Goal: Task Accomplishment & Management: Manage account settings

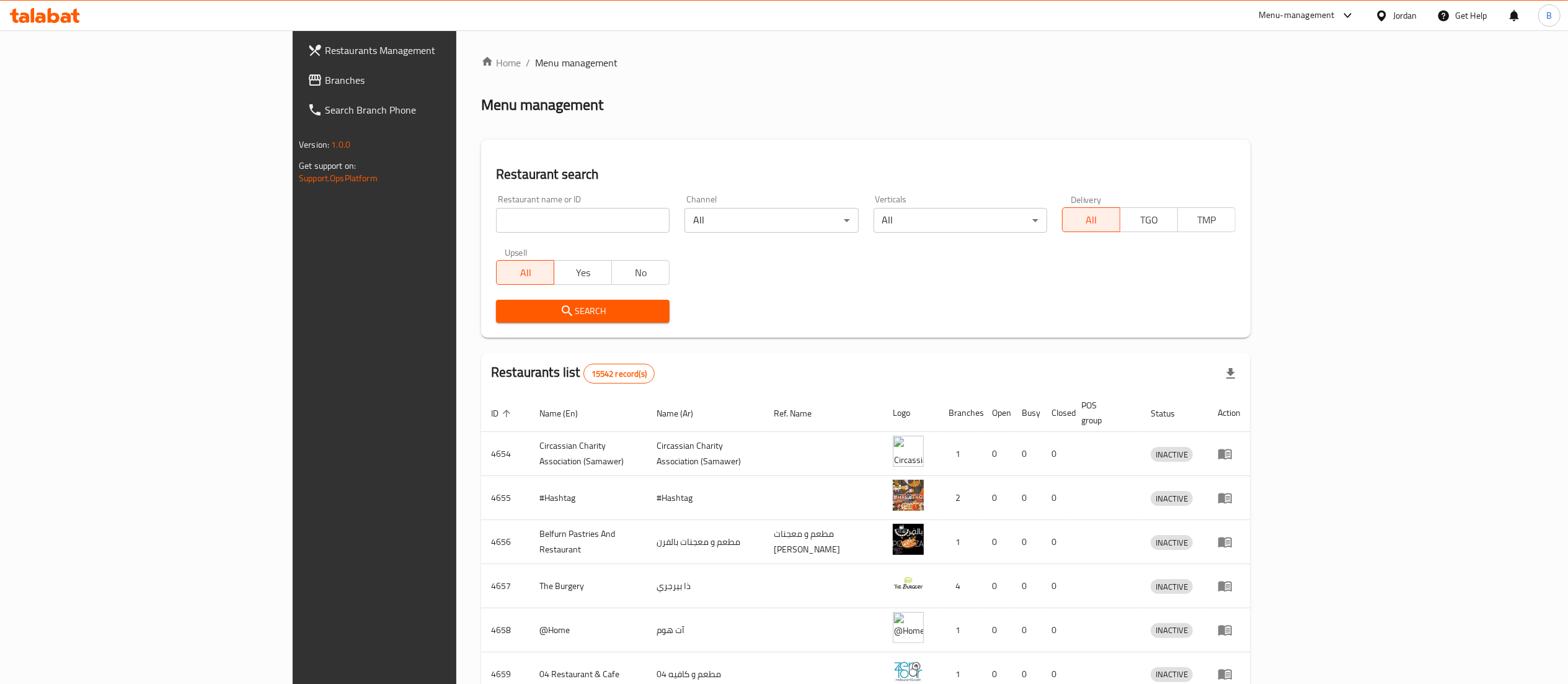
click at [496, 225] on input "search" at bounding box center [582, 220] width 173 height 25
paste input "776832"
type input "776832"
click button "Search" at bounding box center [582, 311] width 173 height 23
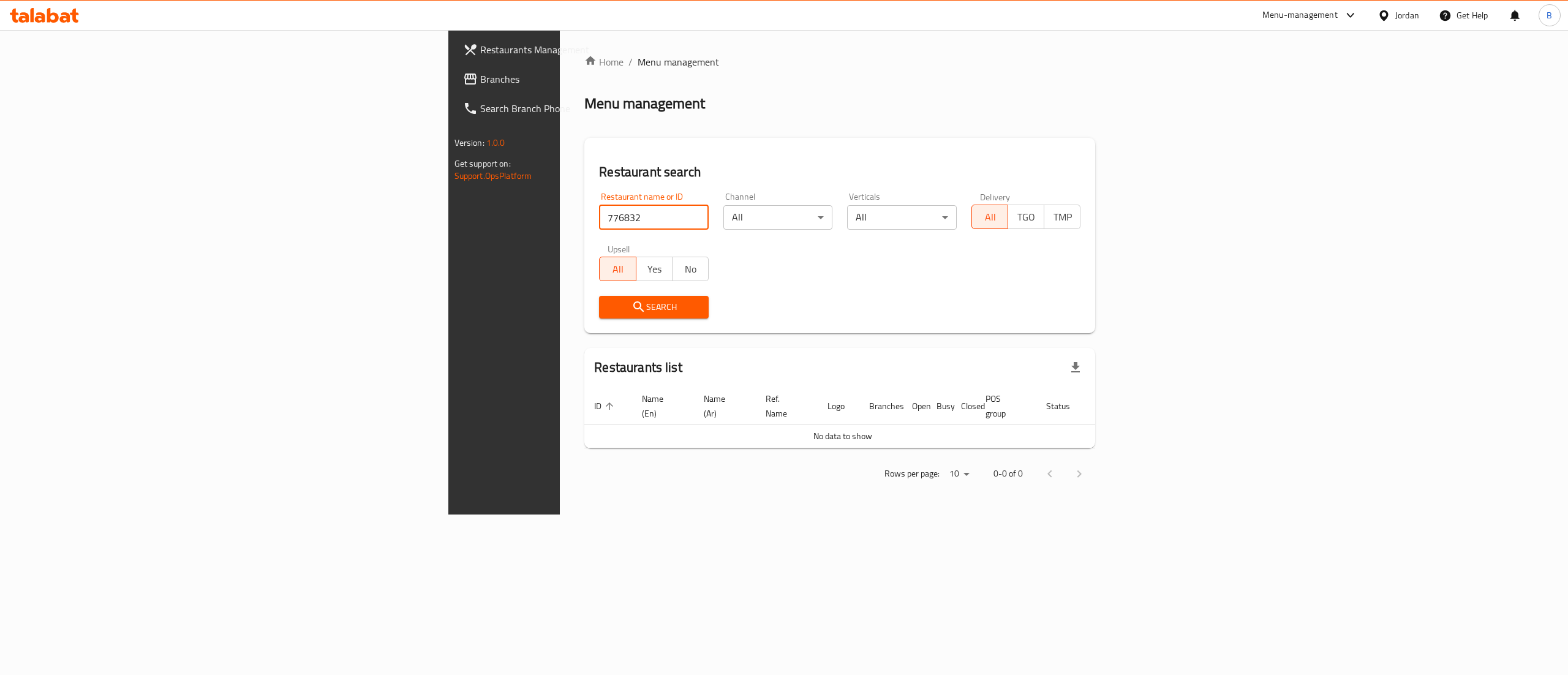
click at [480, 78] on span "Branches" at bounding box center [590, 79] width 221 height 14
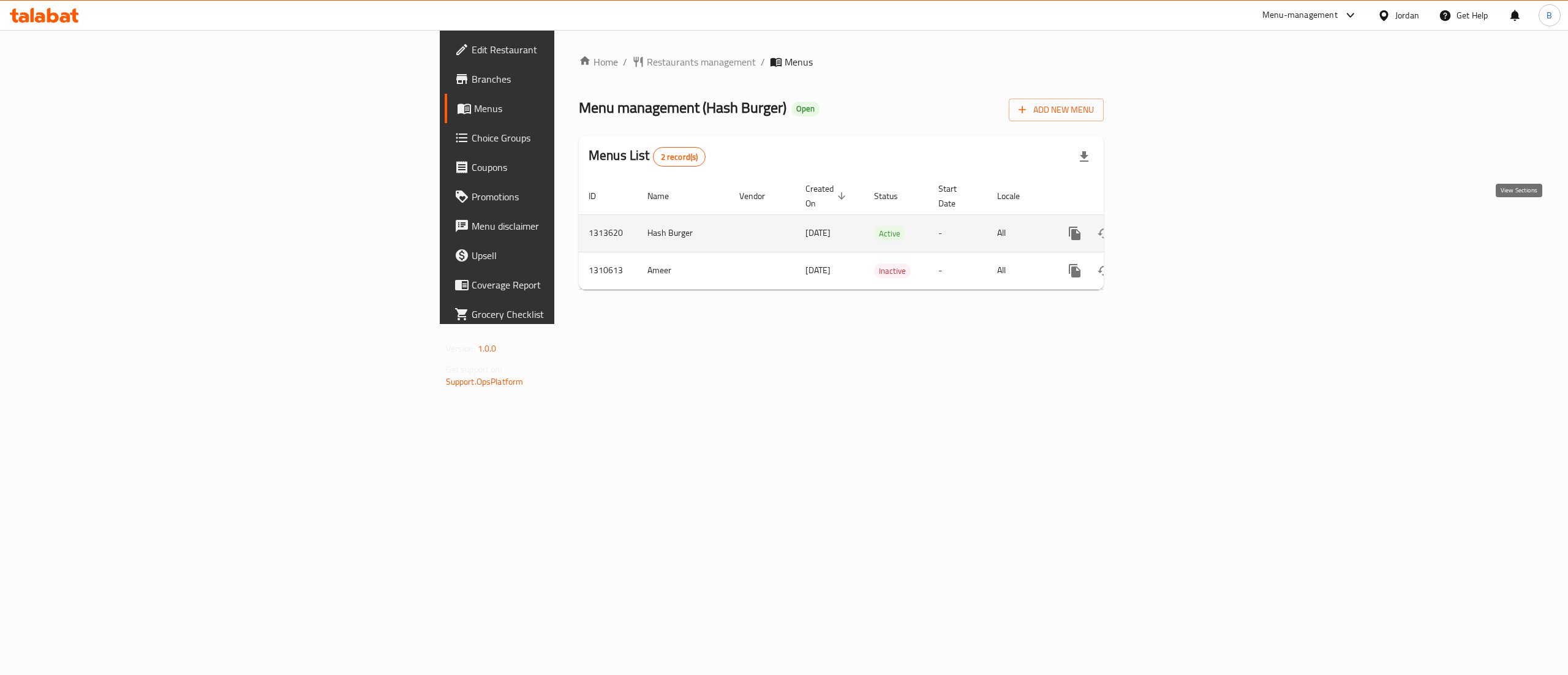
click at [1178, 228] on link "enhanced table" at bounding box center [1163, 233] width 30 height 30
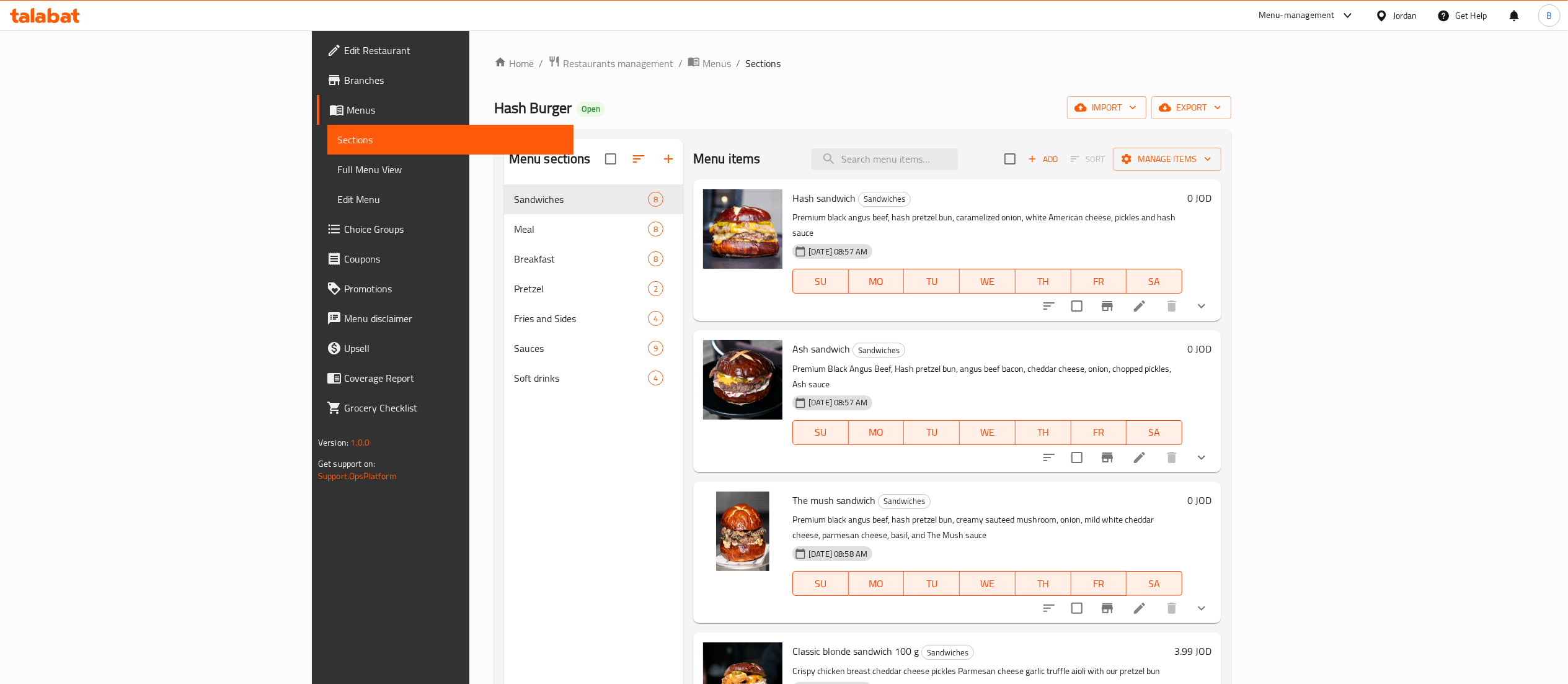
click at [1178, 274] on span "SA" at bounding box center [1154, 281] width 46 height 18
click at [1157, 295] on li at bounding box center [1140, 306] width 35 height 23
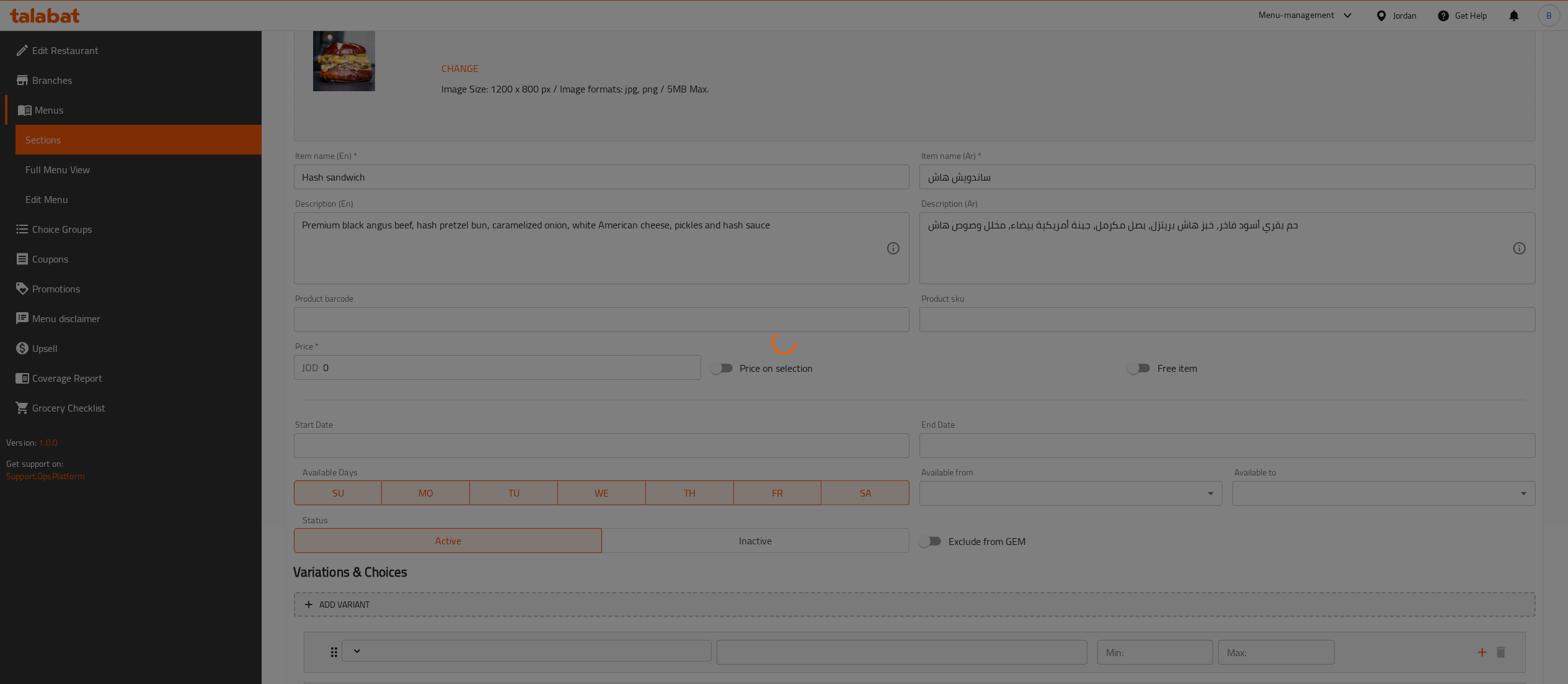
type input "اختيارك للحجم"
type input "1"
type input "درجة الطهي"
type input "1"
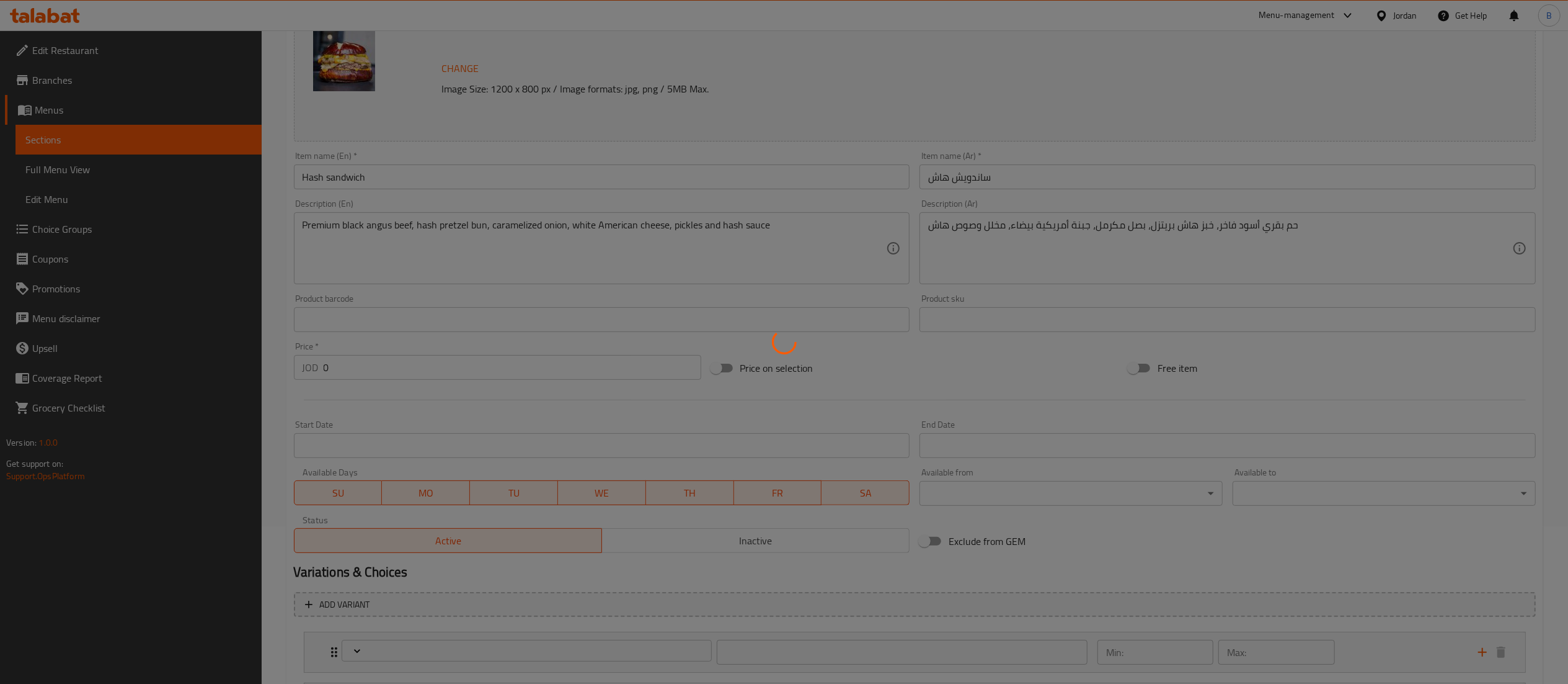
type input "1"
type input "اضافات للساندويش"
type input "0"
type input "7"
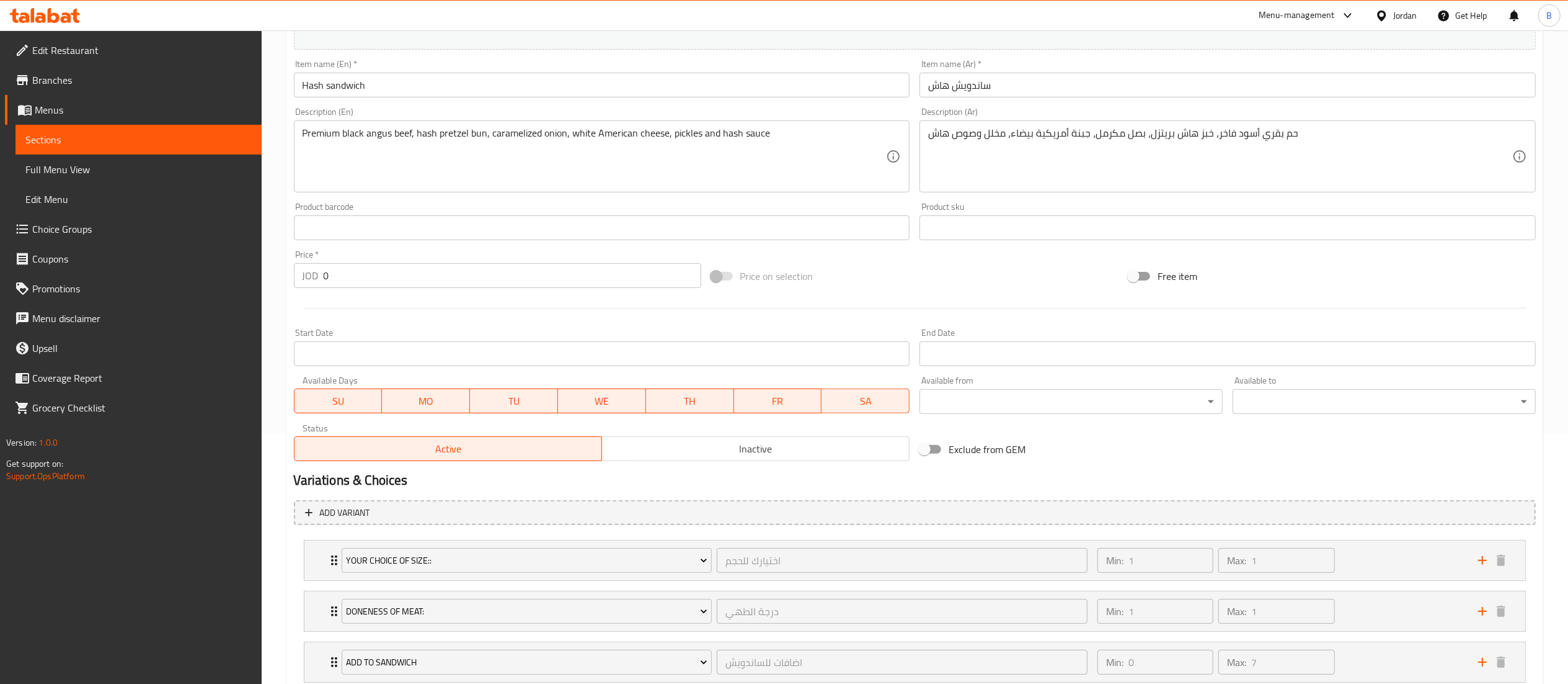
scroll to position [335, 0]
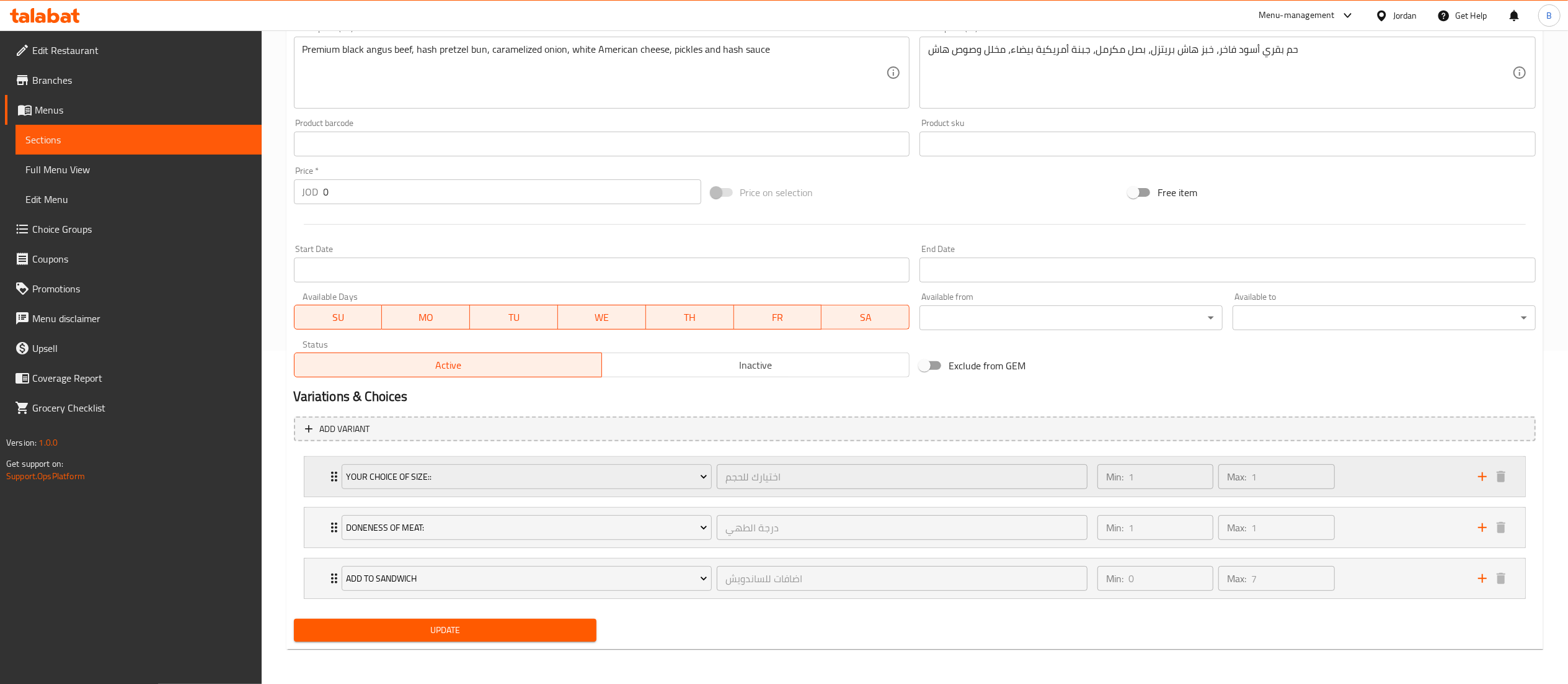
click at [1408, 470] on div "Min: 1 ​ Max: 1 ​" at bounding box center [1280, 476] width 381 height 40
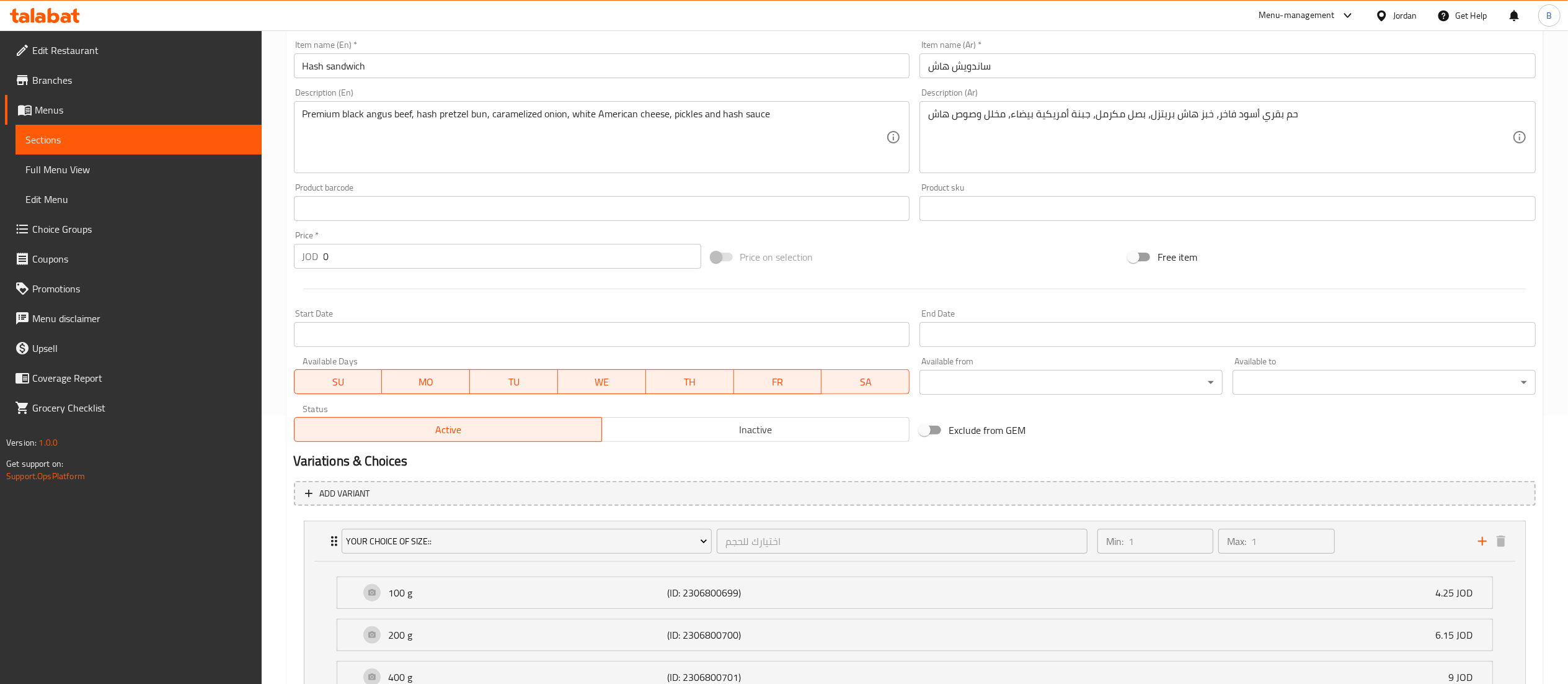
scroll to position [372, 0]
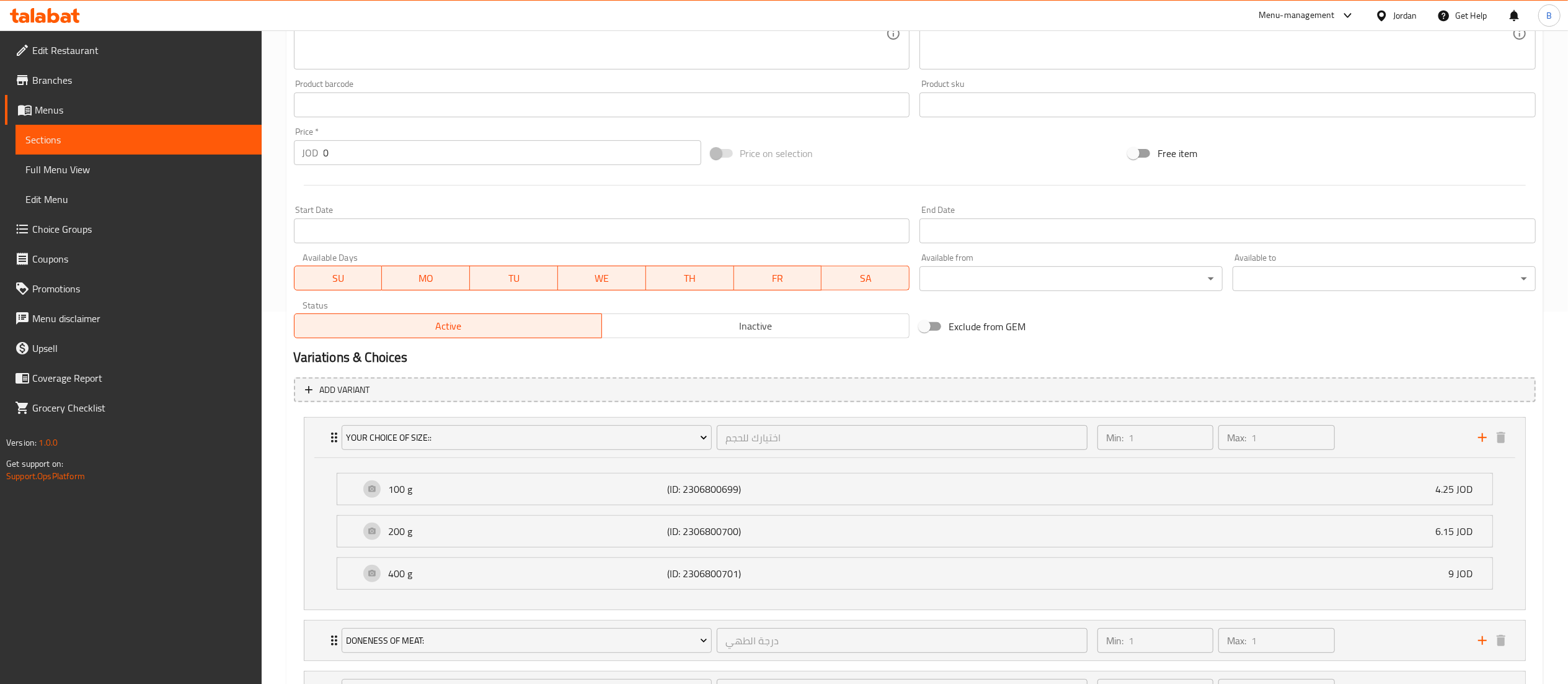
click at [82, 229] on span "Choice Groups" at bounding box center [142, 229] width 219 height 15
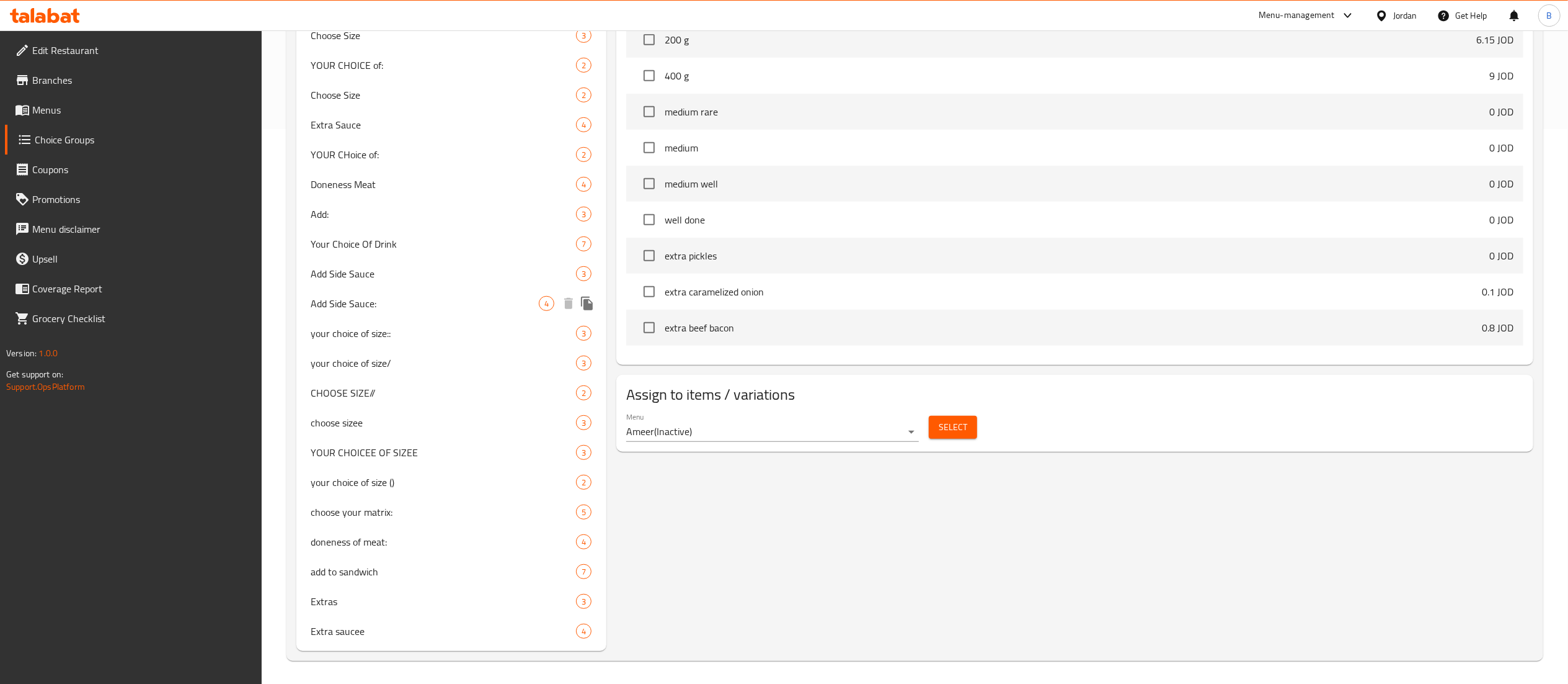
scroll to position [557, 0]
click at [383, 324] on span "your choice of size::" at bounding box center [425, 331] width 228 height 15
type input "your choice of size::"
type input "اختيارك للحجم"
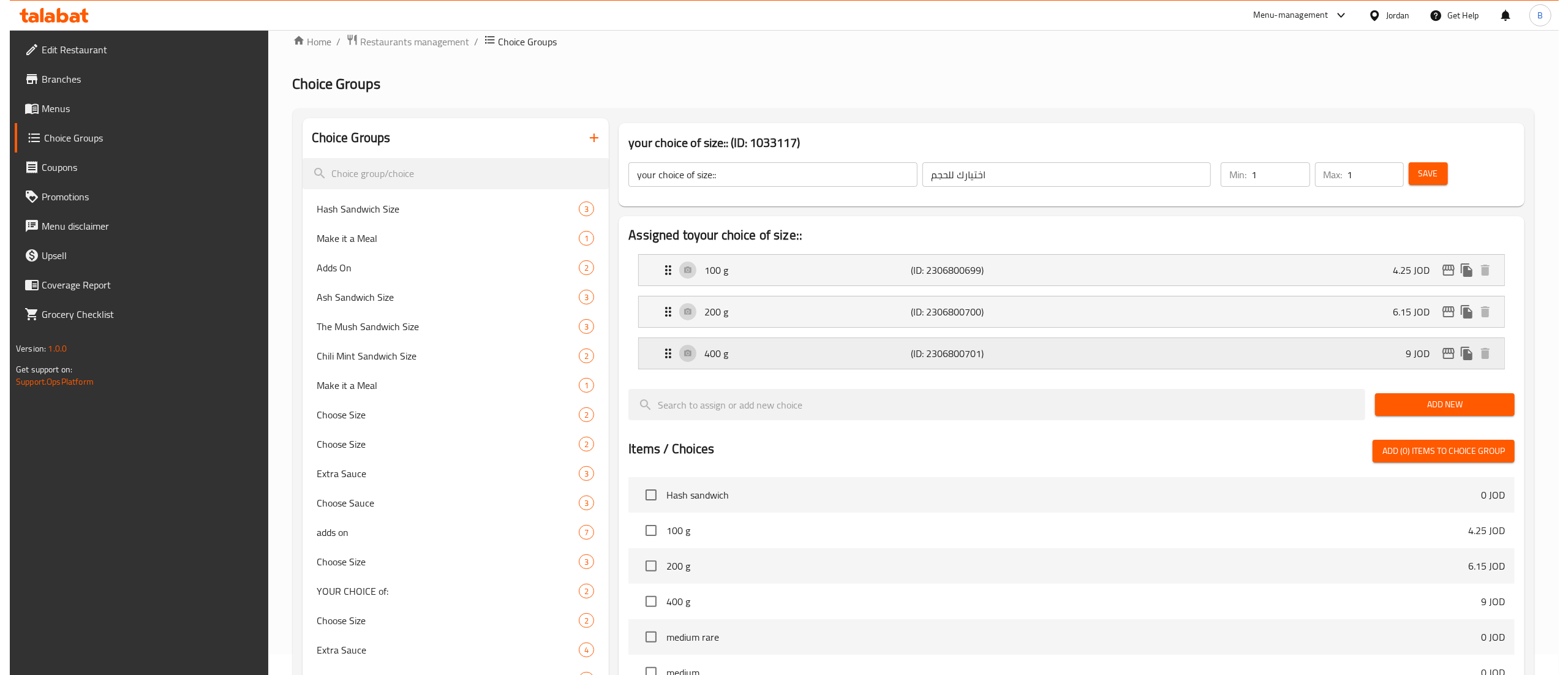
scroll to position [0, 0]
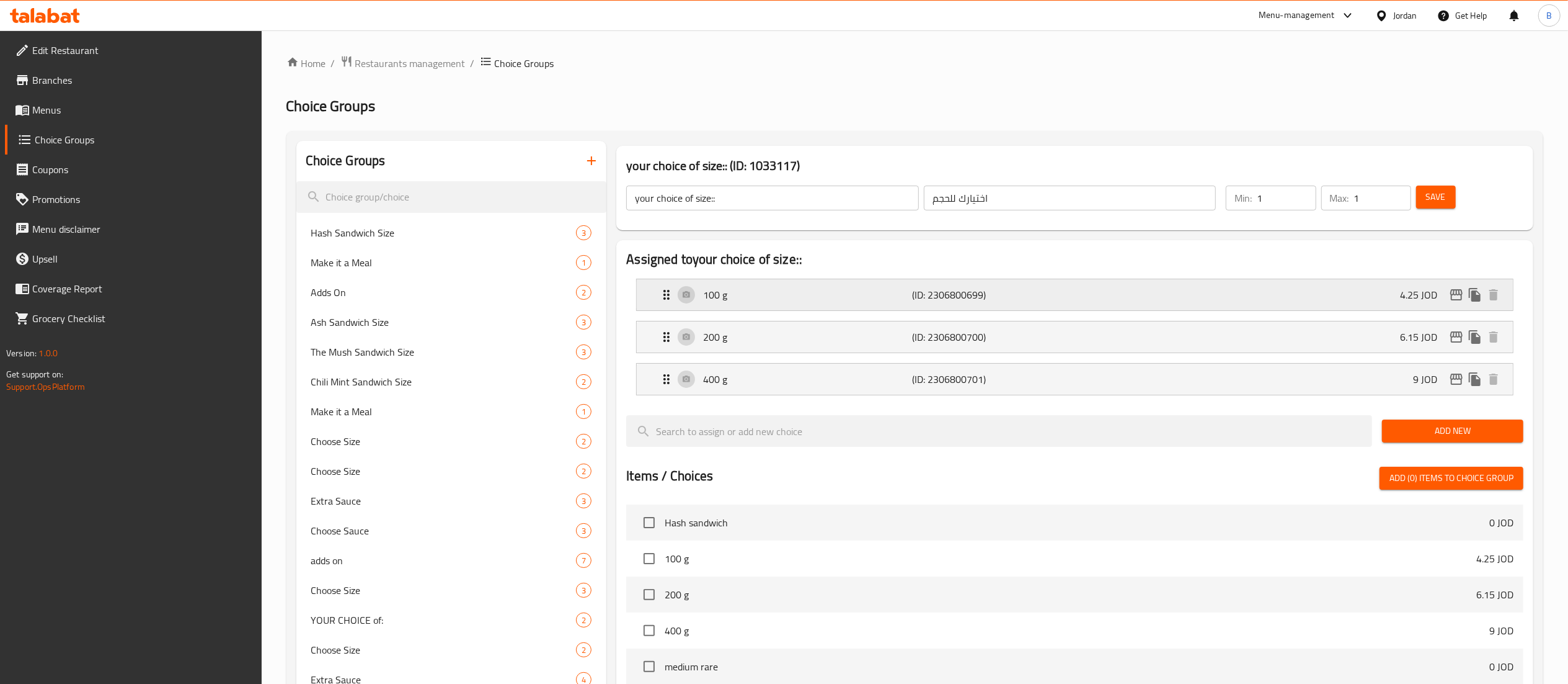
click at [1456, 297] on icon "edit" at bounding box center [1456, 294] width 15 height 15
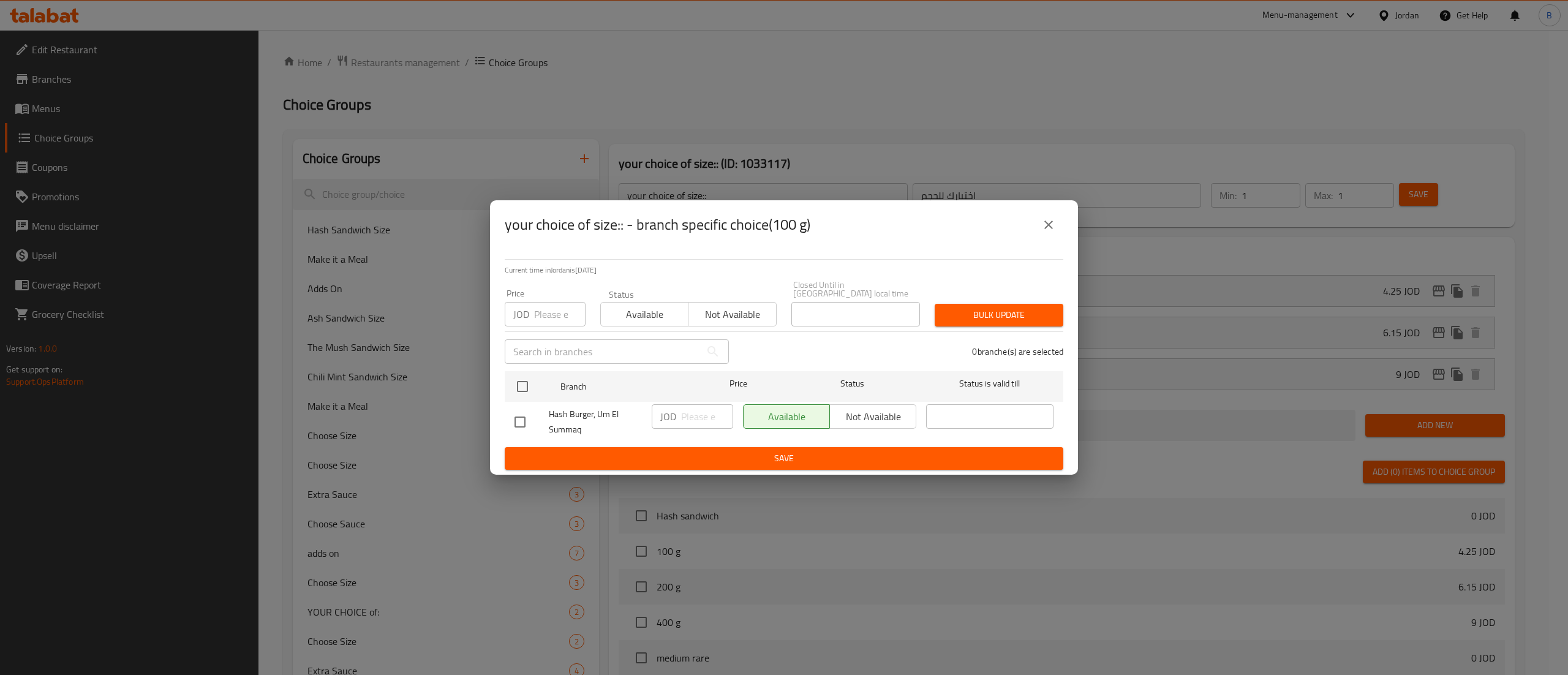
click at [1046, 232] on icon "close" at bounding box center [1049, 225] width 14 height 14
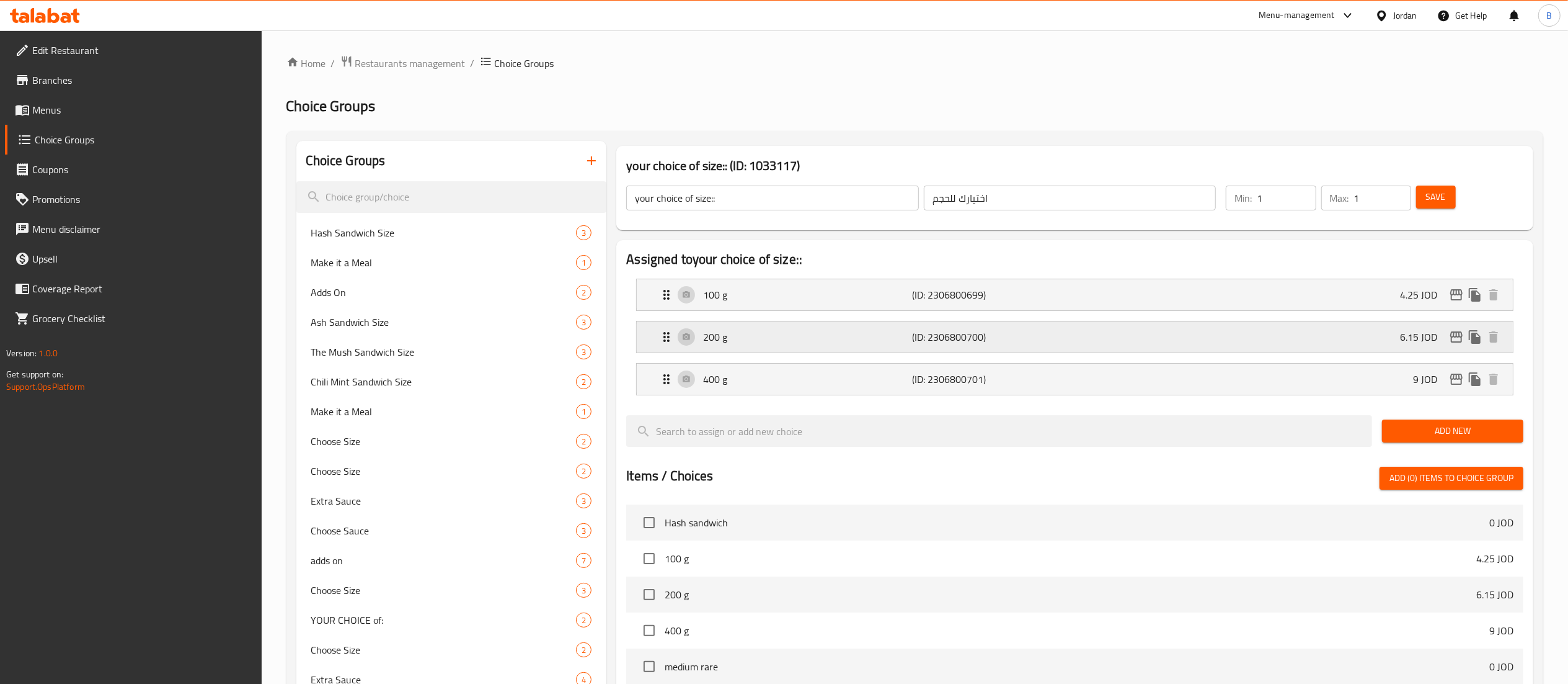
click at [1457, 330] on button "edit" at bounding box center [1456, 336] width 19 height 19
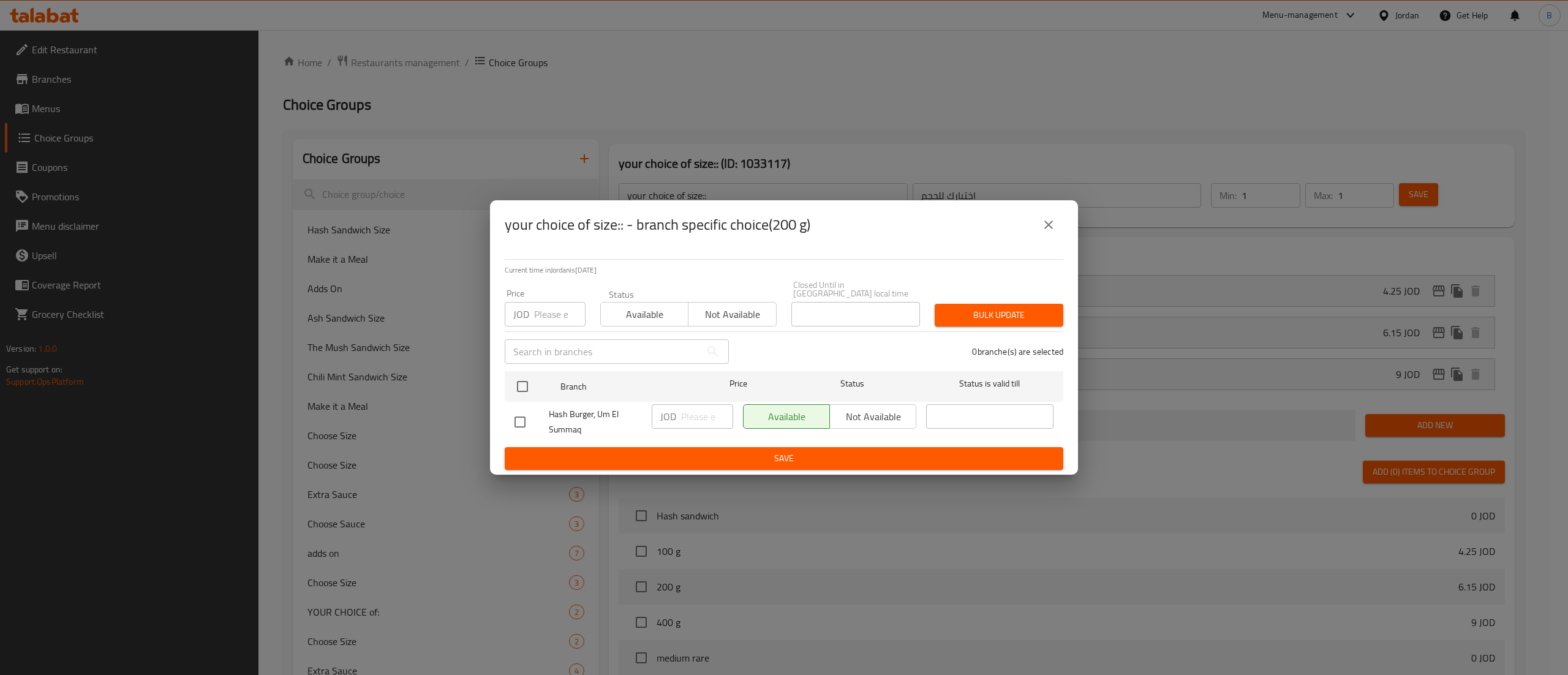
click at [1050, 229] on icon "close" at bounding box center [1048, 225] width 9 height 9
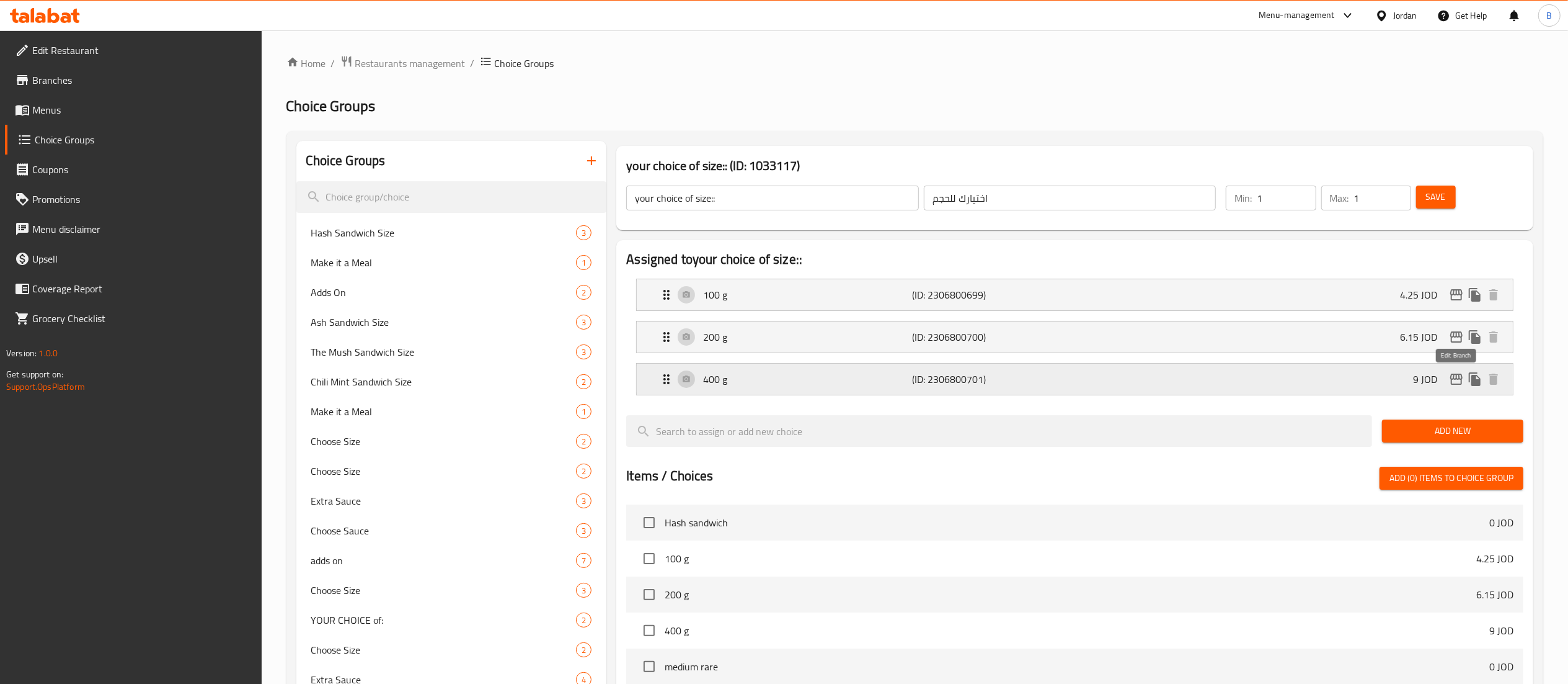
click at [1456, 376] on icon "edit" at bounding box center [1456, 379] width 12 height 11
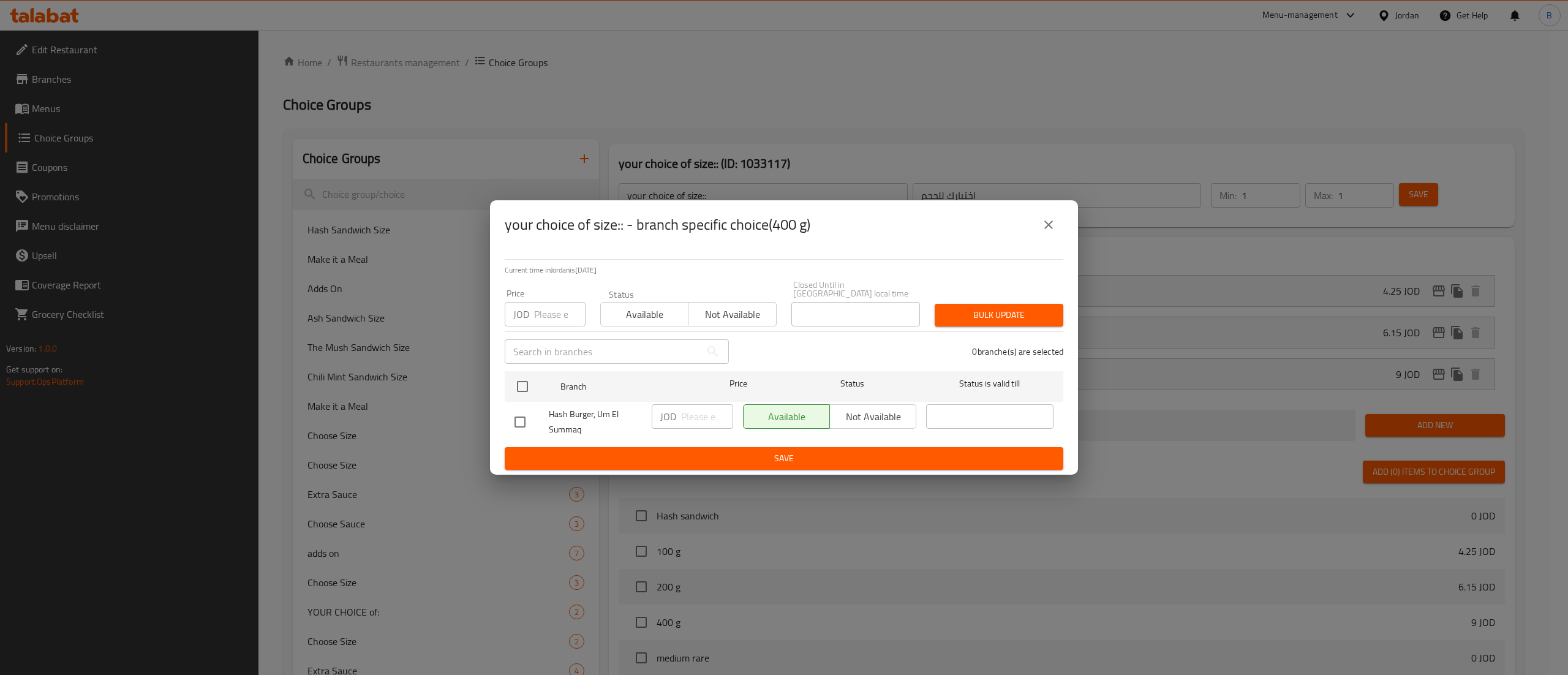
click at [1054, 230] on icon "close" at bounding box center [1049, 225] width 14 height 14
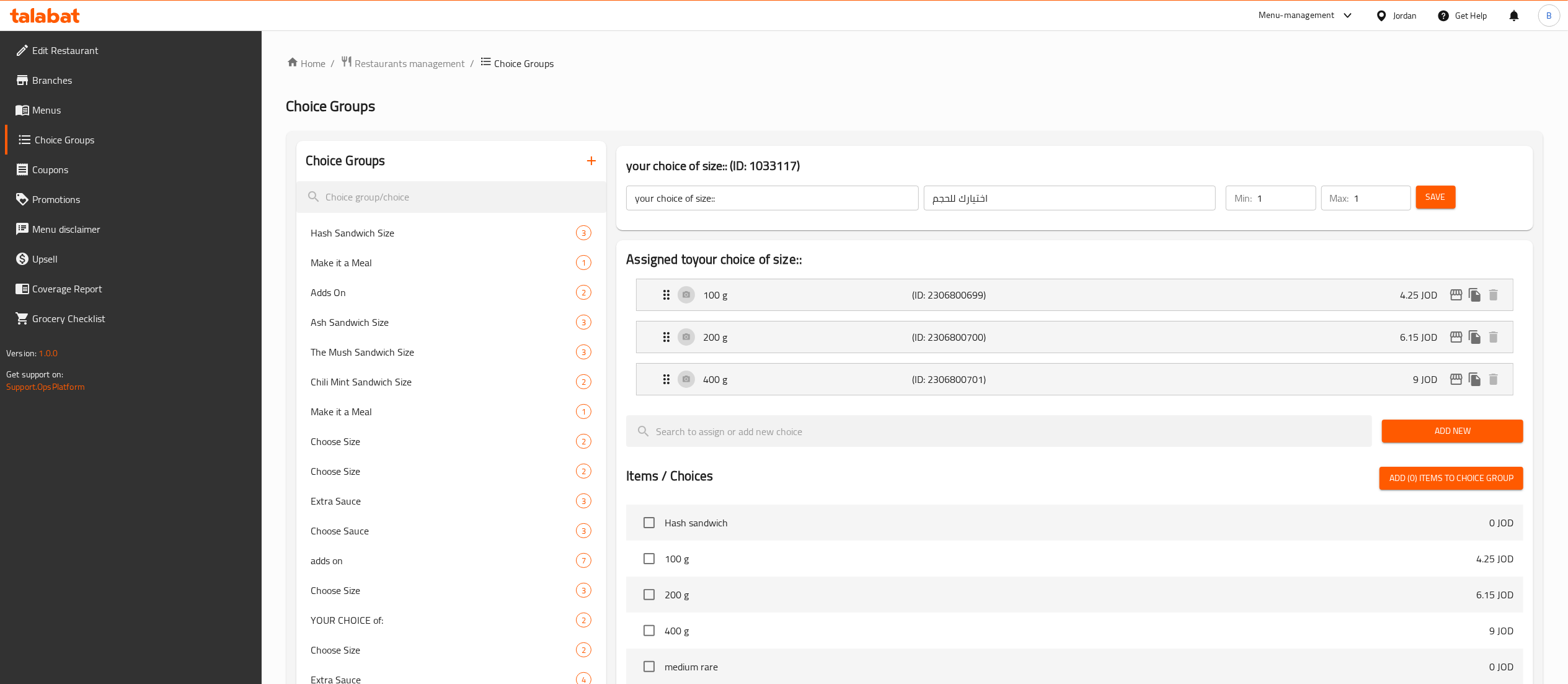
click at [121, 114] on span "Menus" at bounding box center [142, 109] width 219 height 15
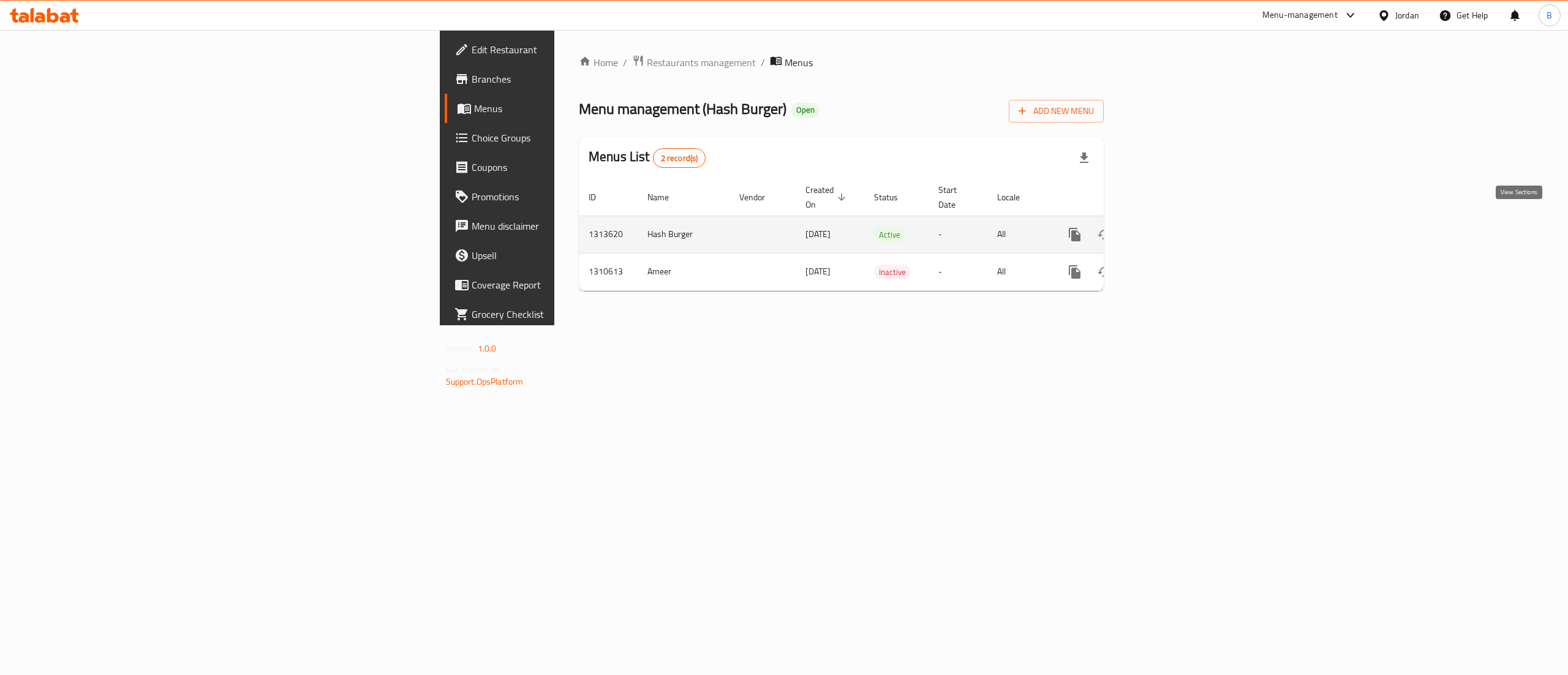
click at [1178, 220] on link "enhanced table" at bounding box center [1163, 234] width 30 height 30
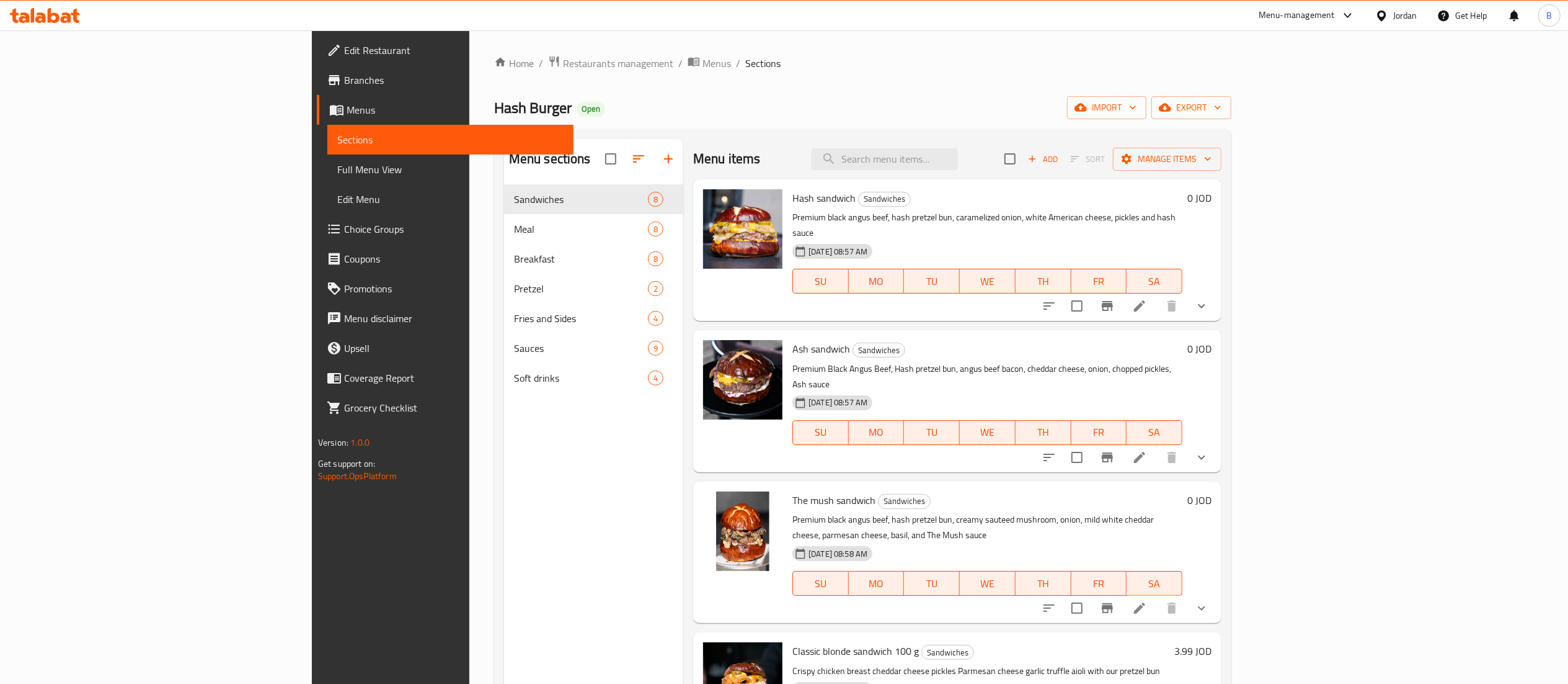
click at [1157, 446] on li at bounding box center [1140, 457] width 35 height 23
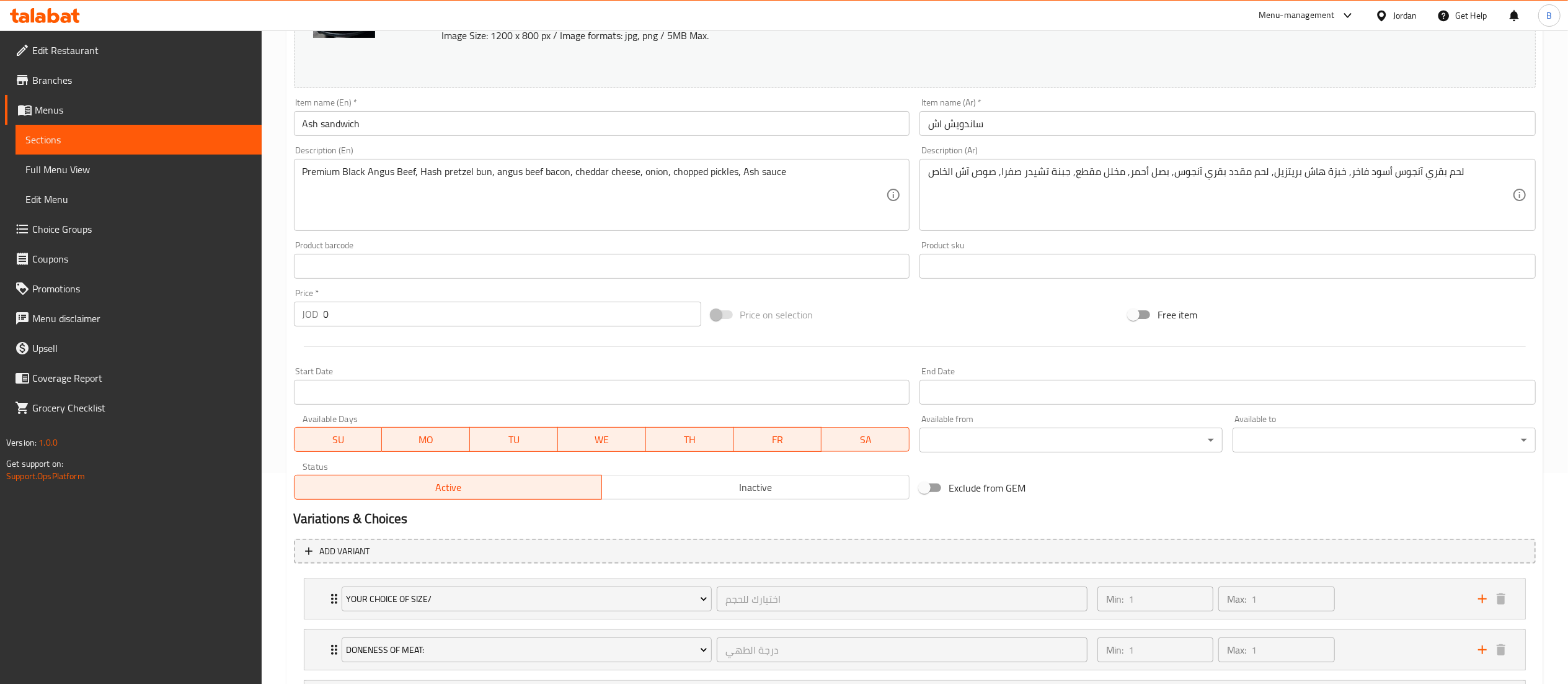
scroll to position [335, 0]
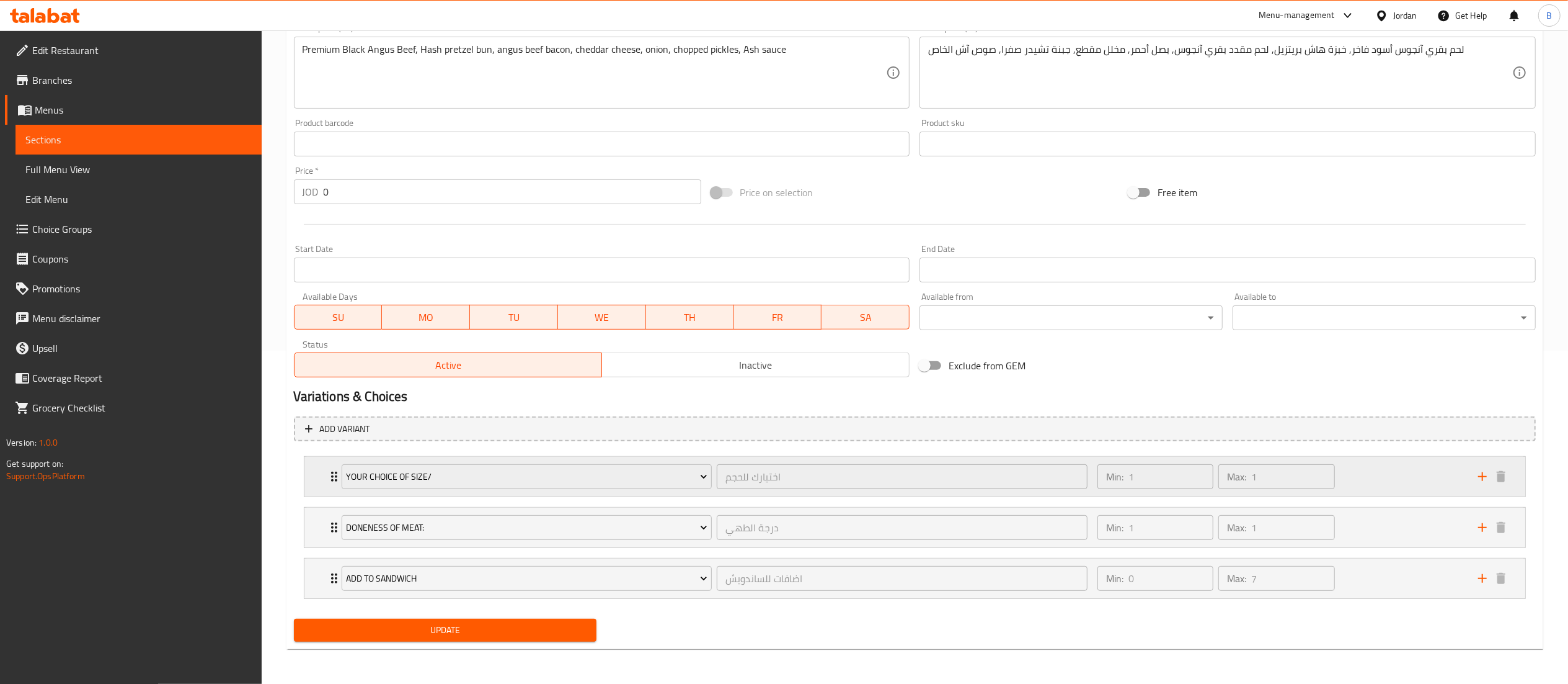
click at [1372, 459] on div "Min: 1 ​ Max: 1 ​" at bounding box center [1280, 476] width 381 height 40
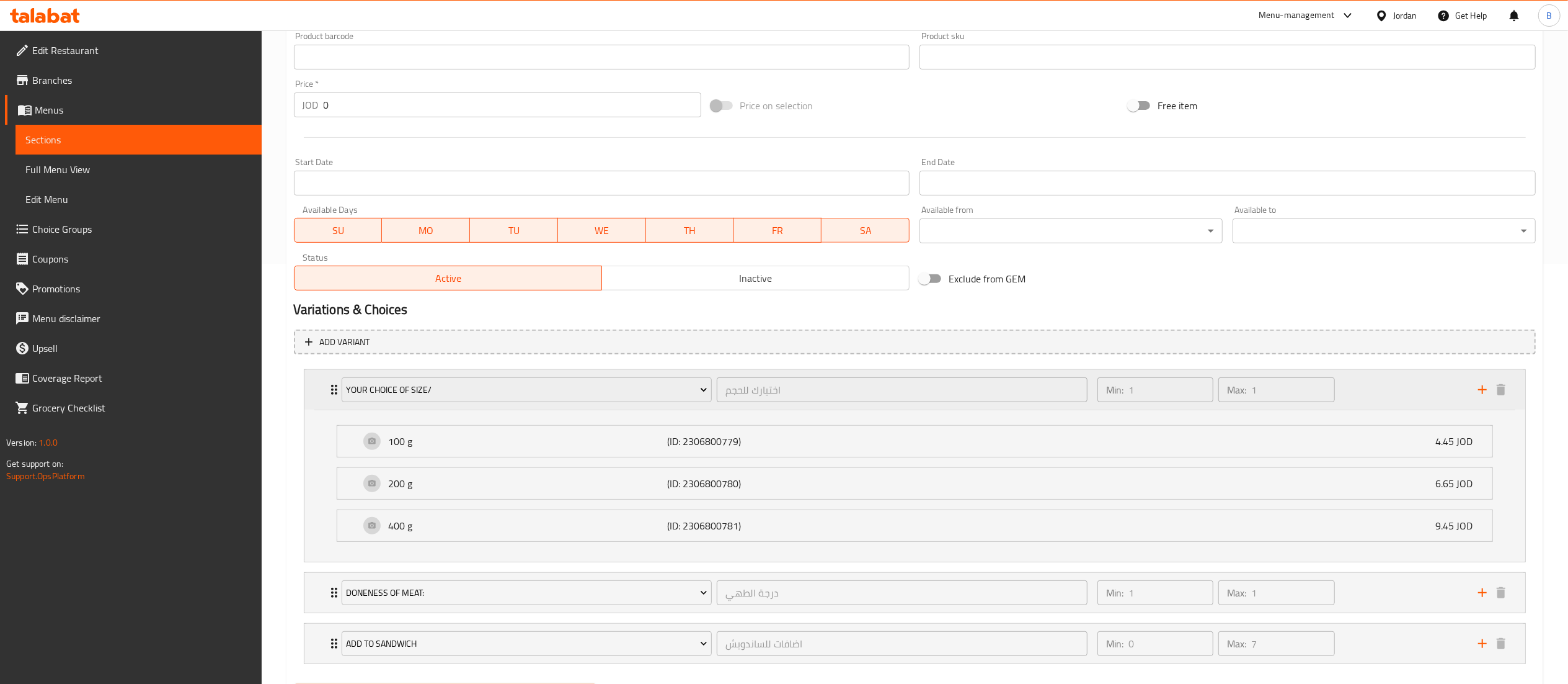
scroll to position [460, 0]
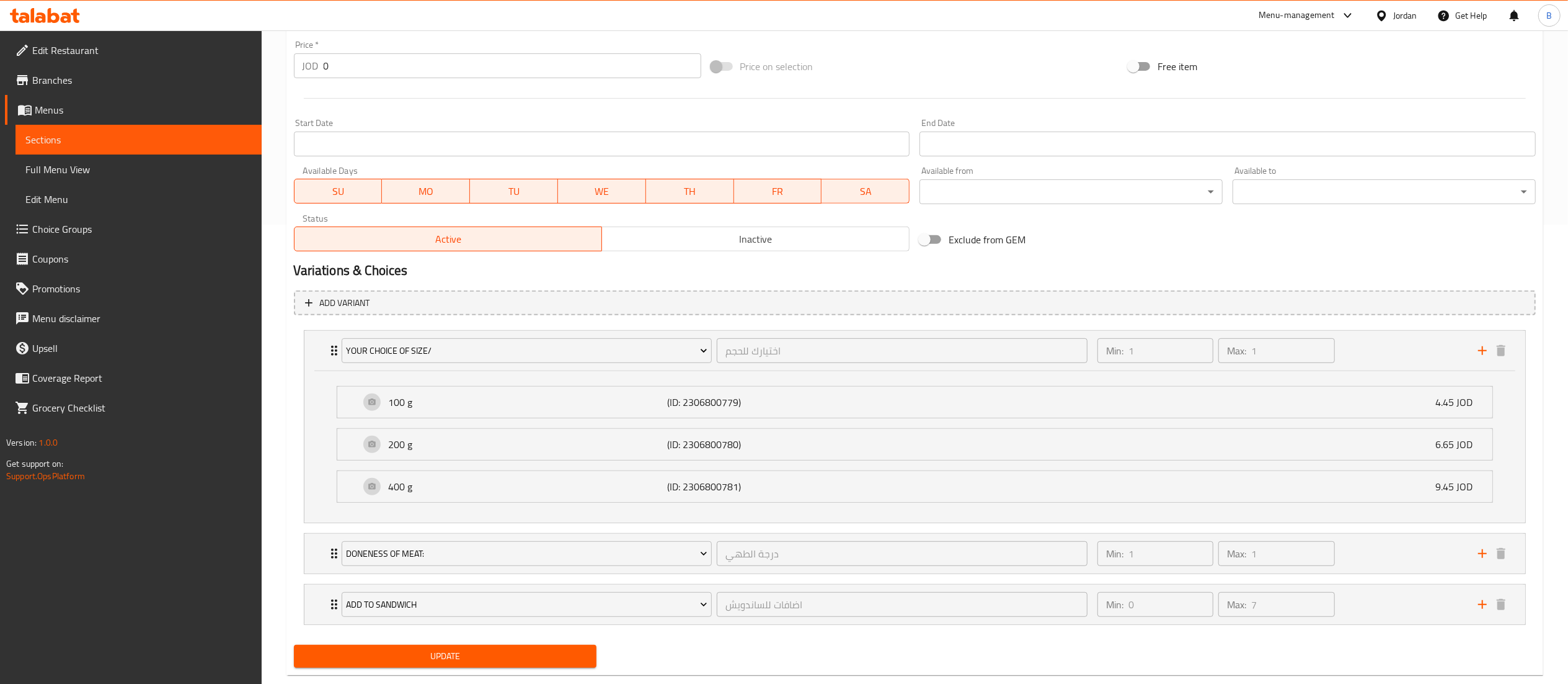
click at [113, 232] on span "Choice Groups" at bounding box center [142, 229] width 219 height 15
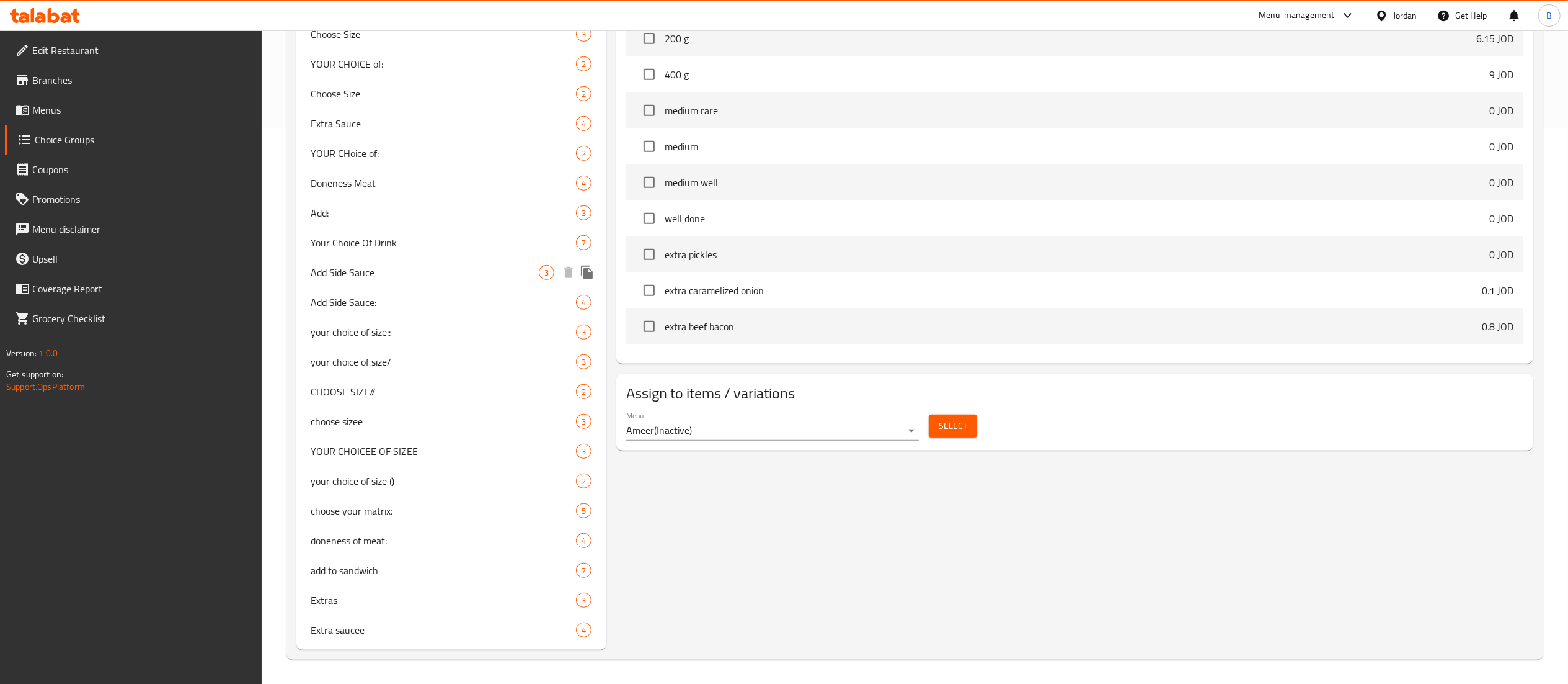
scroll to position [557, 0]
click at [404, 362] on span "your choice of size/" at bounding box center [425, 361] width 228 height 15
type input "your choice of size/"
type input "اختيارك للحجم"
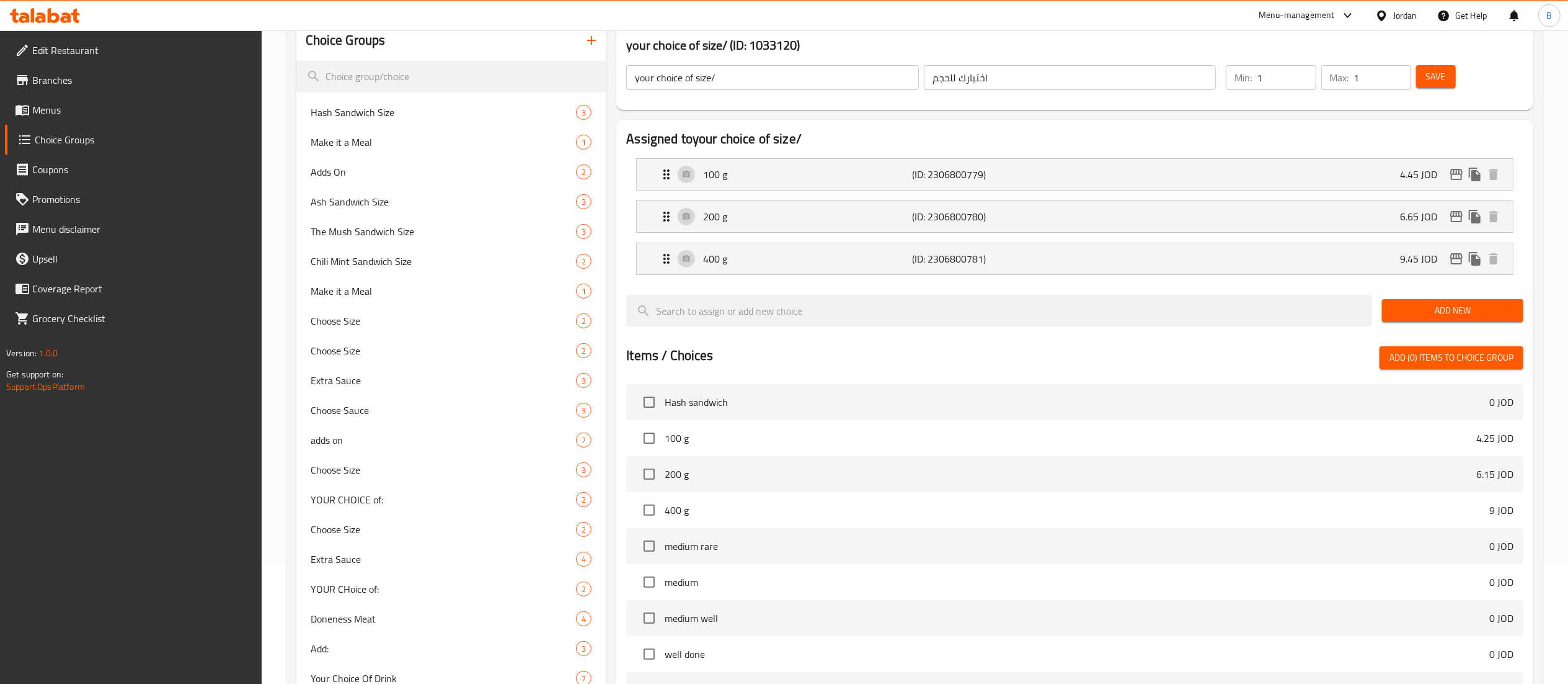
scroll to position [124, 0]
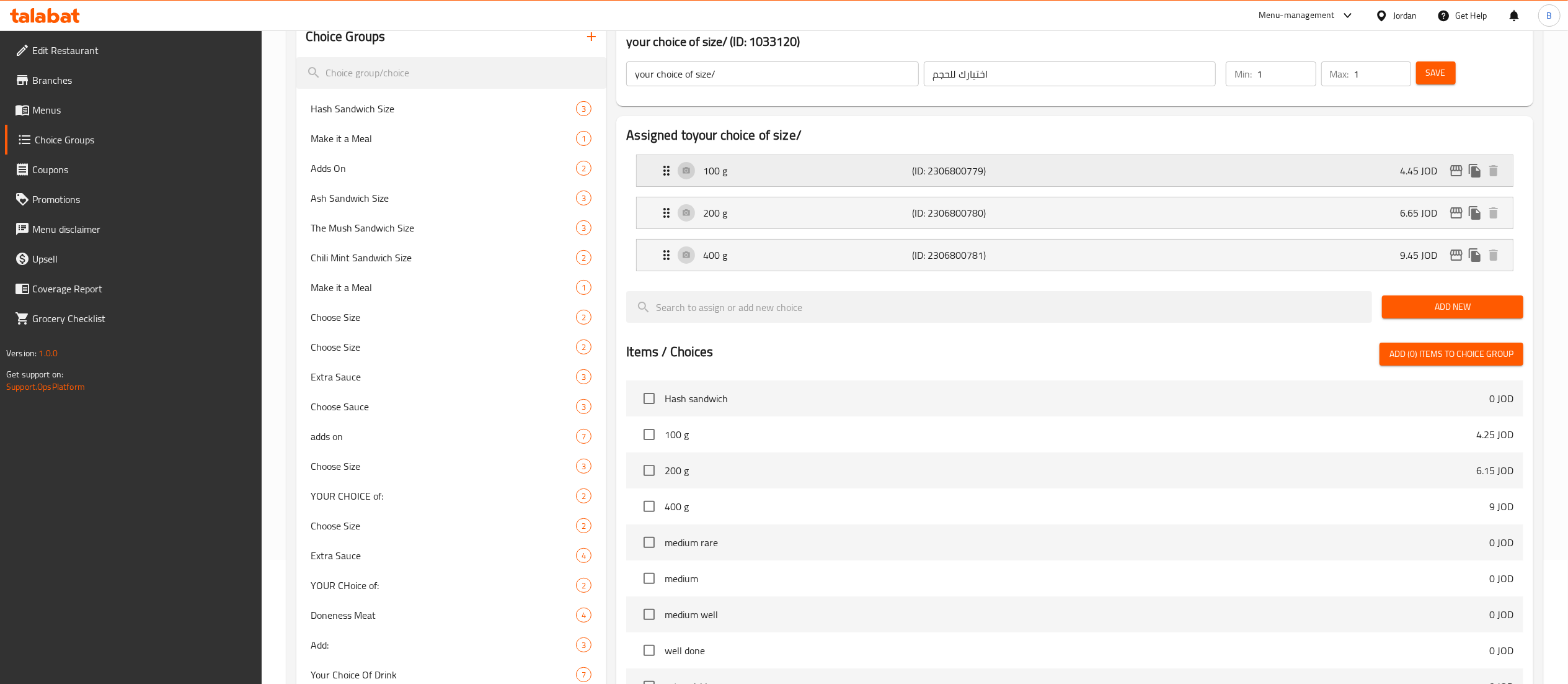
click at [1049, 173] on p "(ID: 2306800779)" at bounding box center [982, 170] width 139 height 15
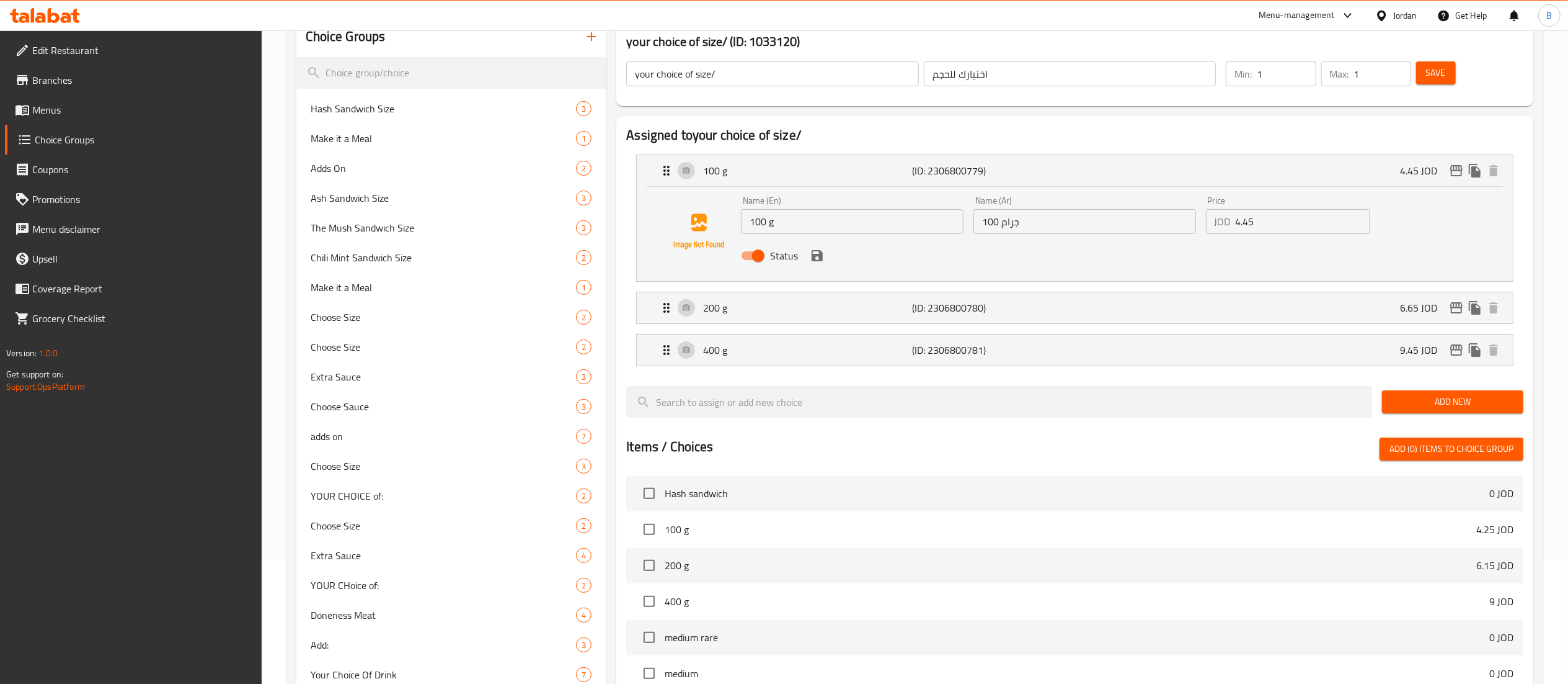
click at [1331, 230] on input "4.45" at bounding box center [1303, 221] width 134 height 25
drag, startPoint x: 1308, startPoint y: 222, endPoint x: 1147, endPoint y: 196, distance: 163.1
click at [1147, 196] on div "Name (En) 100 g Name (En) Name (Ar) 100 جرام Name (Ar) Price JOD 4.435 Price St…" at bounding box center [1084, 232] width 697 height 81
click at [817, 258] on icon "save" at bounding box center [817, 255] width 15 height 15
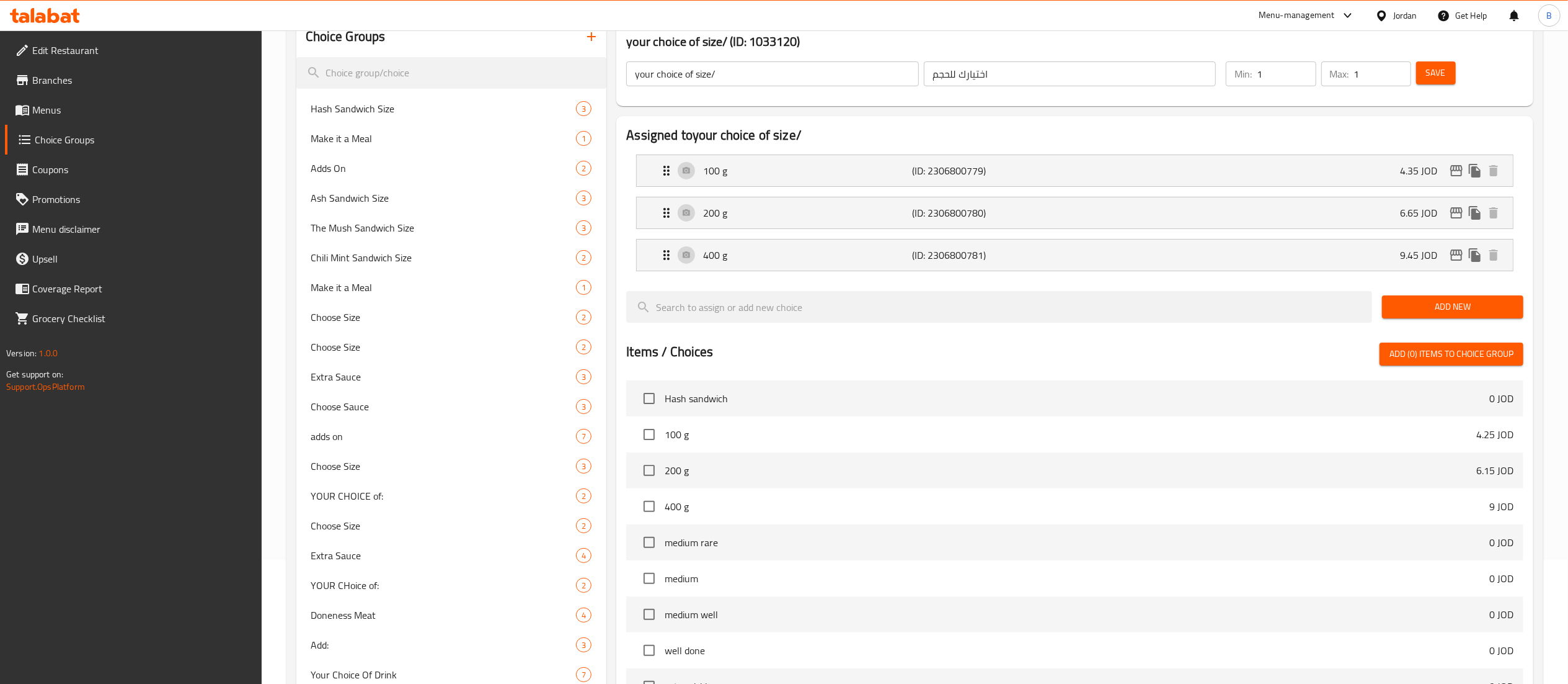
type input "4.35"
click at [1431, 77] on span "Save" at bounding box center [1436, 72] width 19 height 15
click at [1456, 173] on icon "edit" at bounding box center [1456, 170] width 15 height 15
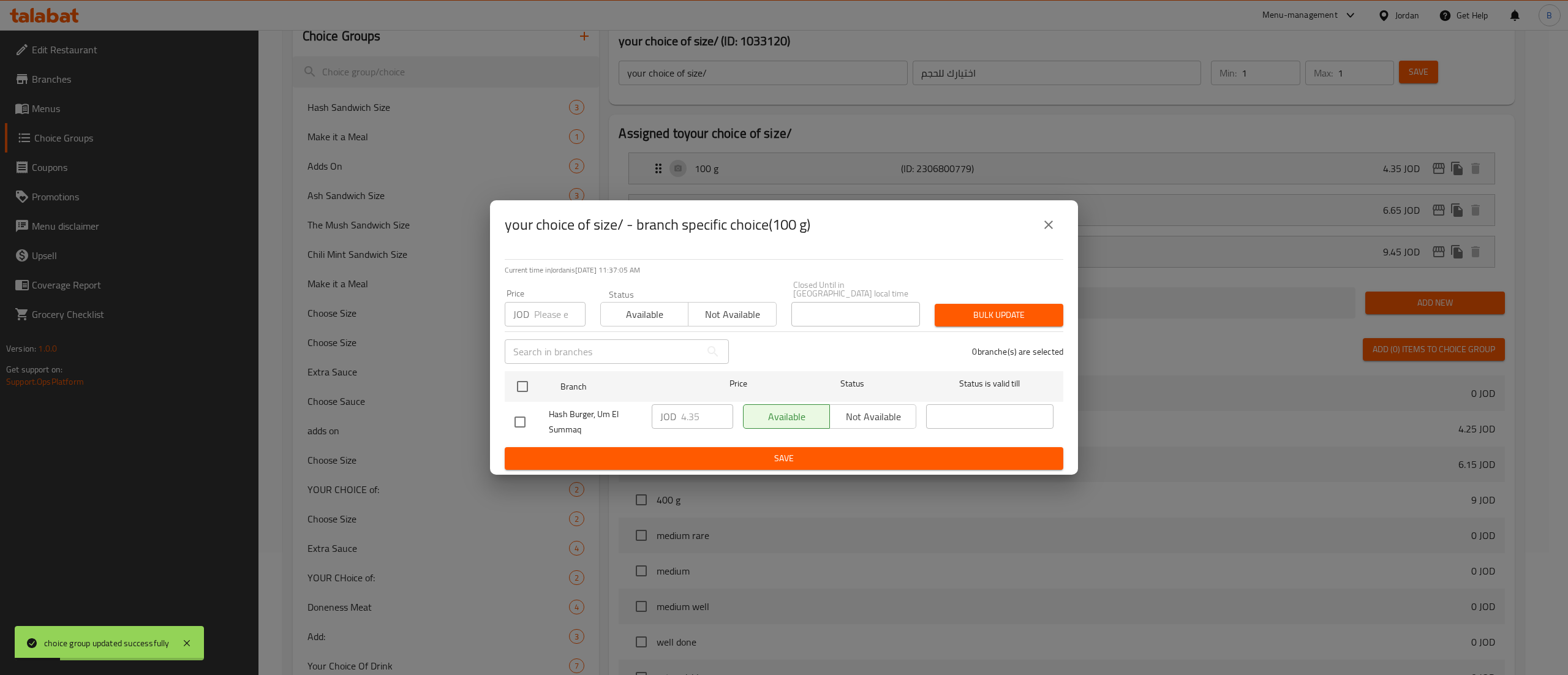
click at [1049, 230] on icon "close" at bounding box center [1049, 225] width 14 height 14
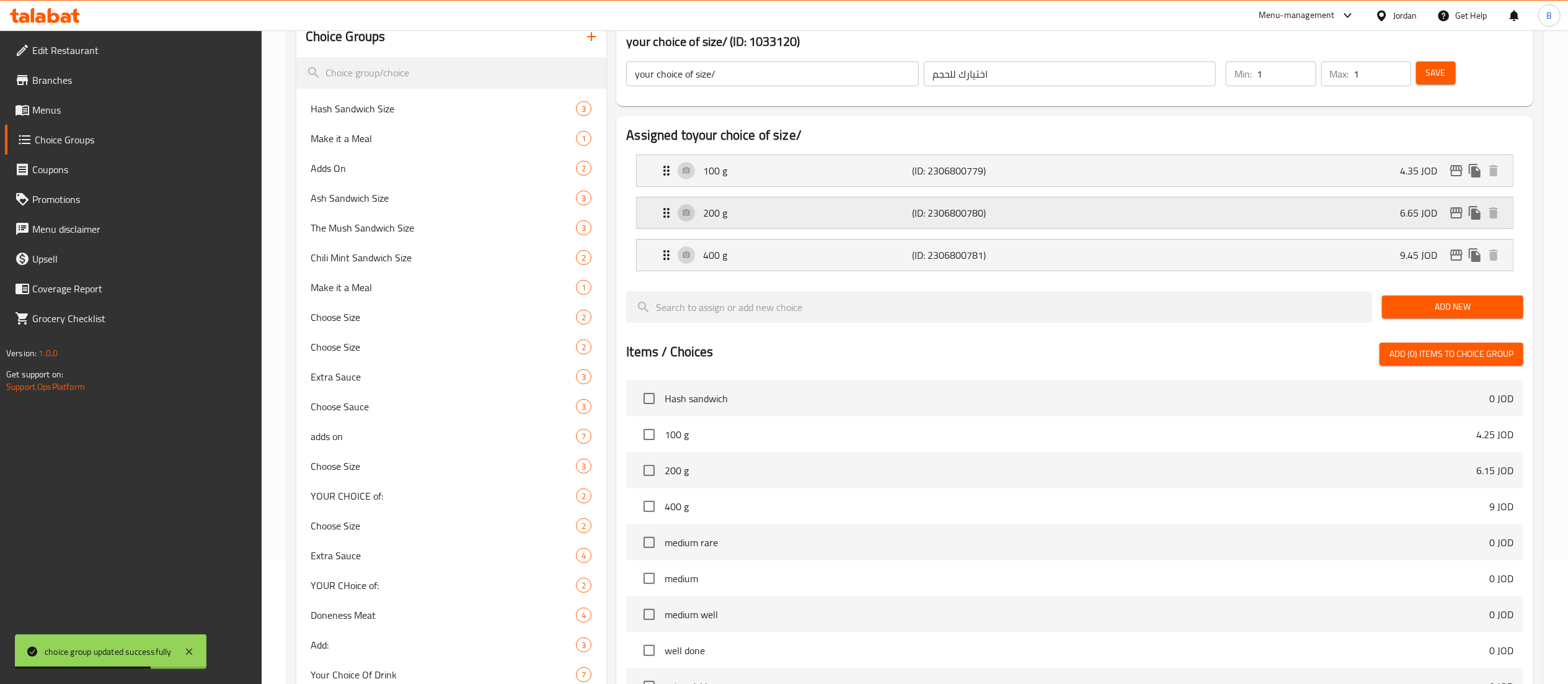
click at [1260, 210] on div "200 g (ID: 2306800780) 6.65 JOD" at bounding box center [1079, 212] width 839 height 31
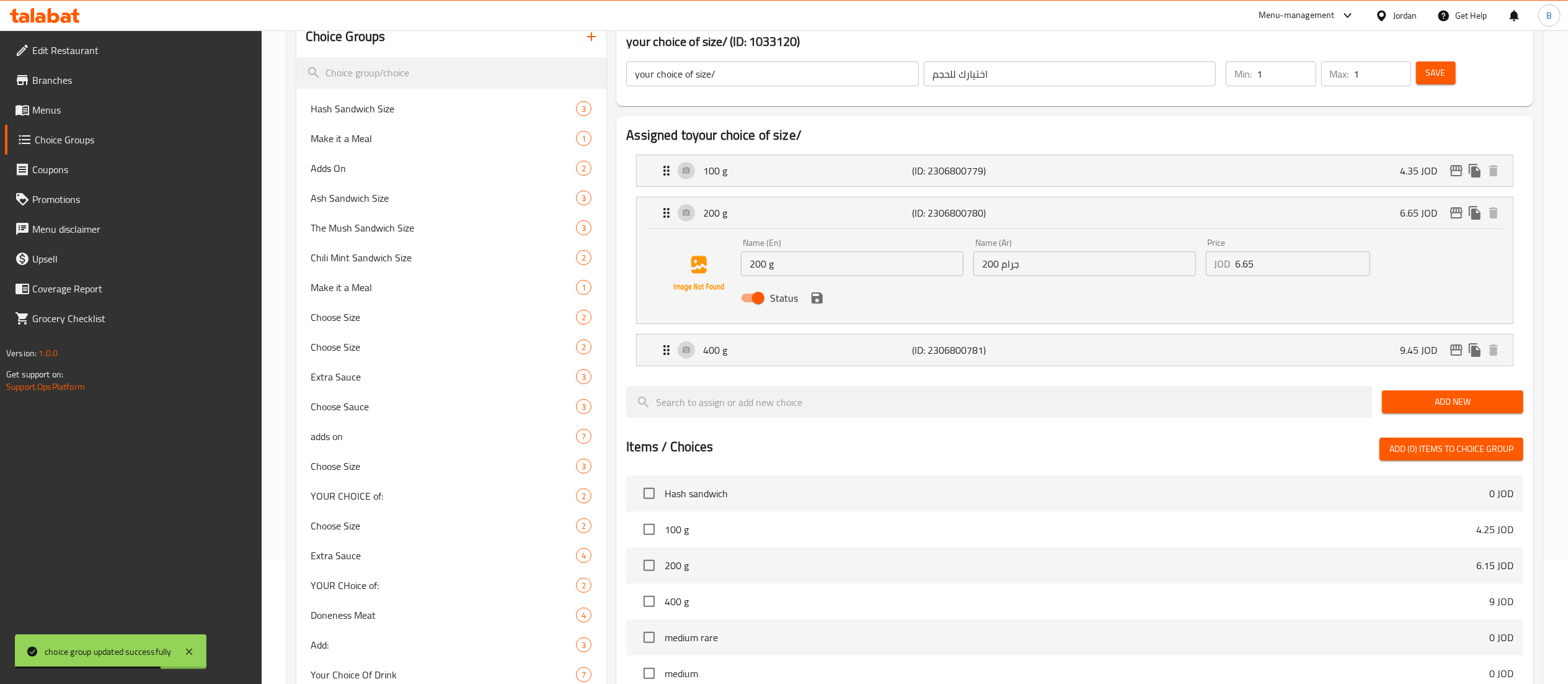
click at [1321, 268] on input "6.65" at bounding box center [1303, 263] width 134 height 25
drag, startPoint x: 1310, startPoint y: 264, endPoint x: 859, endPoint y: 229, distance: 452.4
click at [903, 229] on div "200 g (ID: 2306800780) 6.65 JOD Name (En) 200 g Name (En) Name (Ar) 200 جرام Na…" at bounding box center [1075, 259] width 876 height 126
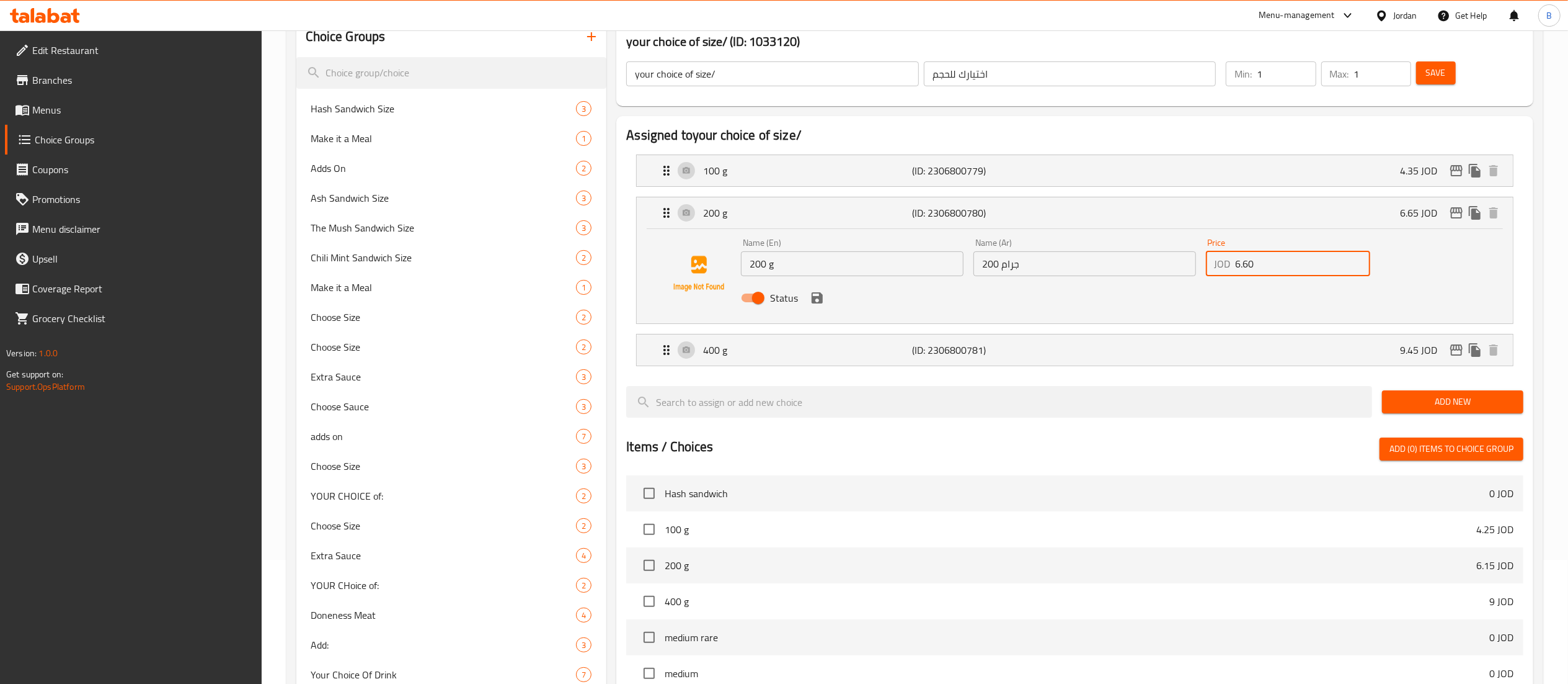
click at [811, 306] on icon "save" at bounding box center [817, 297] width 15 height 15
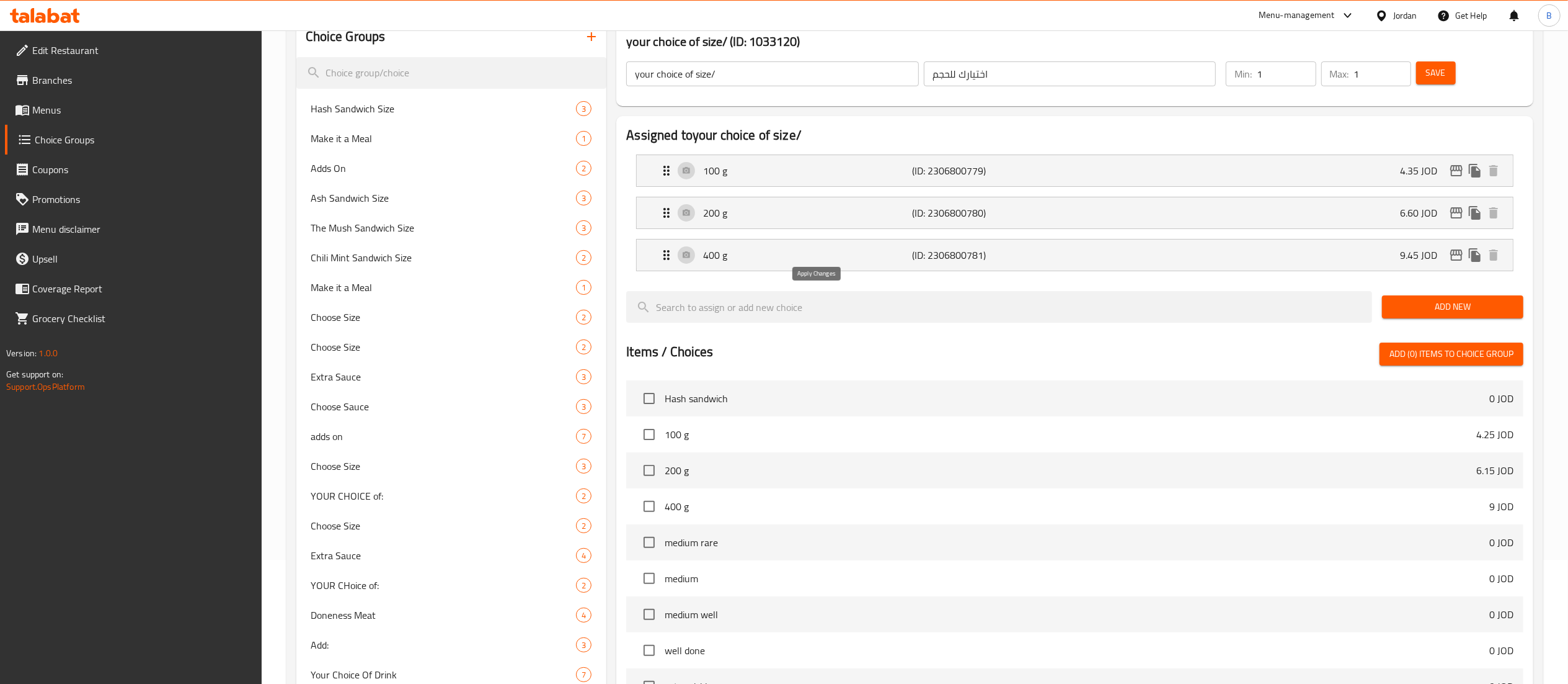
type input "6.60"
click at [1425, 69] on button "Save" at bounding box center [1436, 73] width 40 height 23
click at [1457, 211] on icon "edit" at bounding box center [1456, 212] width 15 height 15
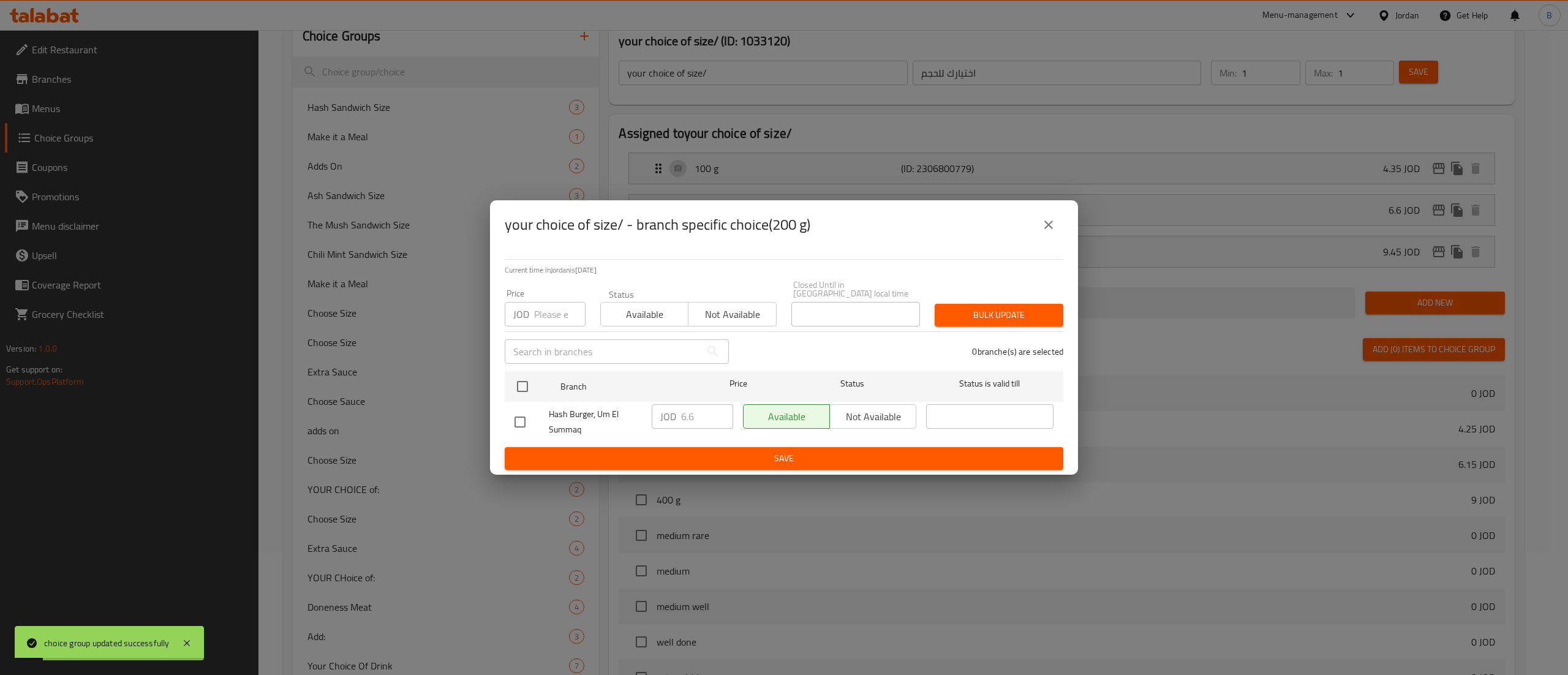
click at [1049, 222] on icon "close" at bounding box center [1049, 225] width 14 height 14
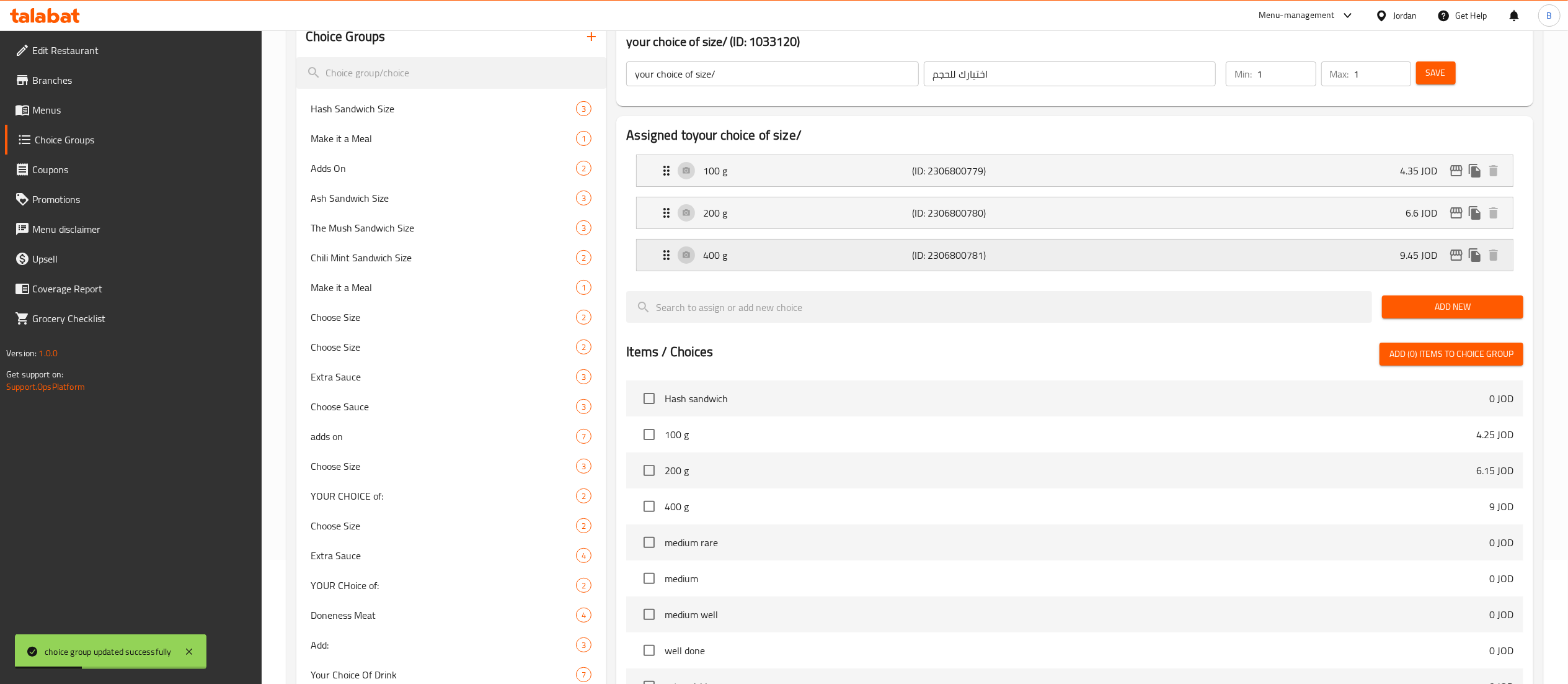
click at [1118, 255] on div "400 g (ID: 2306800781) 9.45 JOD" at bounding box center [1079, 255] width 839 height 31
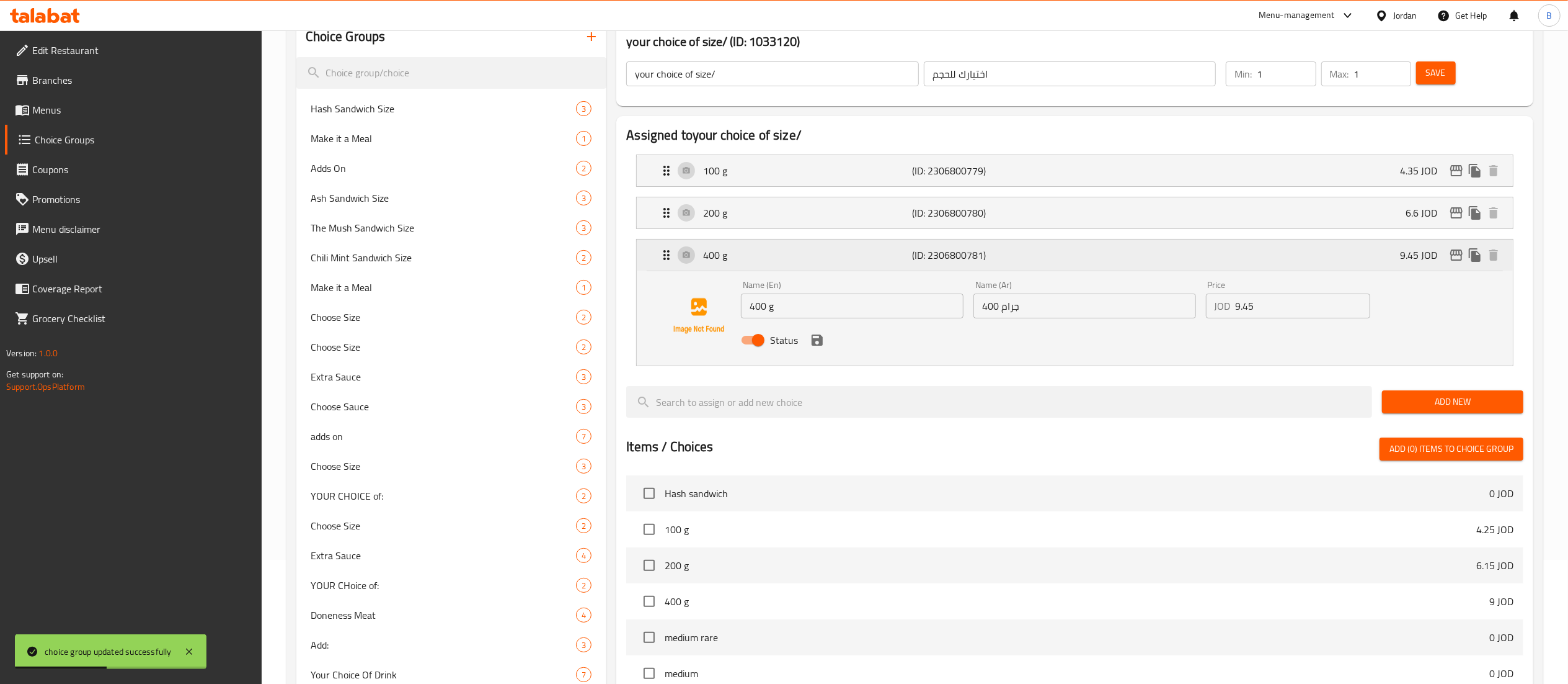
click at [1461, 255] on icon "edit" at bounding box center [1456, 255] width 12 height 11
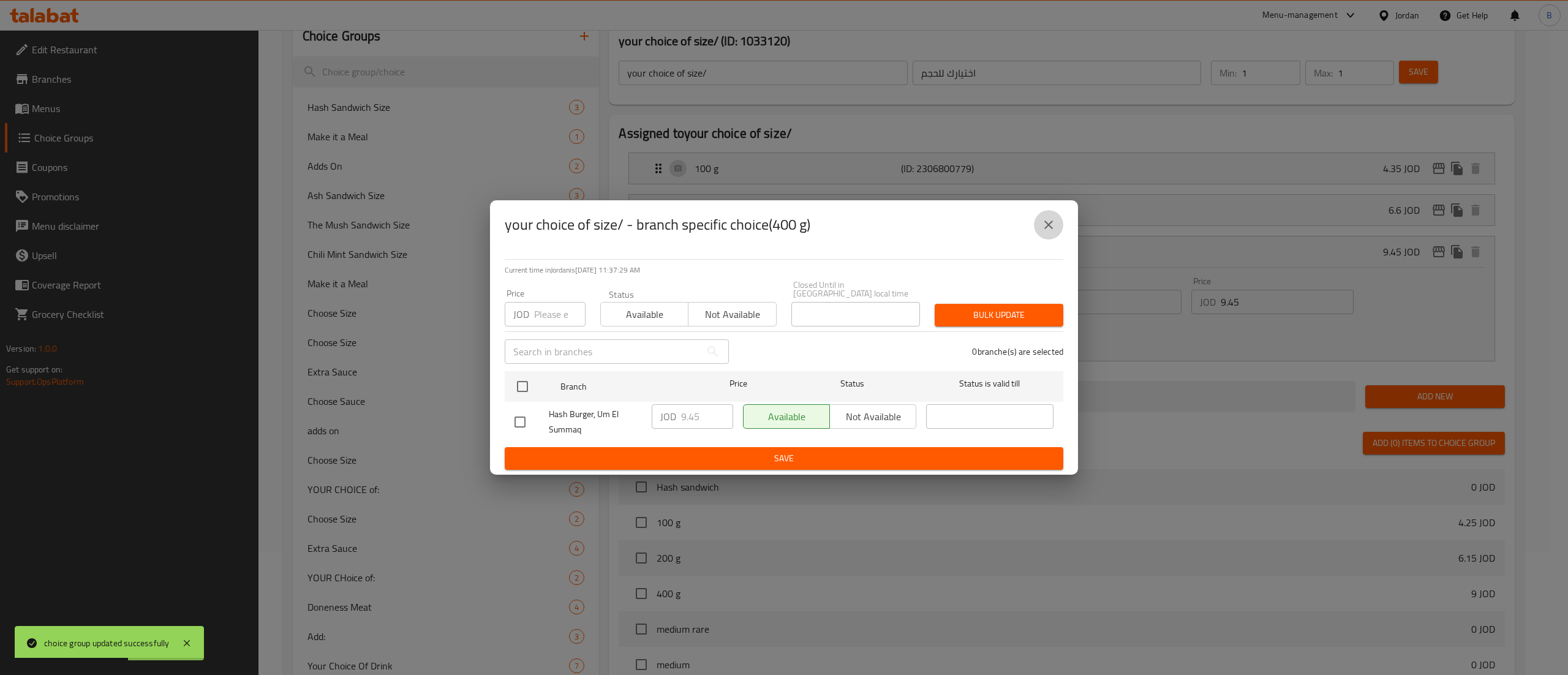
click at [1054, 226] on icon "close" at bounding box center [1049, 225] width 14 height 14
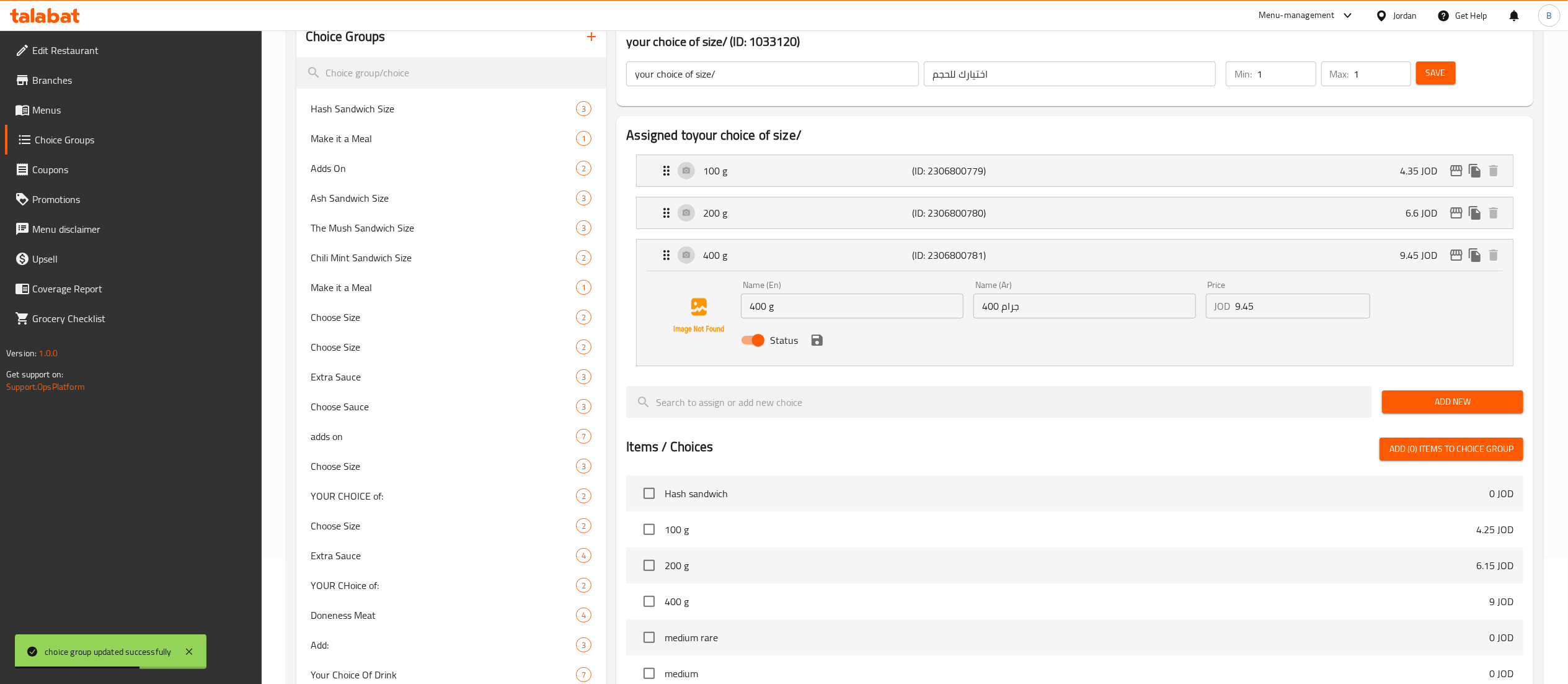
click at [1436, 77] on span "Save" at bounding box center [1436, 72] width 19 height 15
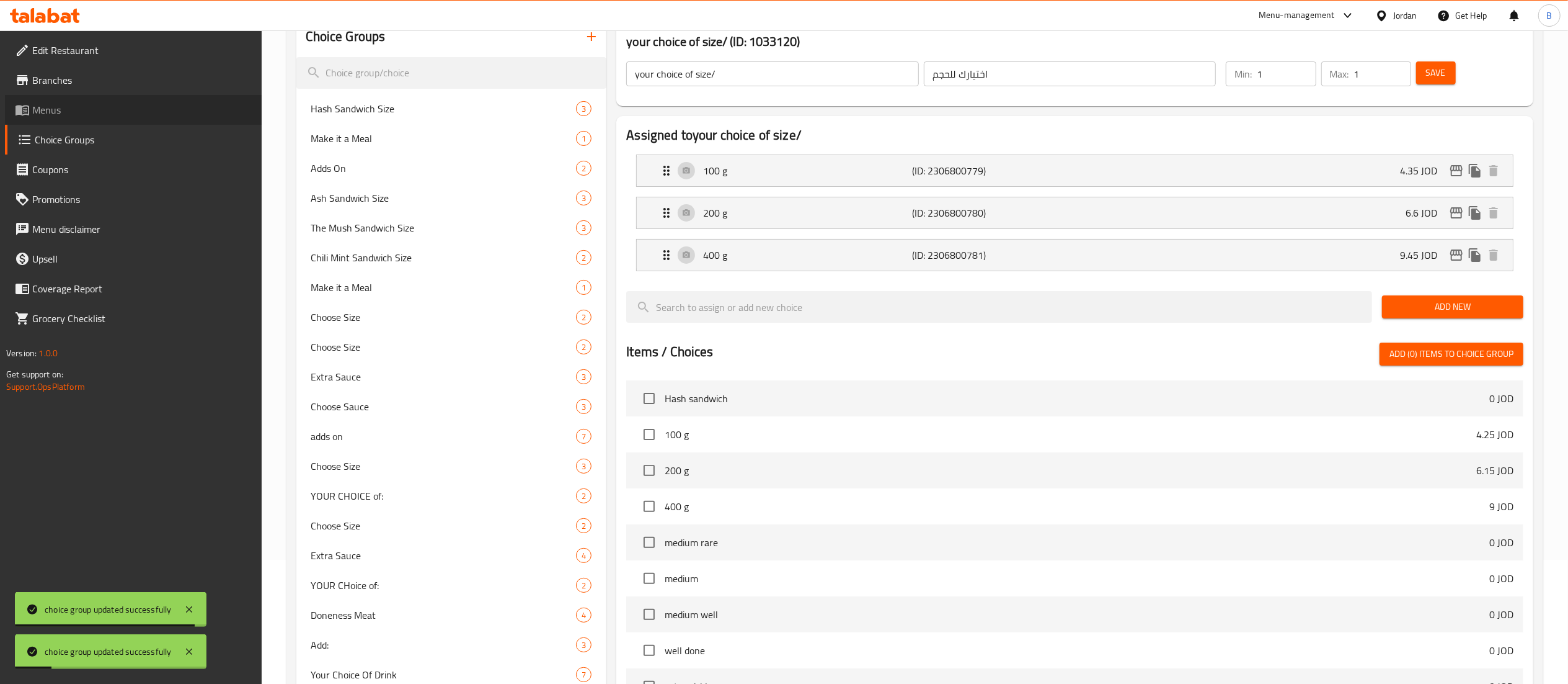
click at [107, 105] on span "Menus" at bounding box center [142, 109] width 219 height 15
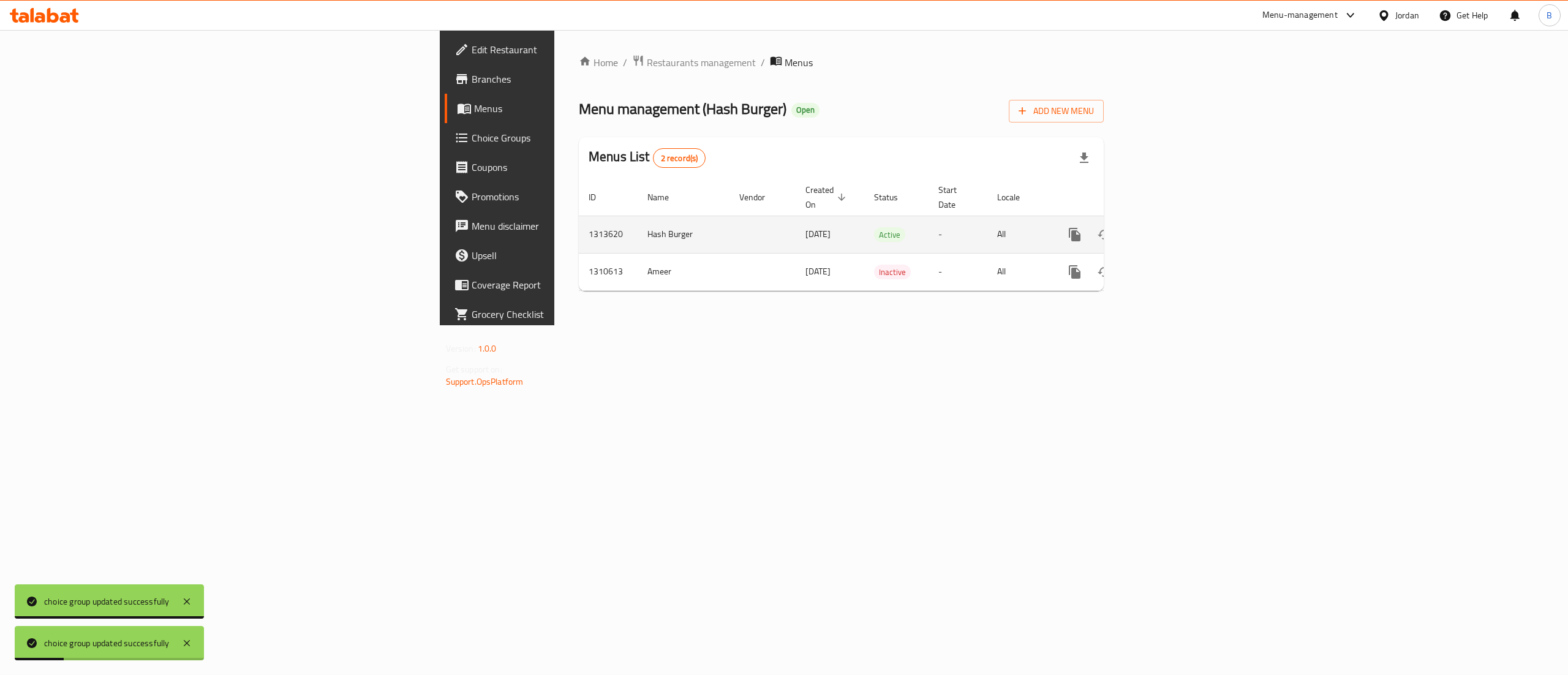
click at [1170, 227] on icon "enhanced table" at bounding box center [1163, 234] width 14 height 14
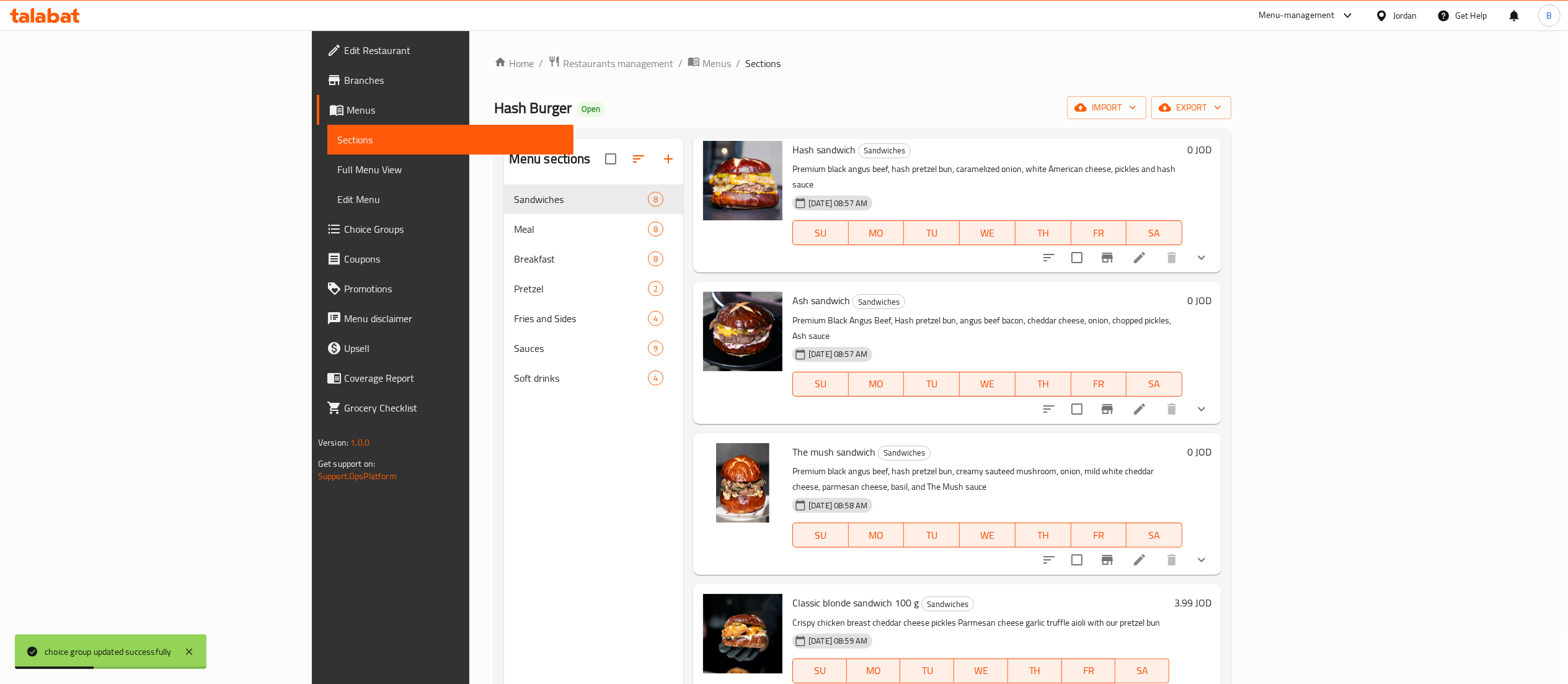
scroll to position [124, 0]
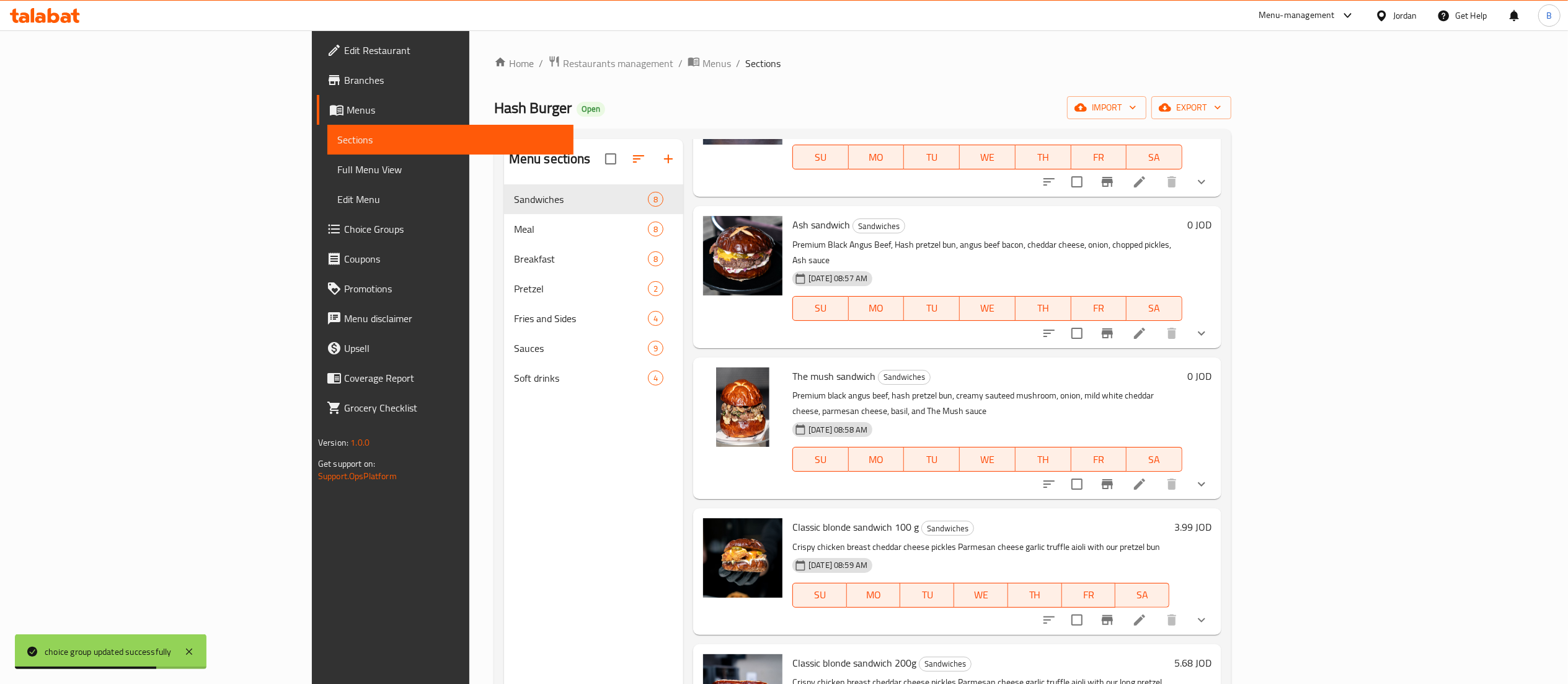
click at [1147, 477] on icon at bounding box center [1140, 484] width 15 height 15
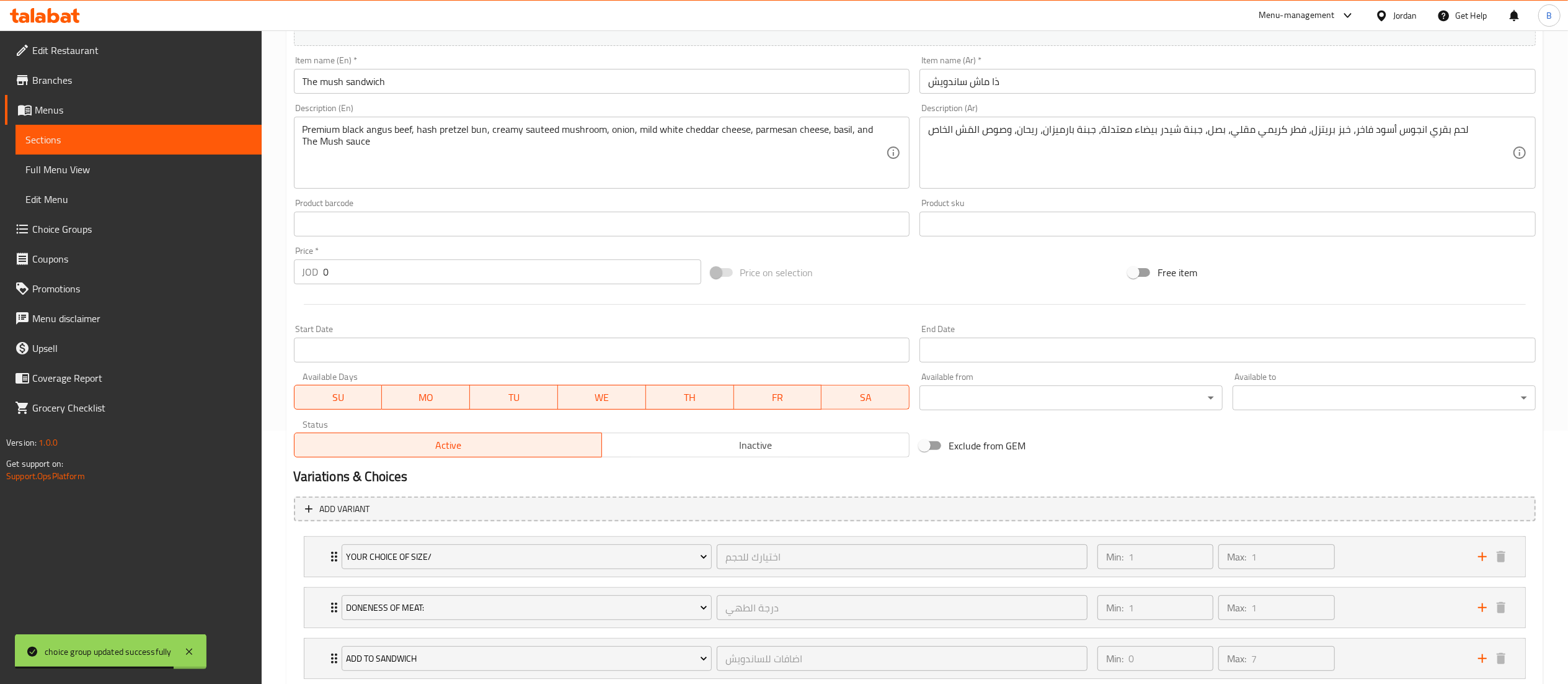
scroll to position [335, 0]
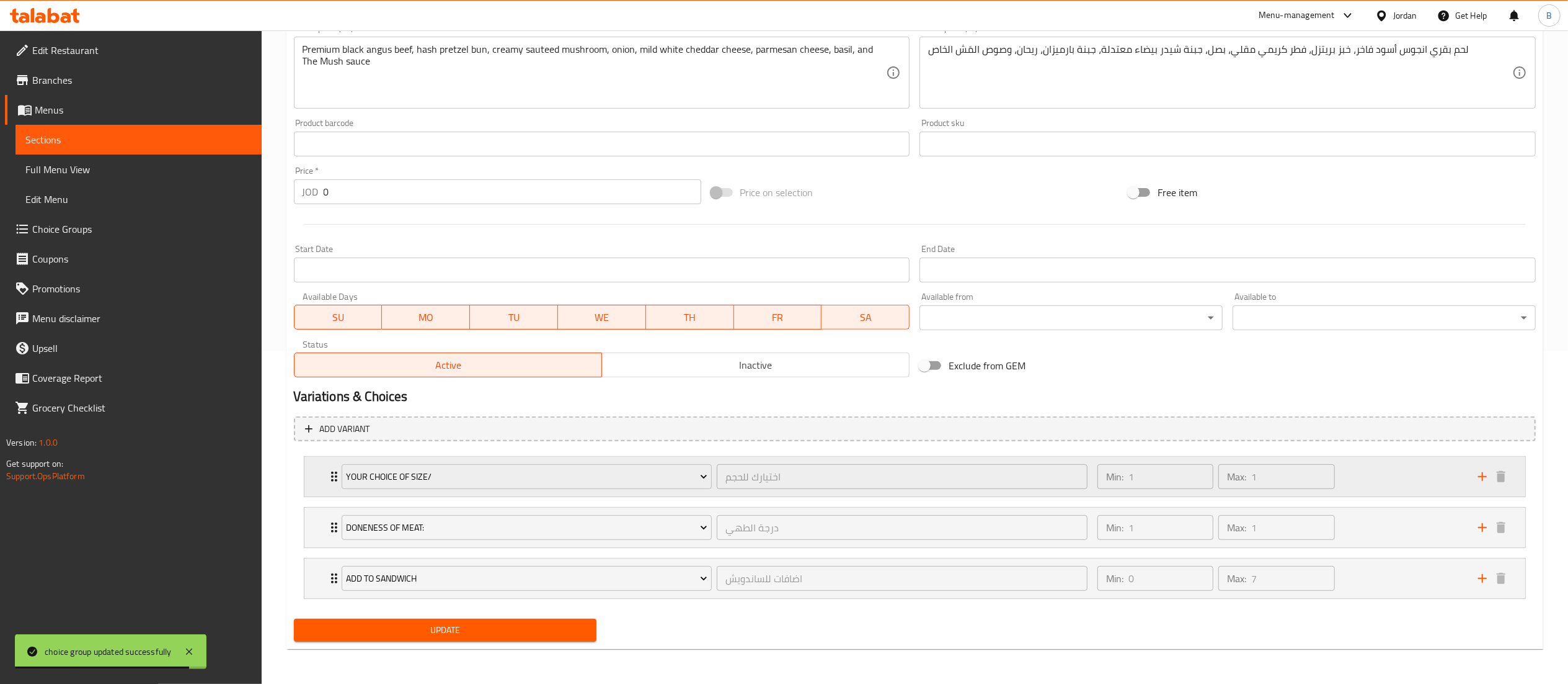
click at [1387, 473] on div "Min: 1 ​ Max: 1 ​" at bounding box center [1280, 476] width 381 height 40
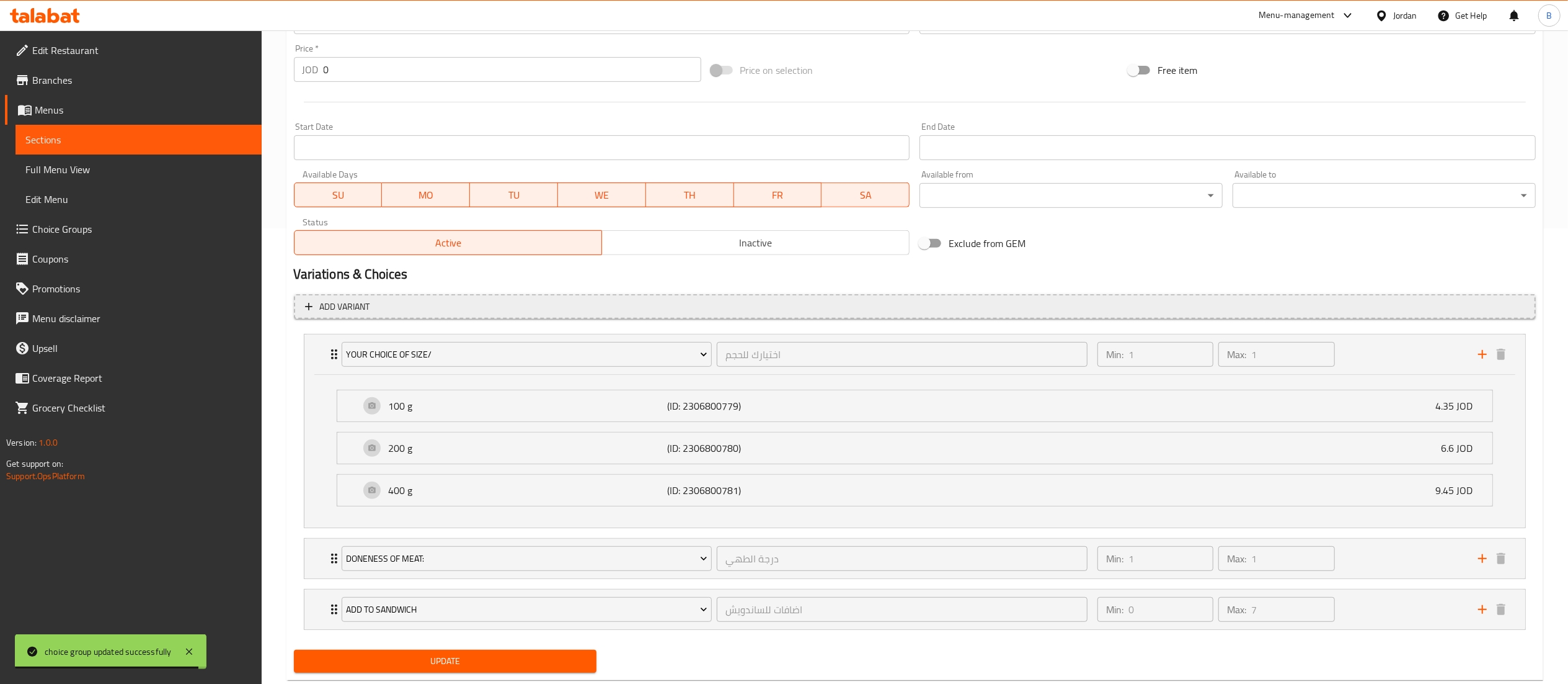
scroll to position [460, 0]
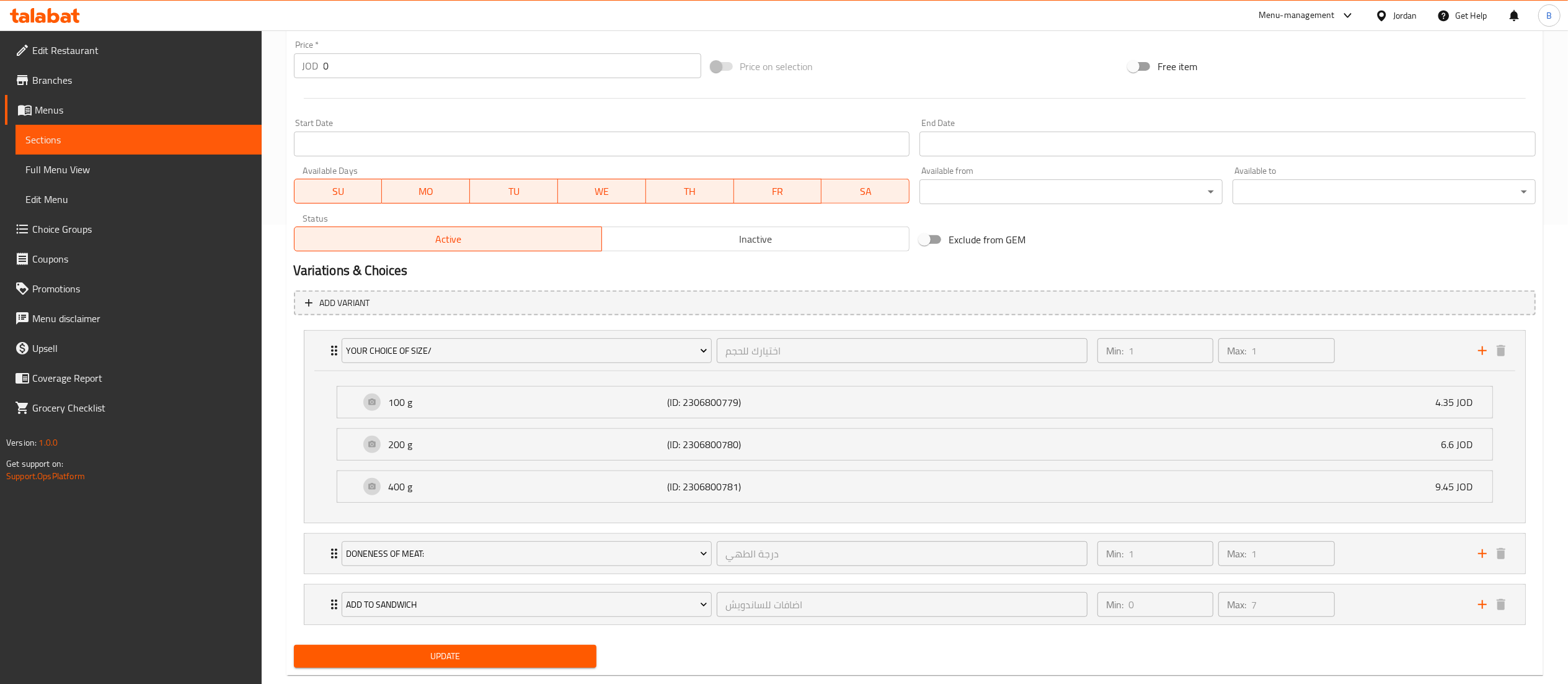
click at [79, 230] on span "Choice Groups" at bounding box center [142, 229] width 219 height 15
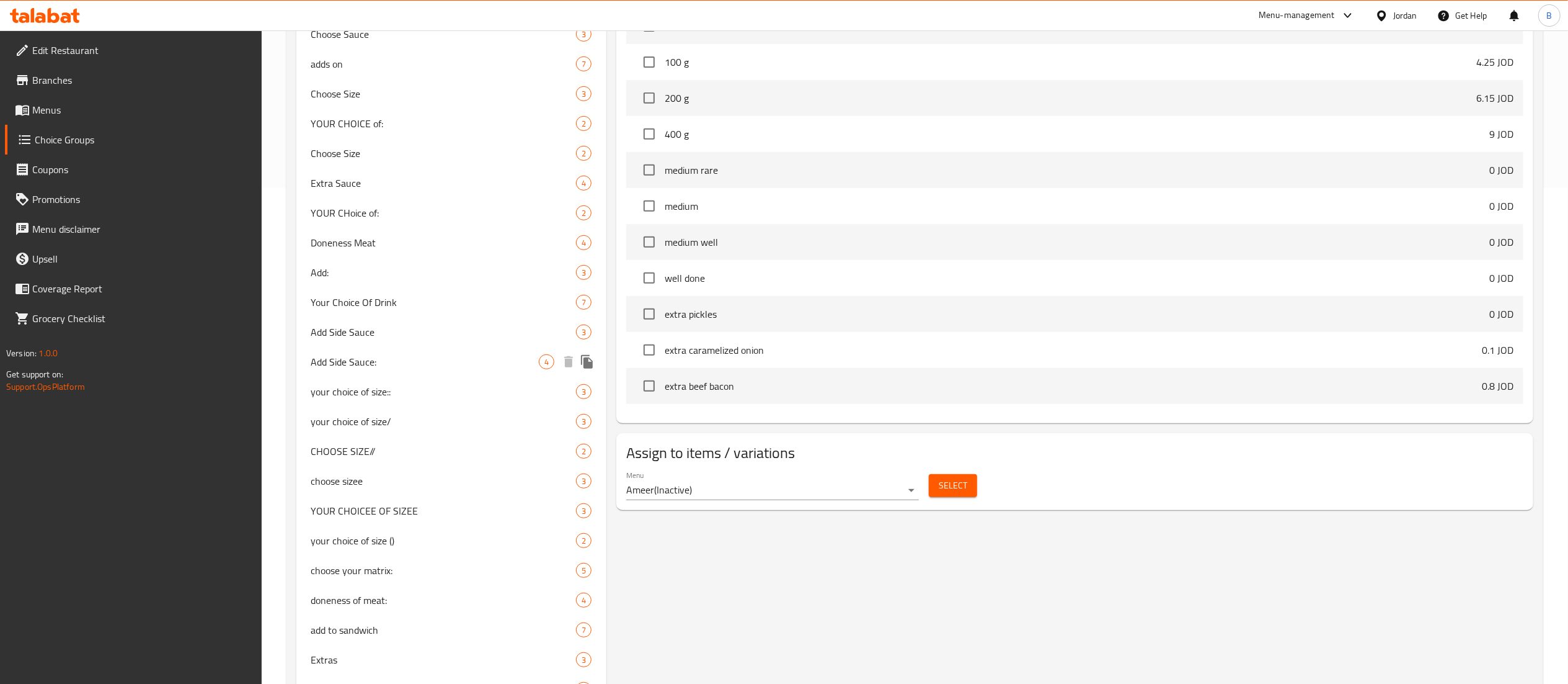
scroll to position [557, 0]
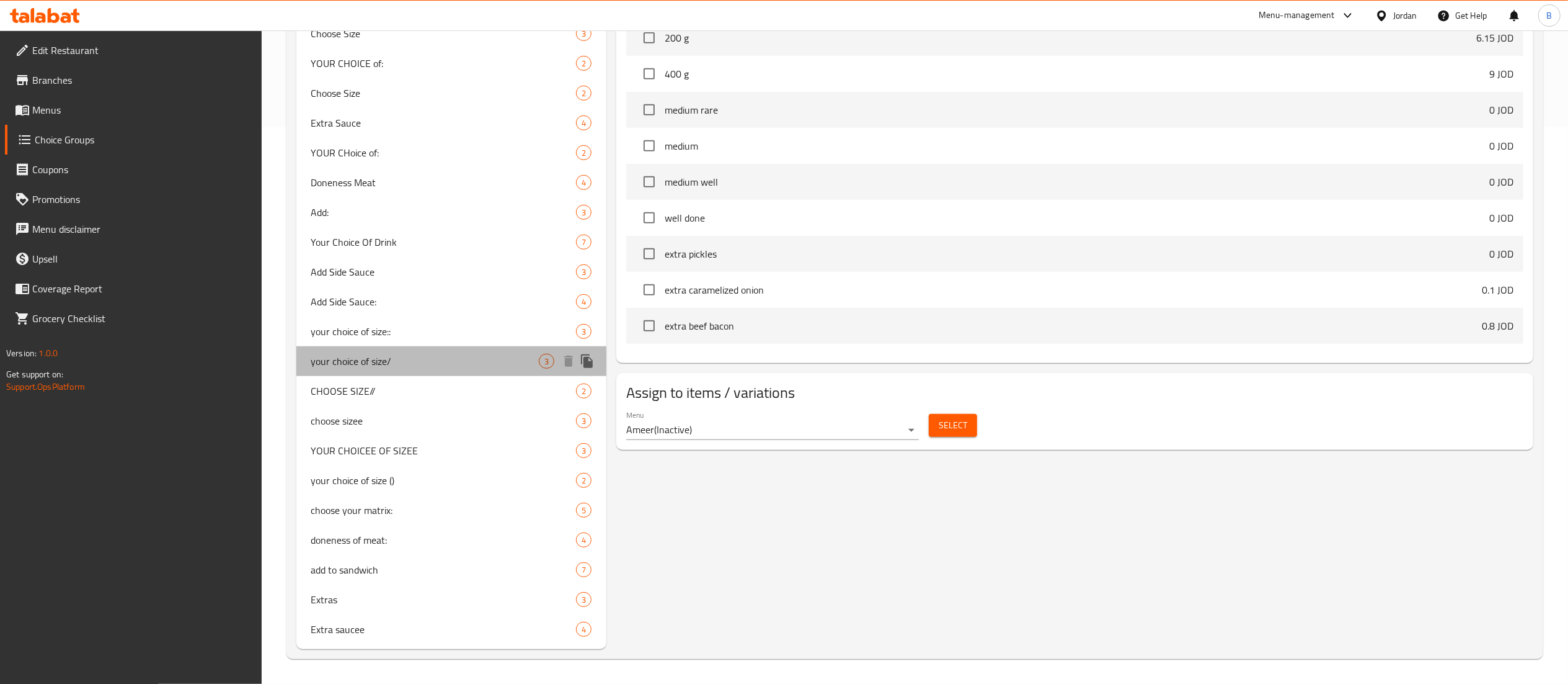
click at [442, 354] on span "your choice of size/" at bounding box center [425, 361] width 228 height 15
type input "your choice of size/"
type input "اختيارك للحجم"
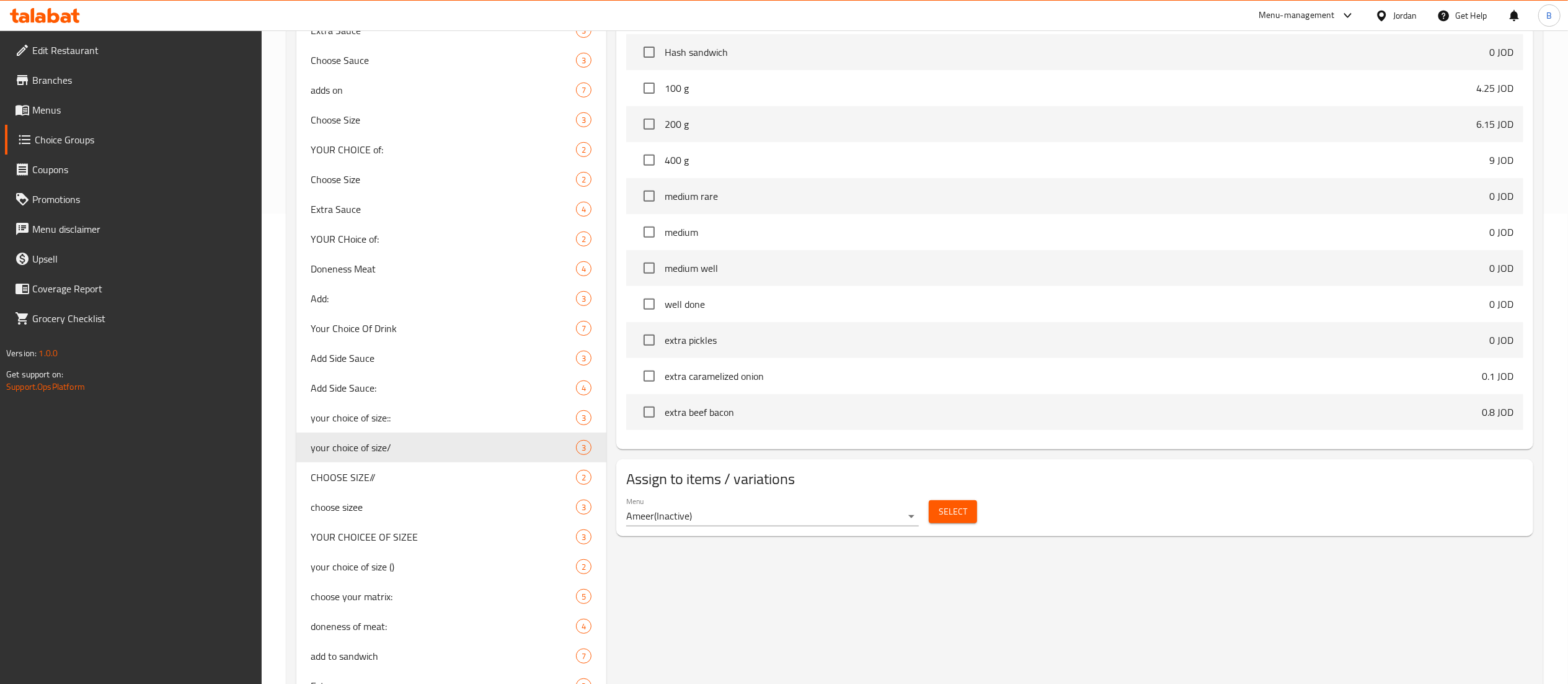
scroll to position [433, 0]
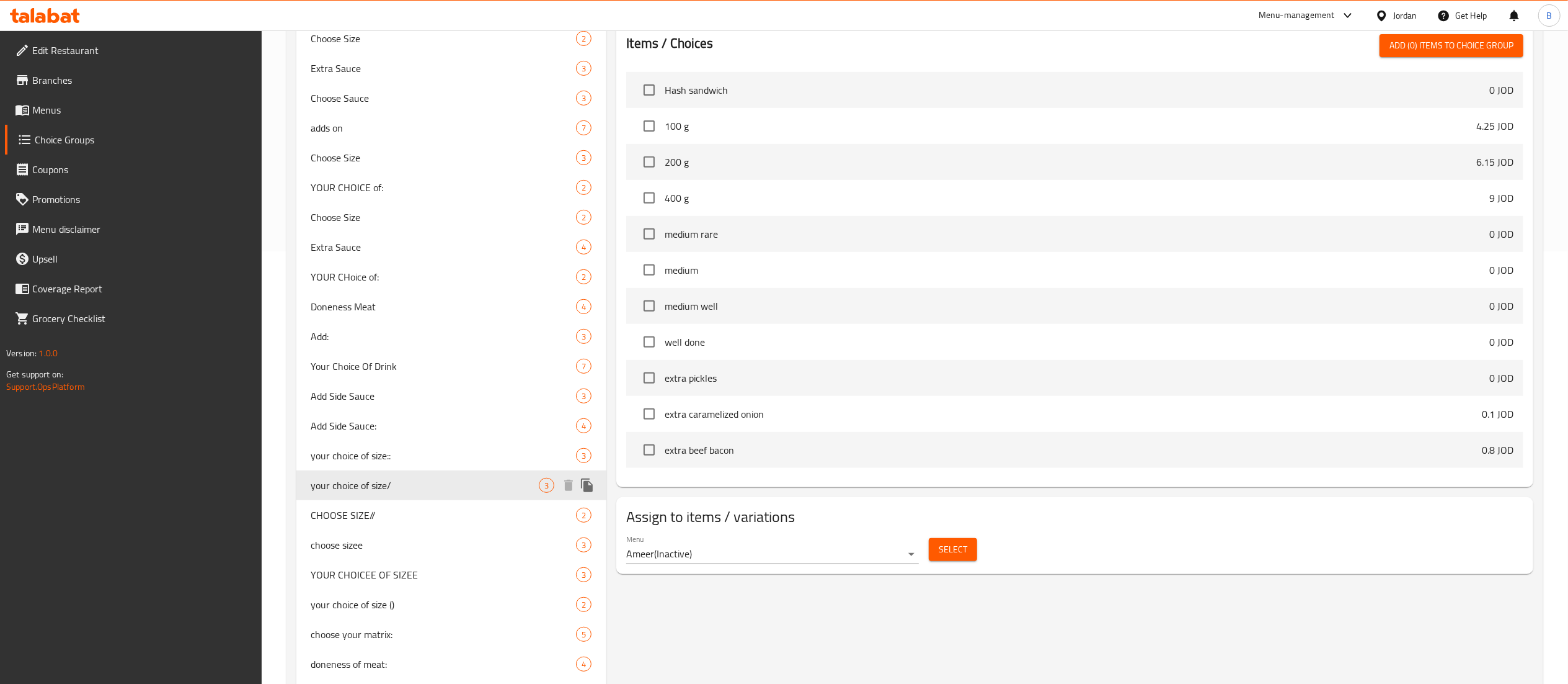
click at [586, 483] on icon "duplicate" at bounding box center [586, 485] width 12 height 14
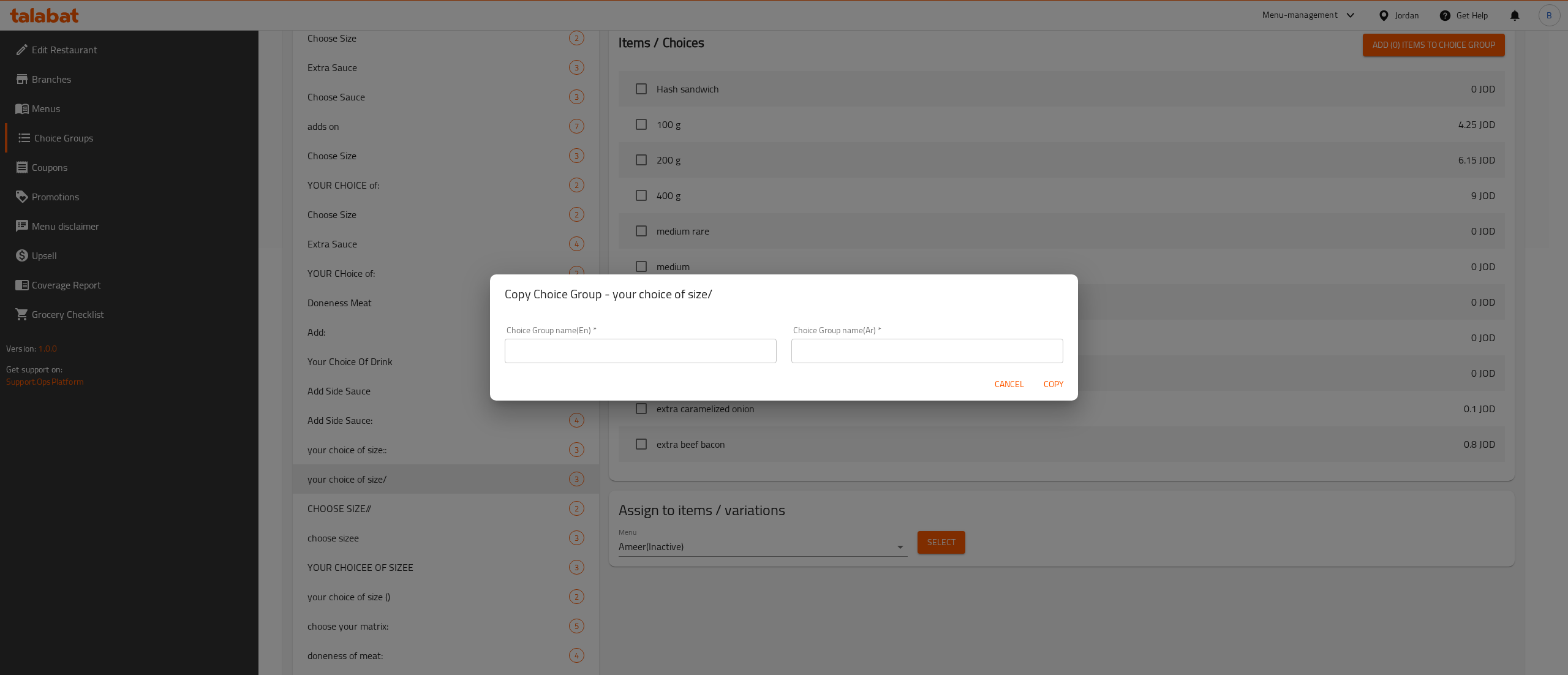
click at [633, 359] on input "text" at bounding box center [641, 350] width 272 height 25
type input "your choice of size'''"
click at [806, 349] on input "text" at bounding box center [927, 350] width 272 height 25
type input "اختيارك للحجم"
click at [1033, 382] on div "Cancel Copy" at bounding box center [783, 384] width 588 height 33
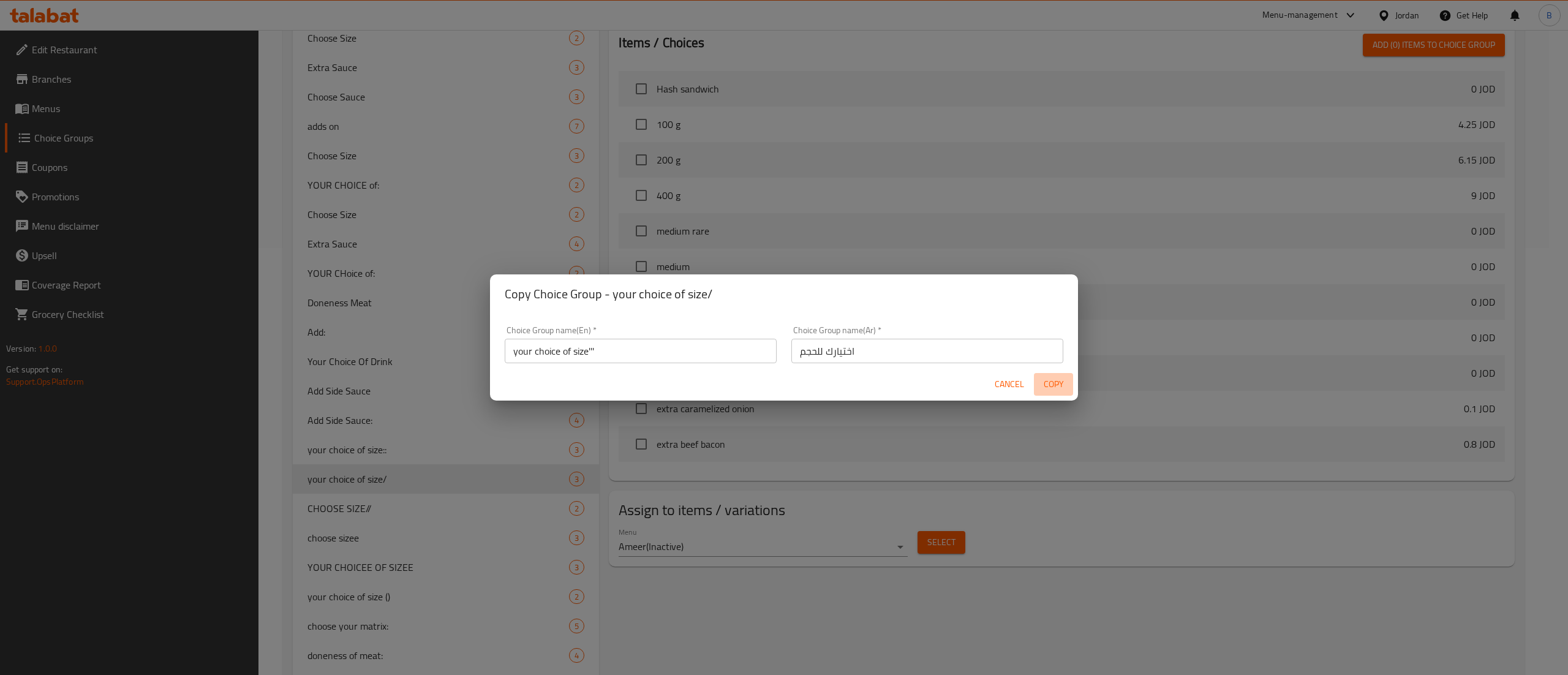
click at [1045, 382] on span "Copy" at bounding box center [1053, 384] width 30 height 15
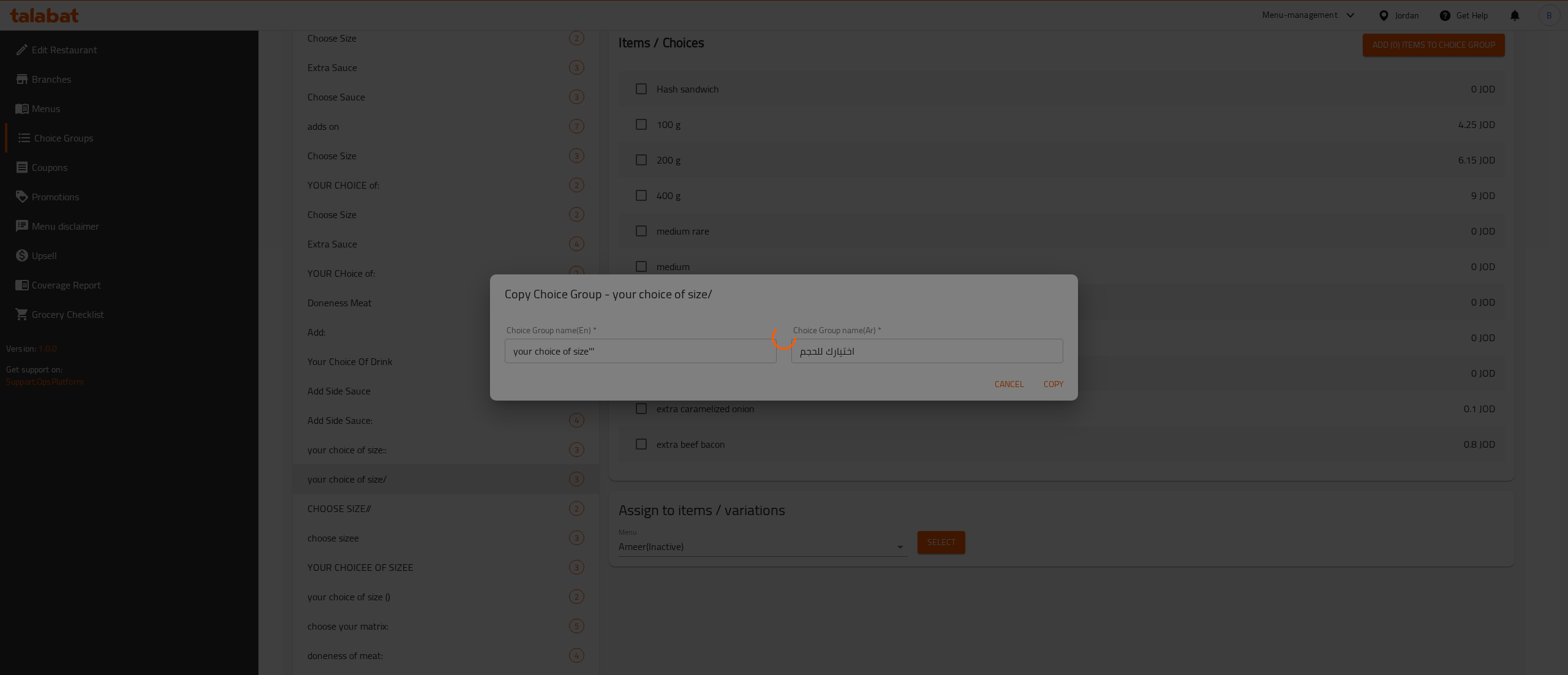
type input "your choice of size'''"
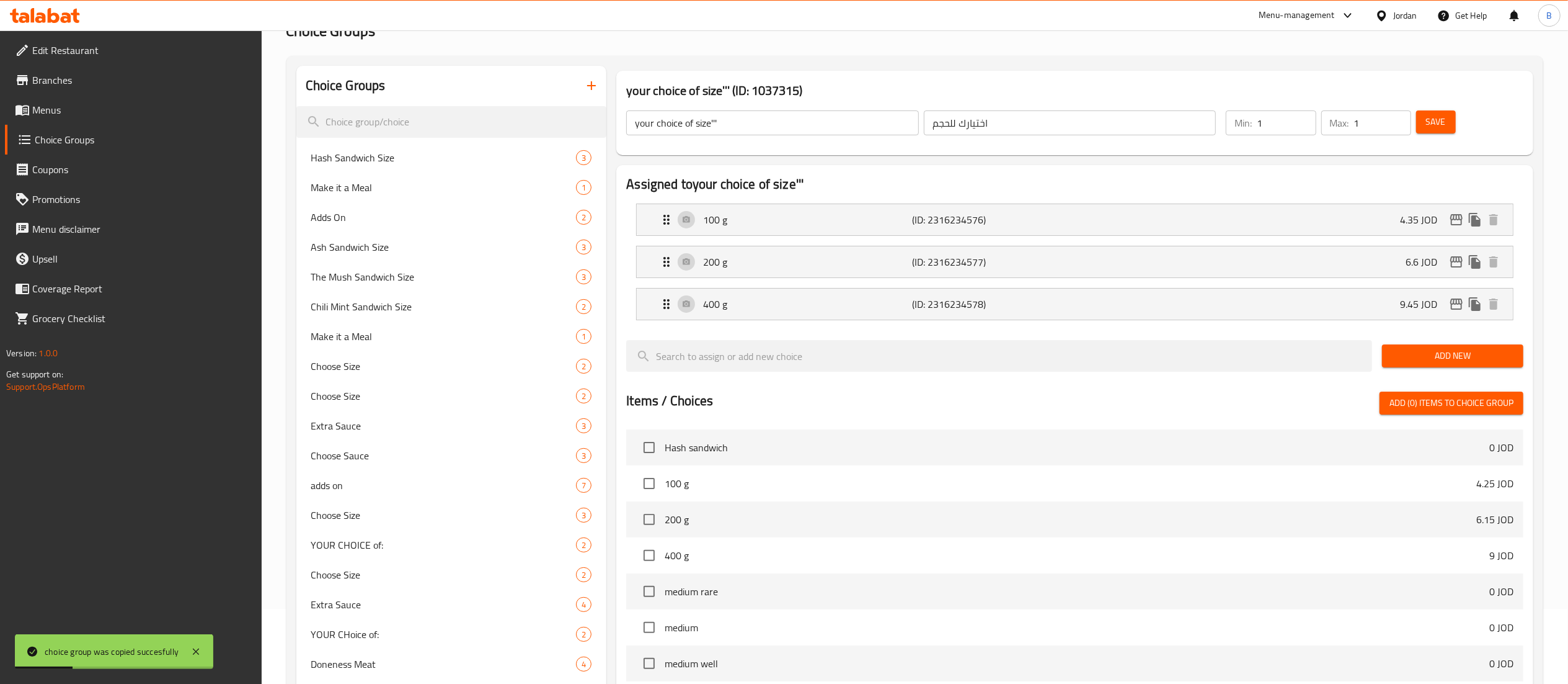
scroll to position [0, 0]
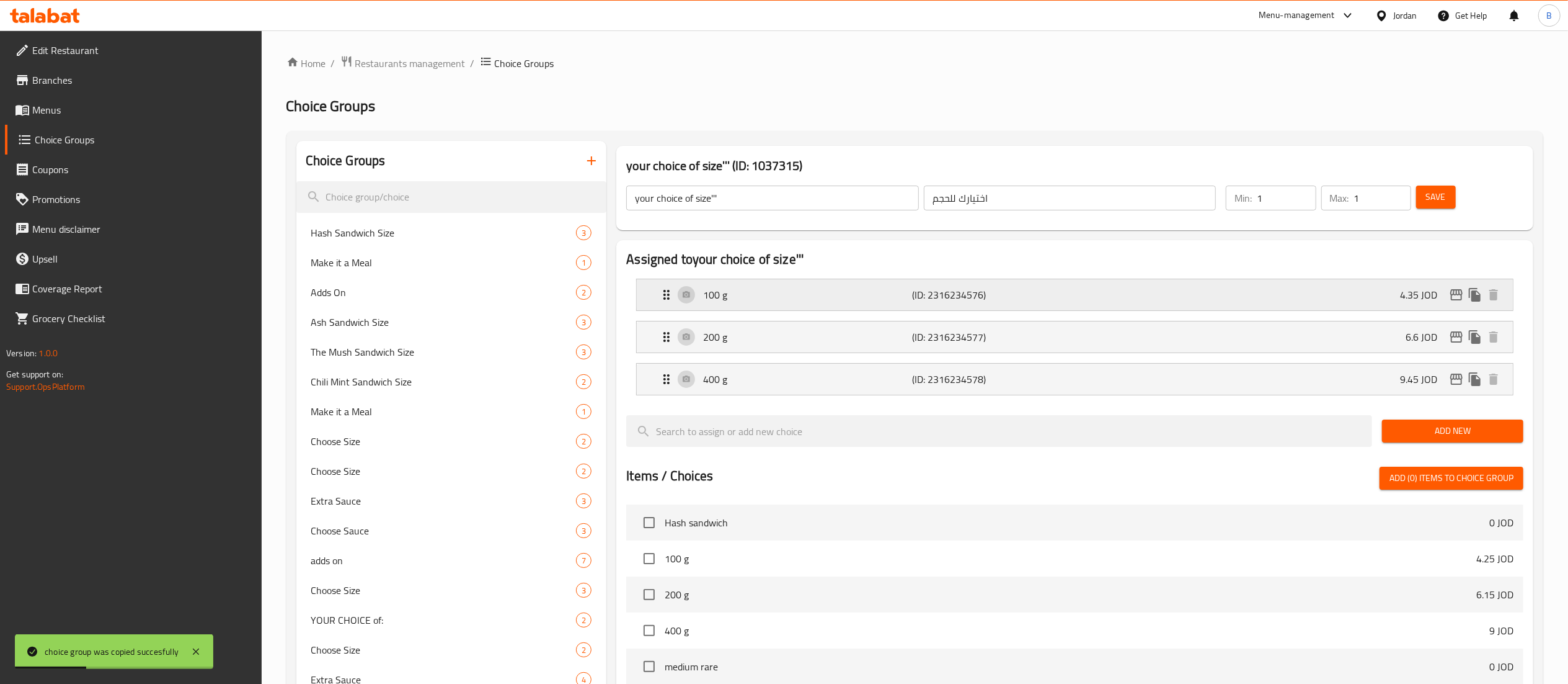
click at [1199, 293] on div "100 g (ID: 2316234576) 4.35 JOD" at bounding box center [1079, 295] width 839 height 31
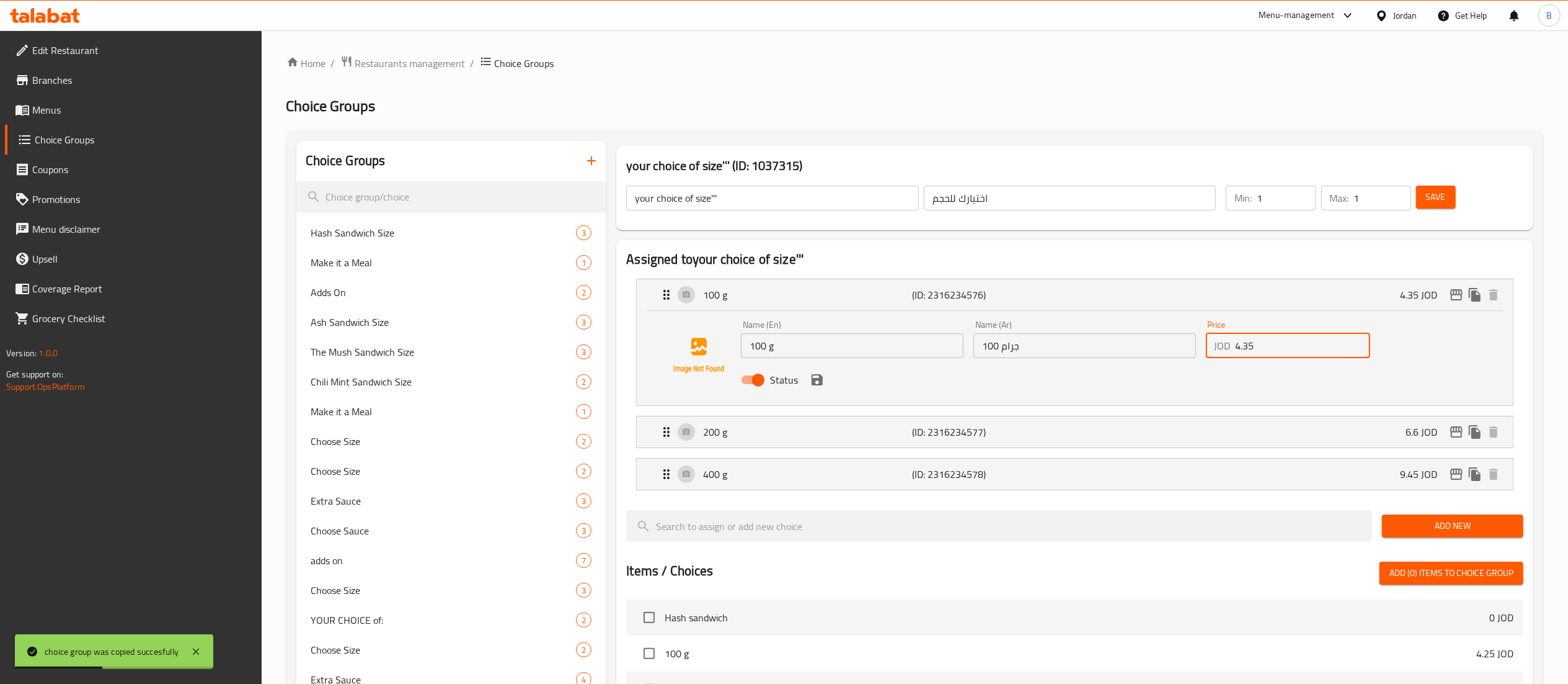
click at [1303, 357] on input "4.35" at bounding box center [1303, 345] width 134 height 25
drag, startPoint x: 1303, startPoint y: 348, endPoint x: 1139, endPoint y: 352, distance: 164.0
click at [1148, 352] on div "Name (En) 100 g Name (En) Name (Ar) 100 جرام Name (Ar) Price JOD 4.40 Price Sta…" at bounding box center [1084, 356] width 697 height 81
click at [813, 383] on icon "save" at bounding box center [817, 380] width 11 height 11
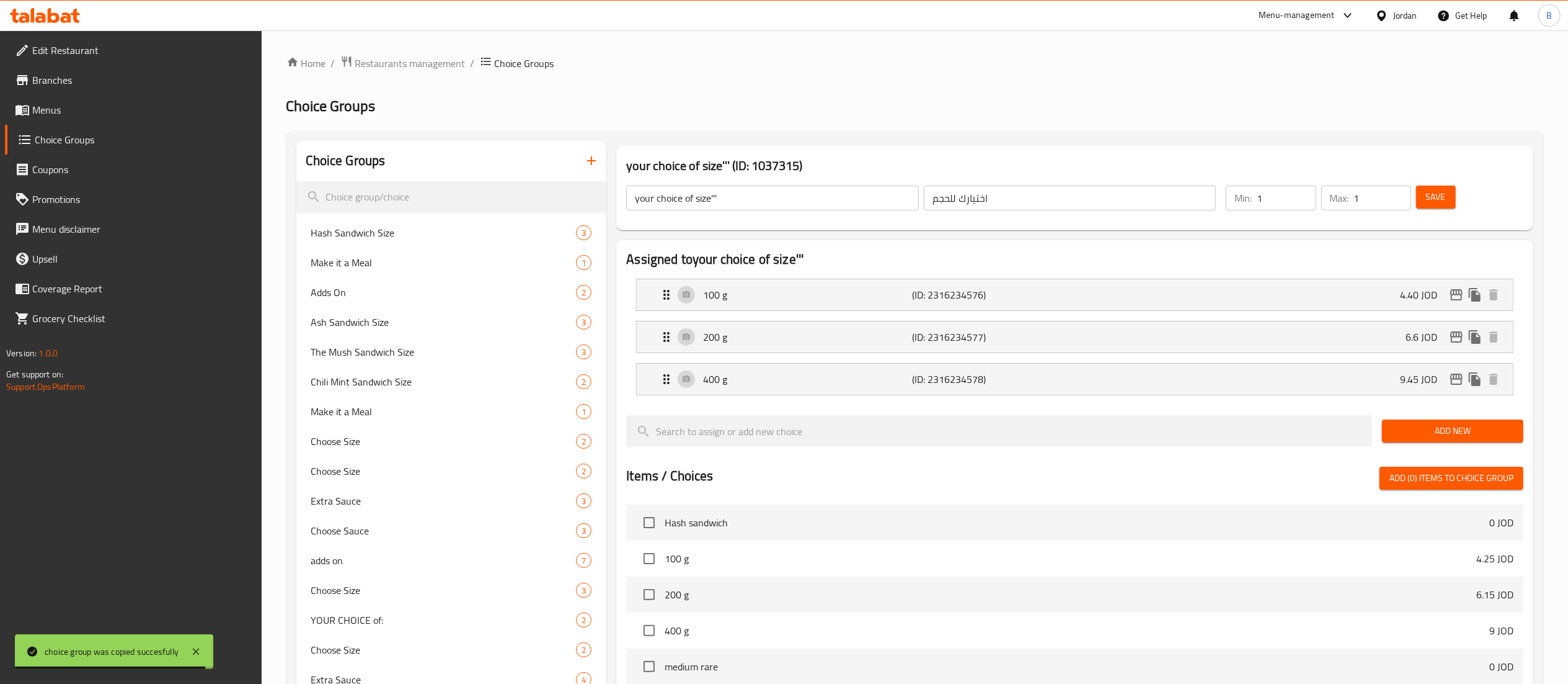
type input "4.40"
click at [1447, 207] on button "Save" at bounding box center [1436, 197] width 40 height 23
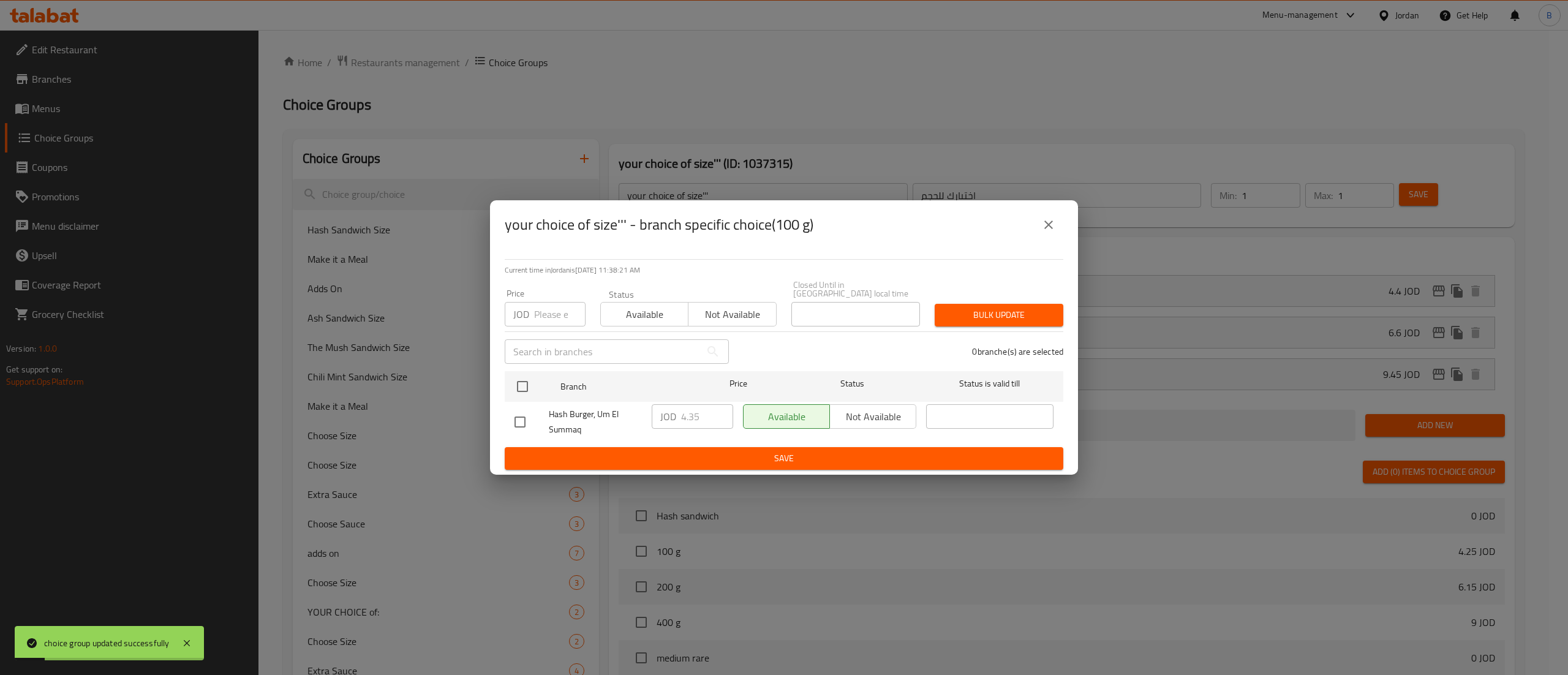
drag, startPoint x: 526, startPoint y: 377, endPoint x: 637, endPoint y: 415, distance: 117.3
click at [525, 377] on input "checkbox" at bounding box center [522, 386] width 26 height 26
checkbox input "true"
drag, startPoint x: 712, startPoint y: 419, endPoint x: 629, endPoint y: 414, distance: 83.2
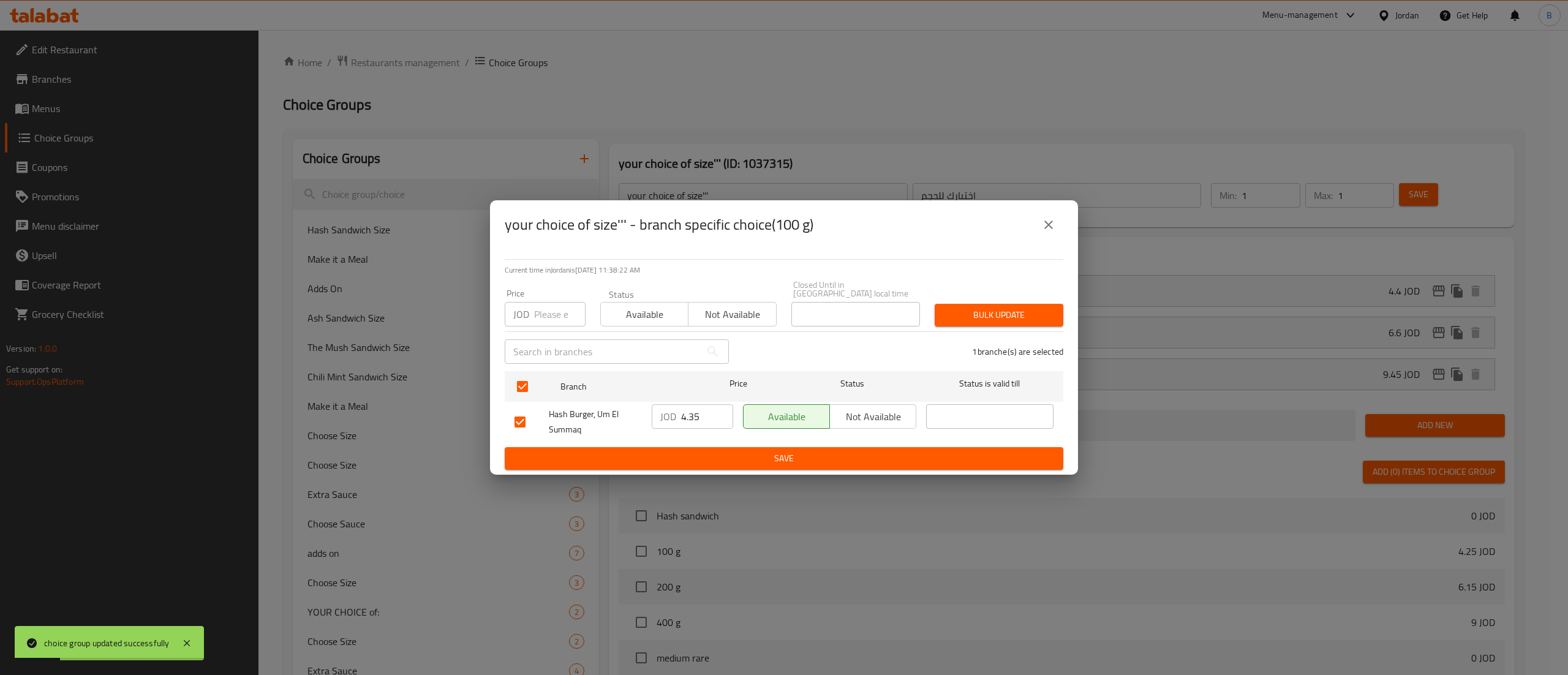
click at [631, 414] on div "Hash Burger, Um El Summaq JOD 4.35 ​ Available Not available ​" at bounding box center [784, 421] width 549 height 46
paste input "40"
type input "4.40"
click at [747, 456] on span "Save" at bounding box center [784, 457] width 539 height 15
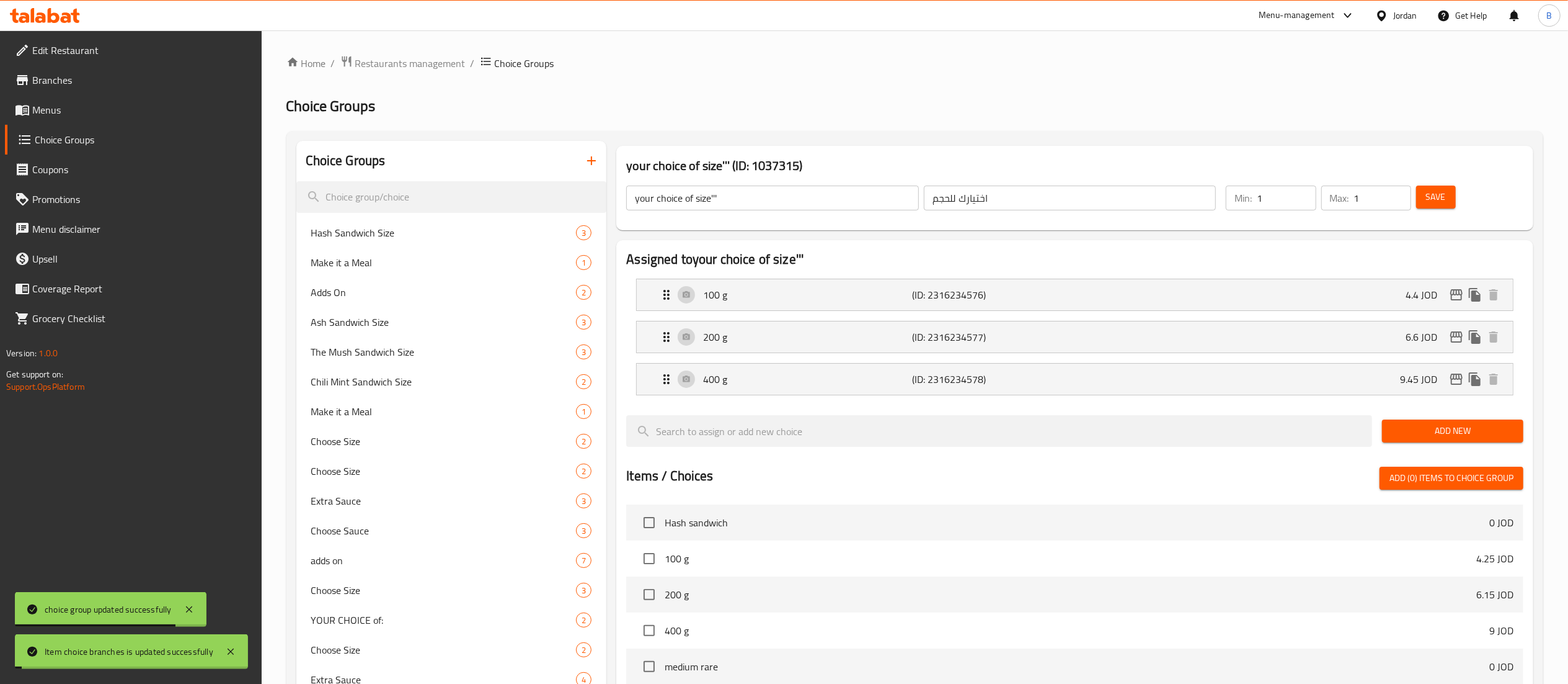
click at [1432, 196] on span "Save" at bounding box center [1436, 197] width 19 height 15
click at [1243, 334] on div "200 g (ID: 2316234577) 6.6 JOD" at bounding box center [1079, 337] width 839 height 31
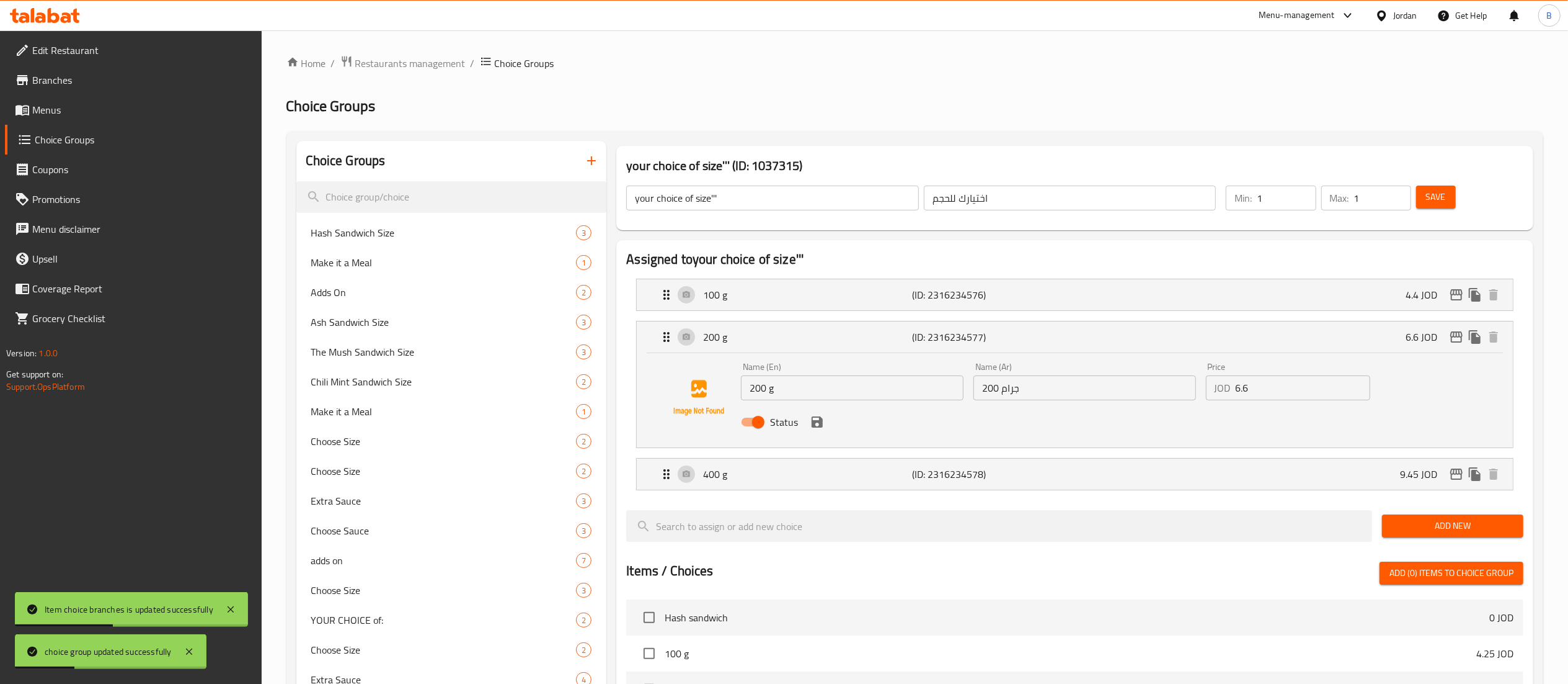
click at [1287, 401] on div "Price JOD 6.6 Price" at bounding box center [1288, 381] width 174 height 48
click at [1289, 391] on input "6.6" at bounding box center [1303, 387] width 134 height 25
drag, startPoint x: 1271, startPoint y: 389, endPoint x: 1112, endPoint y: 389, distance: 159.0
click at [1126, 389] on div "Name (En) 200 g Name (En) Name (Ar) 200 جرام Name (Ar) Price JOD 6.65 Price Sta…" at bounding box center [1084, 398] width 697 height 81
click at [817, 425] on icon "save" at bounding box center [817, 421] width 15 height 15
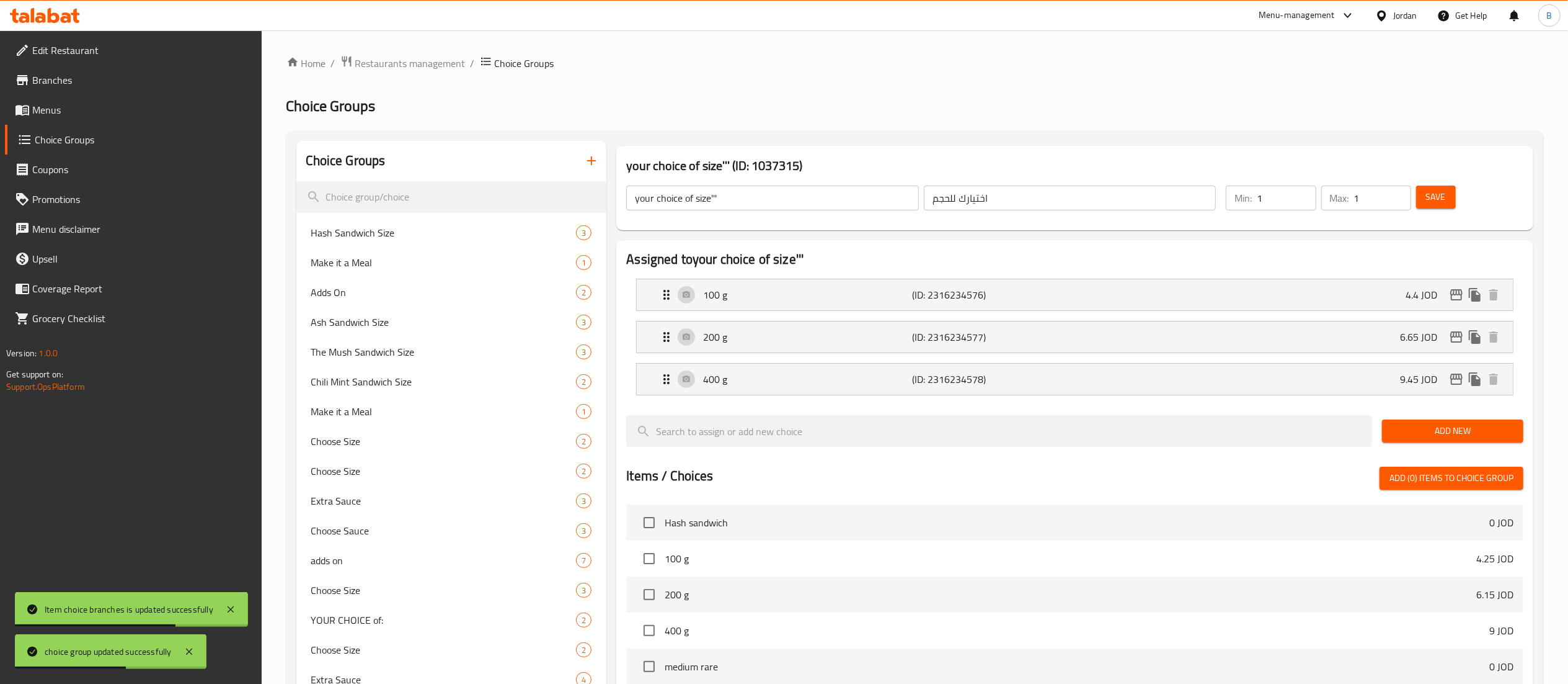
type input "6.65"
click at [1433, 194] on span "Save" at bounding box center [1436, 197] width 19 height 15
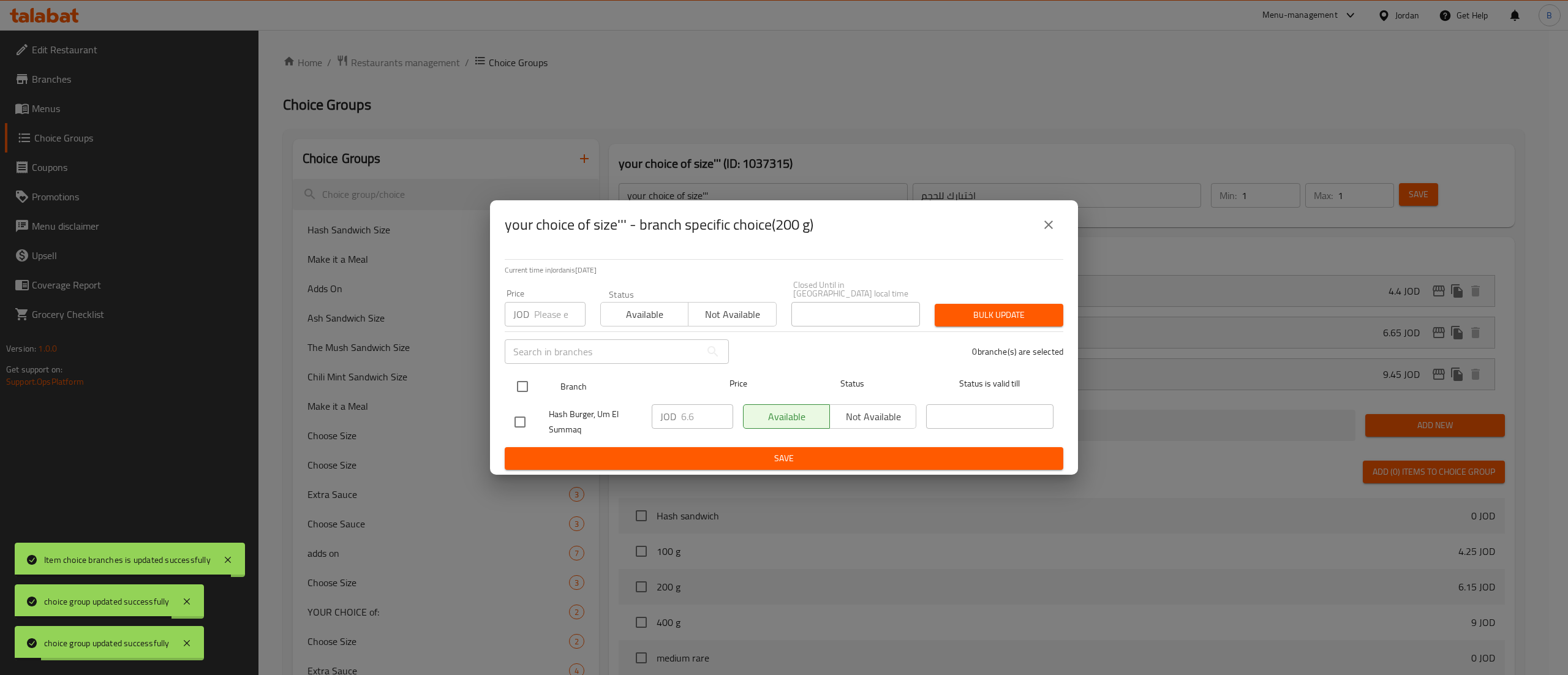
click at [518, 381] on input "checkbox" at bounding box center [522, 386] width 26 height 26
checkbox input "true"
drag, startPoint x: 701, startPoint y: 409, endPoint x: 578, endPoint y: 409, distance: 123.0
click at [608, 409] on div "Hash Burger, Um El Summaq JOD 6.6 ​ Available Not available ​" at bounding box center [784, 421] width 549 height 46
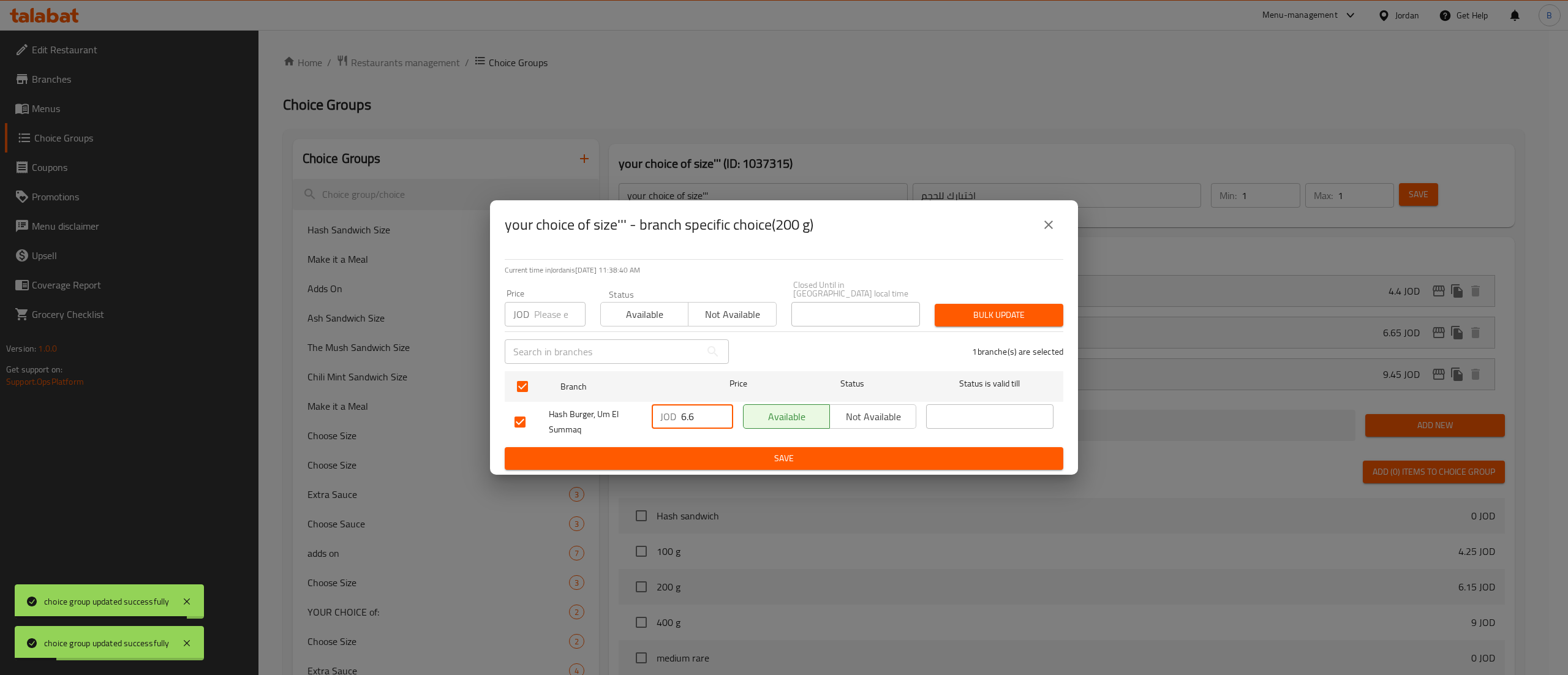
paste input "5"
type input "6.65"
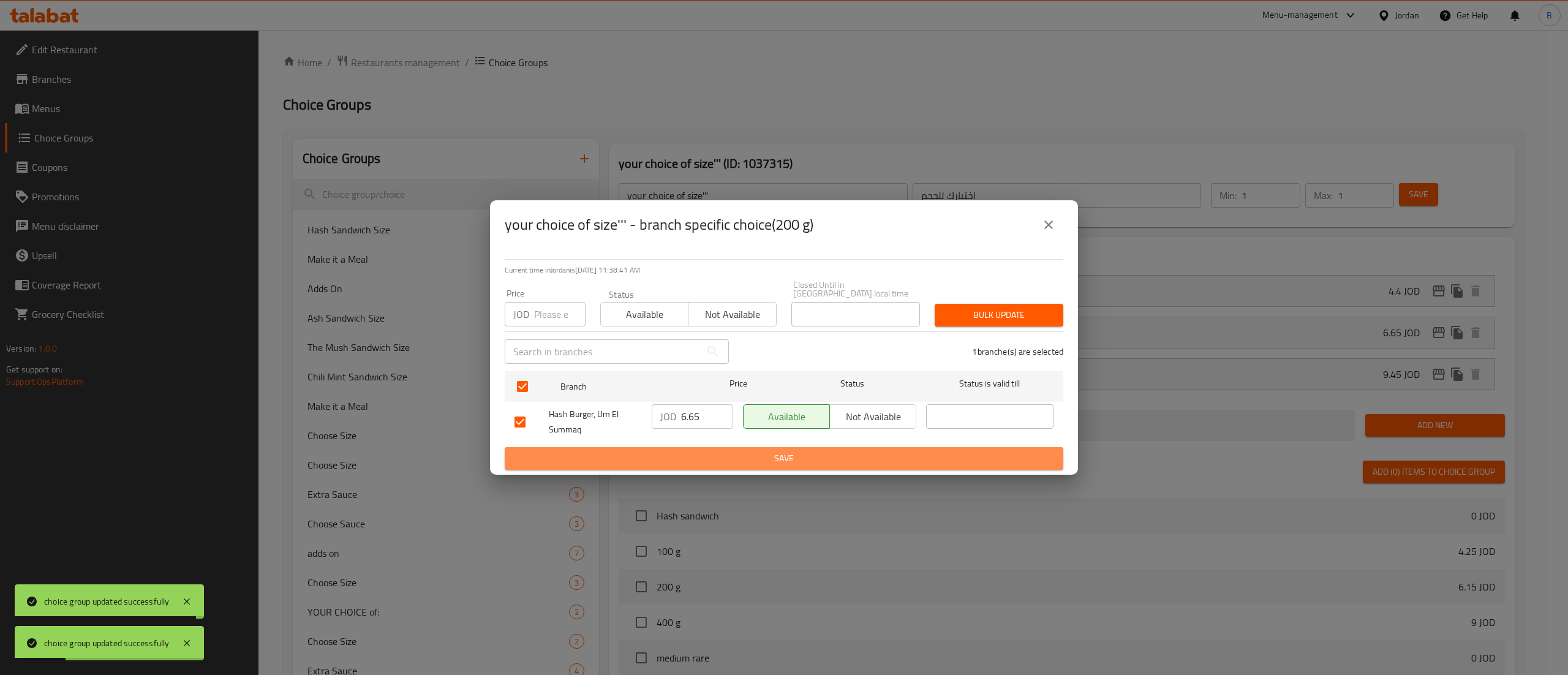
click at [669, 450] on span "Save" at bounding box center [784, 457] width 539 height 15
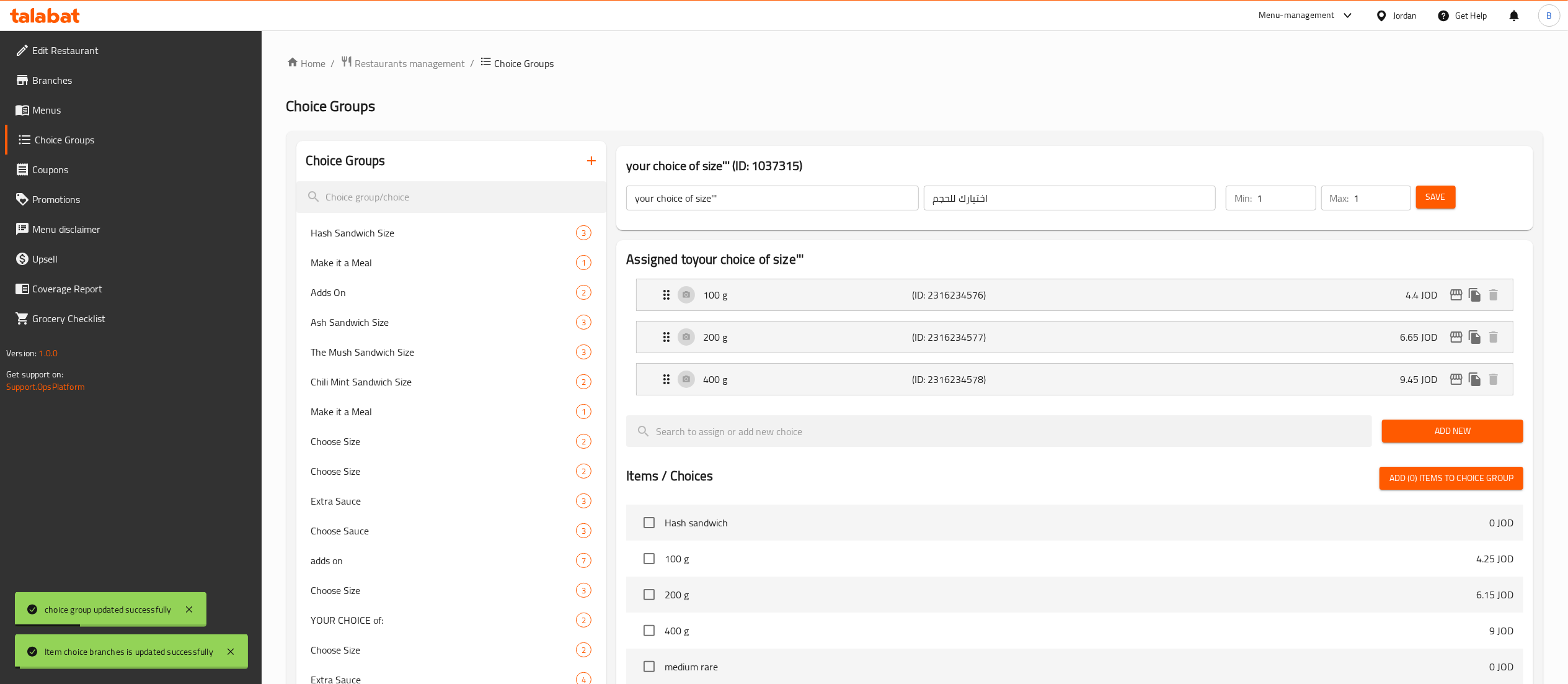
click at [1442, 192] on span "Save" at bounding box center [1436, 197] width 19 height 15
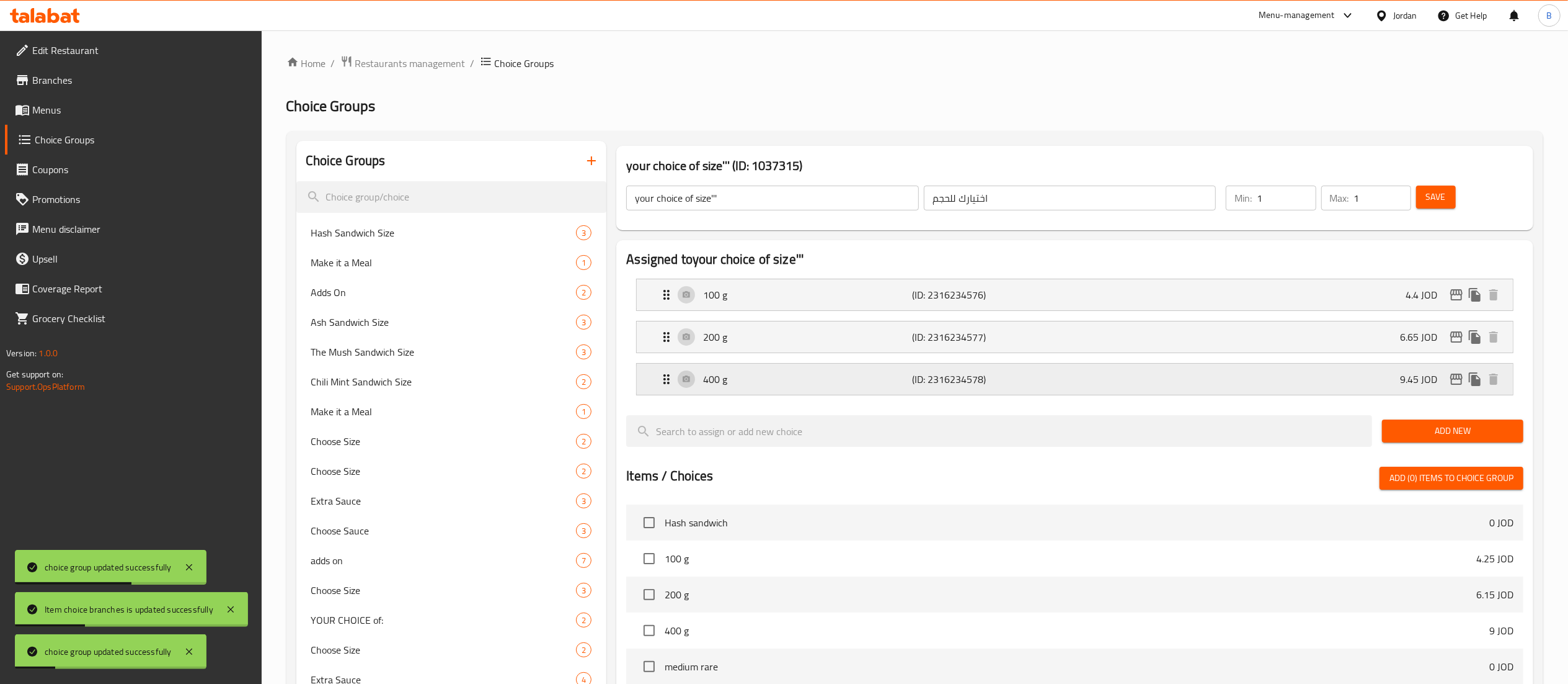
click at [1461, 377] on icon "edit" at bounding box center [1456, 379] width 15 height 15
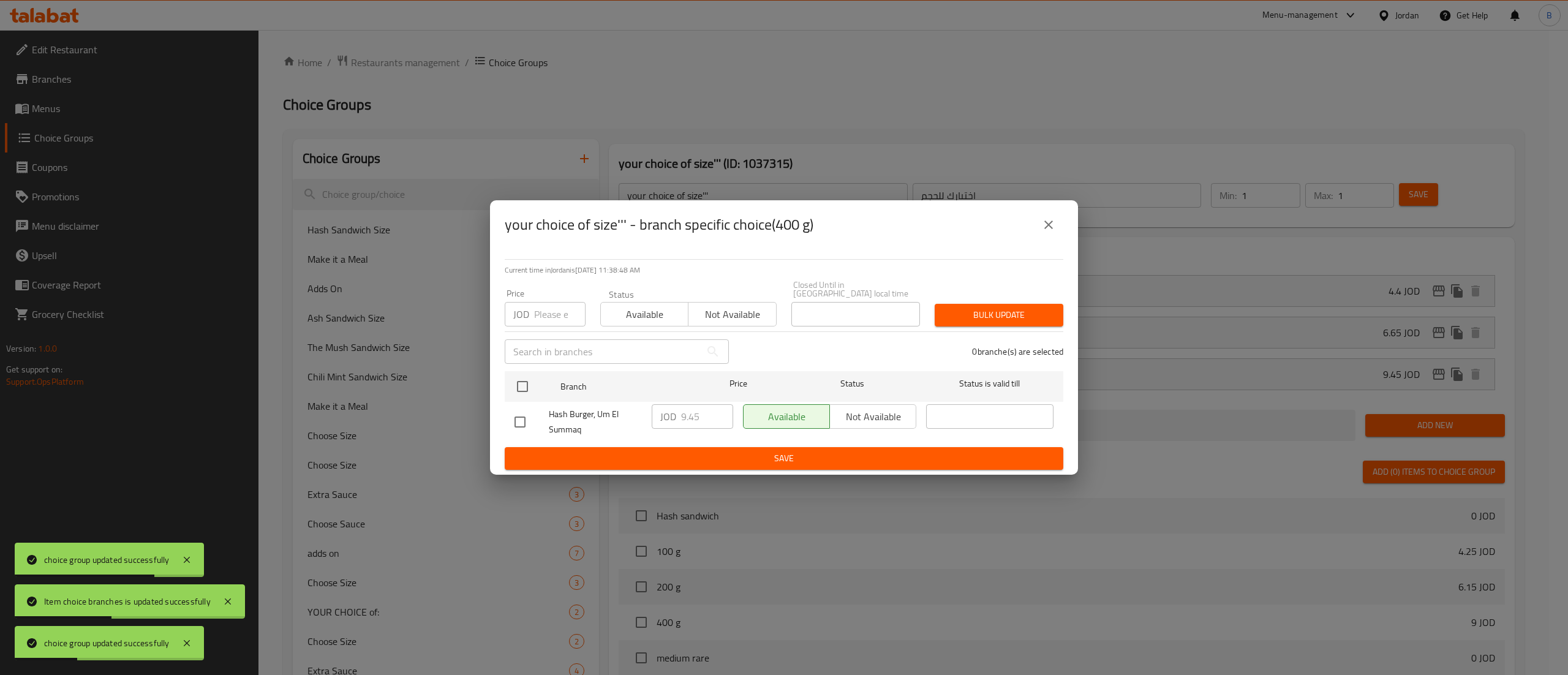
click at [1046, 218] on button "close" at bounding box center [1048, 225] width 30 height 30
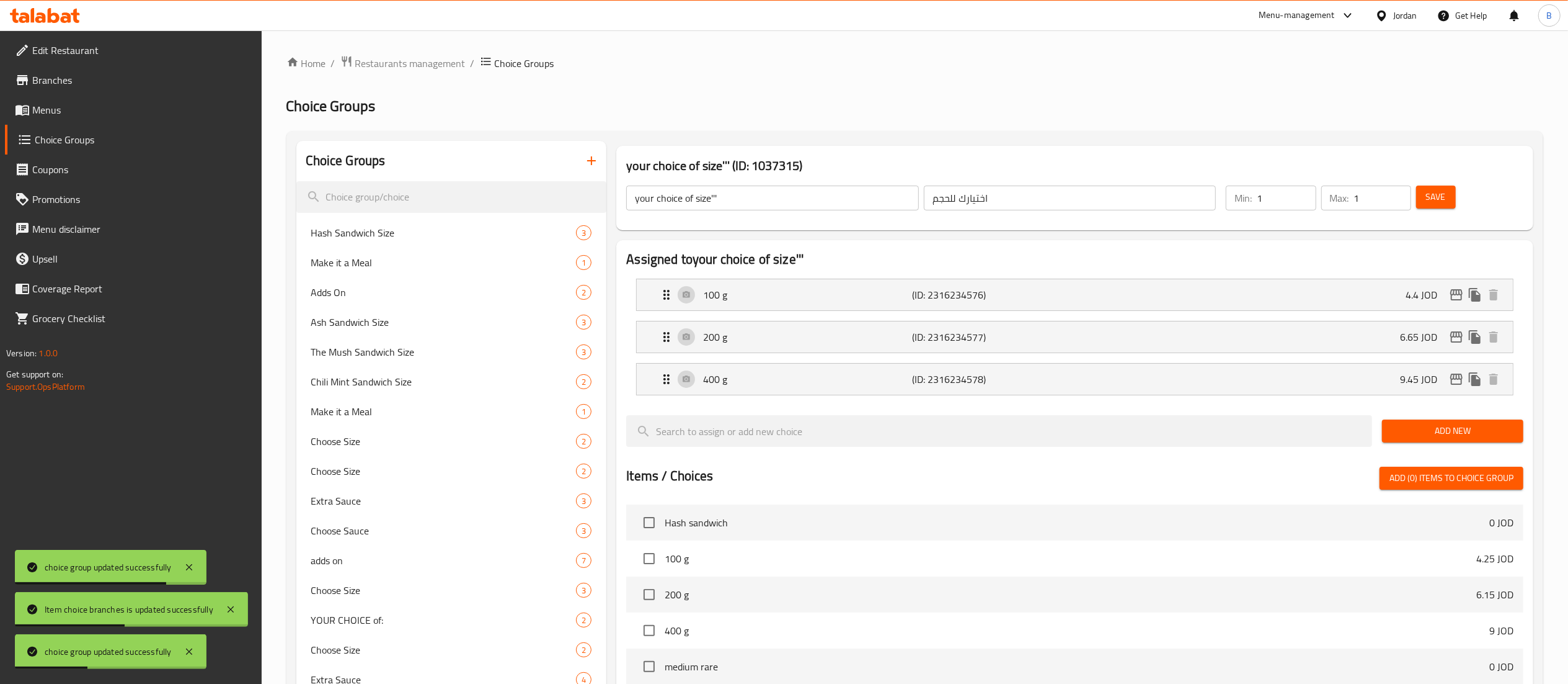
click at [1434, 205] on button "Save" at bounding box center [1436, 197] width 40 height 23
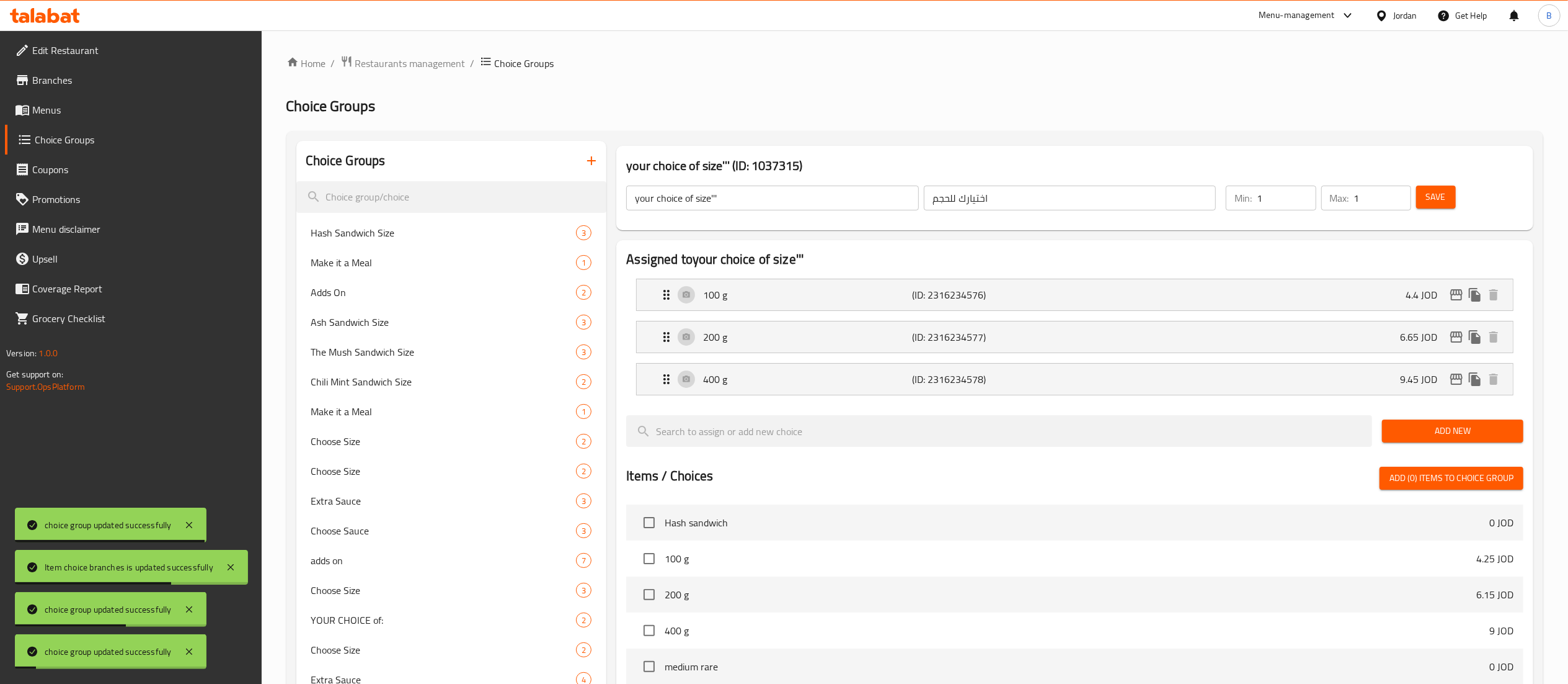
click at [84, 117] on span "Menus" at bounding box center [142, 109] width 219 height 15
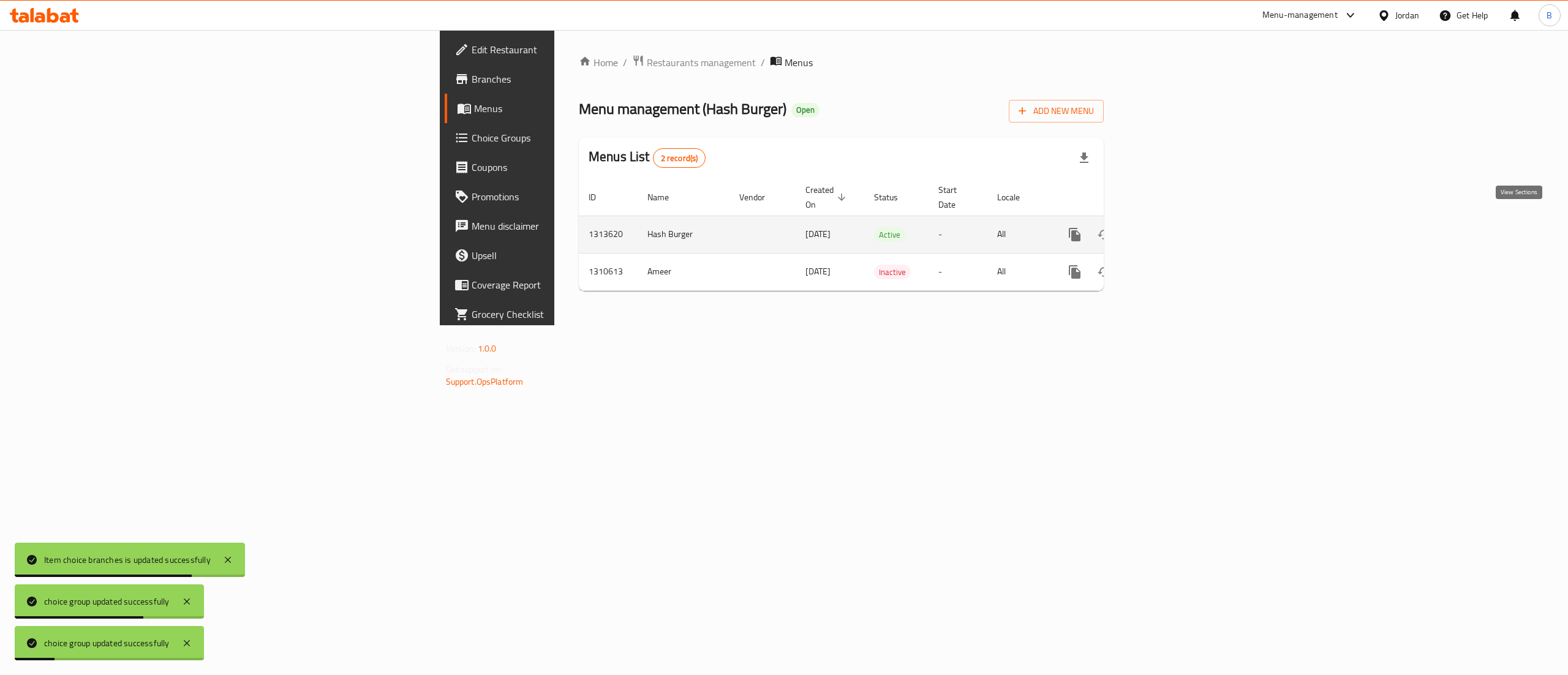
click at [1170, 227] on icon "enhanced table" at bounding box center [1163, 234] width 14 height 14
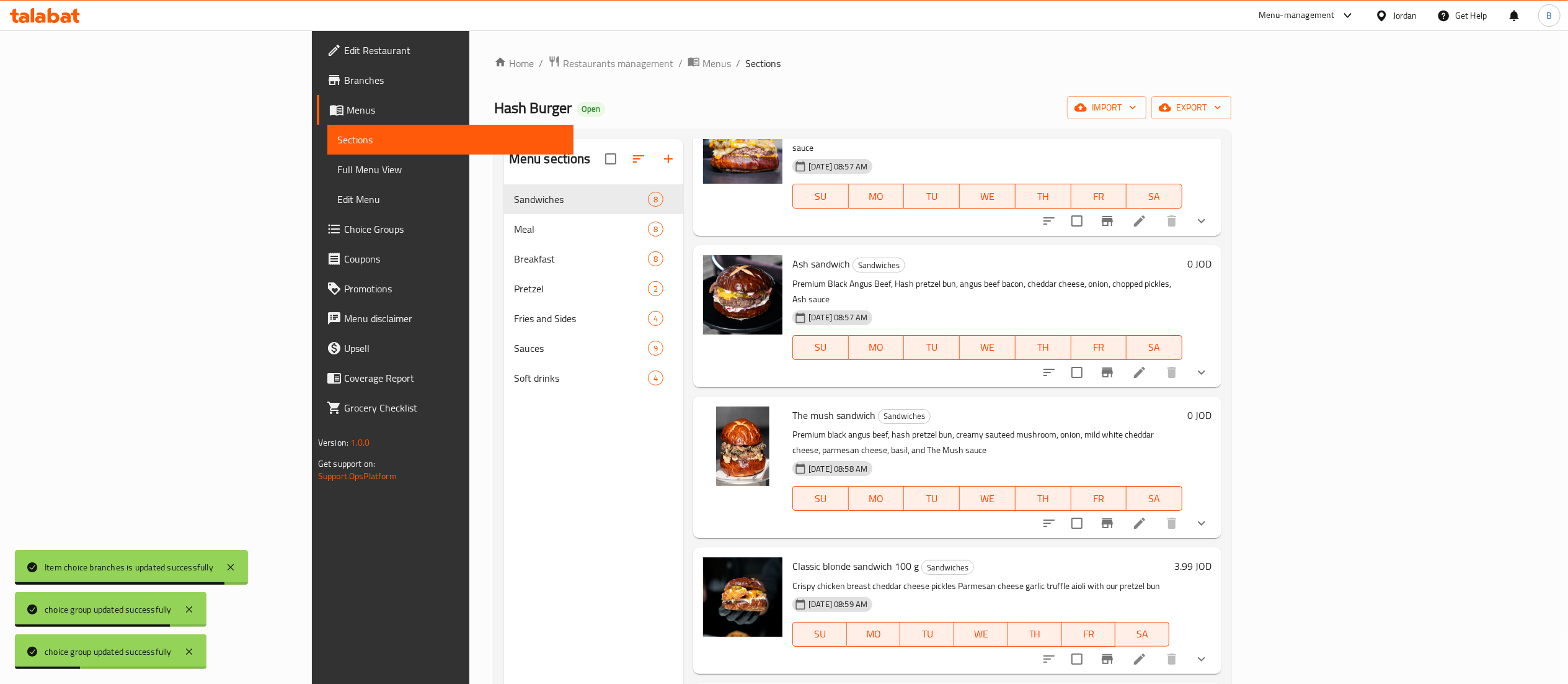
scroll to position [124, 0]
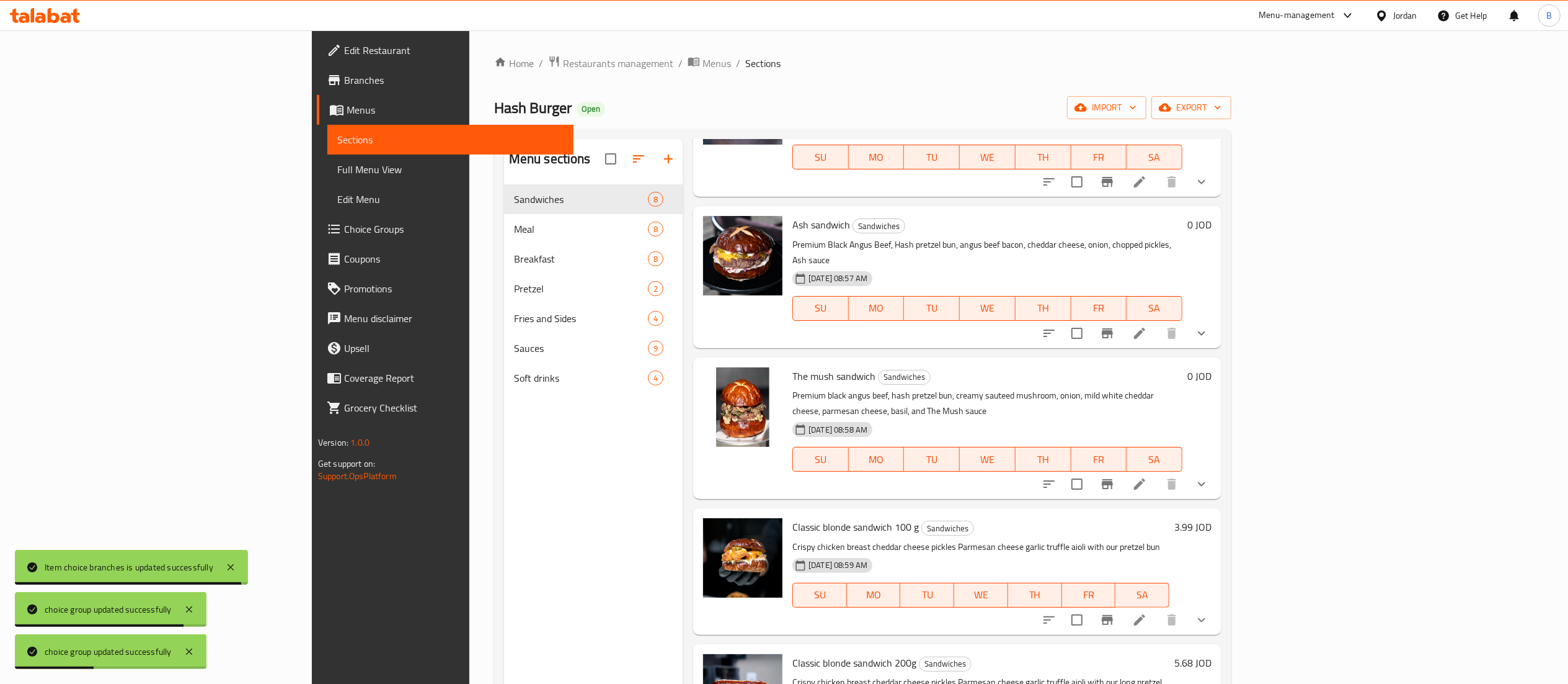
click at [1157, 472] on li at bounding box center [1140, 484] width 35 height 23
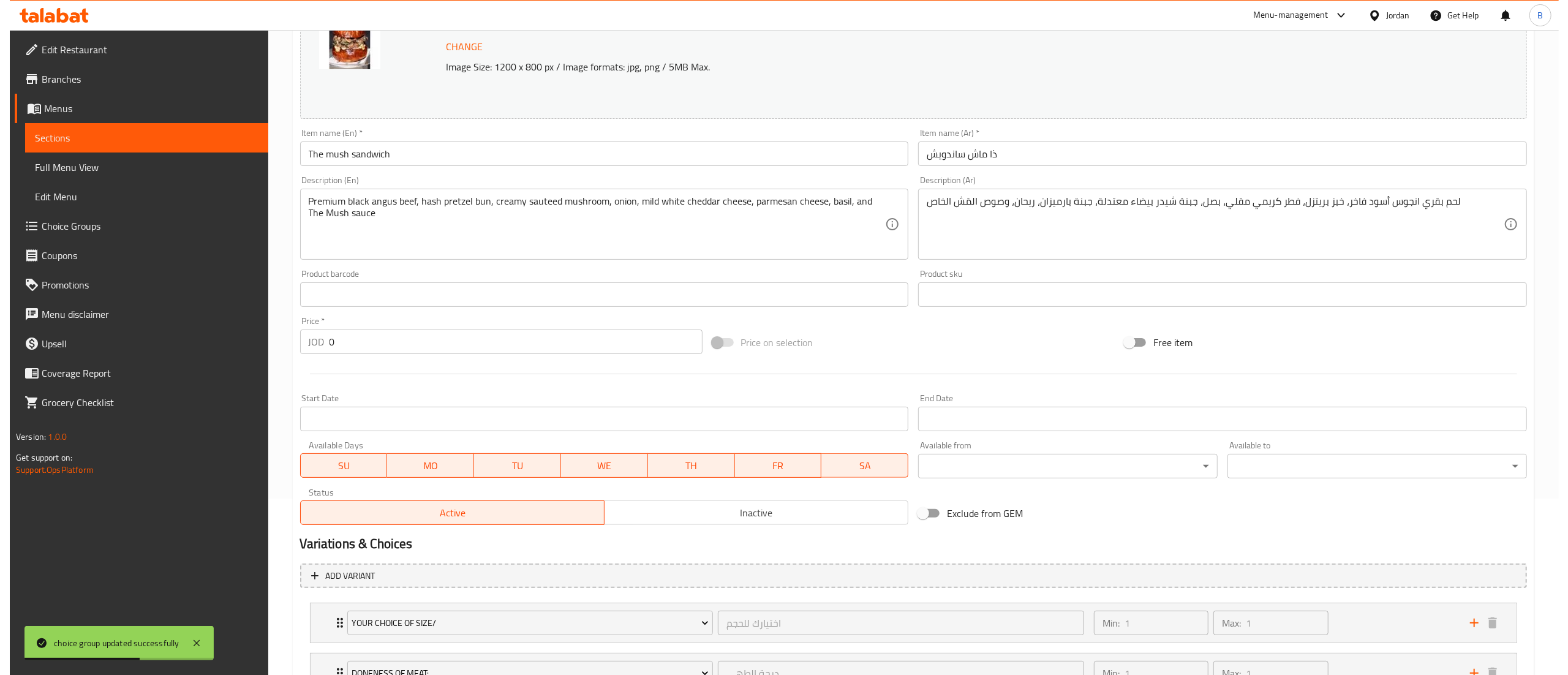
scroll to position [330, 0]
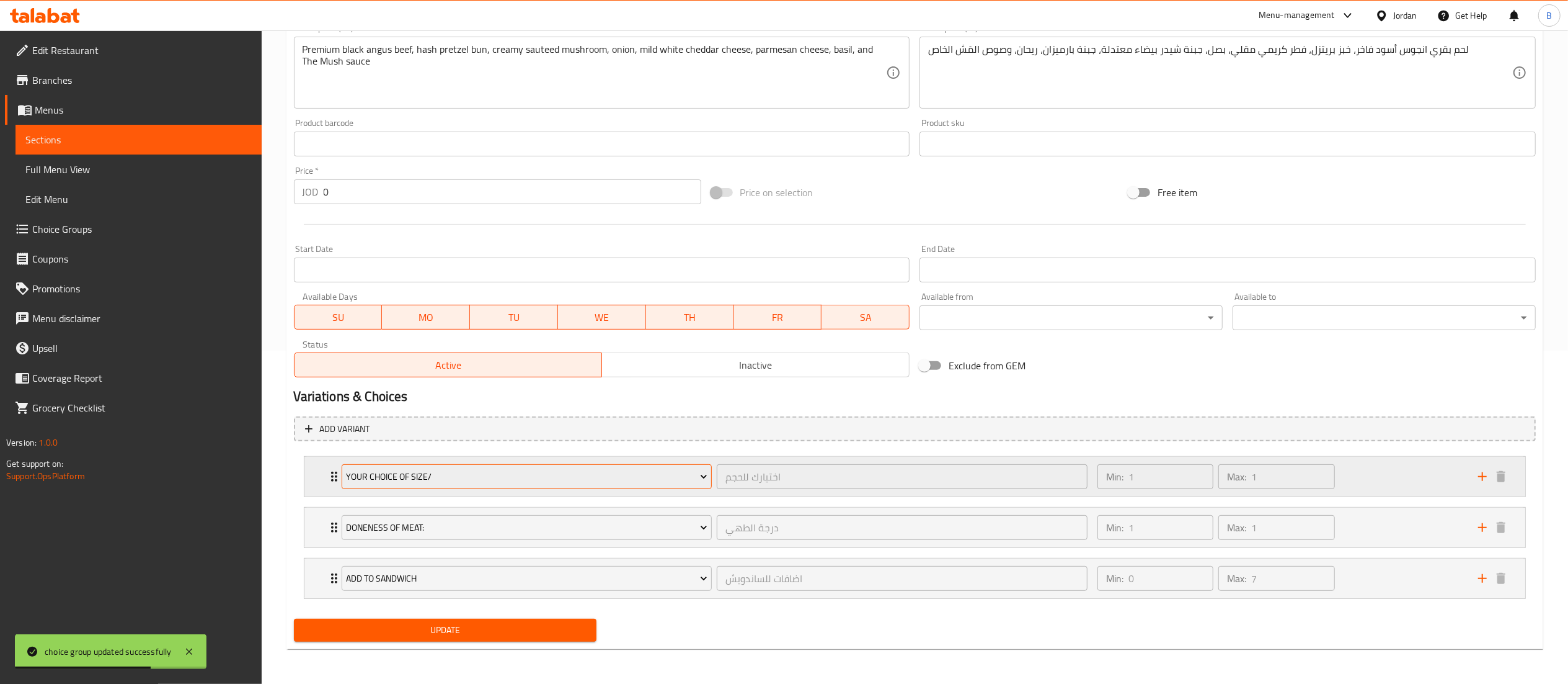
click at [516, 478] on span "your choice of size/" at bounding box center [526, 477] width 361 height 15
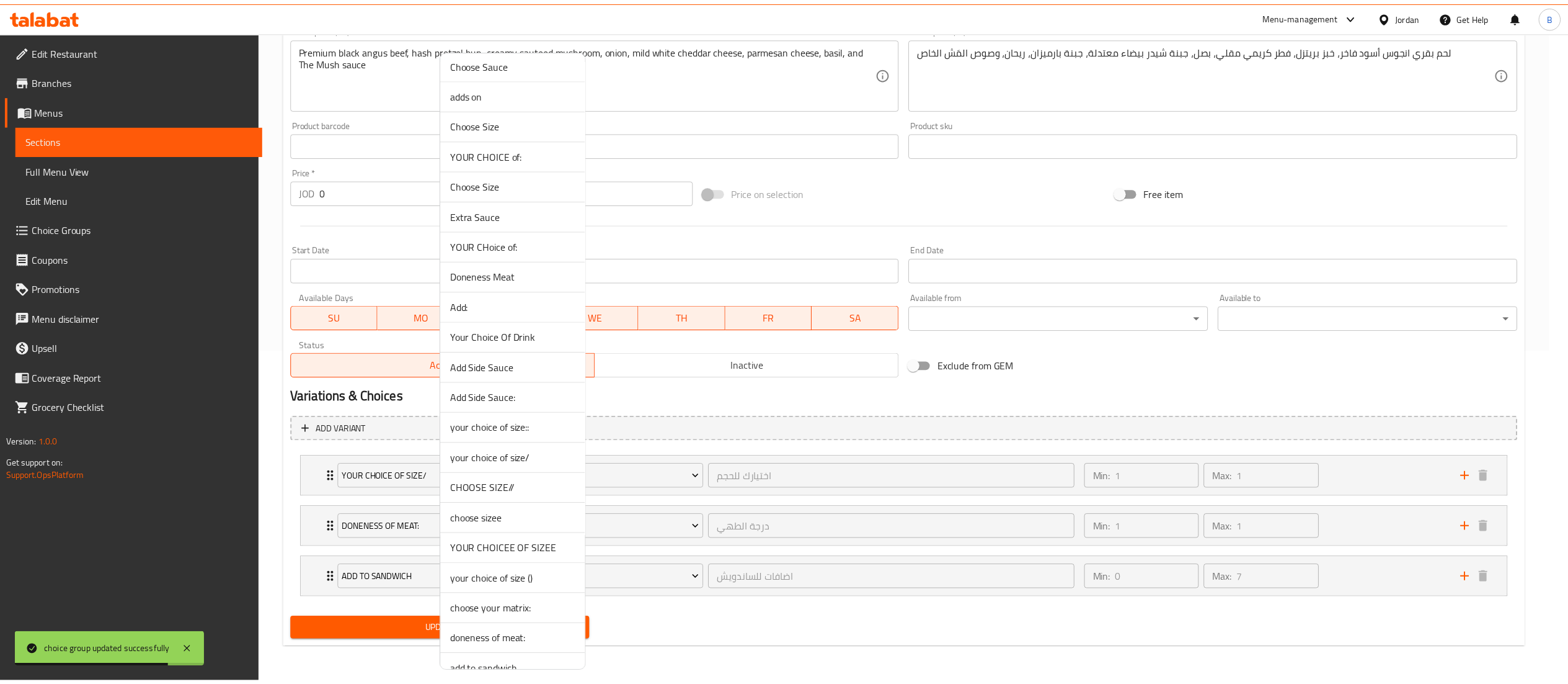
scroll to position [427, 0]
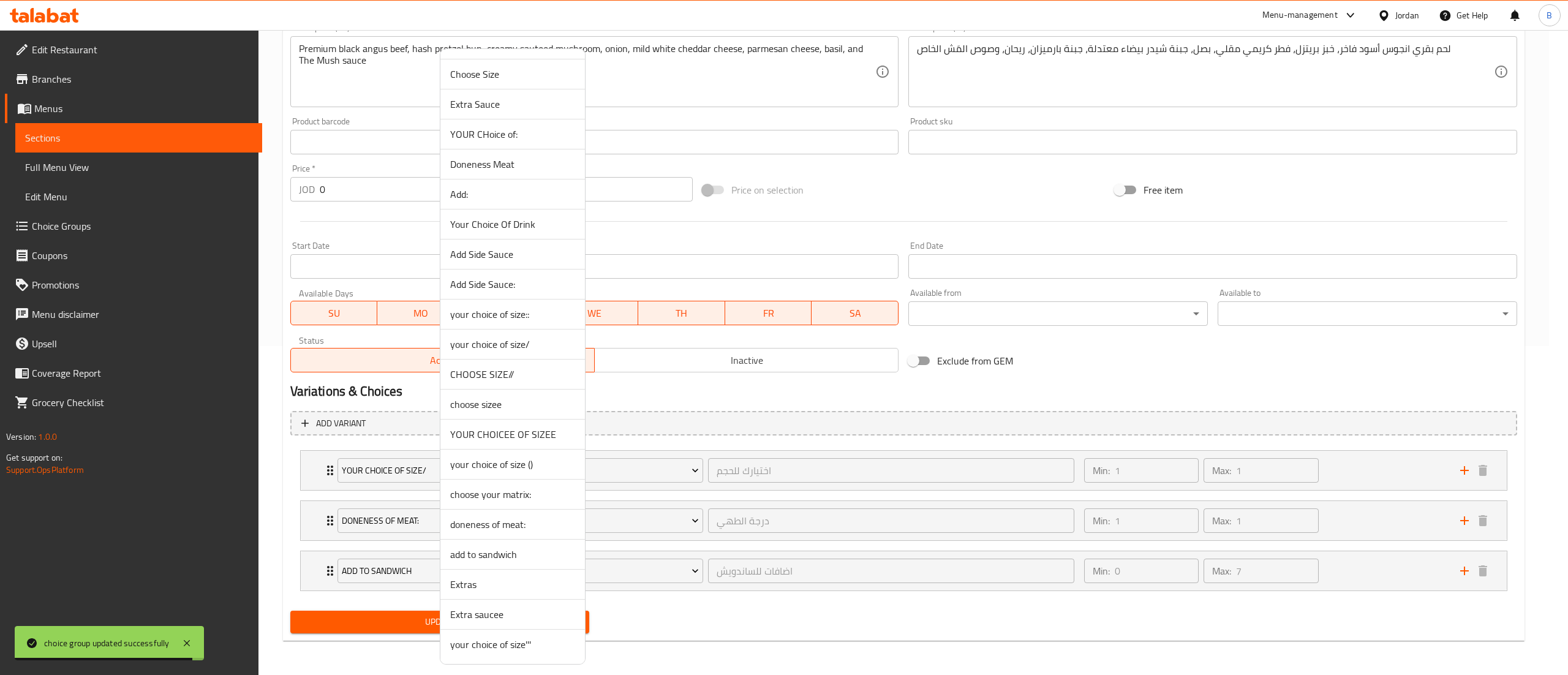
click at [542, 644] on span "your choice of size'''" at bounding box center [513, 644] width 125 height 14
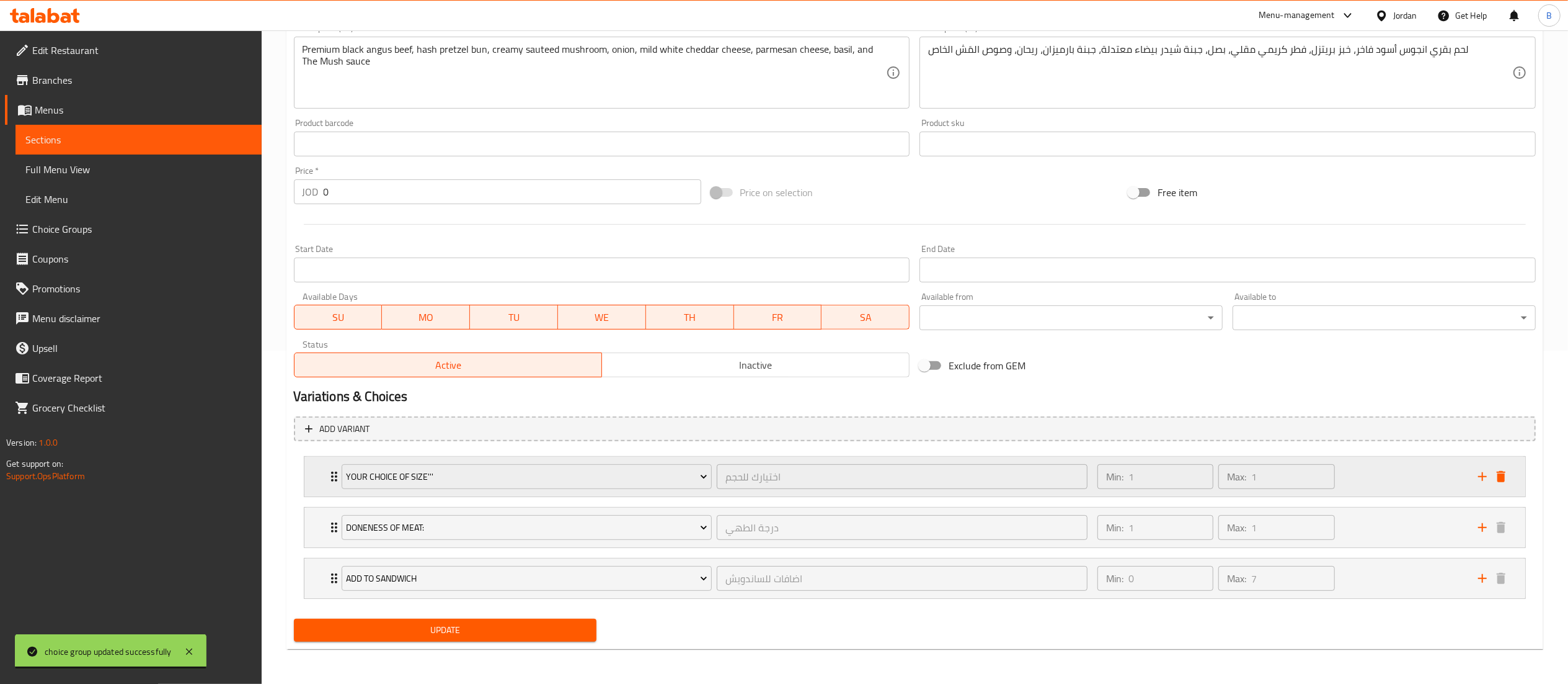
click at [1387, 479] on div "Min: 1 ​ Max: 1 ​" at bounding box center [1280, 476] width 381 height 40
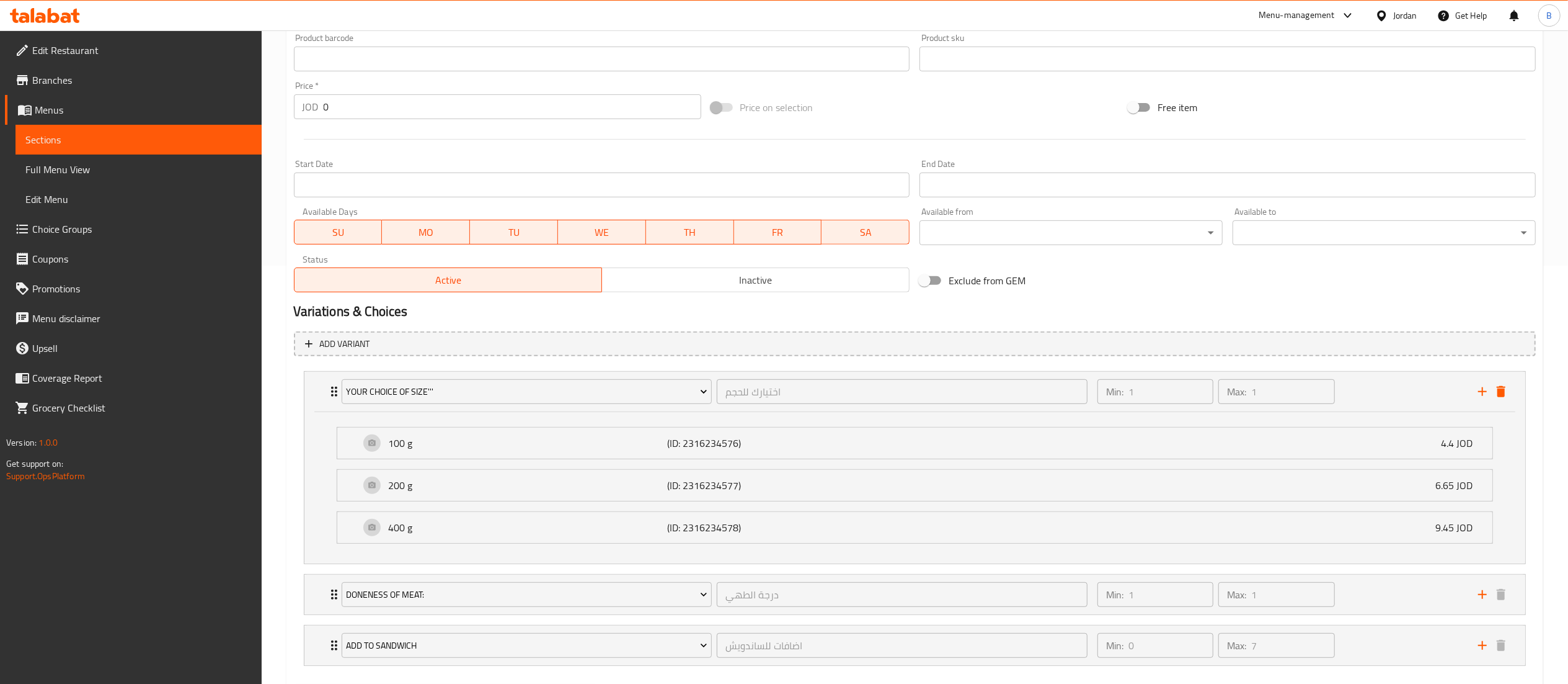
scroll to position [488, 0]
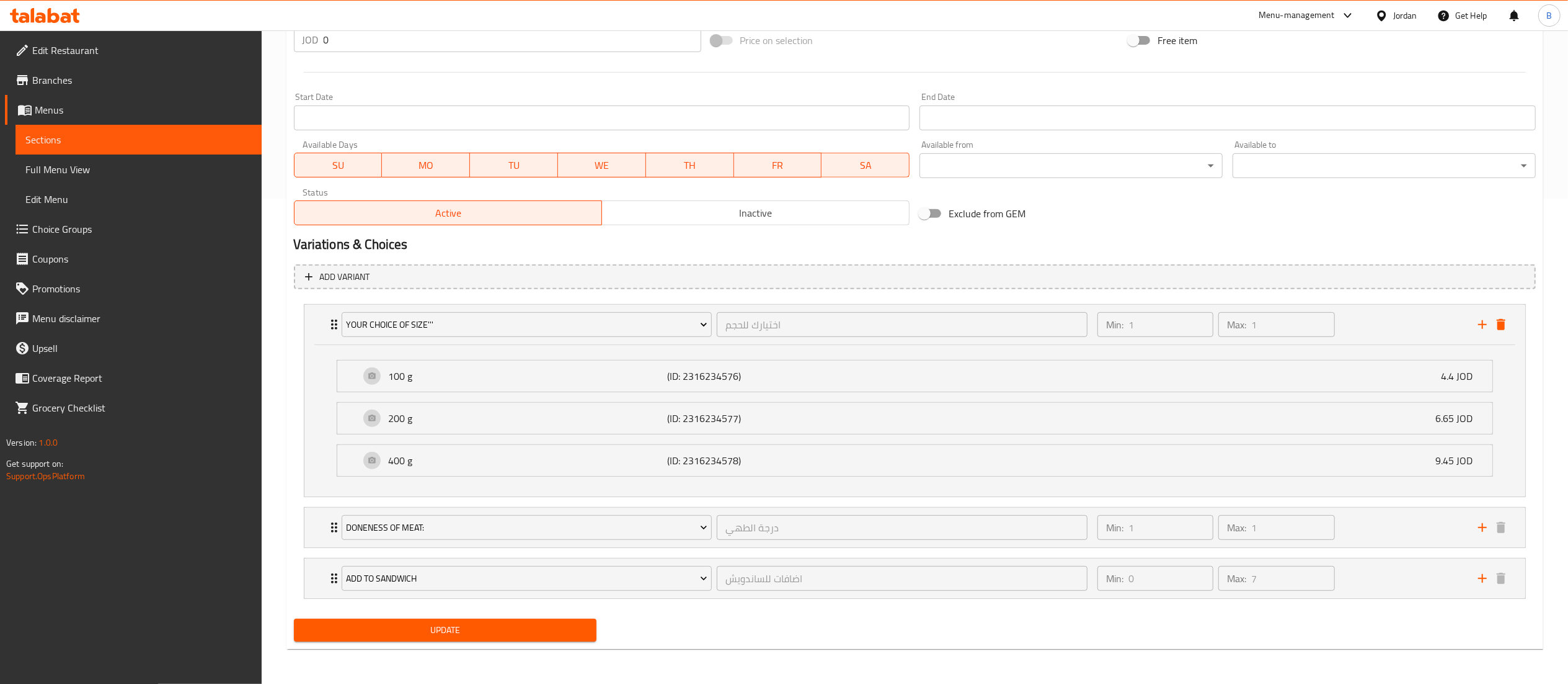
click at [441, 644] on div "Update" at bounding box center [445, 630] width 313 height 33
click at [452, 631] on span "Update" at bounding box center [445, 630] width 283 height 15
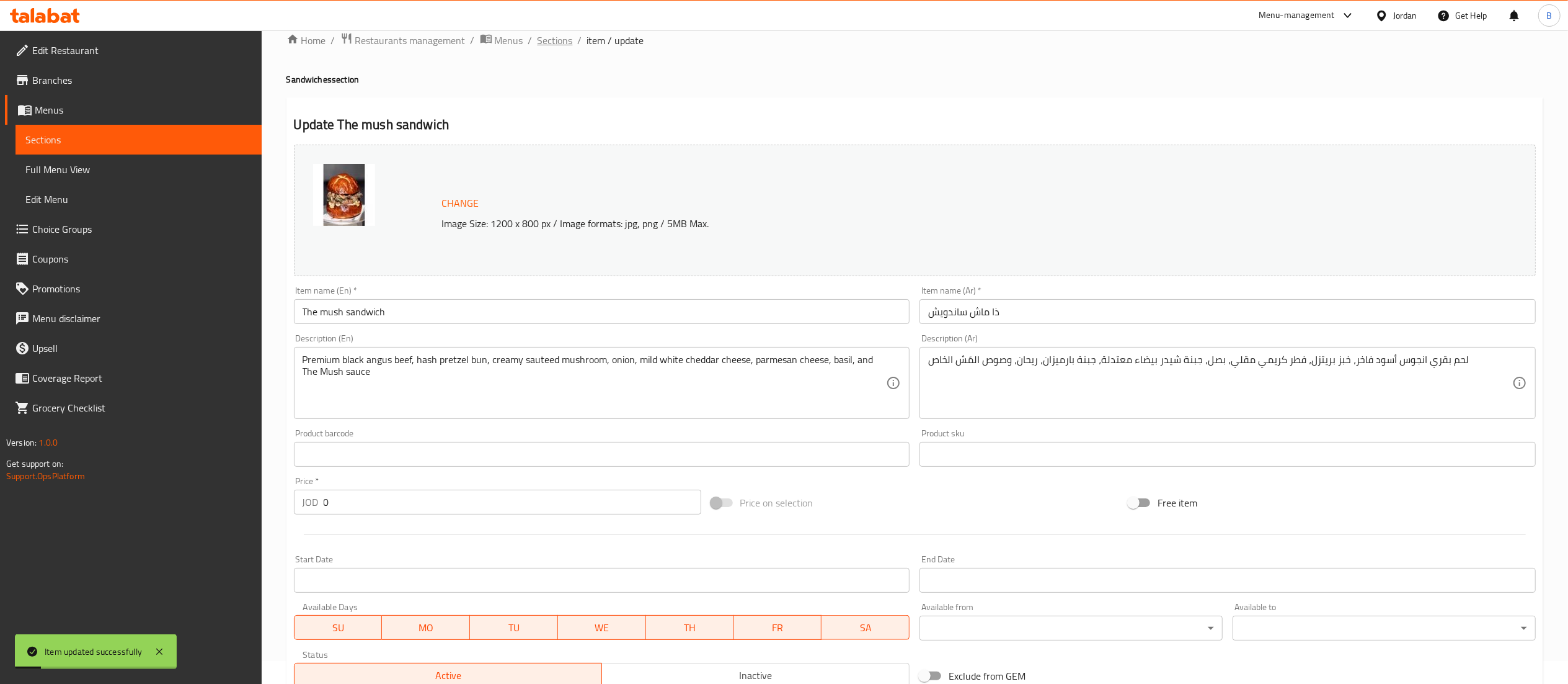
scroll to position [0, 0]
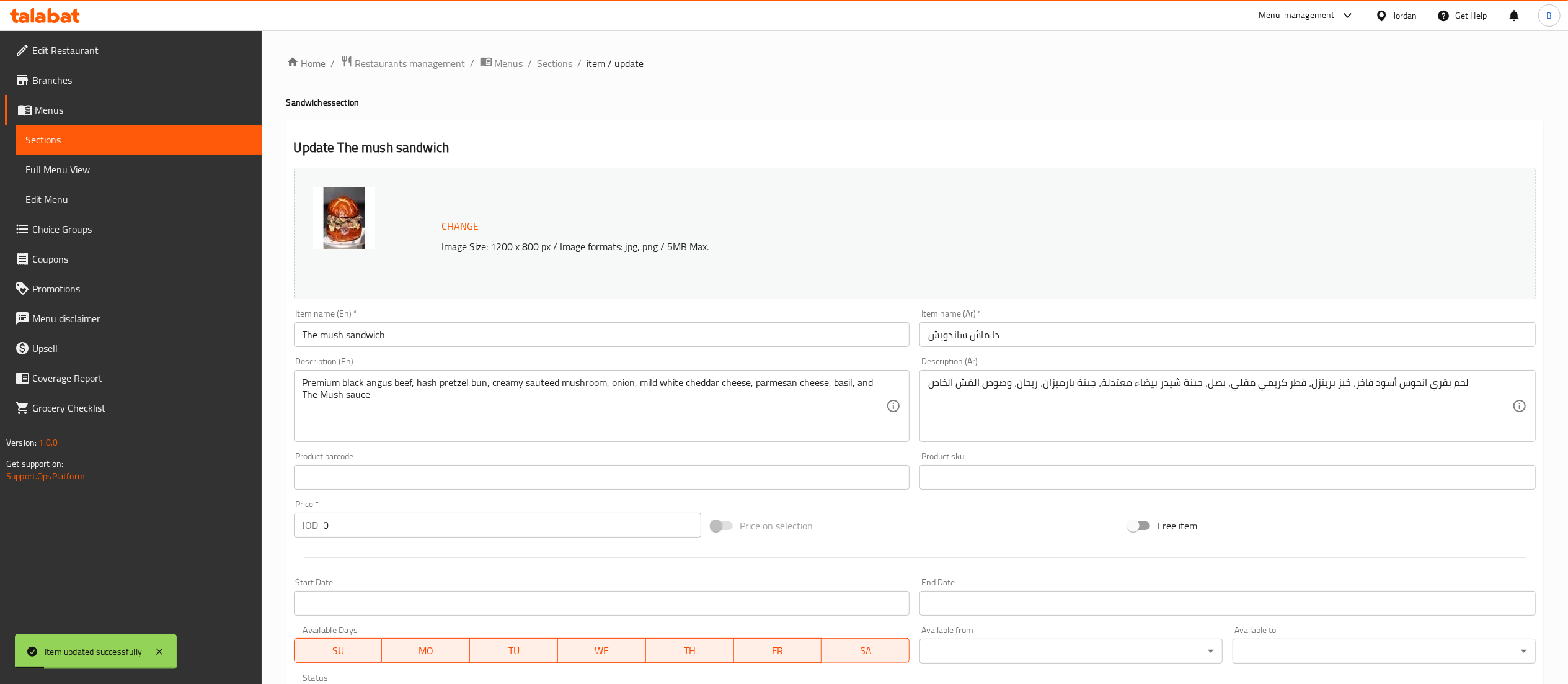
click at [565, 59] on span "Sections" at bounding box center [556, 63] width 36 height 15
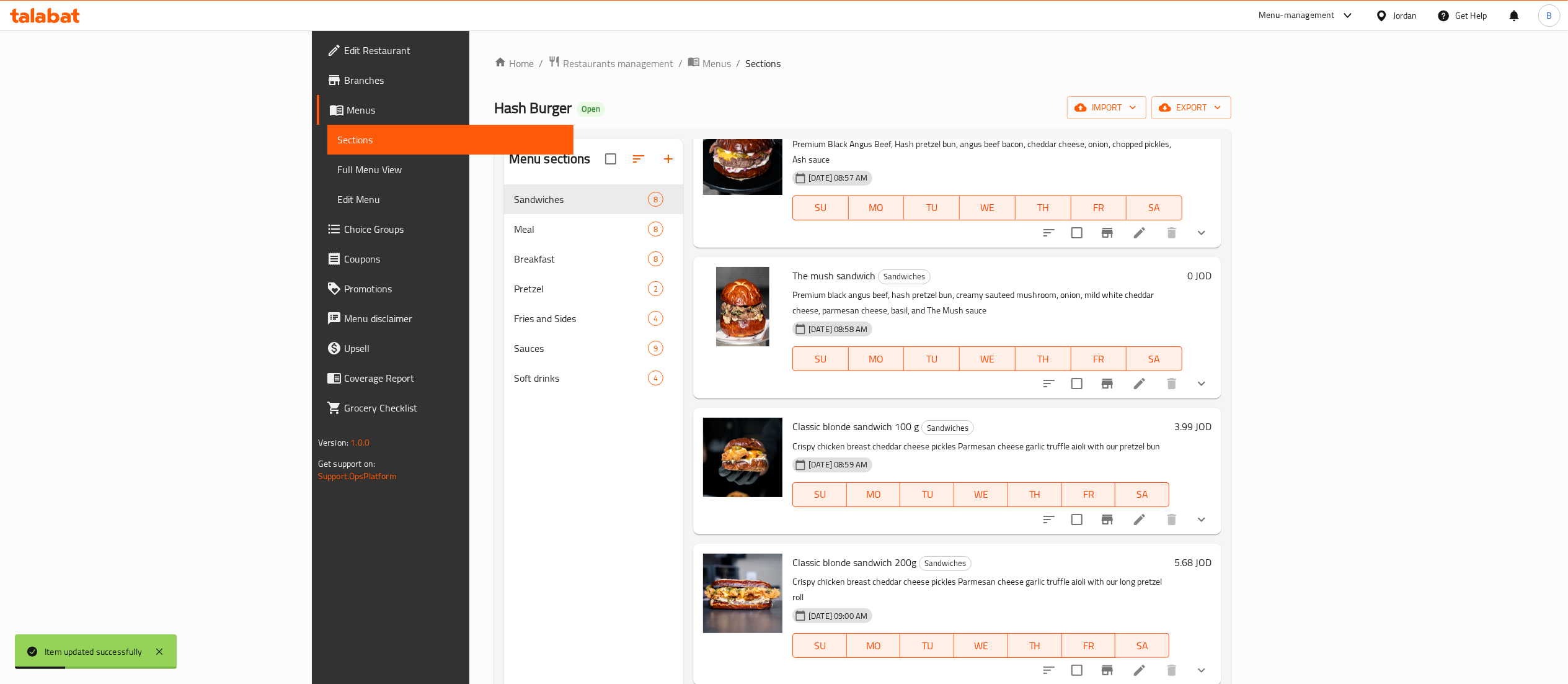
scroll to position [248, 0]
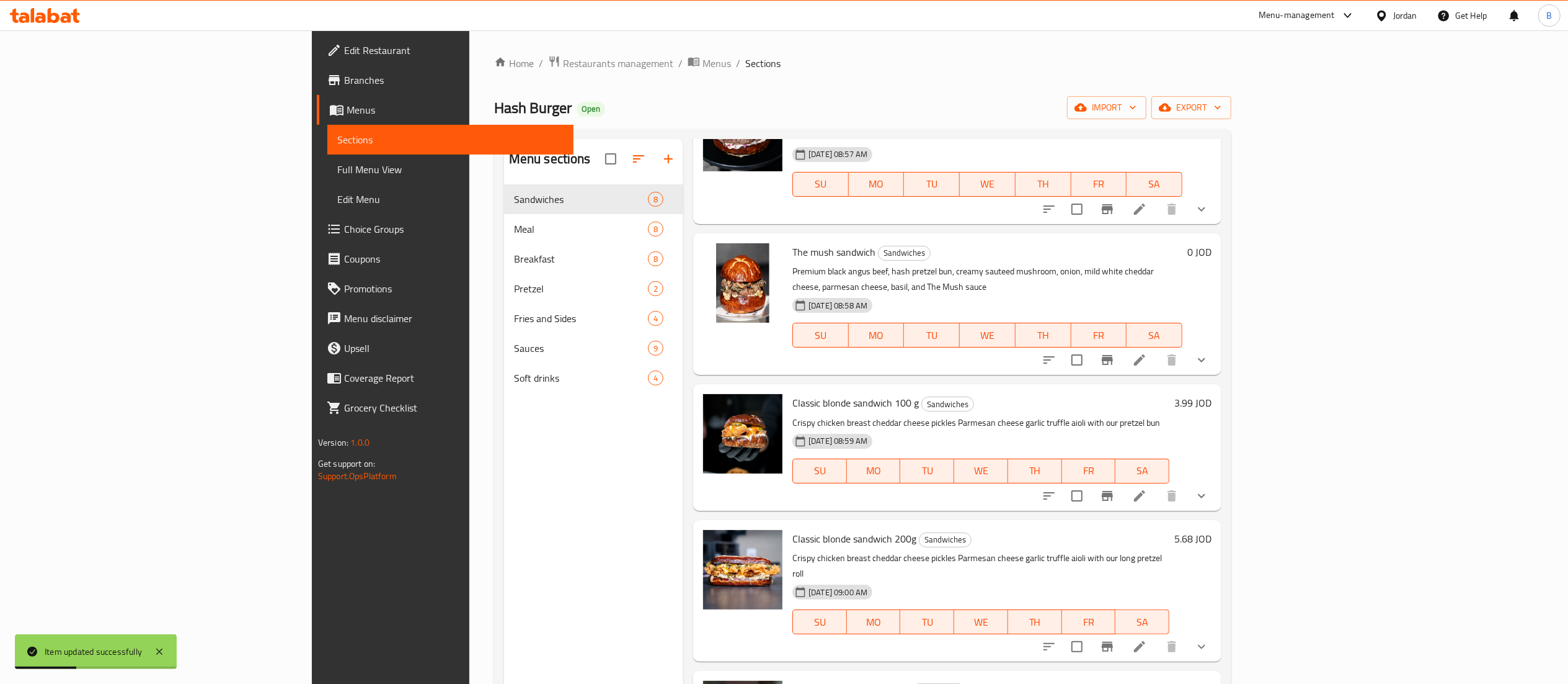
click at [1212, 394] on h6 "3.99 JOD" at bounding box center [1193, 402] width 37 height 17
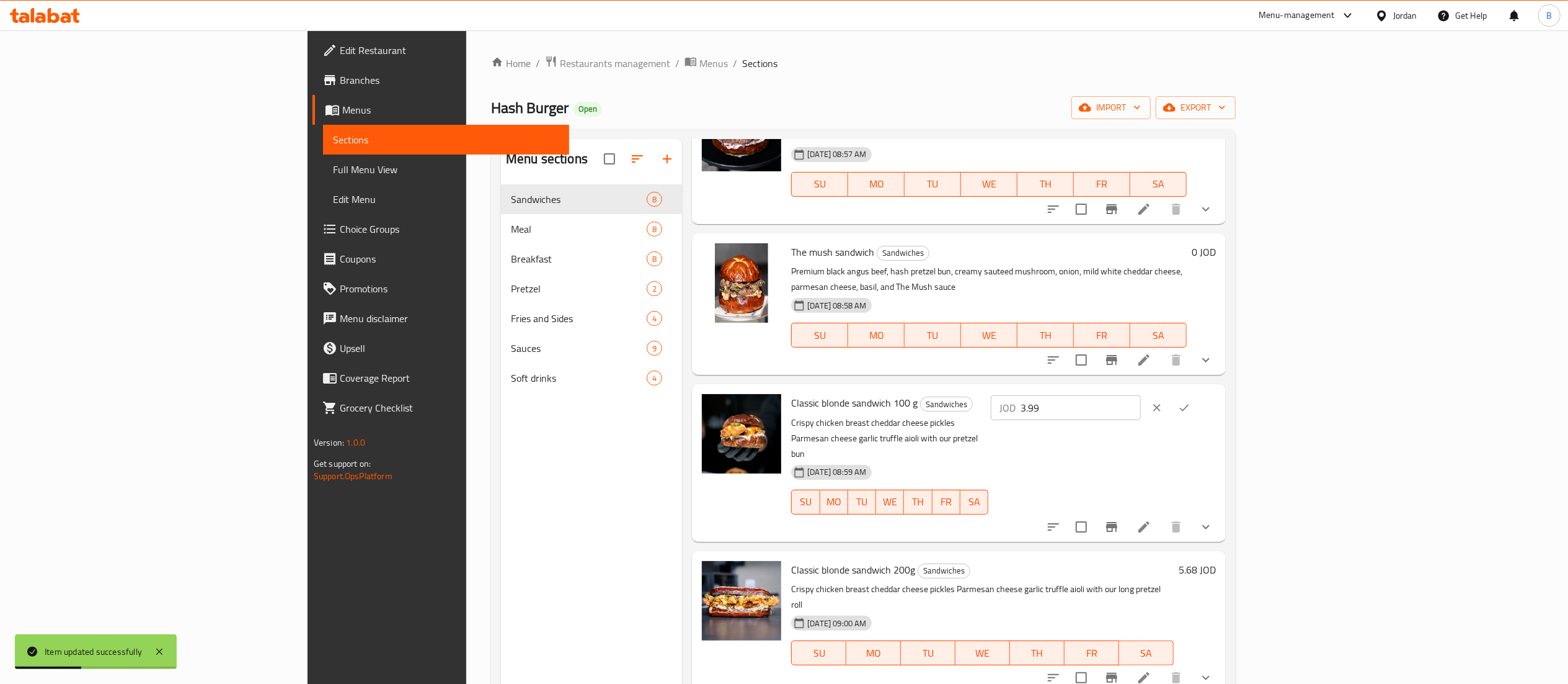
click at [1141, 395] on input "3.99" at bounding box center [1080, 408] width 121 height 25
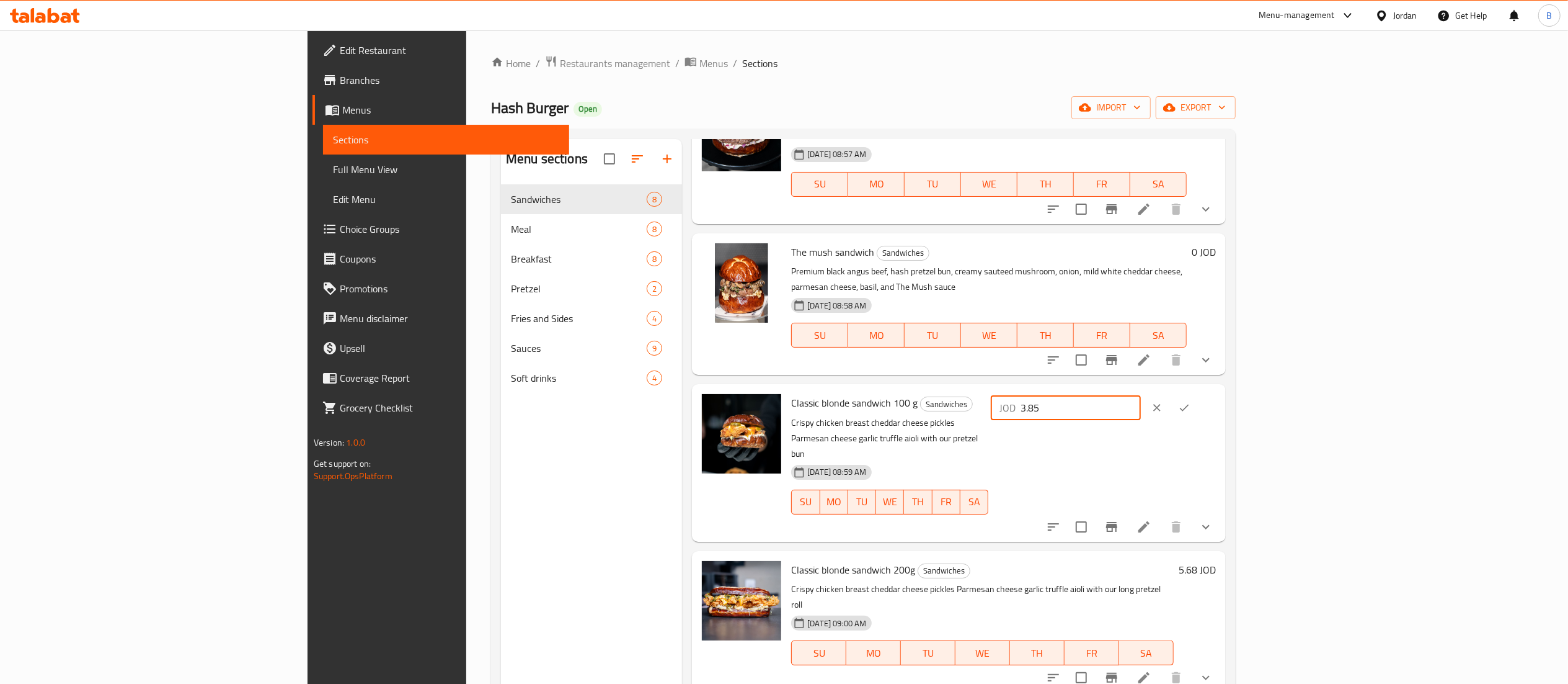
type input "3.85"
click at [1198, 394] on button "ok" at bounding box center [1184, 408] width 28 height 28
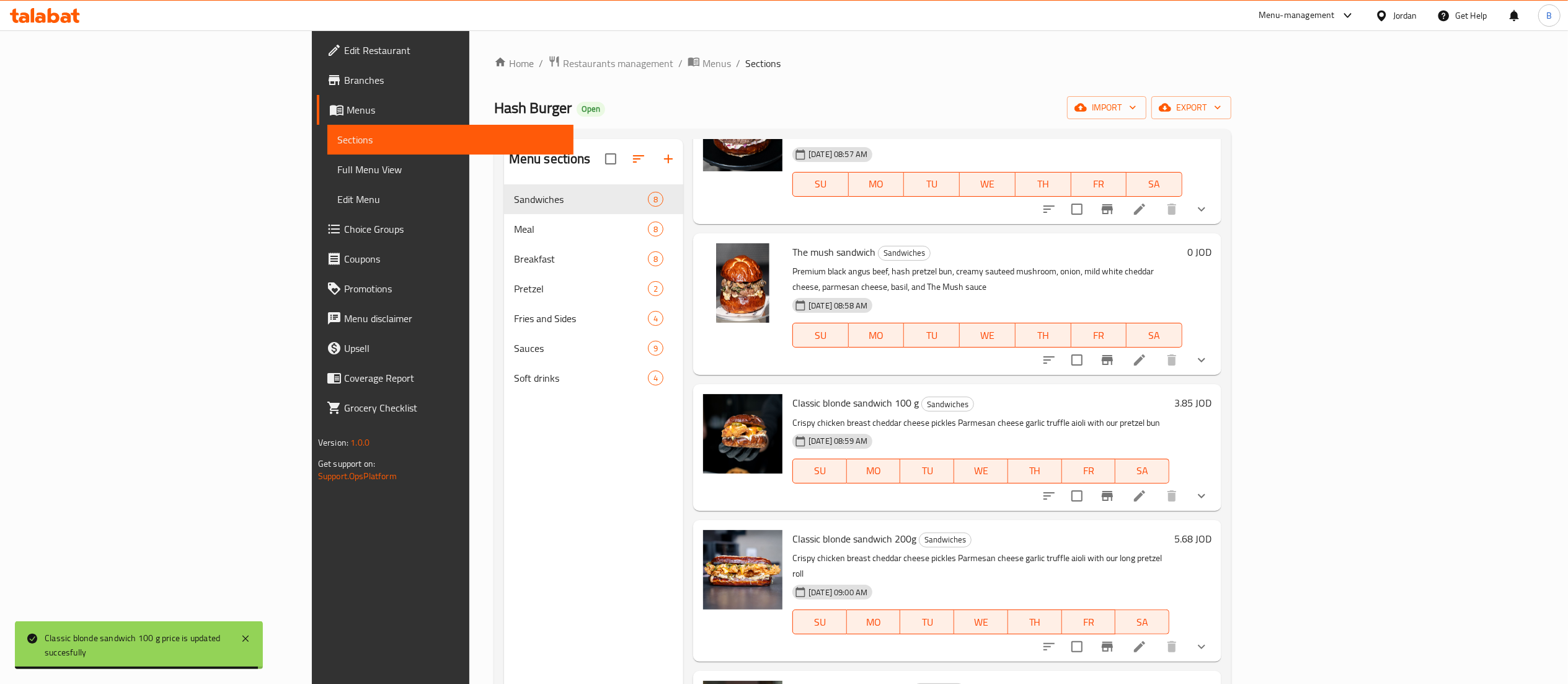
click at [1212, 530] on h6 "5.68 JOD" at bounding box center [1193, 538] width 37 height 17
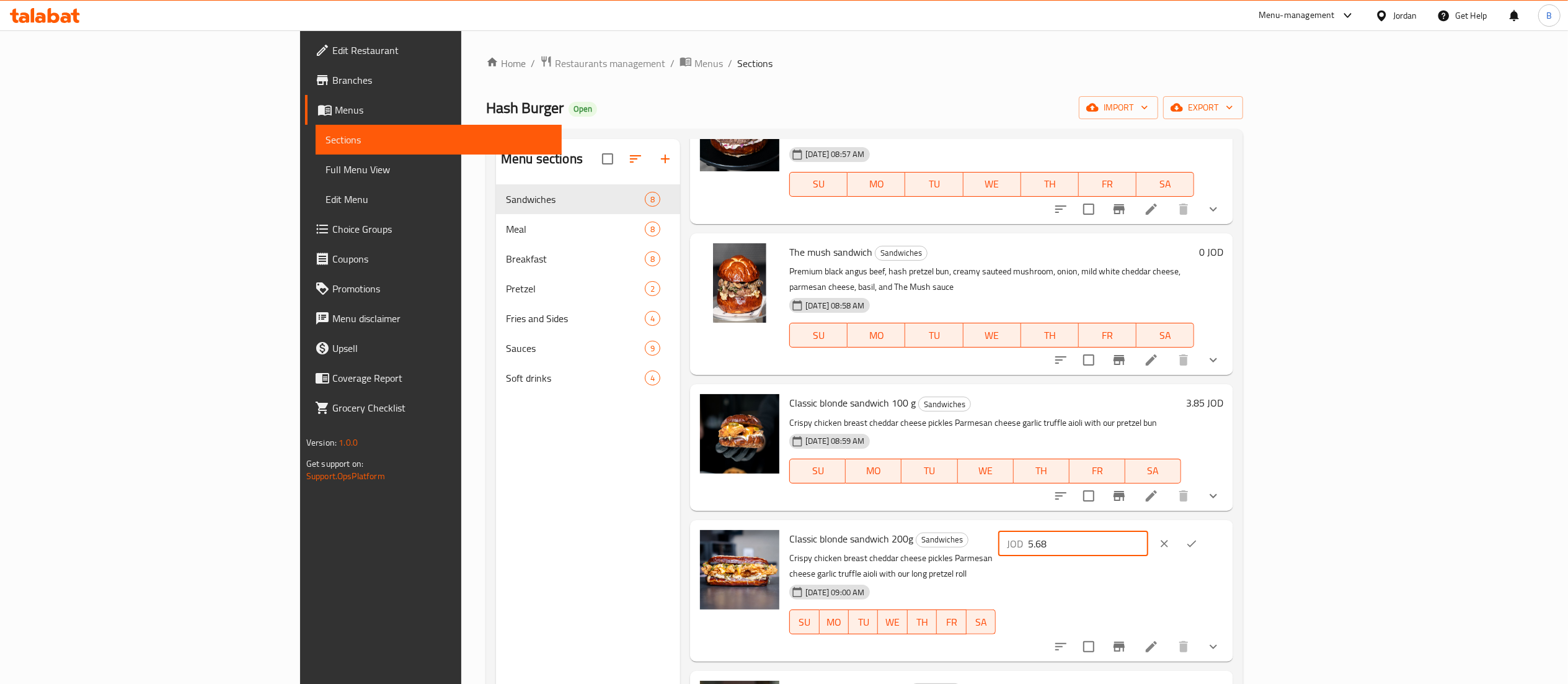
click at [1148, 531] on input "5.68" at bounding box center [1088, 543] width 121 height 25
type input "5.60"
click at [1198, 537] on icon "ok" at bounding box center [1191, 543] width 12 height 12
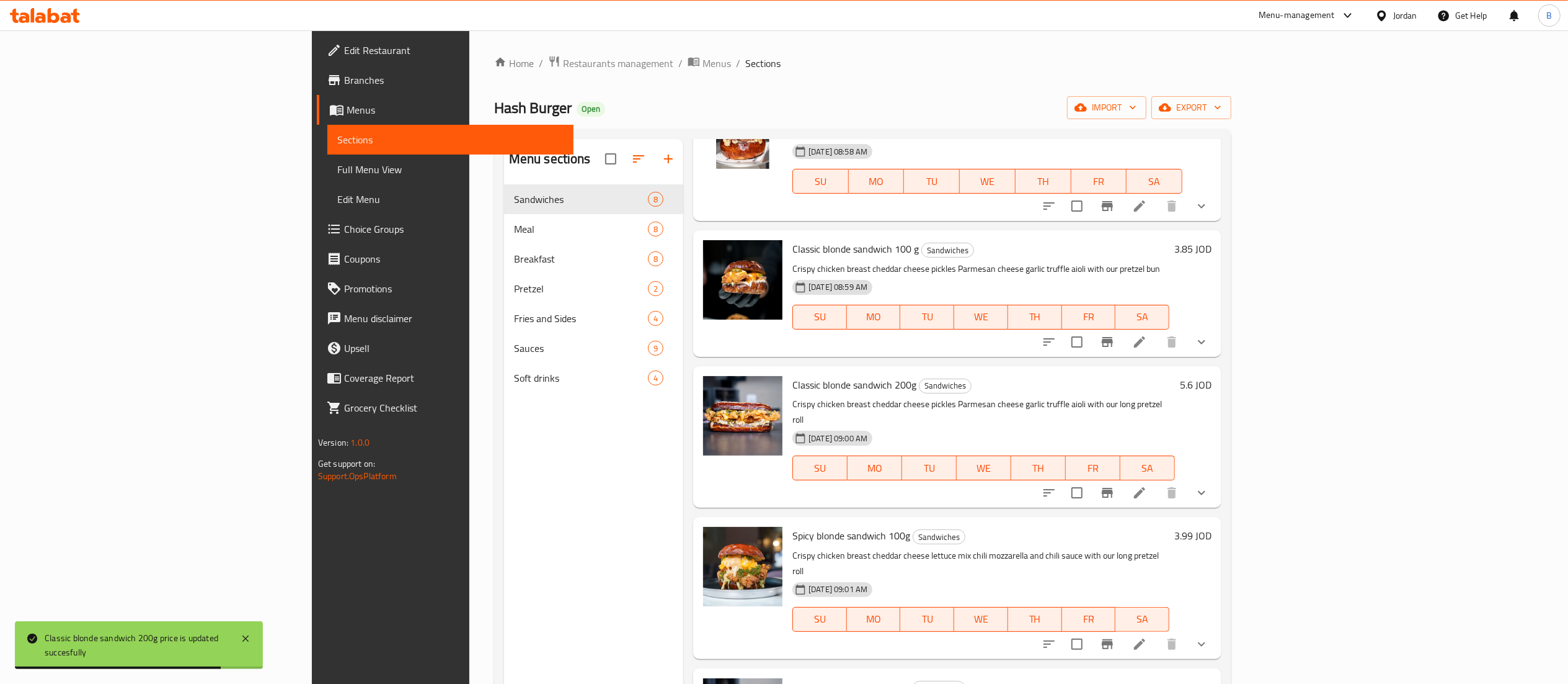
scroll to position [430, 0]
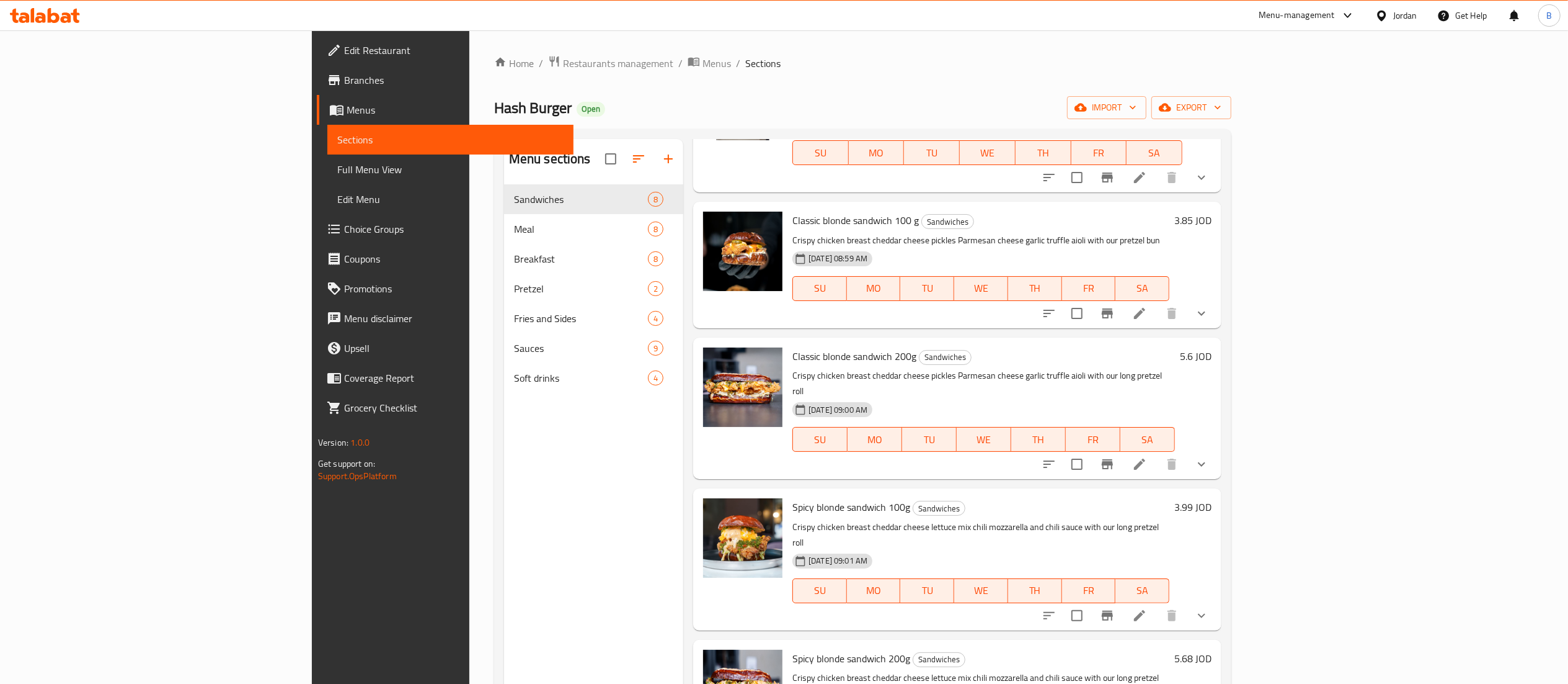
click at [1212, 498] on h6 "3.99 JOD" at bounding box center [1193, 507] width 37 height 17
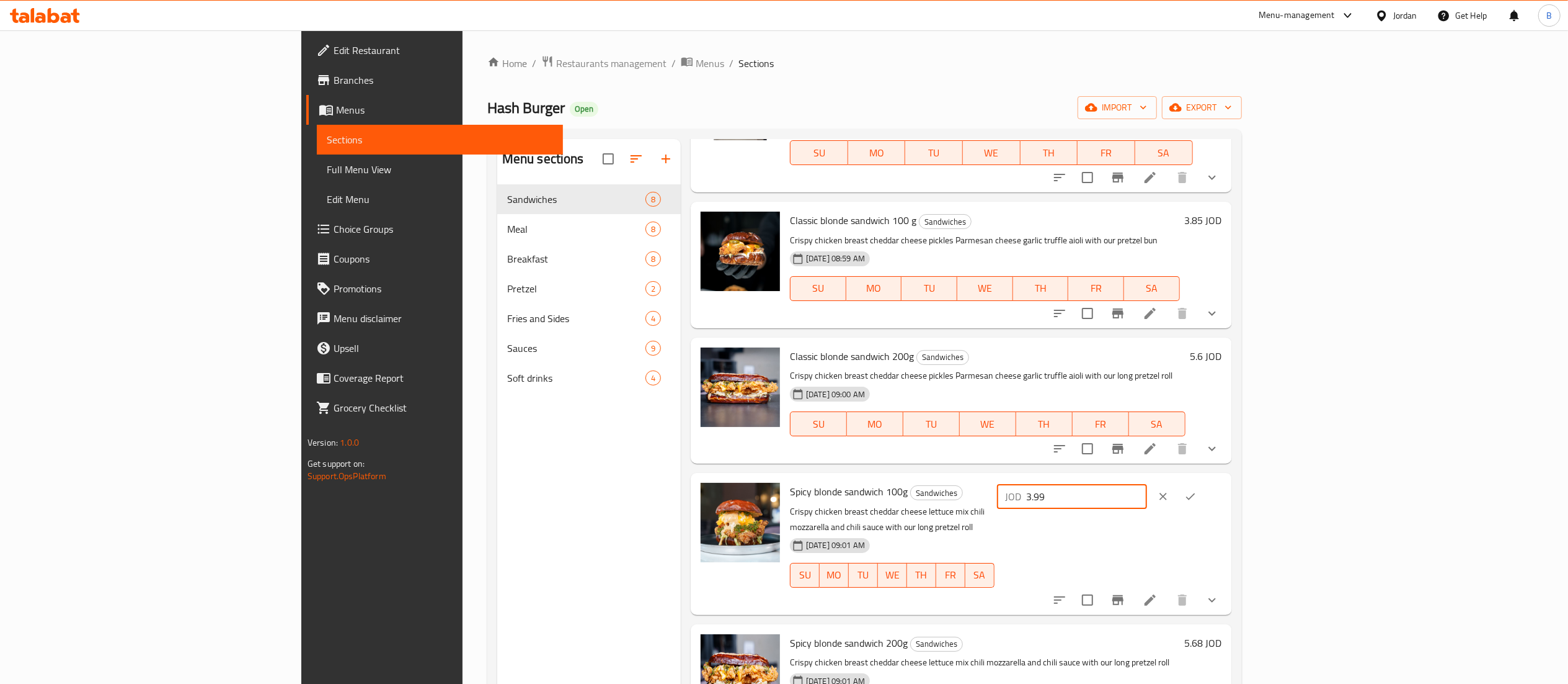
click at [1147, 484] on input "3.99" at bounding box center [1087, 496] width 121 height 25
type input "3.85"
click at [1197, 490] on icon "ok" at bounding box center [1190, 496] width 12 height 12
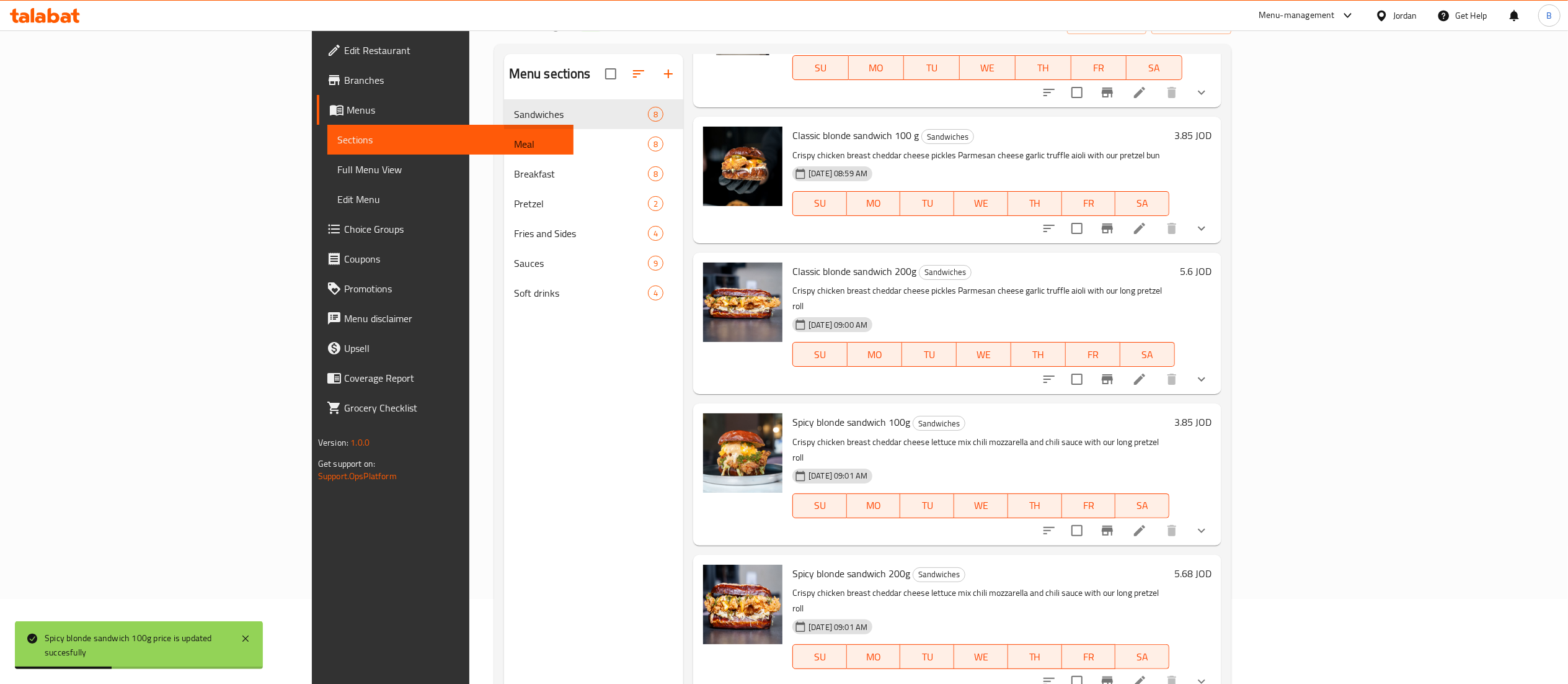
scroll to position [124, 0]
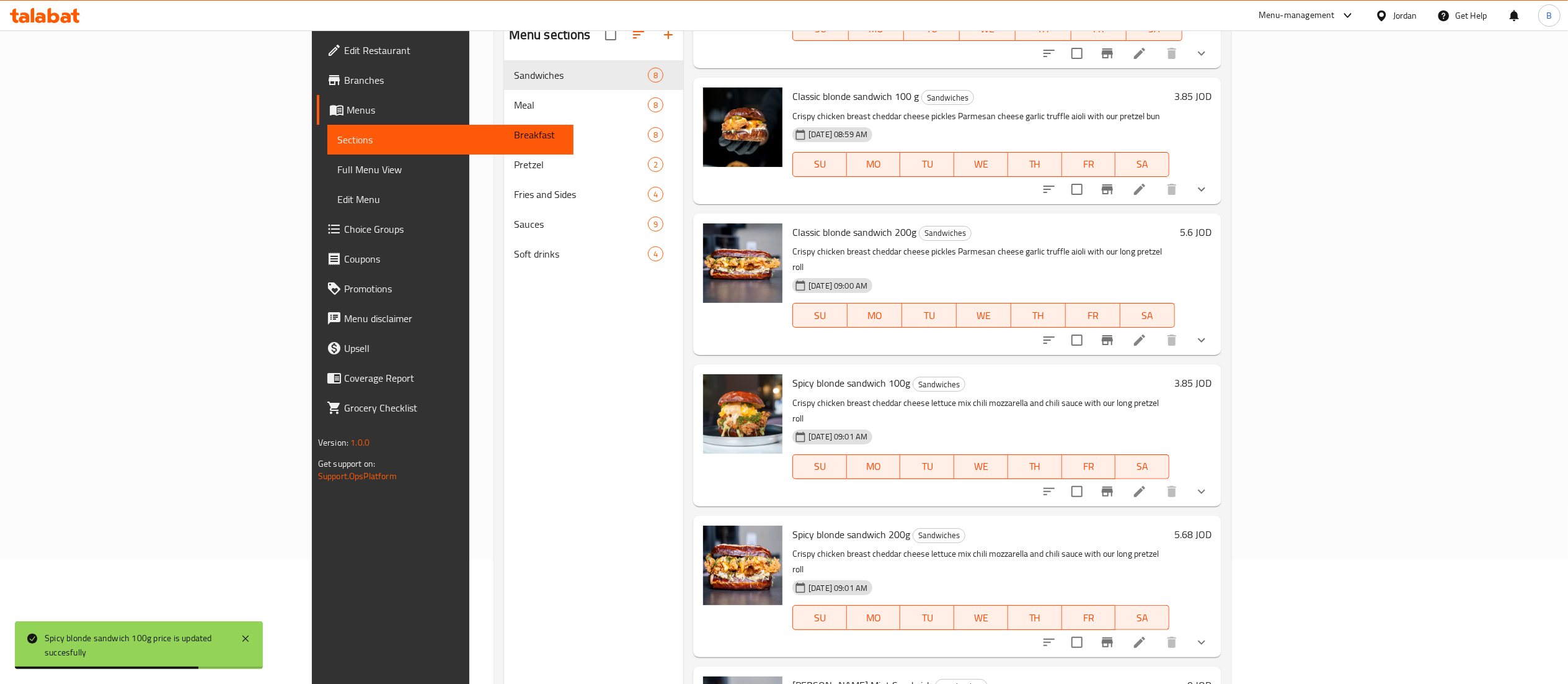
click at [1212, 525] on h6 "5.68 JOD" at bounding box center [1193, 533] width 37 height 17
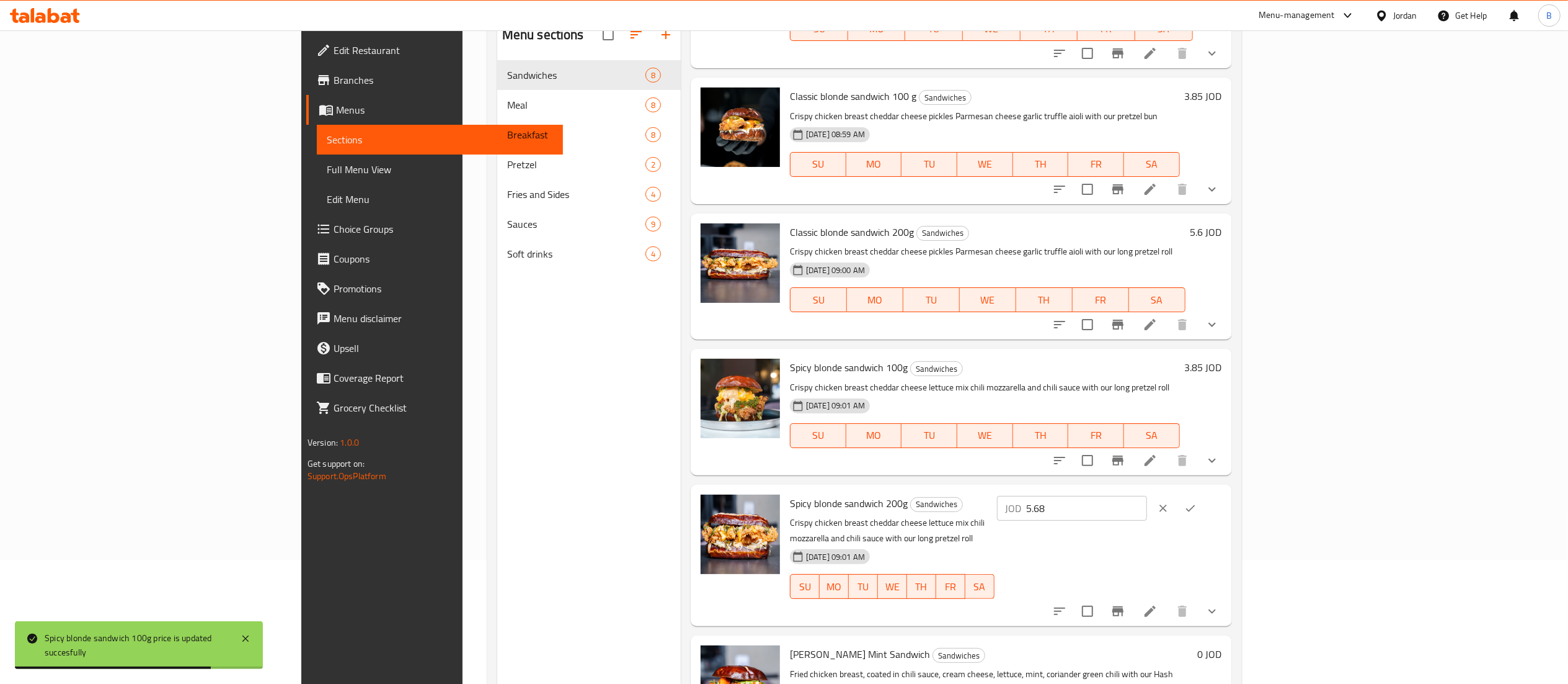
click at [1147, 496] on input "5.68" at bounding box center [1087, 508] width 121 height 25
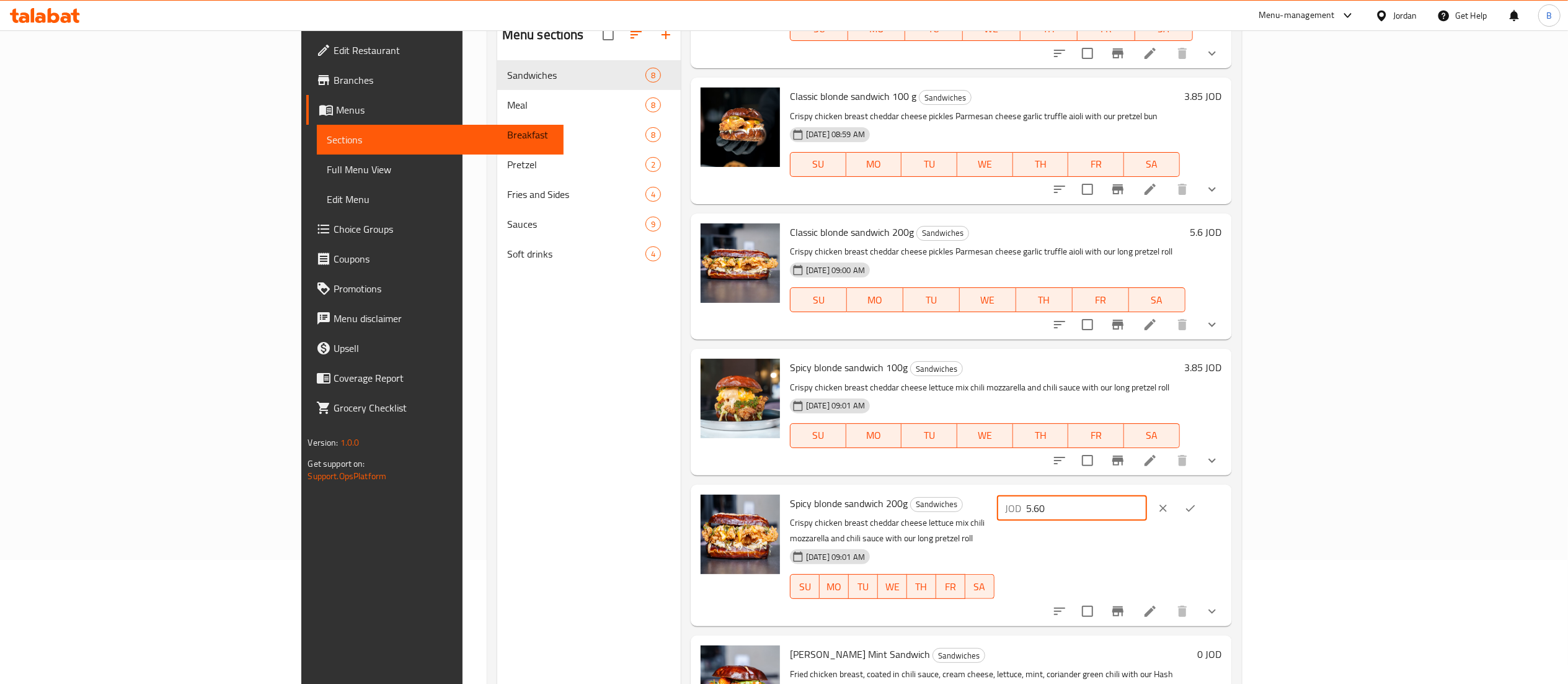
type input "5.60"
click at [1197, 502] on icon "ok" at bounding box center [1190, 507] width 12 height 12
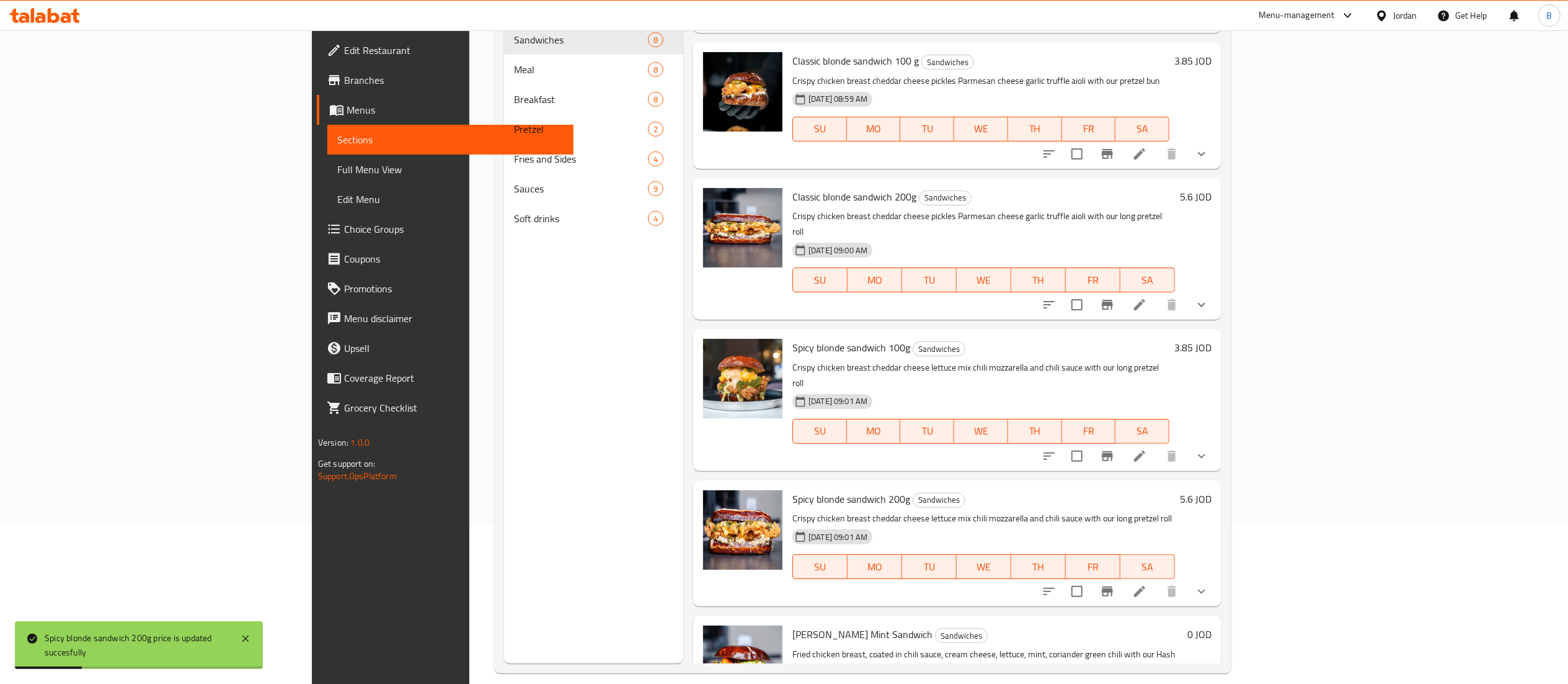
scroll to position [174, 0]
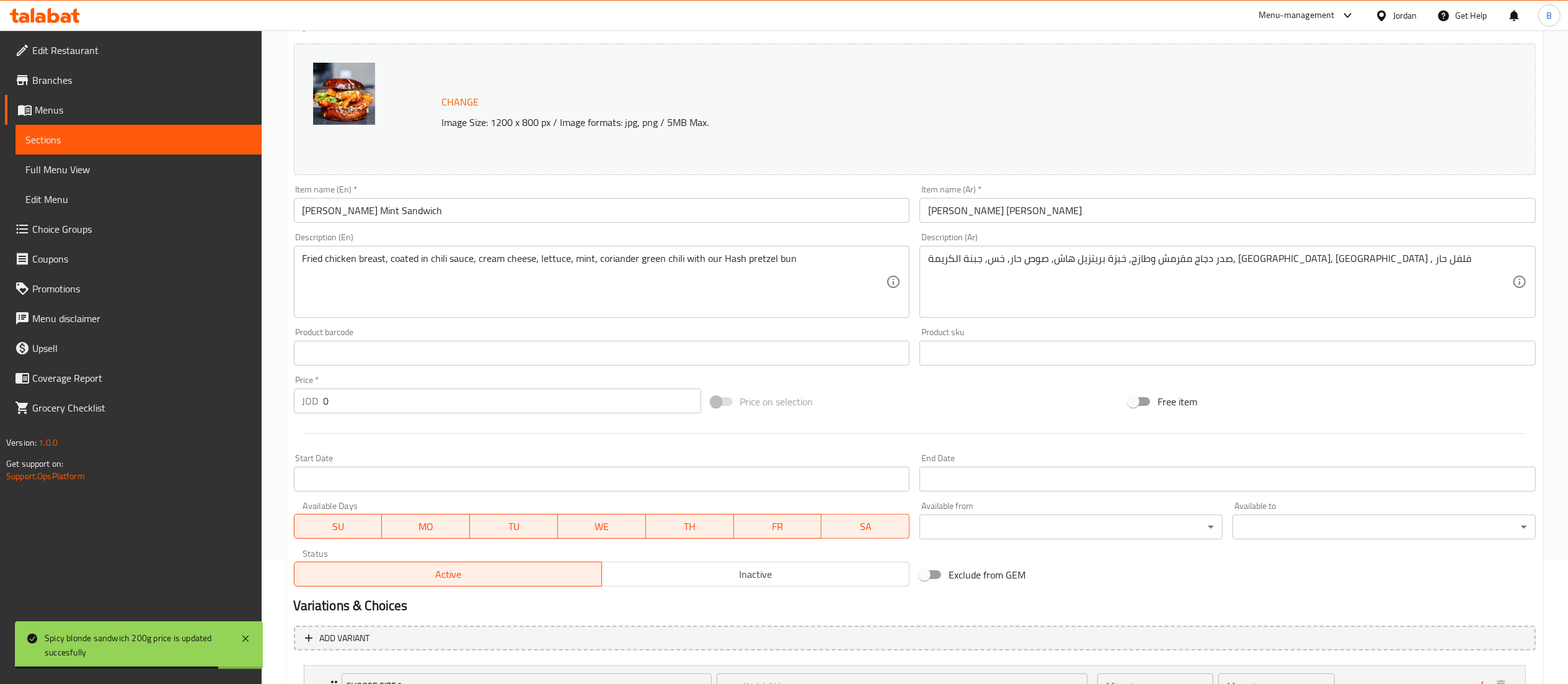
scroll to position [232, 0]
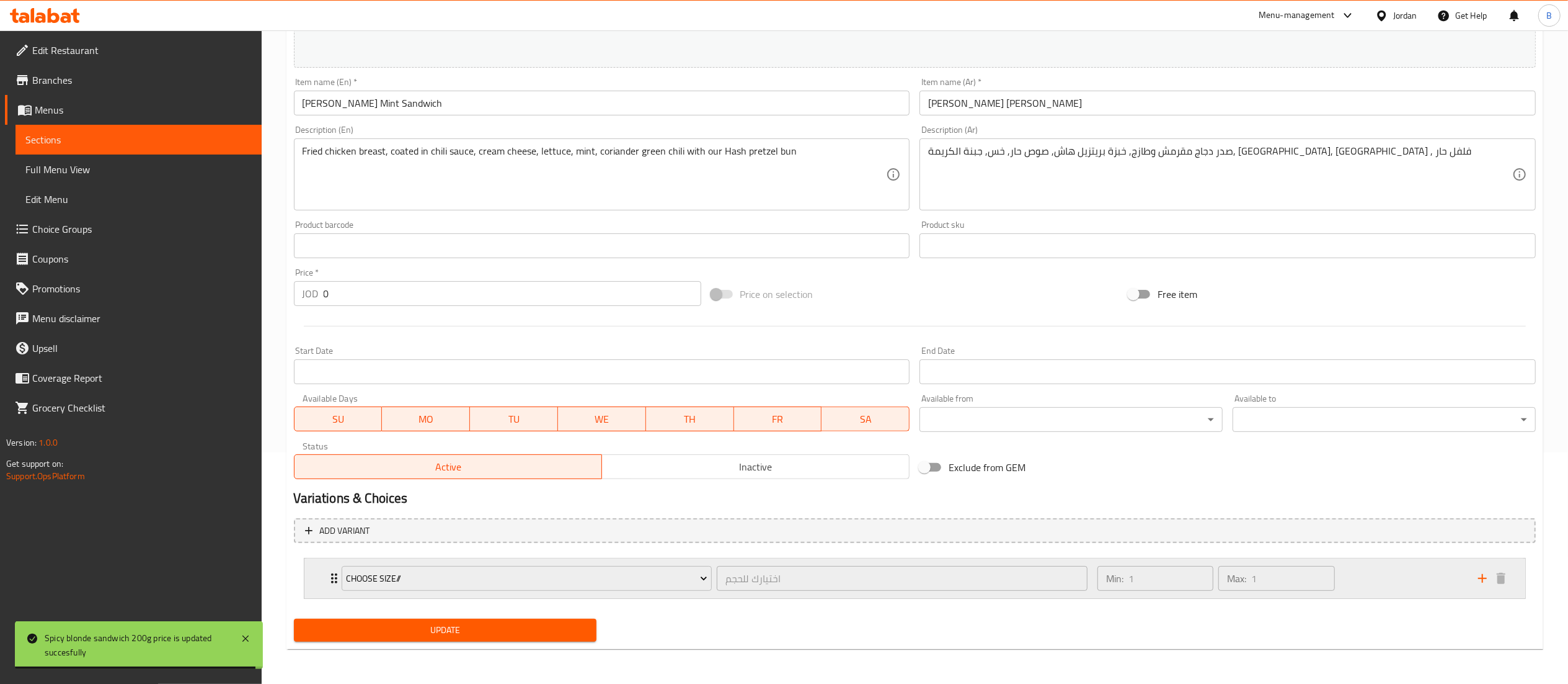
click at [1374, 573] on div "Min: 1 ​ Max: 1 ​" at bounding box center [1280, 578] width 381 height 40
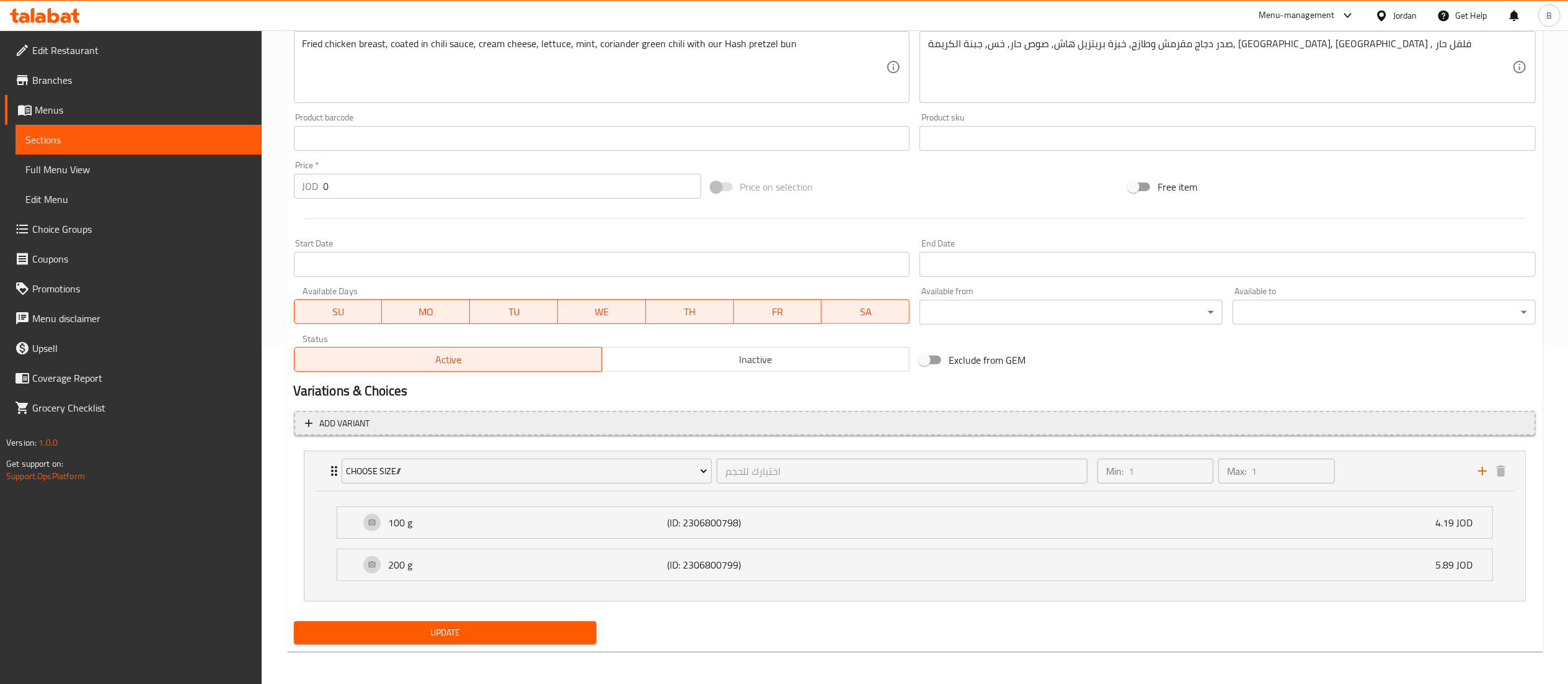
scroll to position [341, 0]
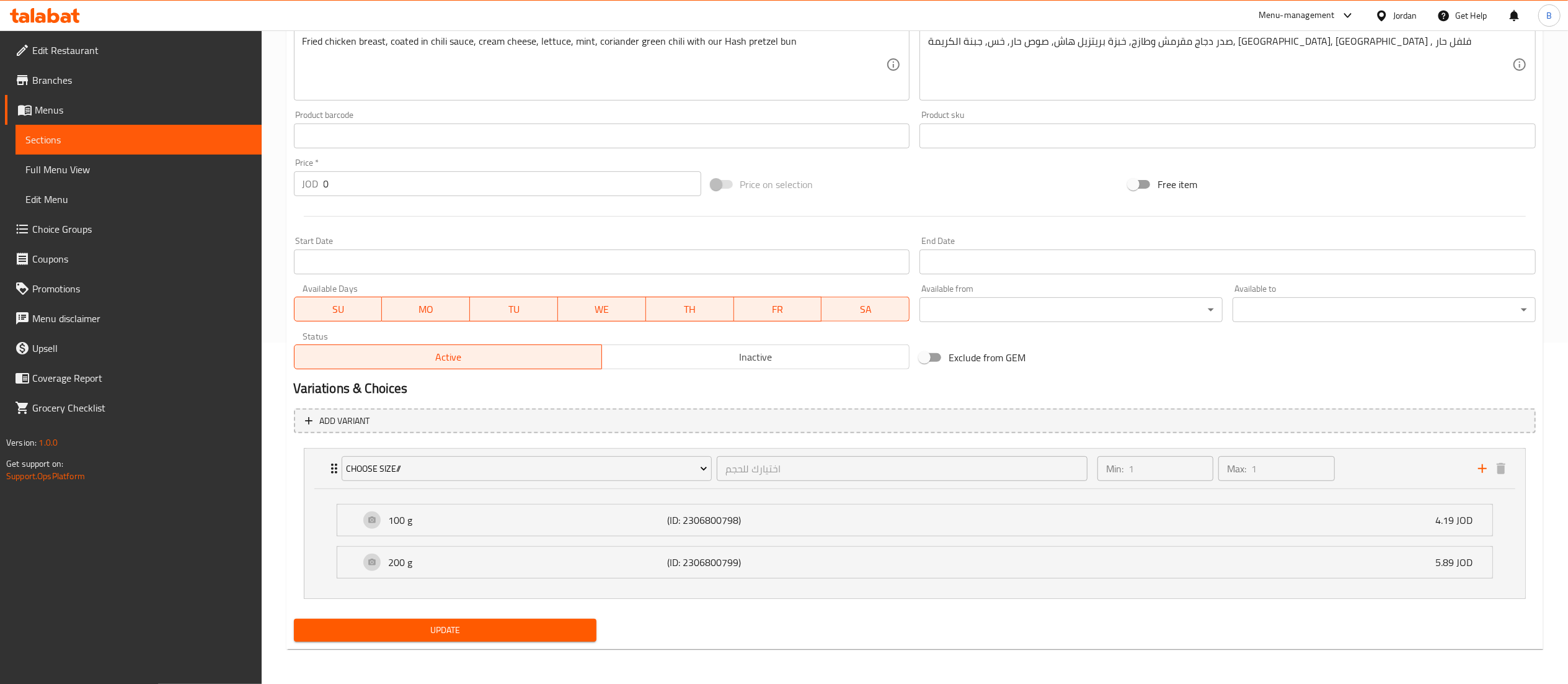
click at [84, 231] on span "Choice Groups" at bounding box center [142, 229] width 219 height 15
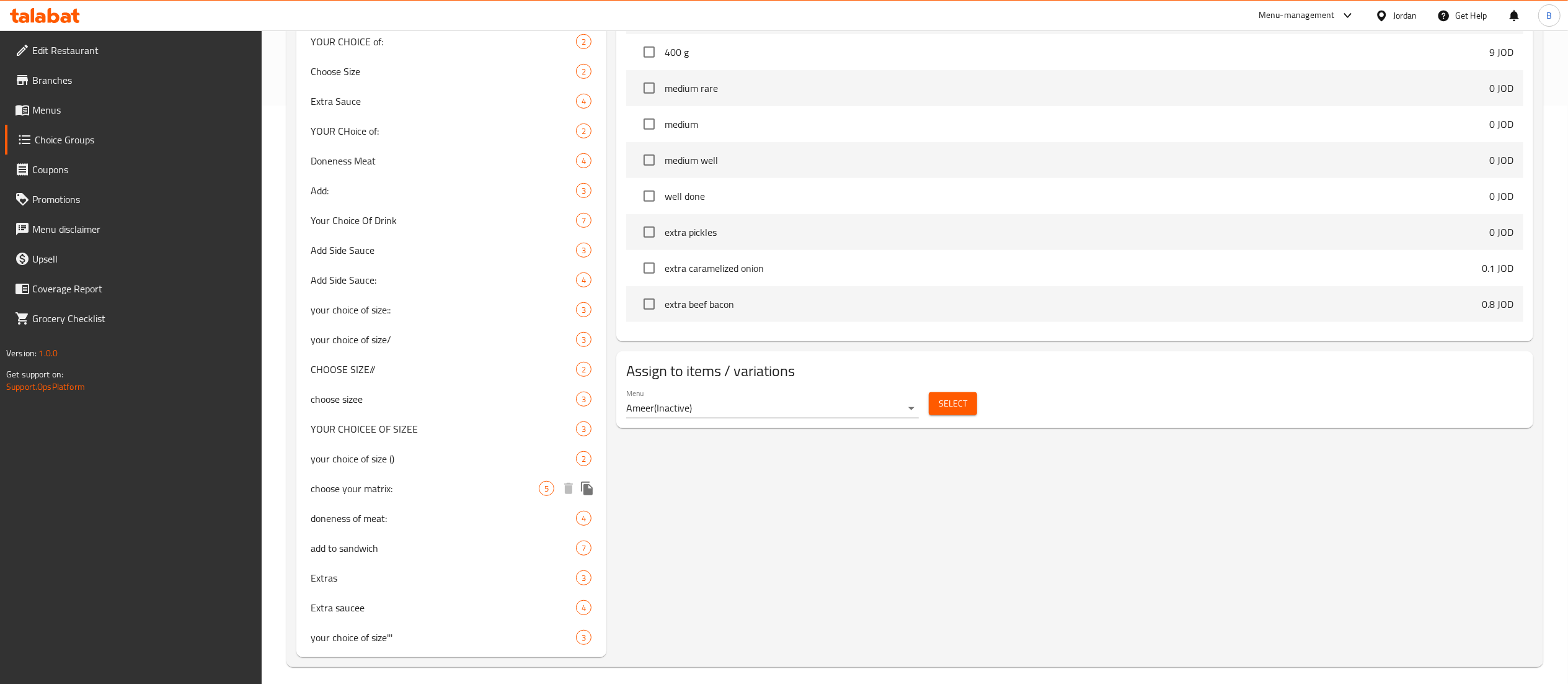
scroll to position [586, 0]
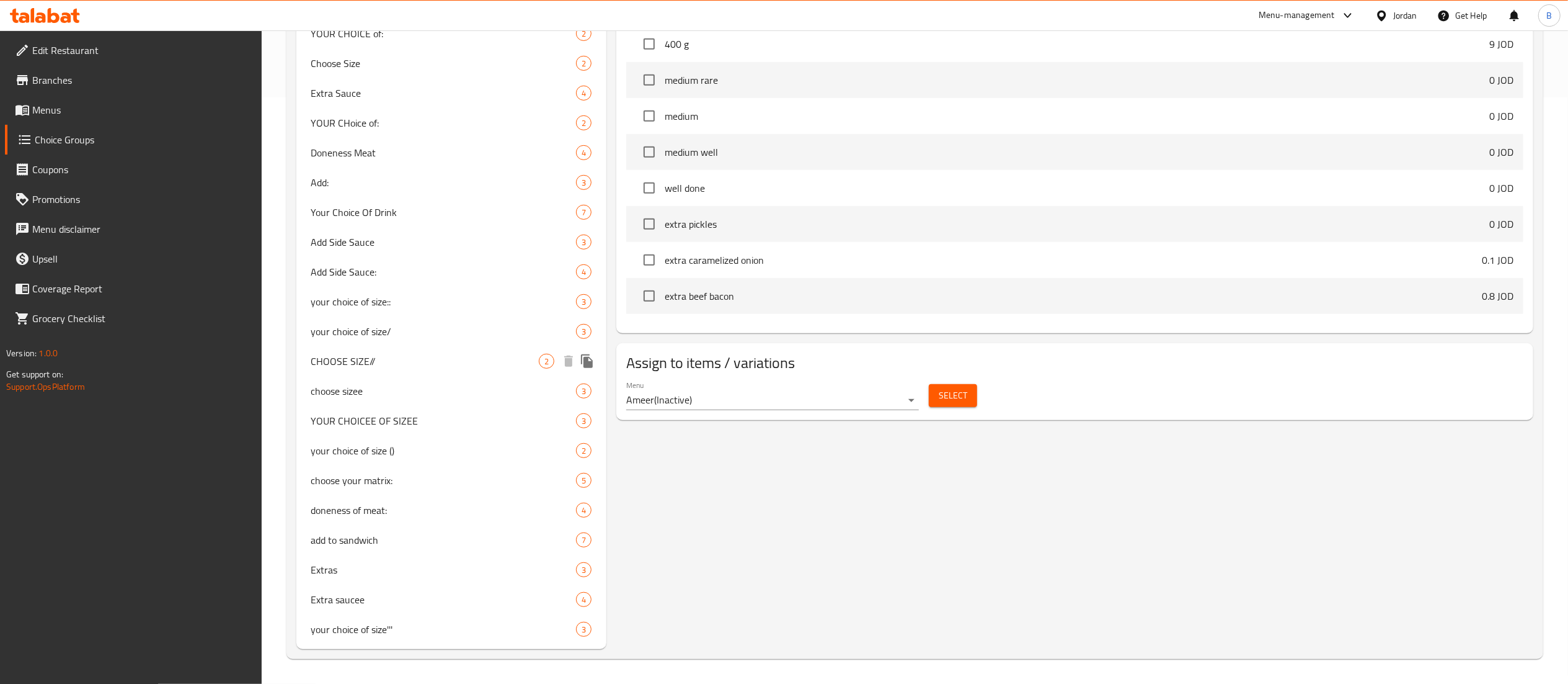
click at [418, 357] on span "CHOOSE SIZE//" at bounding box center [425, 361] width 228 height 15
type input "CHOOSE SIZE//"
type input "اختيارك للحجم"
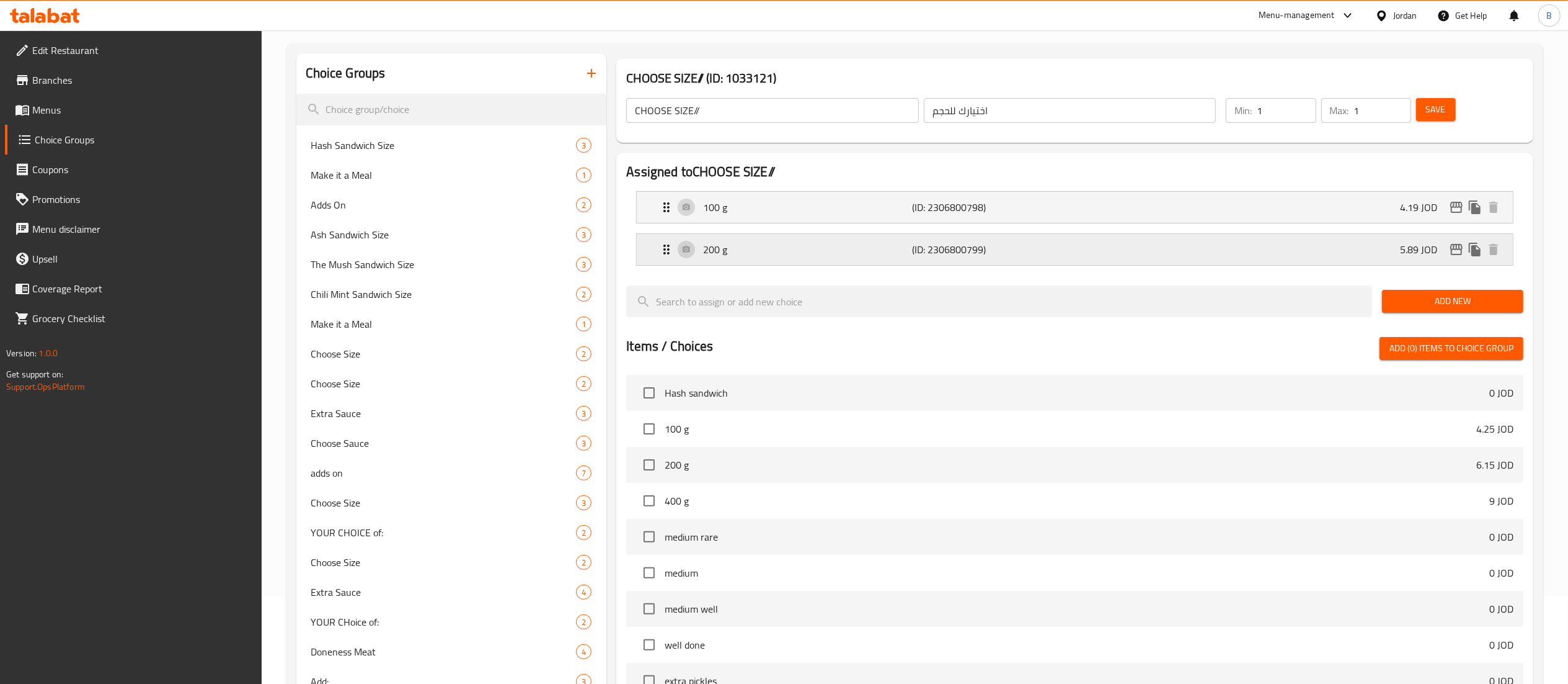
scroll to position [0, 0]
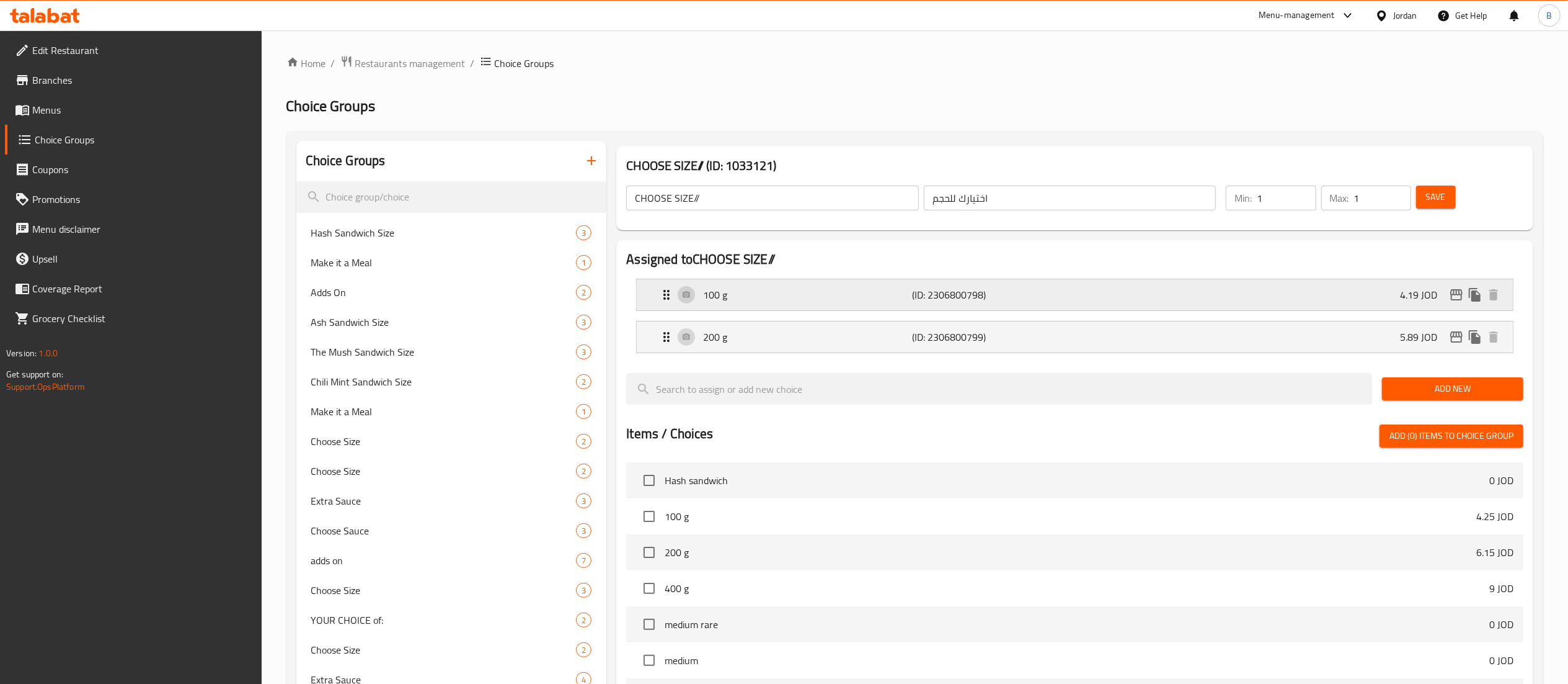
click at [1178, 289] on div "100 g (ID: 2306800798) 4.19 JOD" at bounding box center [1079, 295] width 839 height 31
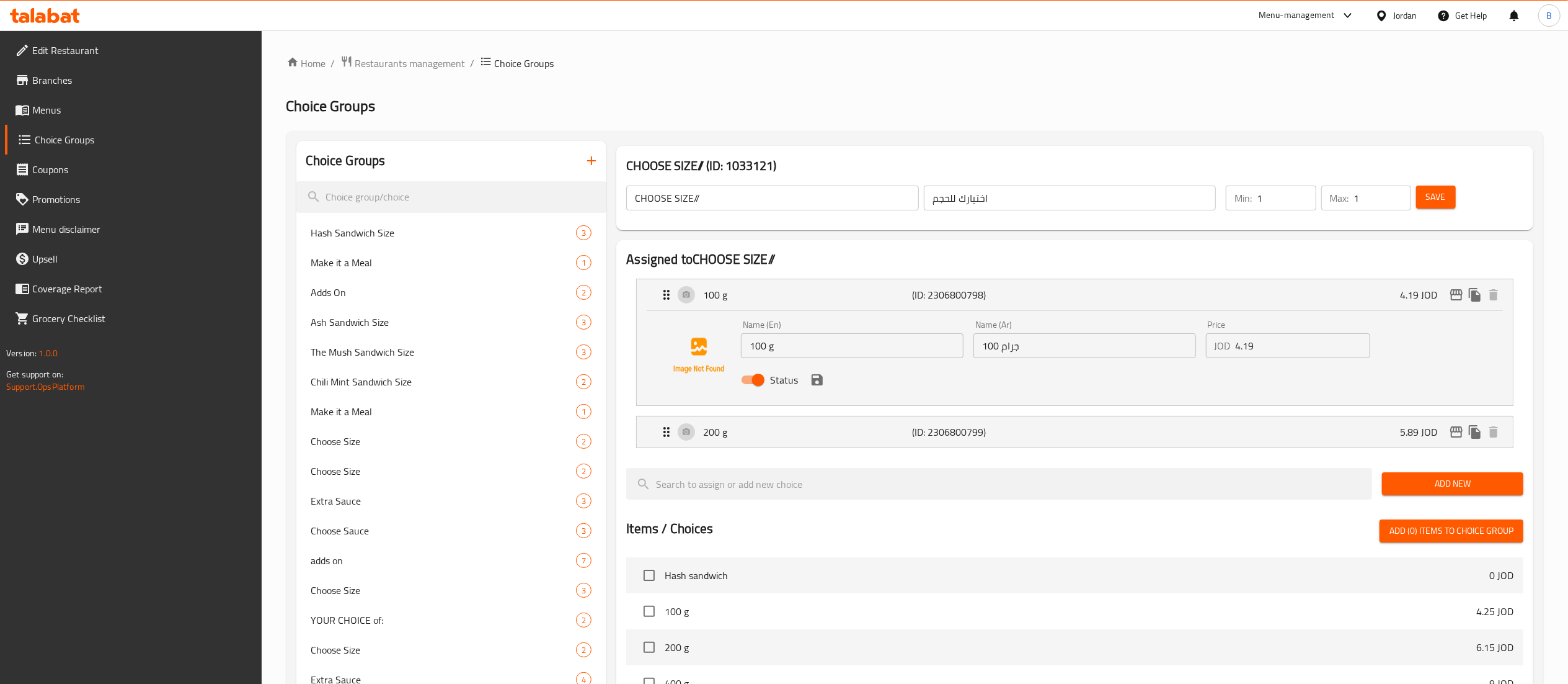
click at [1306, 350] on input "4.19" at bounding box center [1303, 345] width 134 height 25
drag, startPoint x: 1306, startPoint y: 350, endPoint x: 1011, endPoint y: 370, distance: 295.7
click at [1030, 367] on div "Name (En) 100 g Name (En) Name (Ar) 100 جرام Name (Ar) Price JOD 4.10 Price Sta…" at bounding box center [1084, 356] width 697 height 81
type input "4.10"
click at [808, 382] on button "save" at bounding box center [817, 379] width 19 height 19
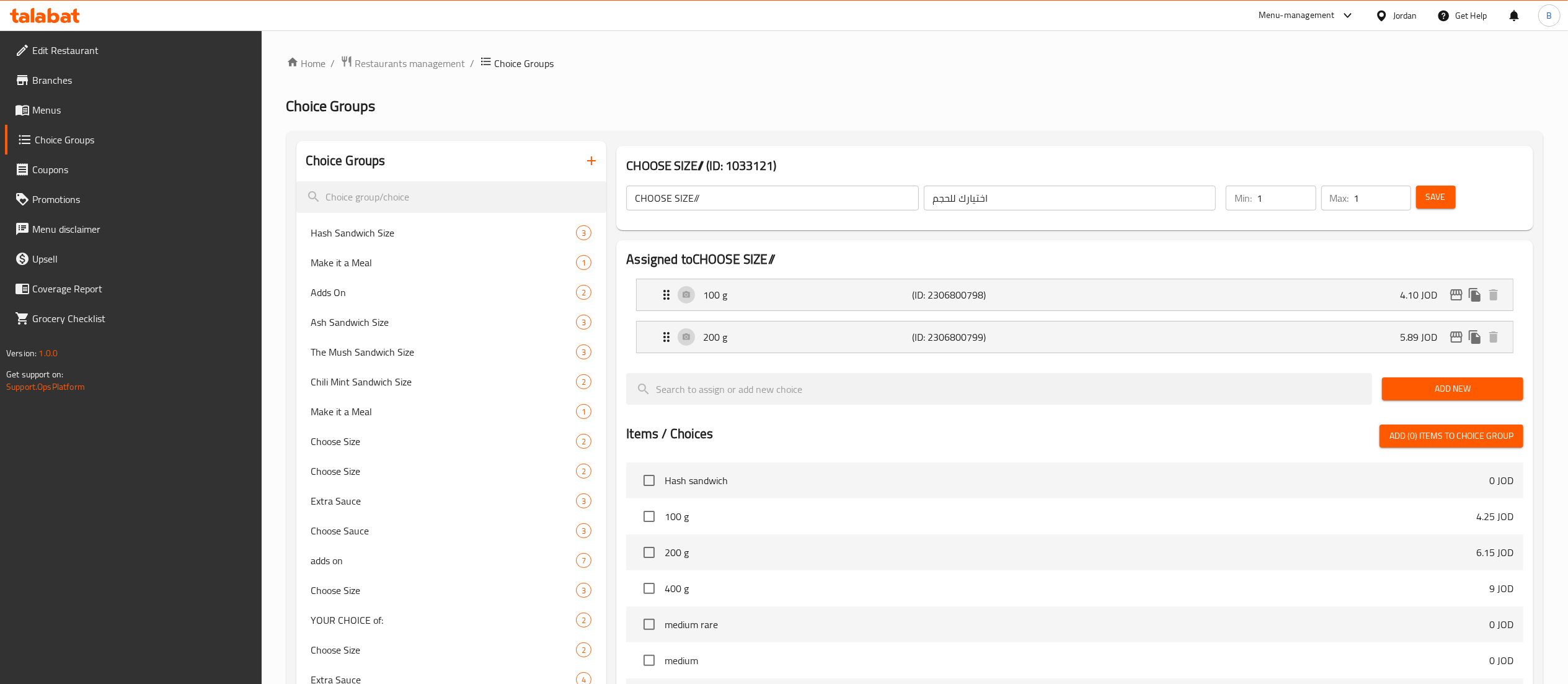
click at [1434, 201] on span "Save" at bounding box center [1436, 197] width 19 height 15
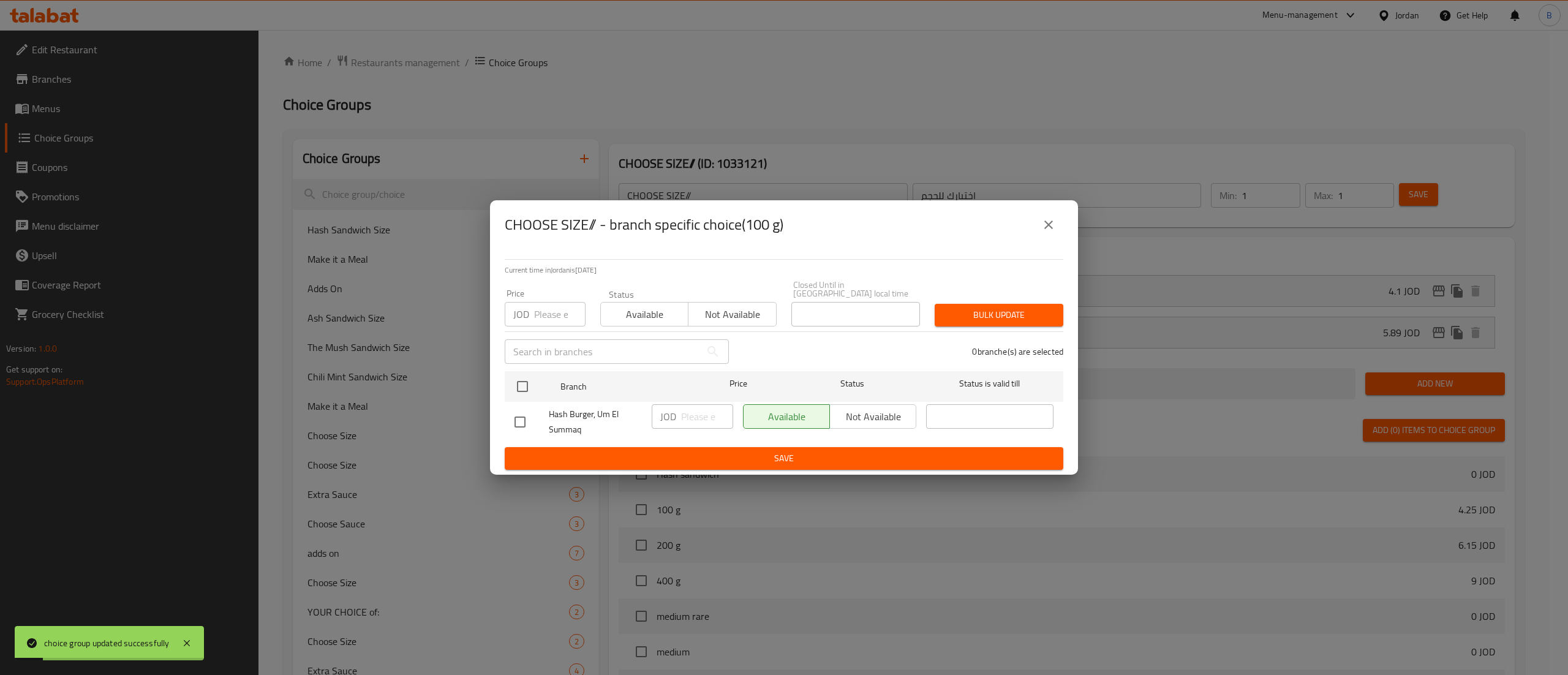
click at [1054, 215] on button "close" at bounding box center [1048, 225] width 30 height 30
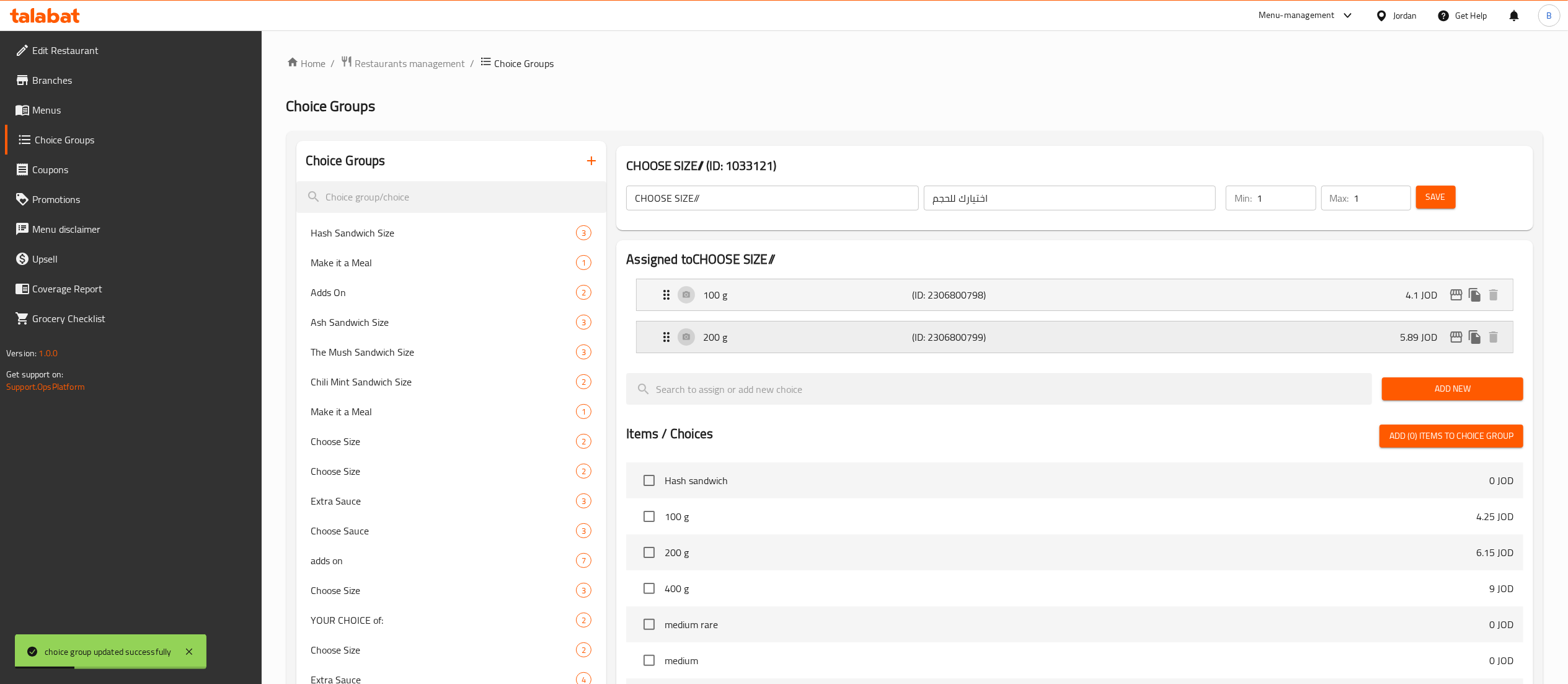
click at [1248, 334] on div "200 g (ID: 2306800799) 5.89 JOD" at bounding box center [1079, 337] width 839 height 31
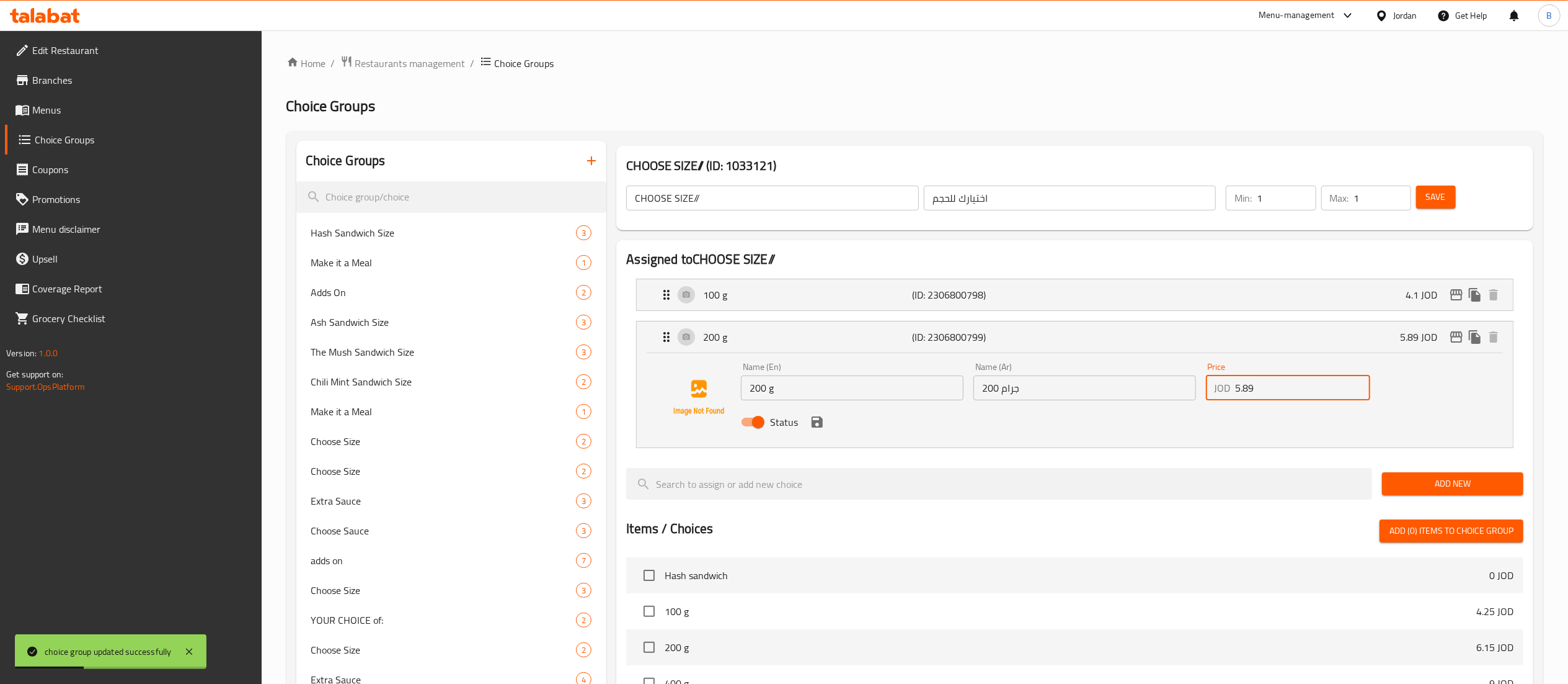
click at [1317, 390] on input "5.89" at bounding box center [1303, 387] width 134 height 25
drag, startPoint x: 1316, startPoint y: 390, endPoint x: 1070, endPoint y: 379, distance: 246.2
click at [1070, 379] on div "Name (En) 200 g Name (En) Name (Ar) 200 جرام Name (Ar) Price JOD 5.90 Price Sta…" at bounding box center [1084, 398] width 697 height 81
click at [812, 428] on icon "save" at bounding box center [817, 422] width 11 height 11
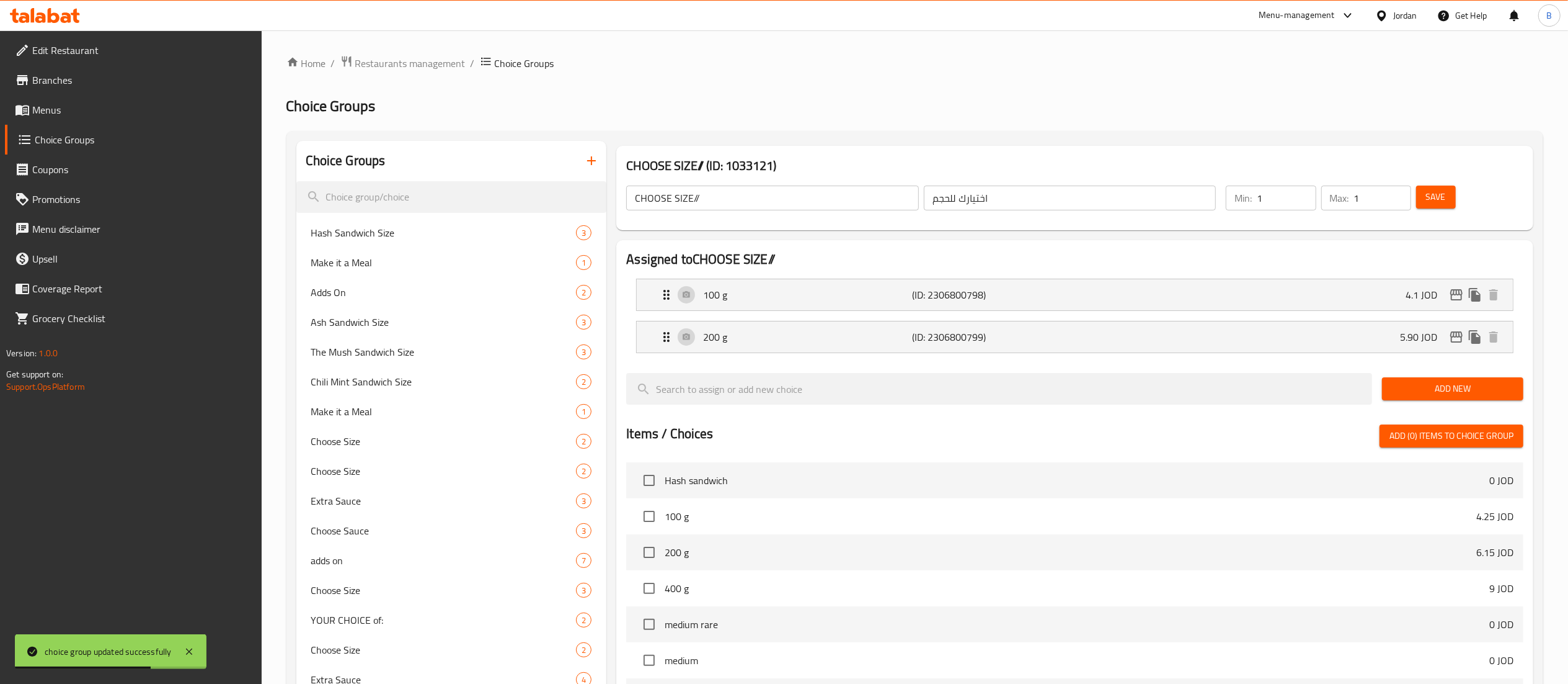
type input "5.90"
click at [1440, 191] on span "Save" at bounding box center [1436, 197] width 19 height 15
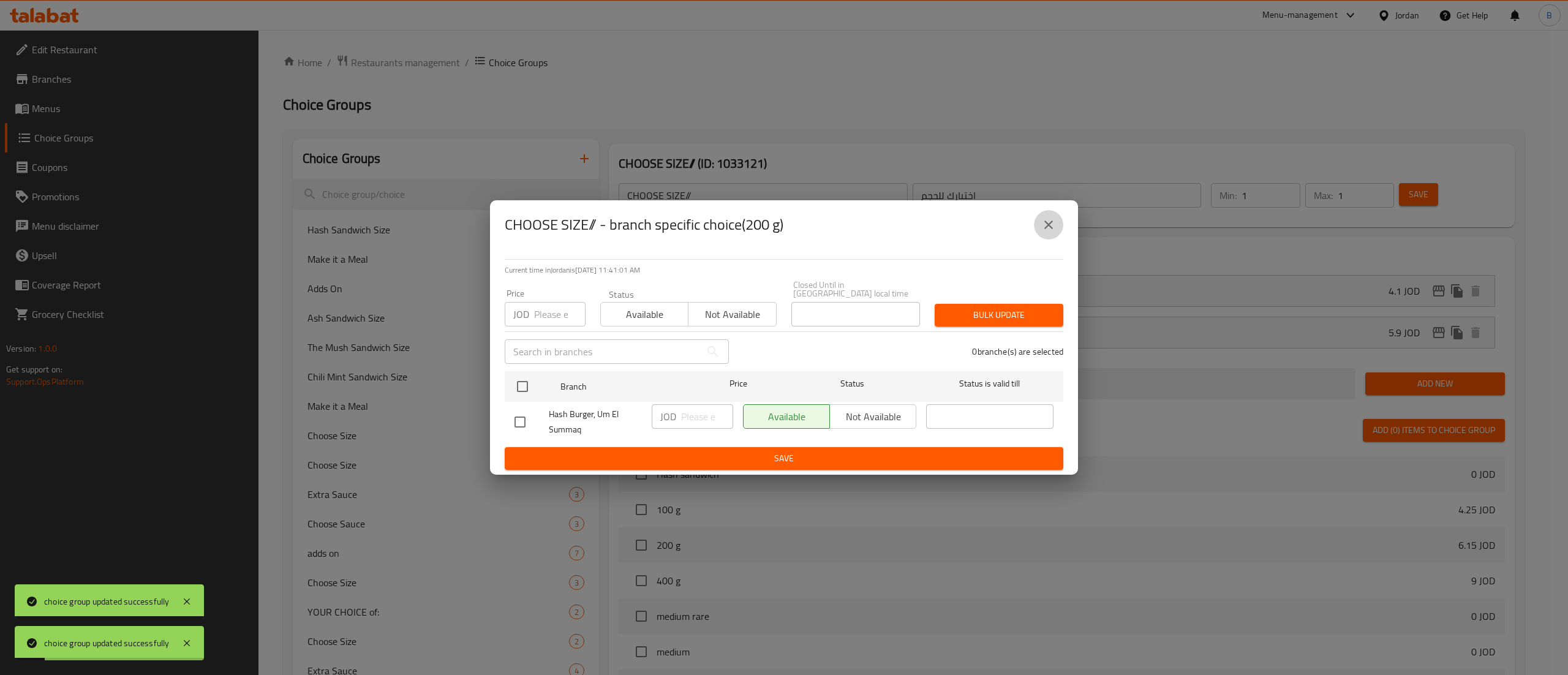
click at [1052, 229] on icon "close" at bounding box center [1048, 225] width 9 height 9
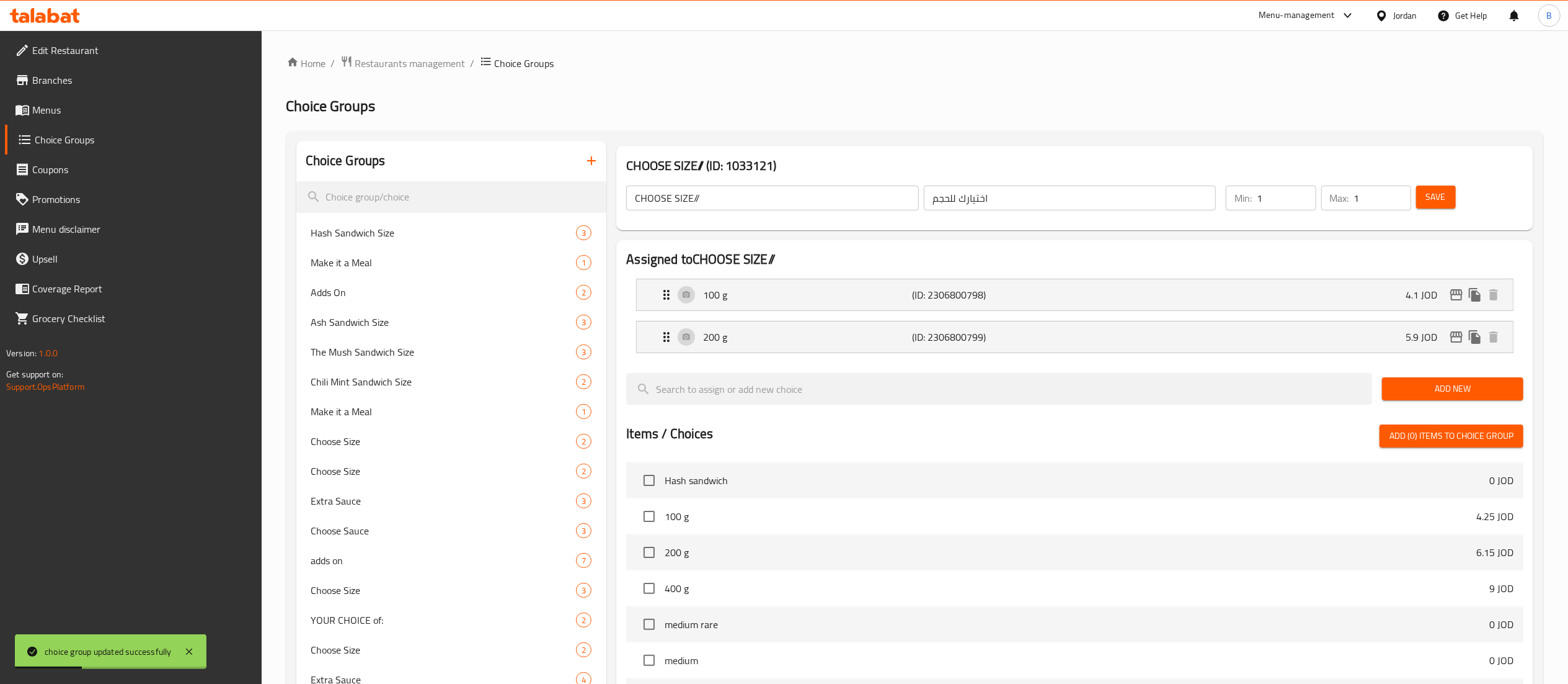
drag, startPoint x: 97, startPoint y: 113, endPoint x: 119, endPoint y: 134, distance: 30.4
click at [97, 113] on span "Menus" at bounding box center [142, 109] width 219 height 15
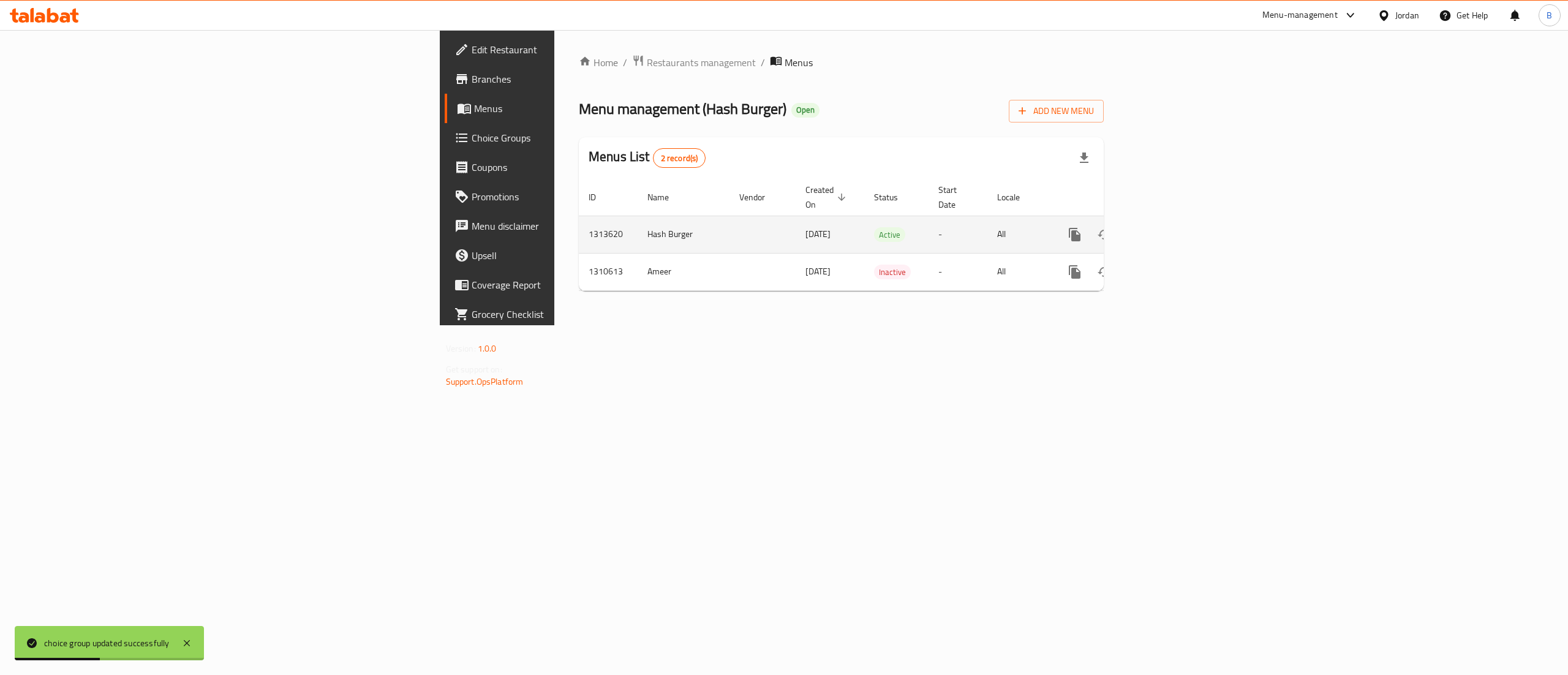
click at [1178, 234] on link "enhanced table" at bounding box center [1163, 234] width 30 height 30
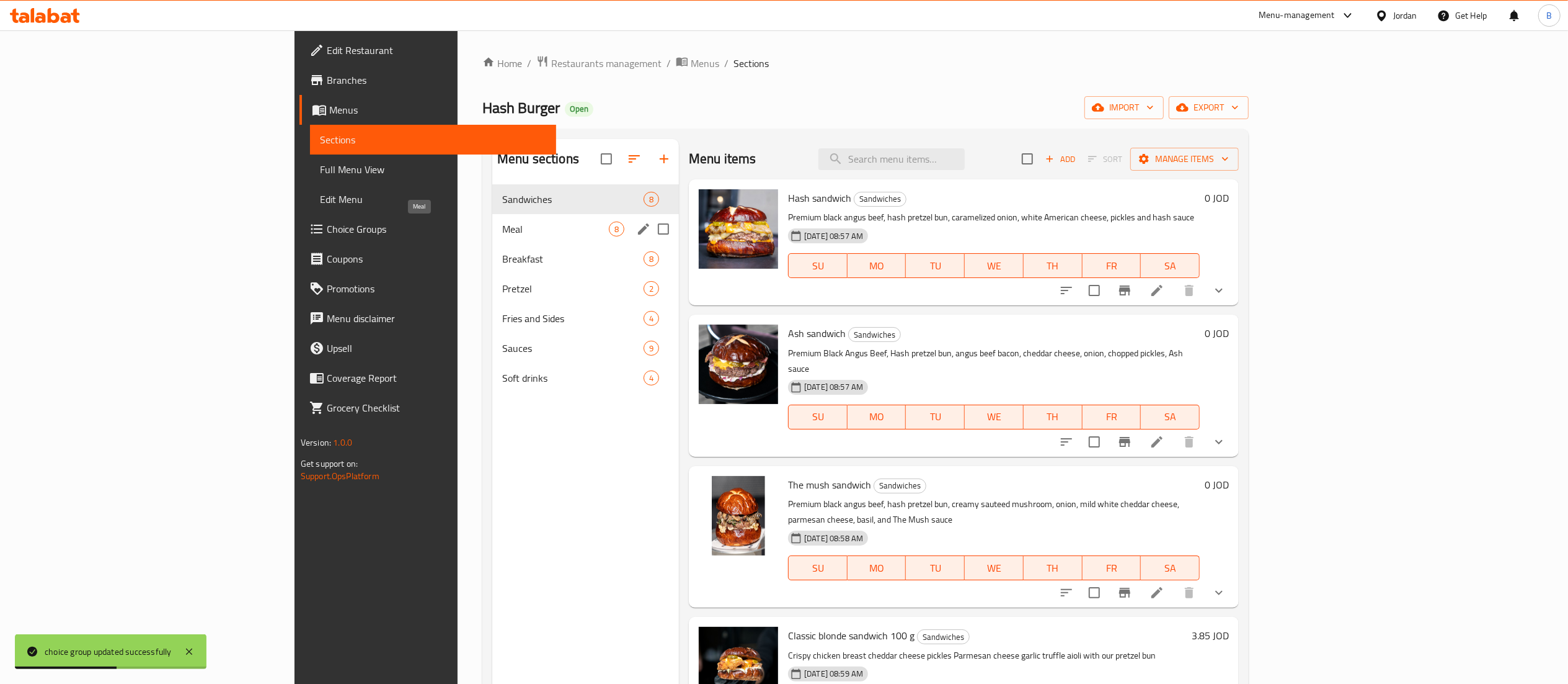
click at [502, 232] on span "Meal" at bounding box center [556, 229] width 107 height 15
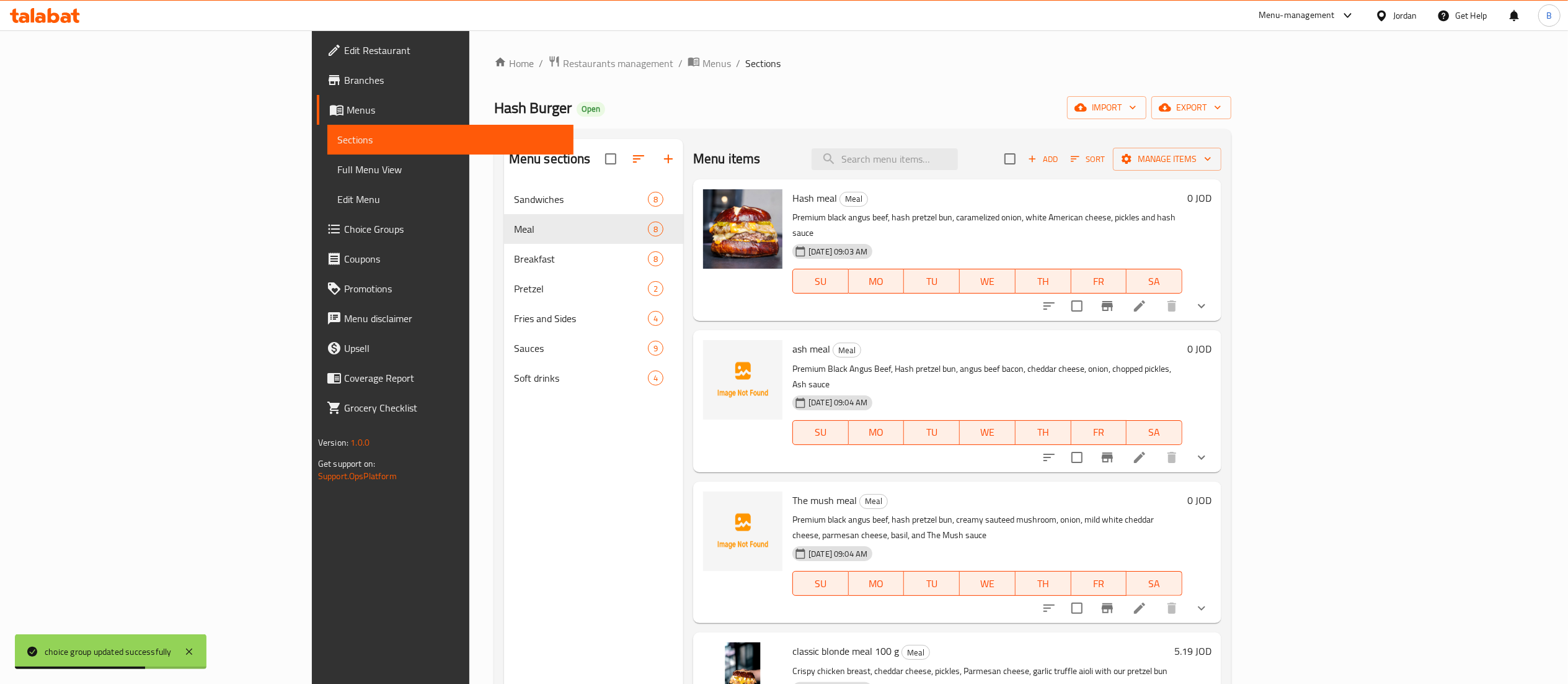
click at [1147, 298] on icon at bounding box center [1140, 306] width 15 height 15
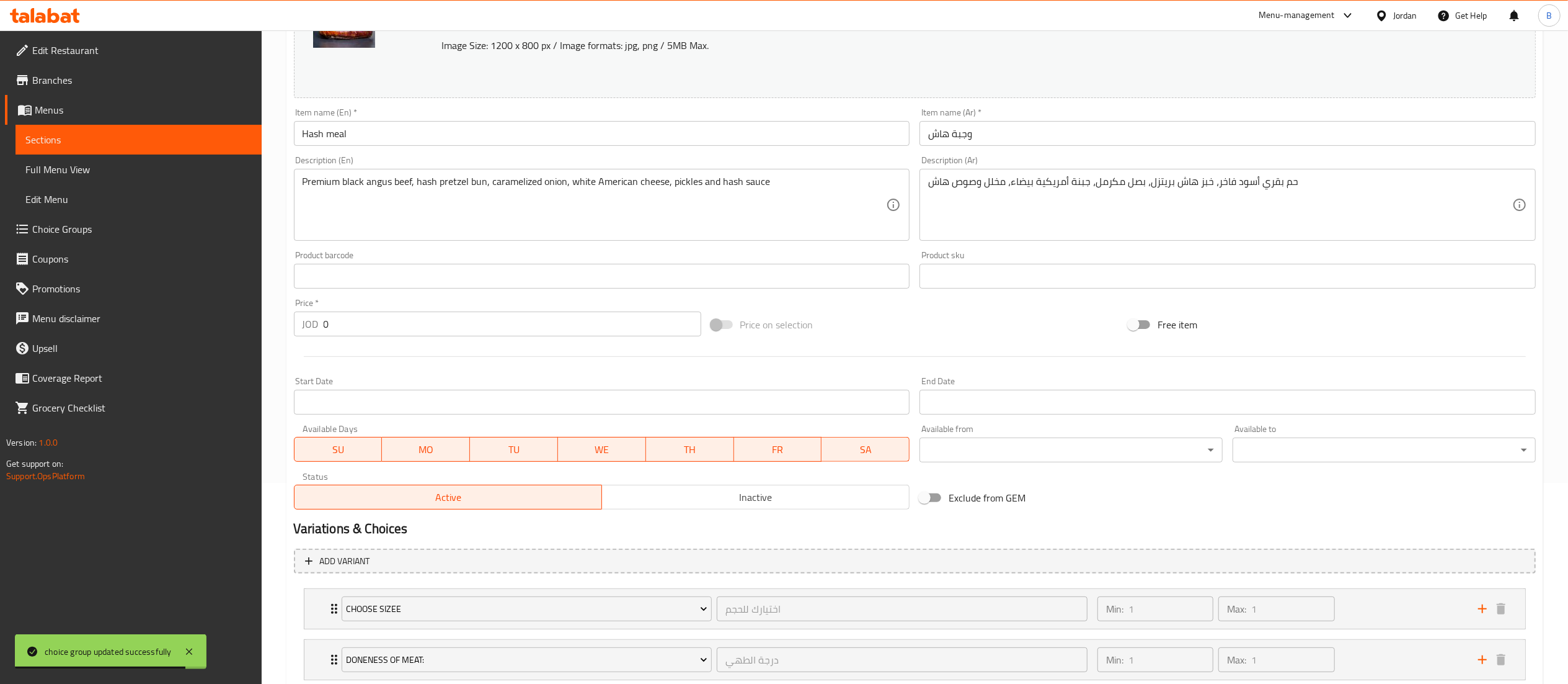
scroll to position [284, 0]
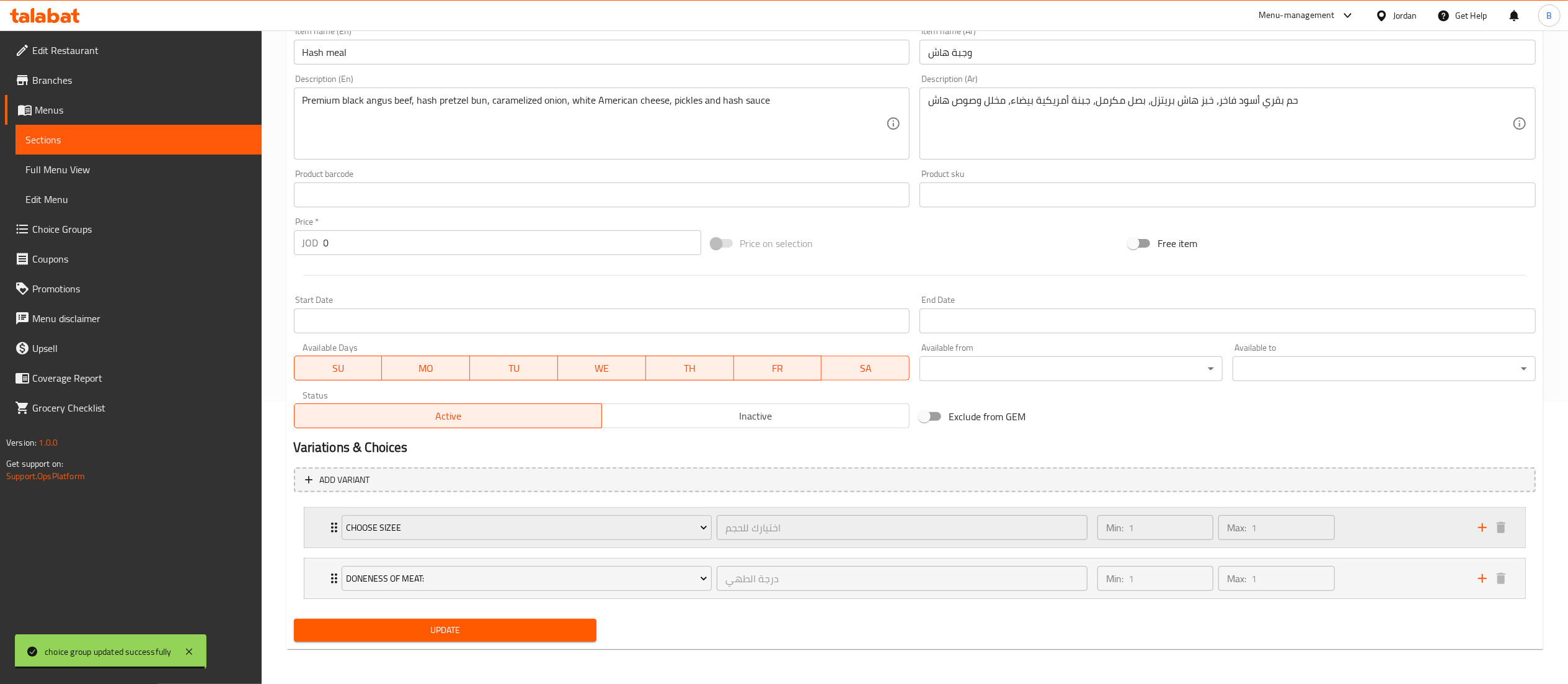
click at [1377, 515] on div "Min: 1 ​ Max: 1 ​" at bounding box center [1280, 527] width 381 height 40
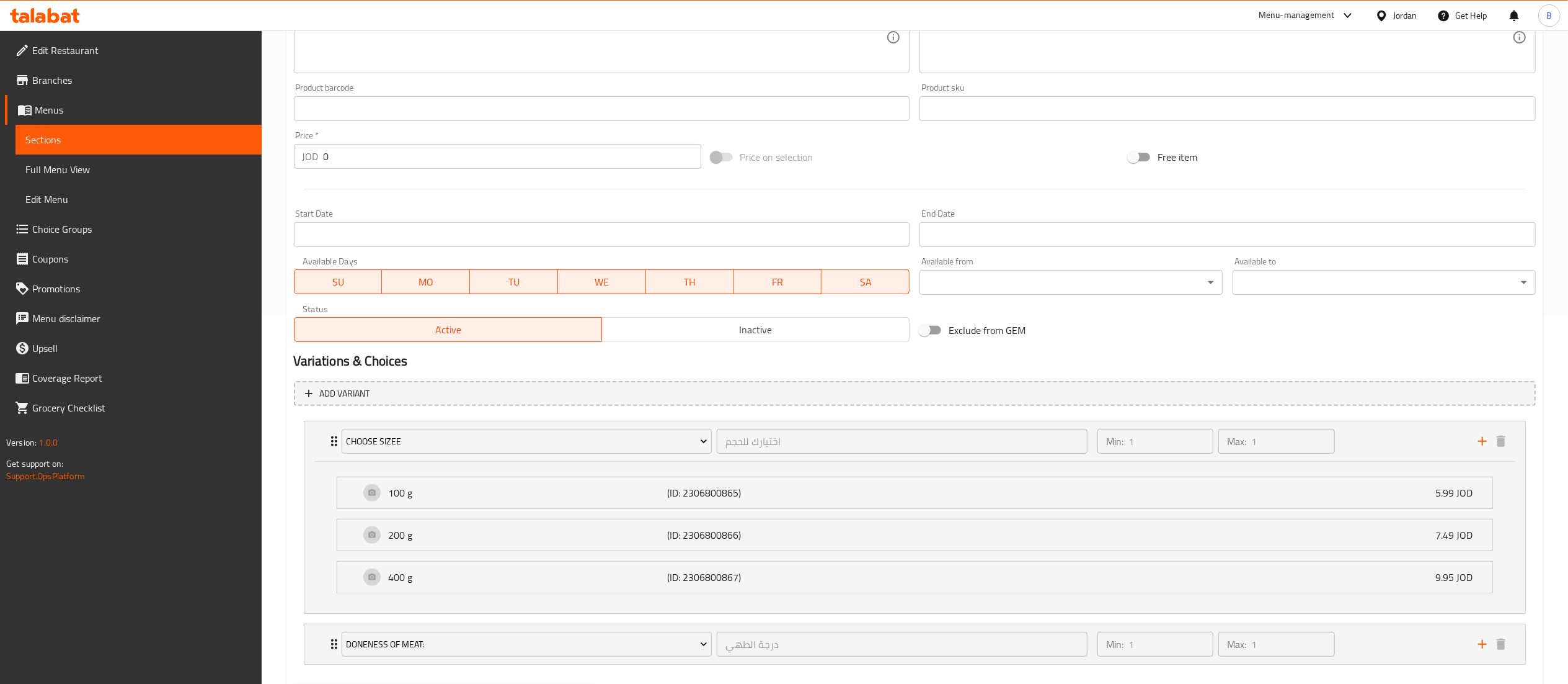
scroll to position [408, 0]
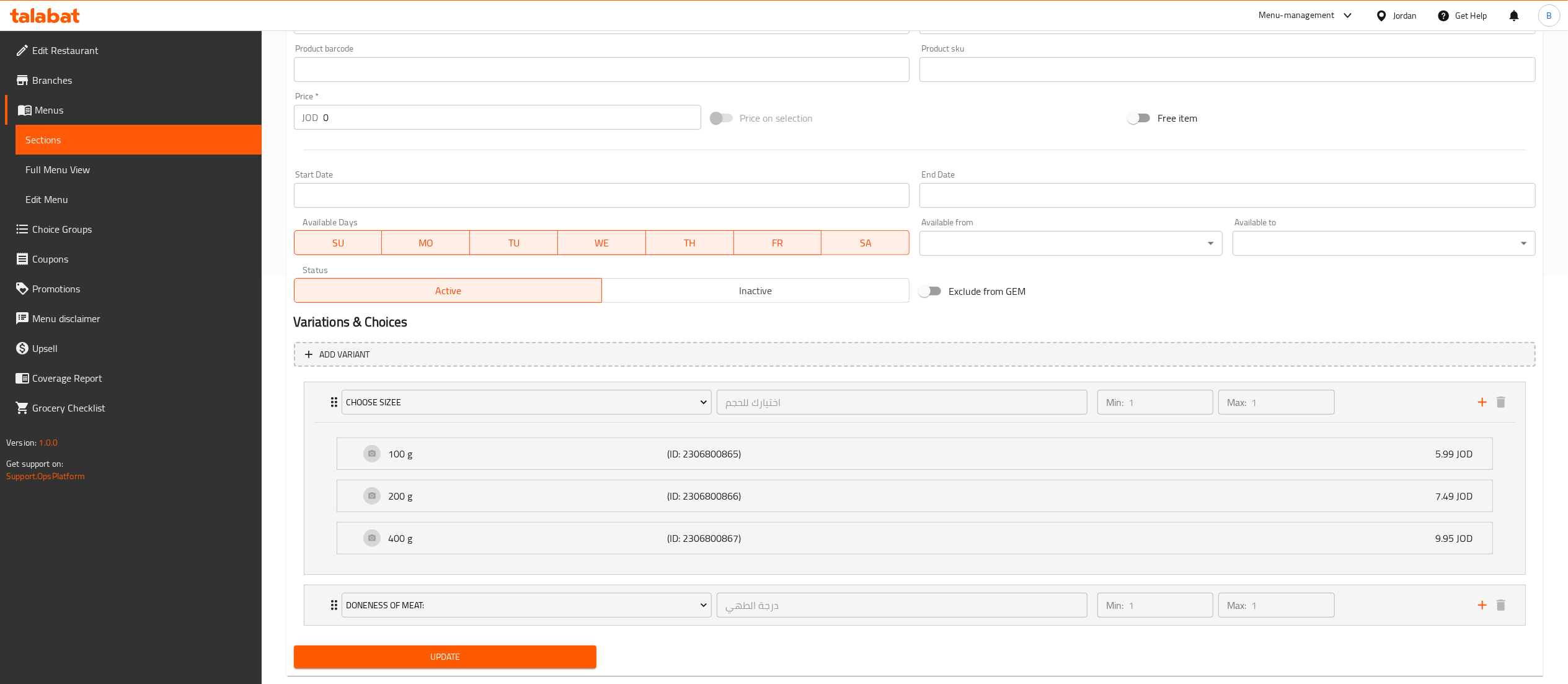
drag, startPoint x: 49, startPoint y: 229, endPoint x: 206, endPoint y: 274, distance: 163.3
click at [49, 229] on span "Choice Groups" at bounding box center [142, 229] width 219 height 15
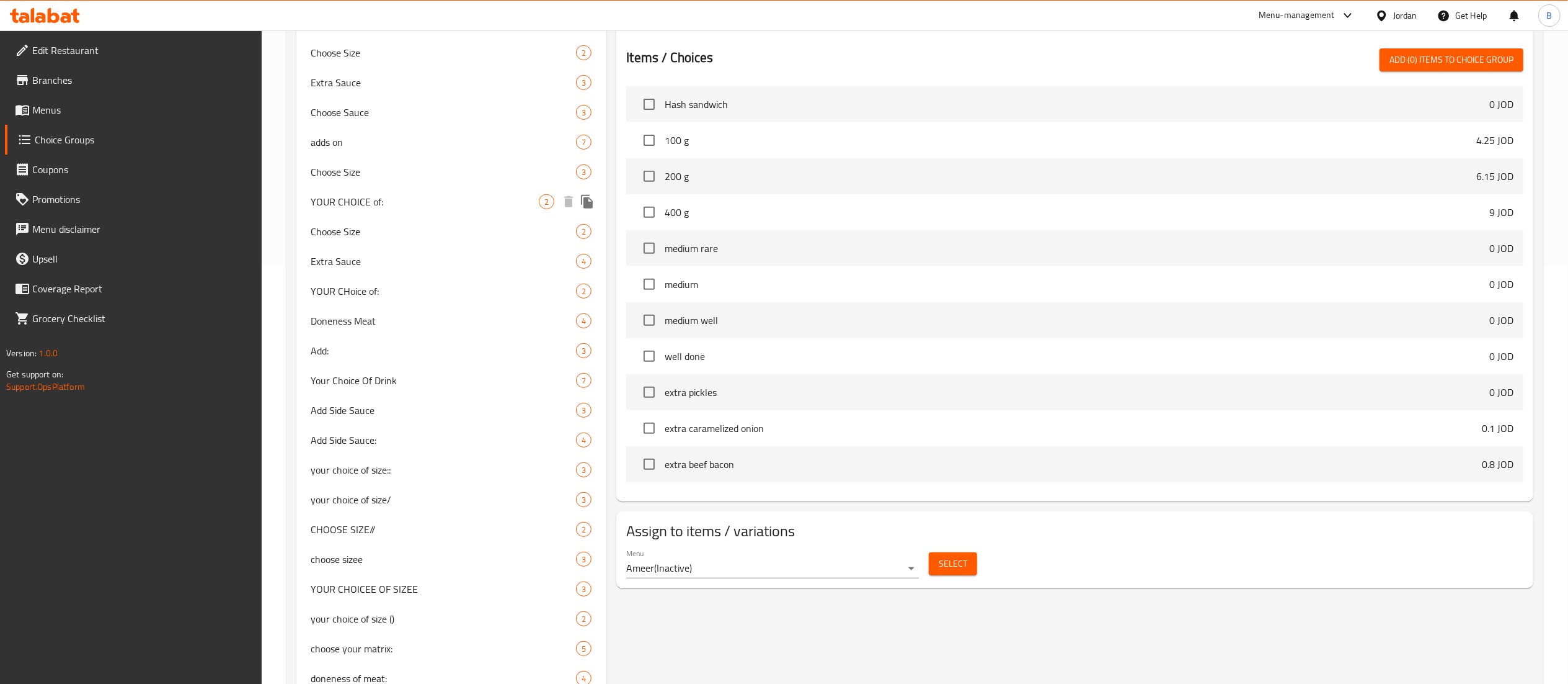
scroll to position [549, 0]
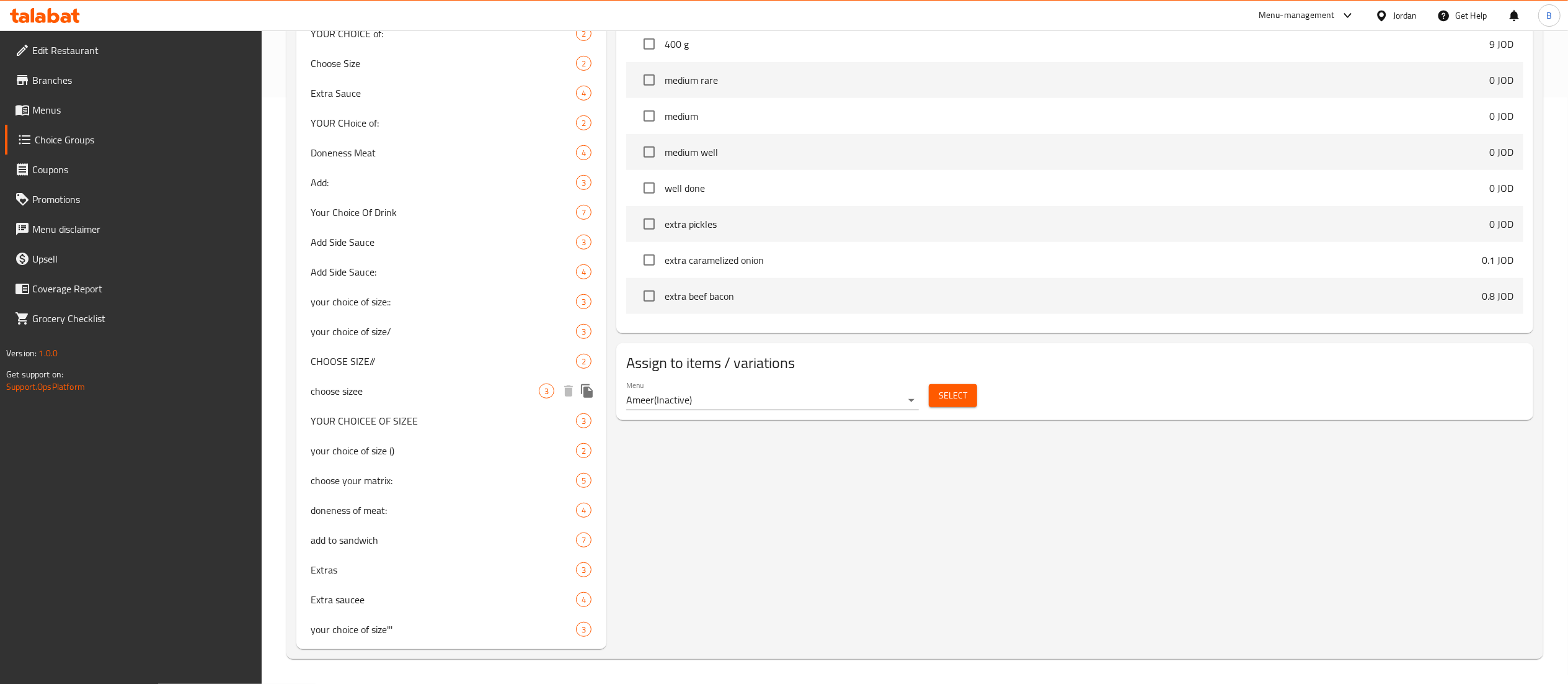
click at [418, 386] on span "choose sizee" at bounding box center [425, 391] width 228 height 15
type input "choose sizee"
type input "اختيارك للحجم"
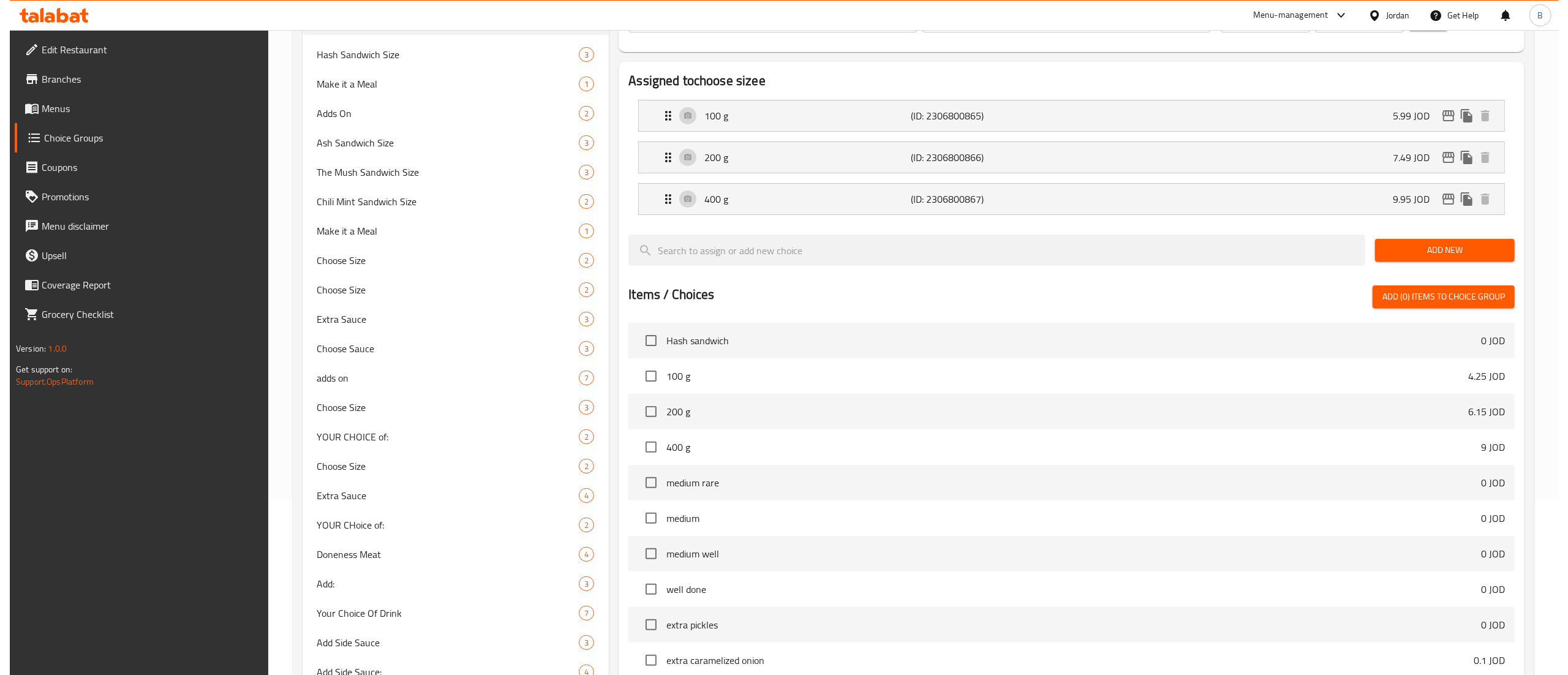
scroll to position [0, 0]
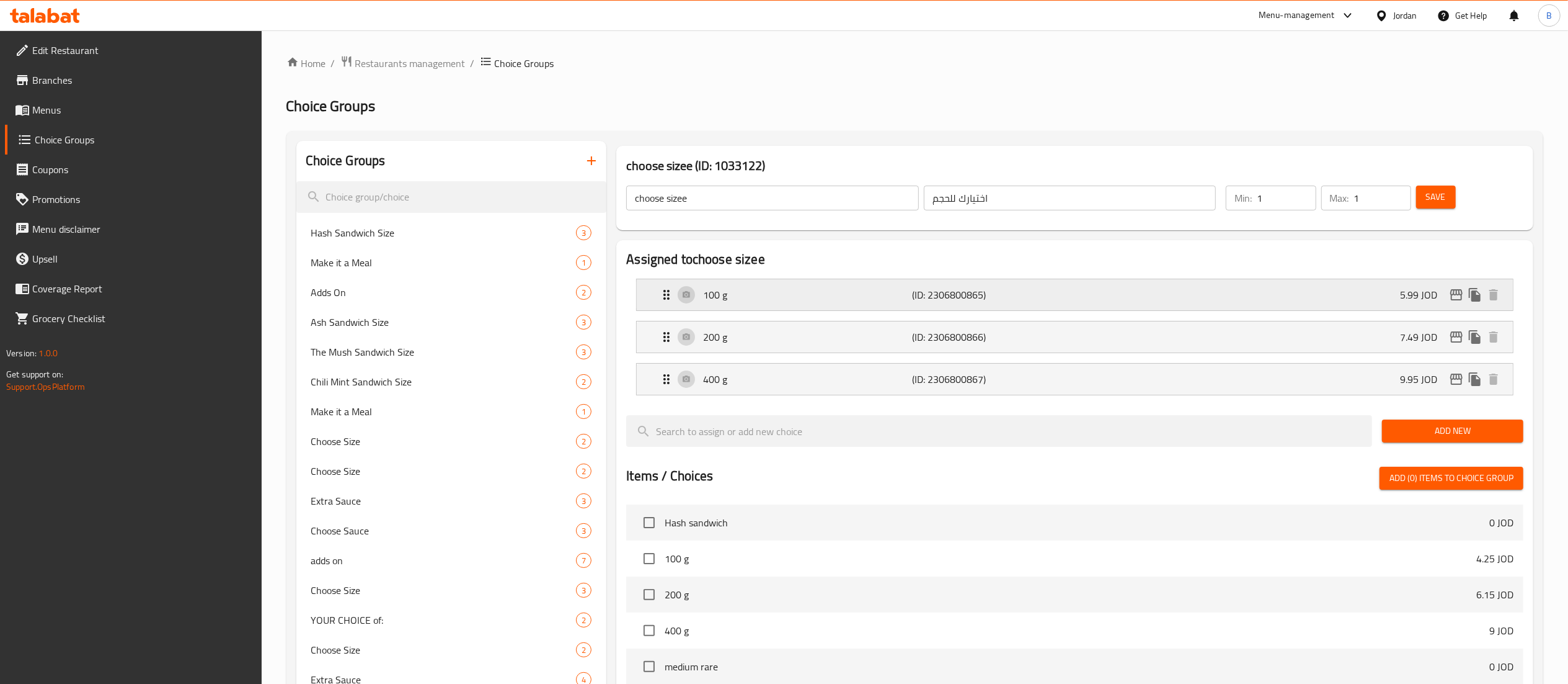
click at [1161, 297] on div "100 g (ID: 2306800865) 5.99 JOD" at bounding box center [1079, 295] width 839 height 31
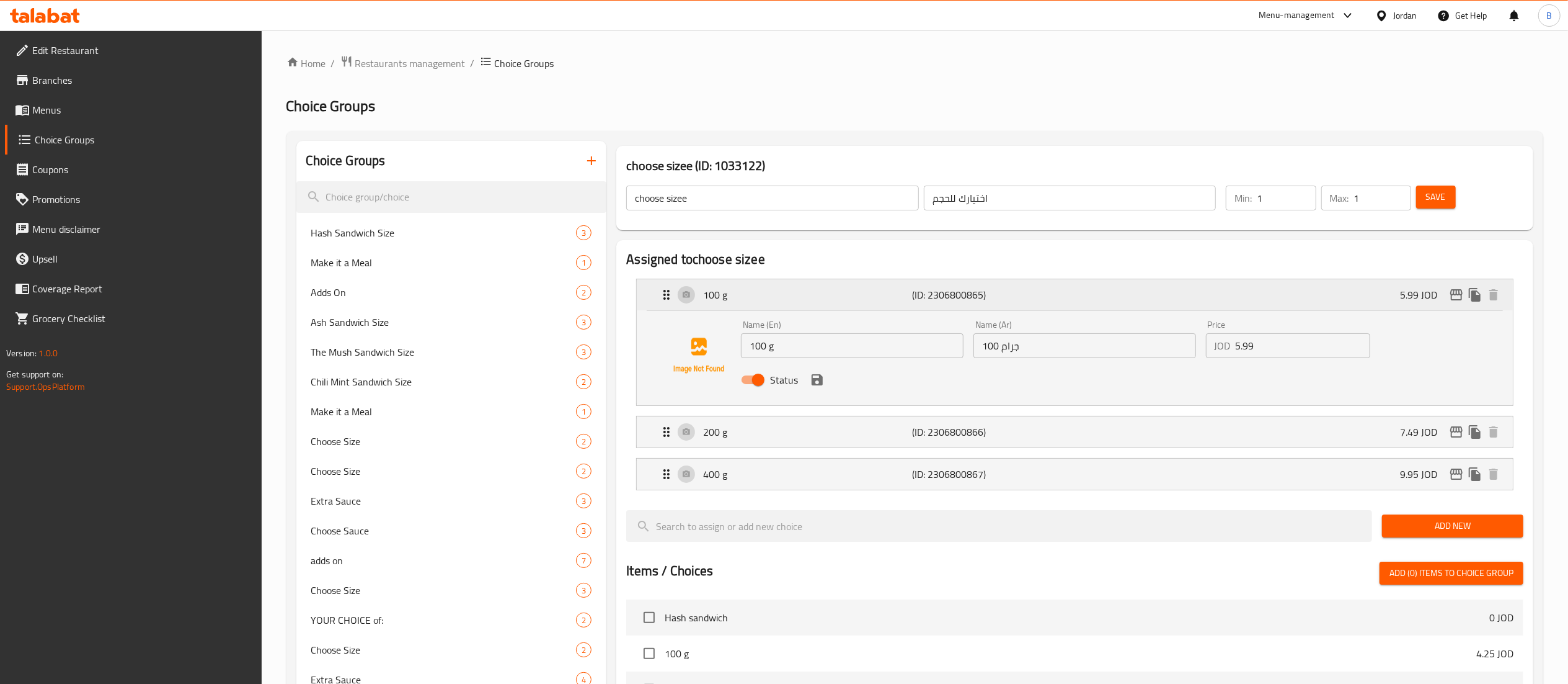
click at [1452, 289] on icon "edit" at bounding box center [1456, 294] width 15 height 15
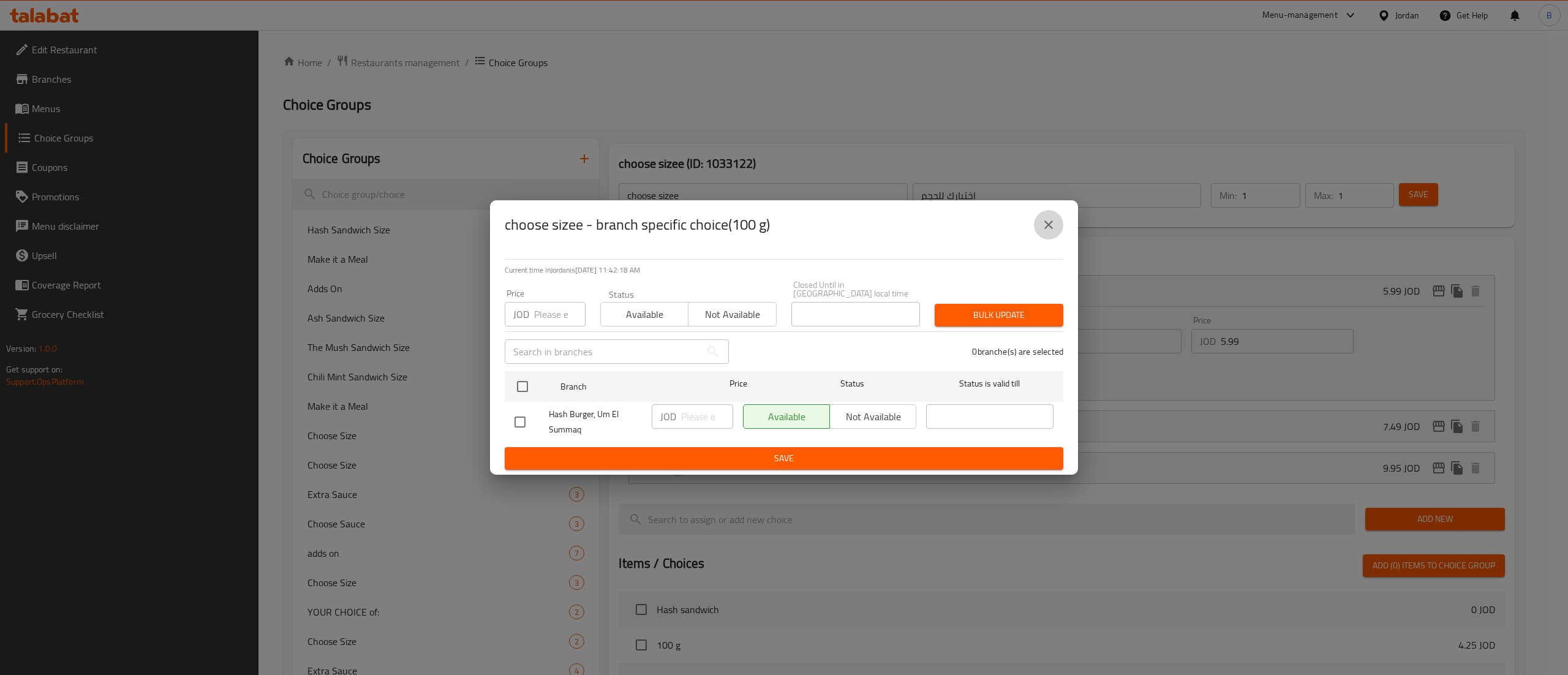
click at [1042, 228] on icon "close" at bounding box center [1049, 225] width 14 height 14
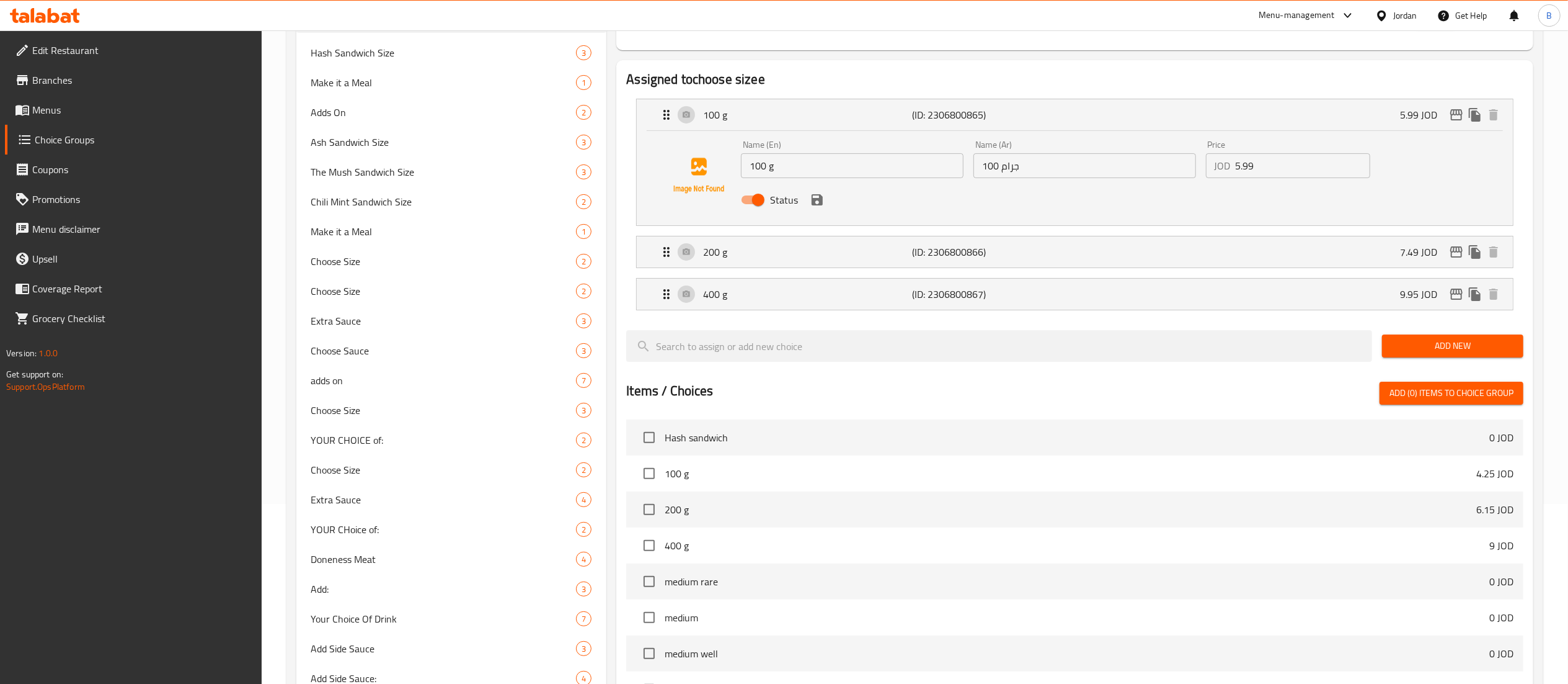
scroll to position [90, 0]
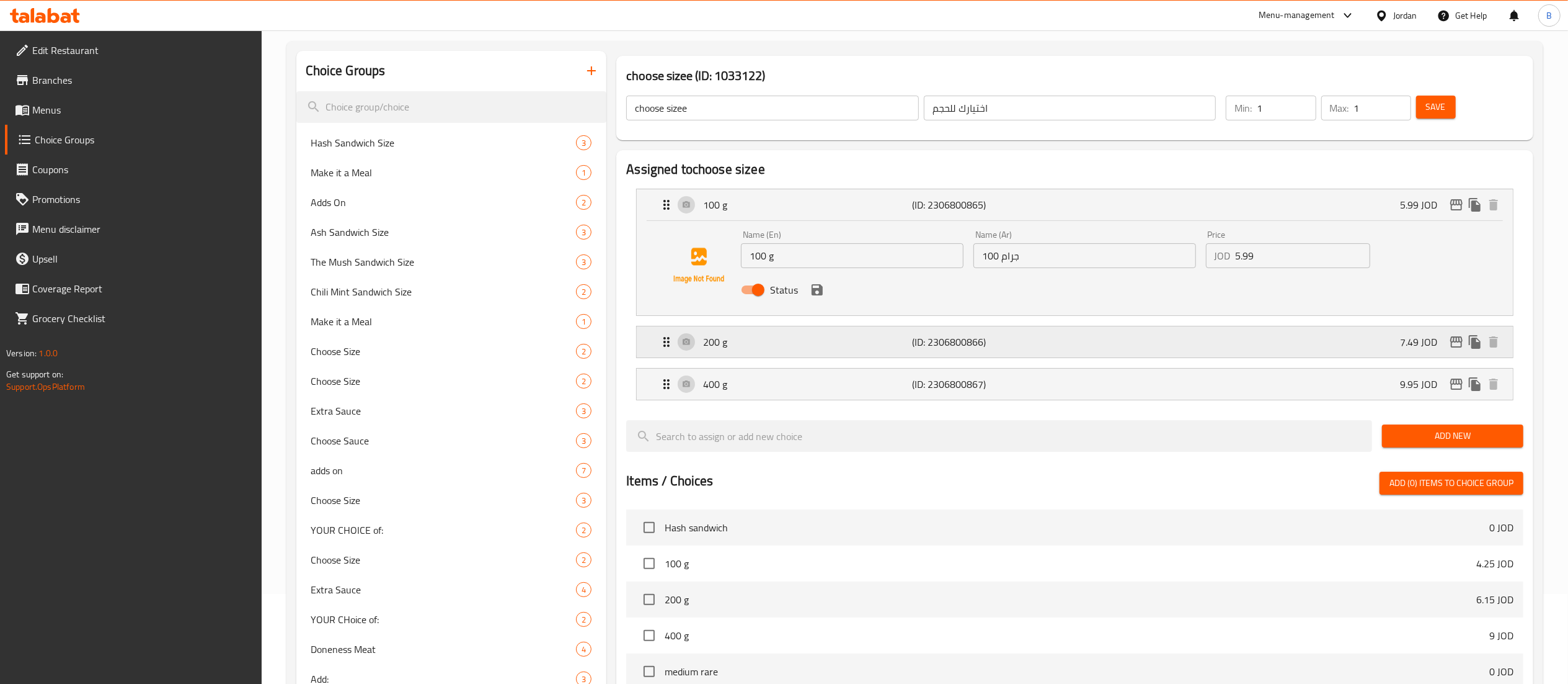
click at [1268, 331] on div "200 g (ID: 2306800866) 7.49 JOD" at bounding box center [1079, 342] width 839 height 31
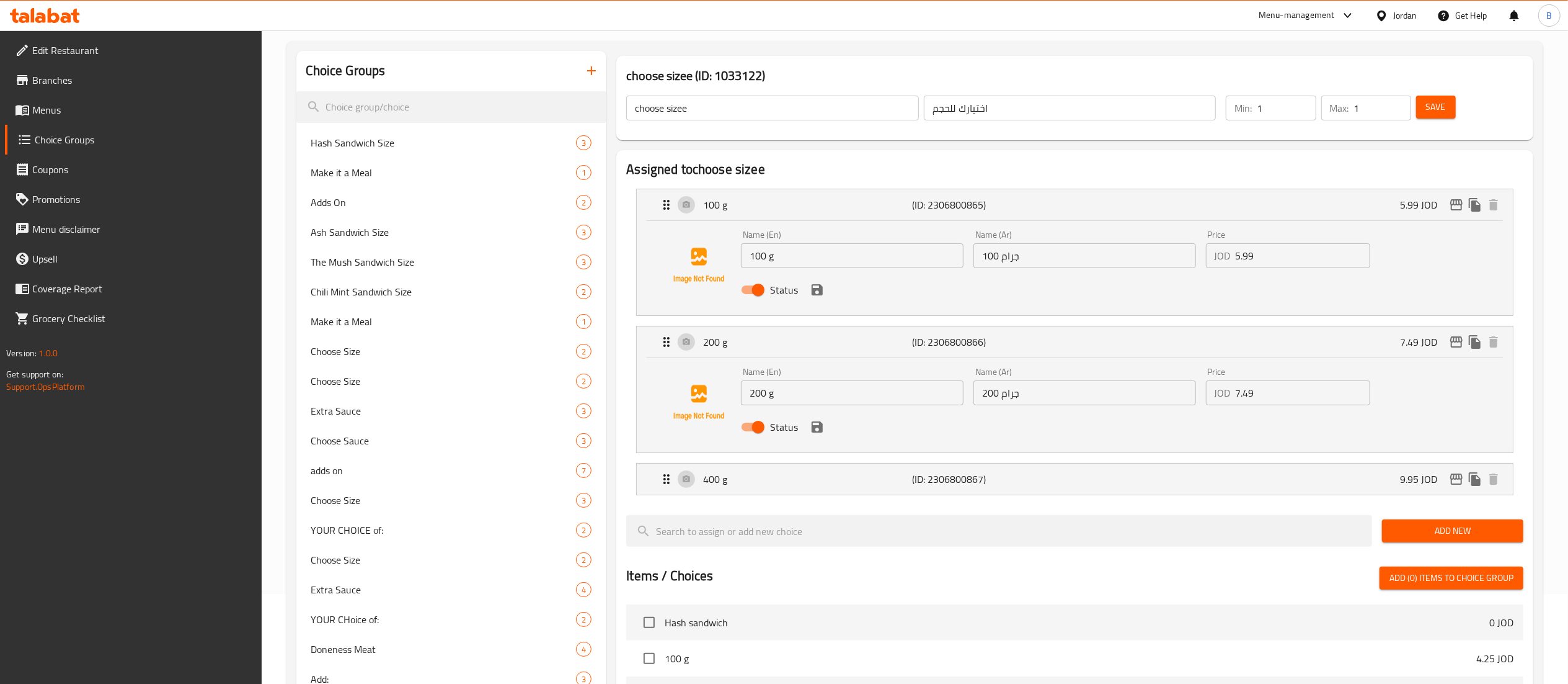
click at [1268, 393] on input "7.49" at bounding box center [1303, 392] width 134 height 25
drag, startPoint x: 1268, startPoint y: 391, endPoint x: 1126, endPoint y: 401, distance: 142.4
click at [1126, 401] on div "Name (En) 200 g Name (En) Name (Ar) 200 جرام Name (Ar) Price JOD 7.45 Price Sta…" at bounding box center [1084, 403] width 697 height 81
click at [819, 426] on icon "save" at bounding box center [817, 427] width 11 height 11
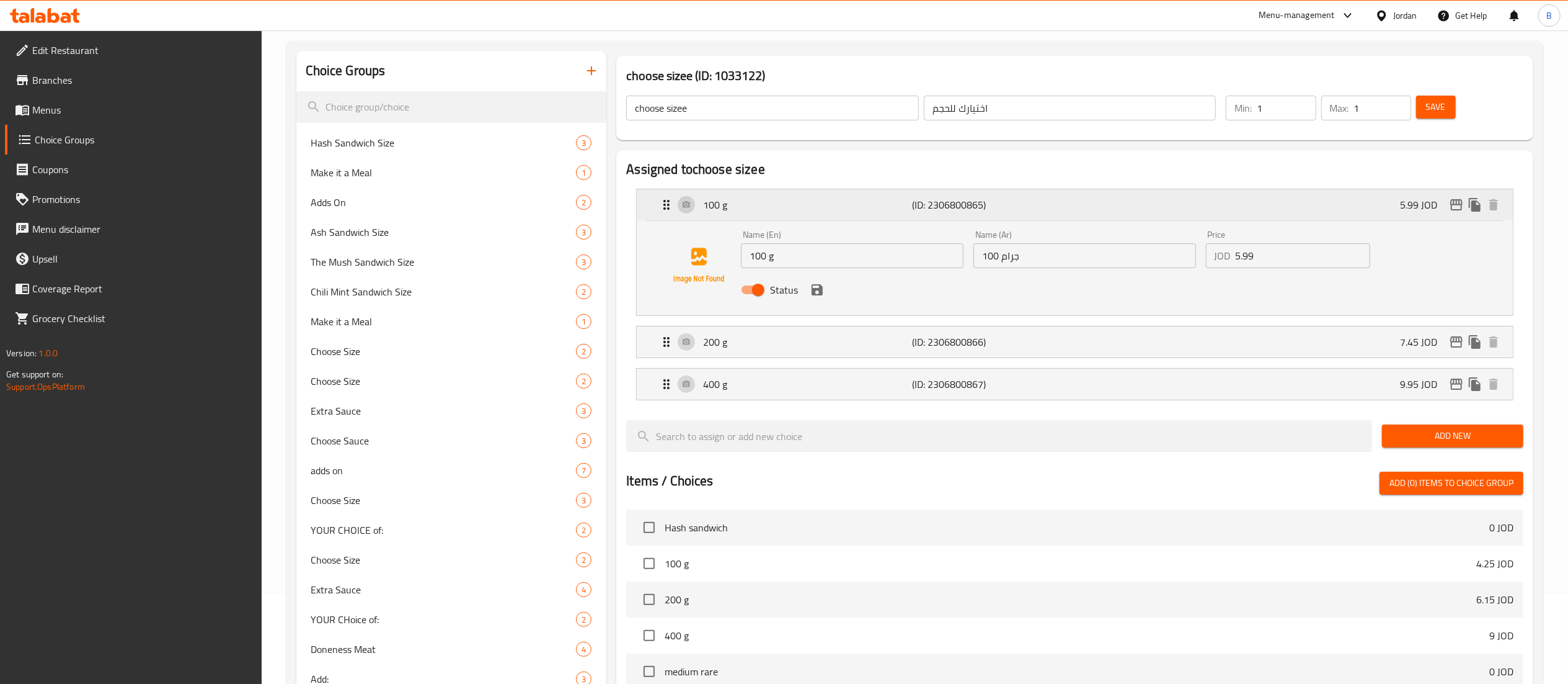
type input "7.45"
click at [1431, 111] on span "Save" at bounding box center [1436, 106] width 19 height 15
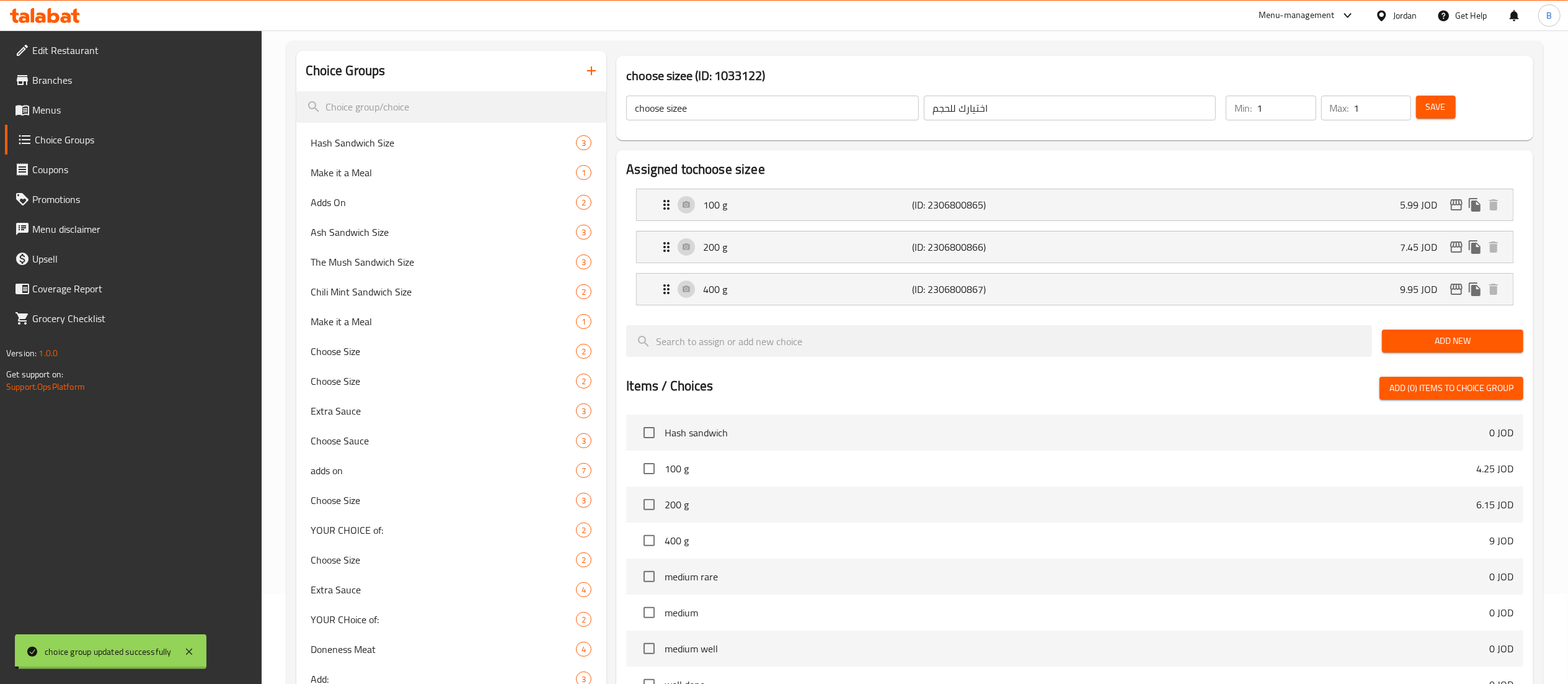
click at [1455, 344] on span "Add New" at bounding box center [1453, 340] width 121 height 15
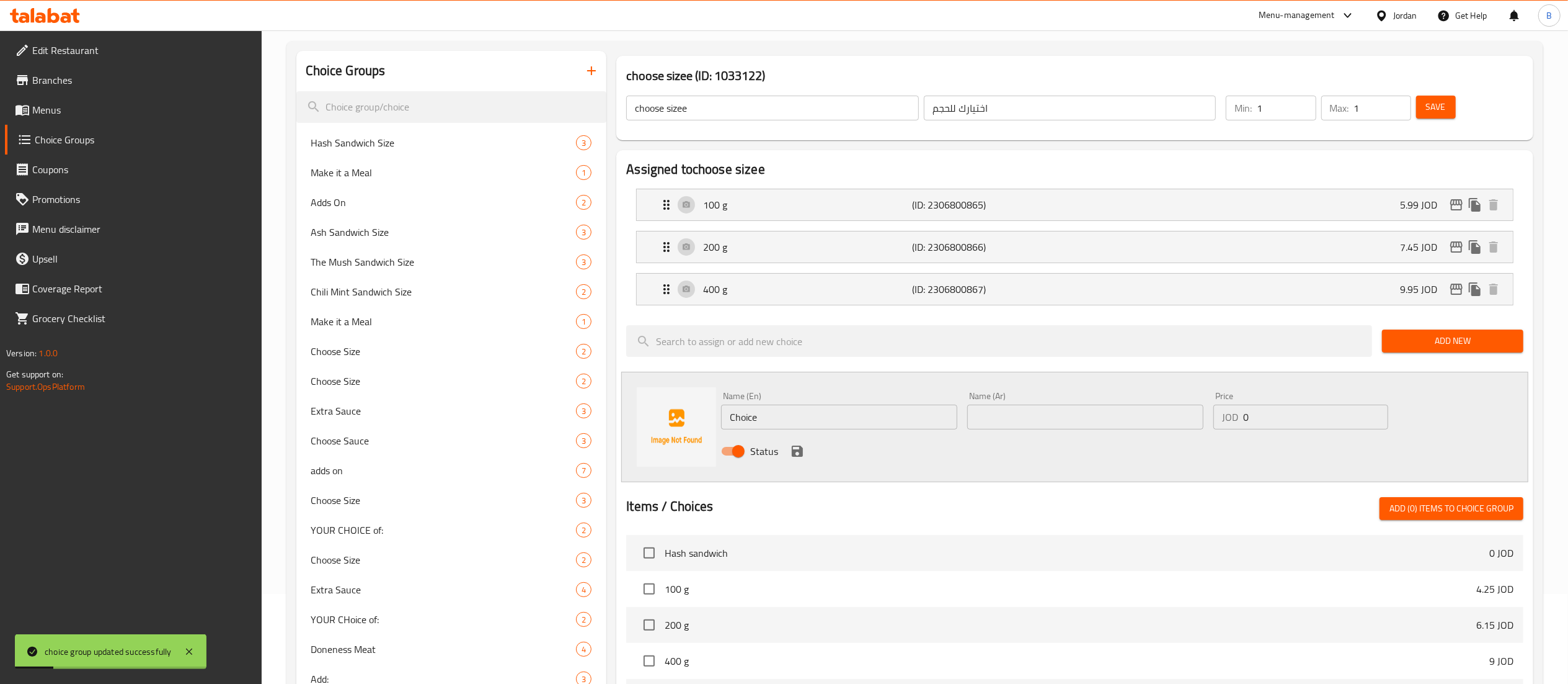
click at [1456, 247] on icon "edit" at bounding box center [1456, 247] width 12 height 11
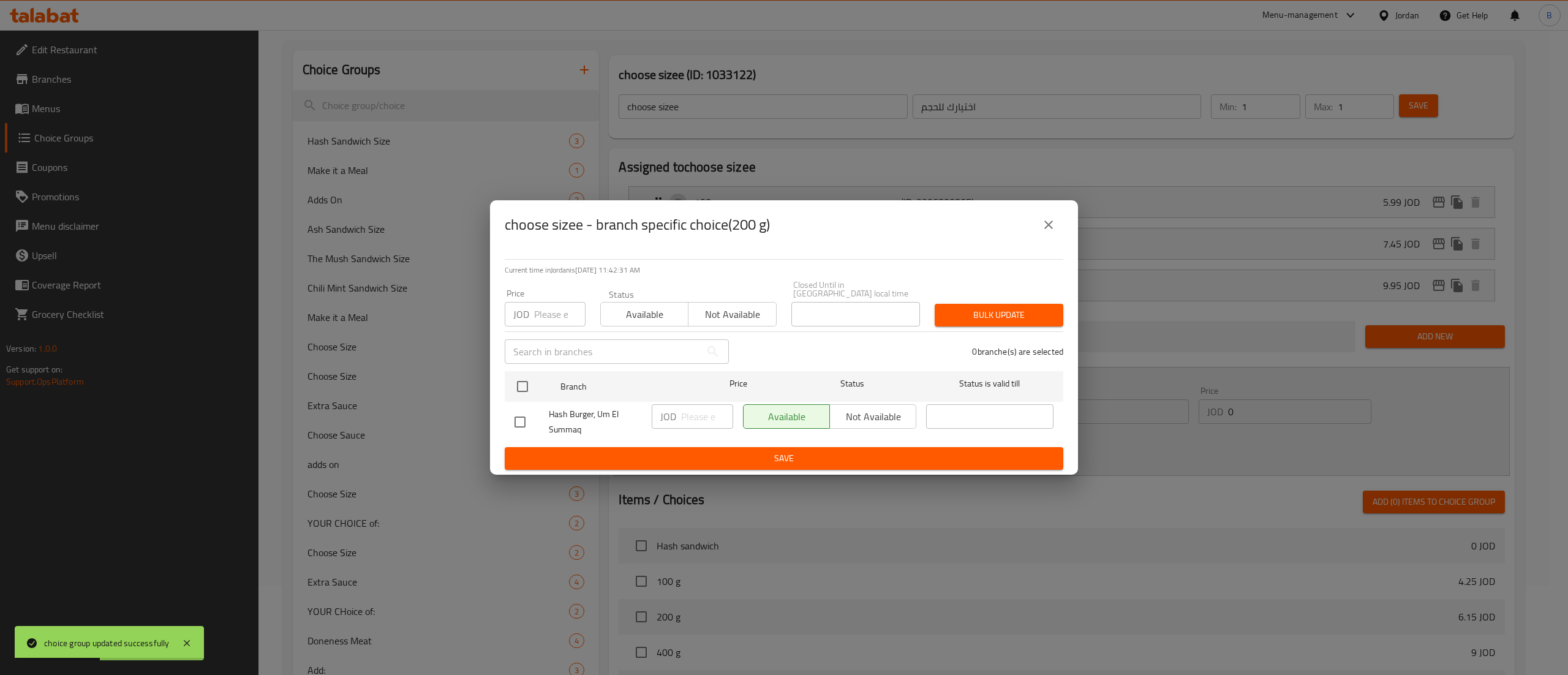
click at [1044, 232] on icon "close" at bounding box center [1049, 225] width 14 height 14
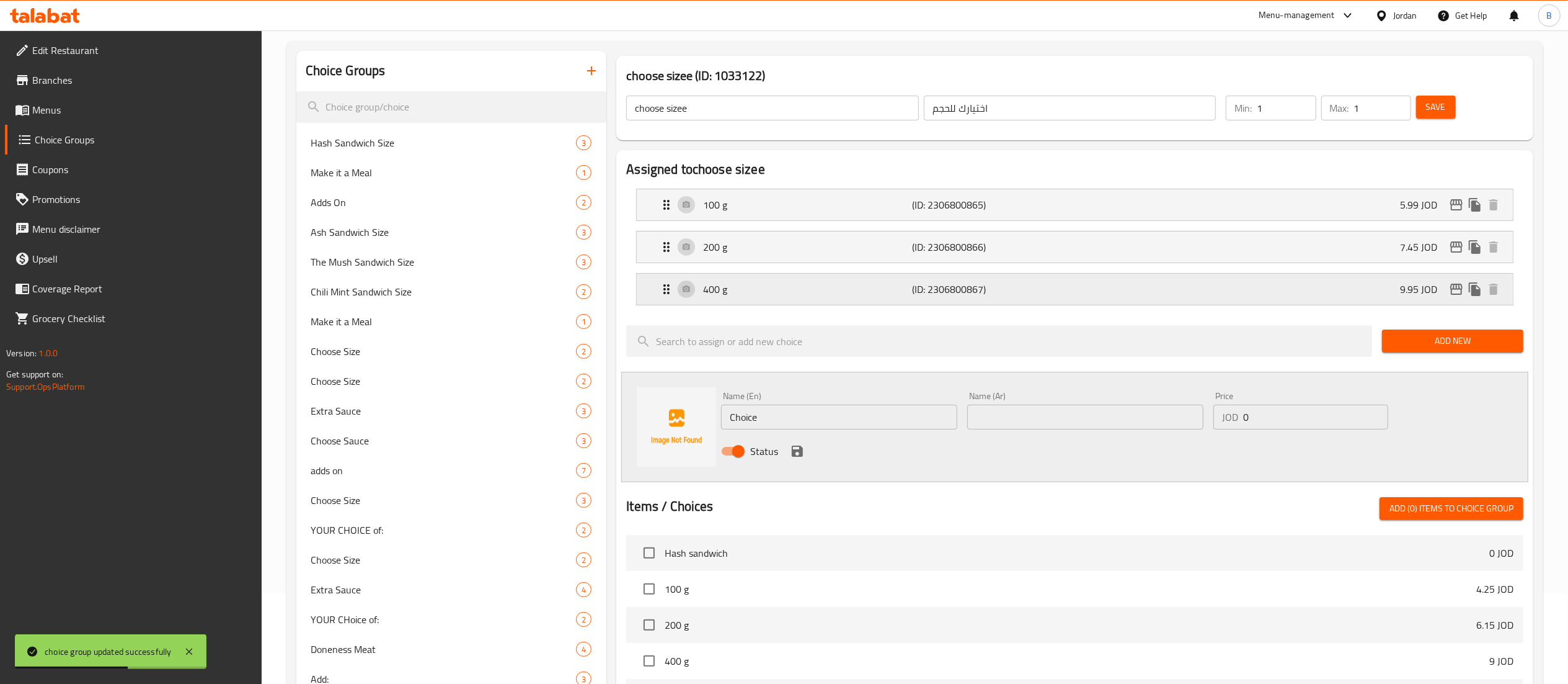
click at [1203, 297] on div "400 g (ID: 2306800867) 9.95 JOD" at bounding box center [1079, 289] width 839 height 31
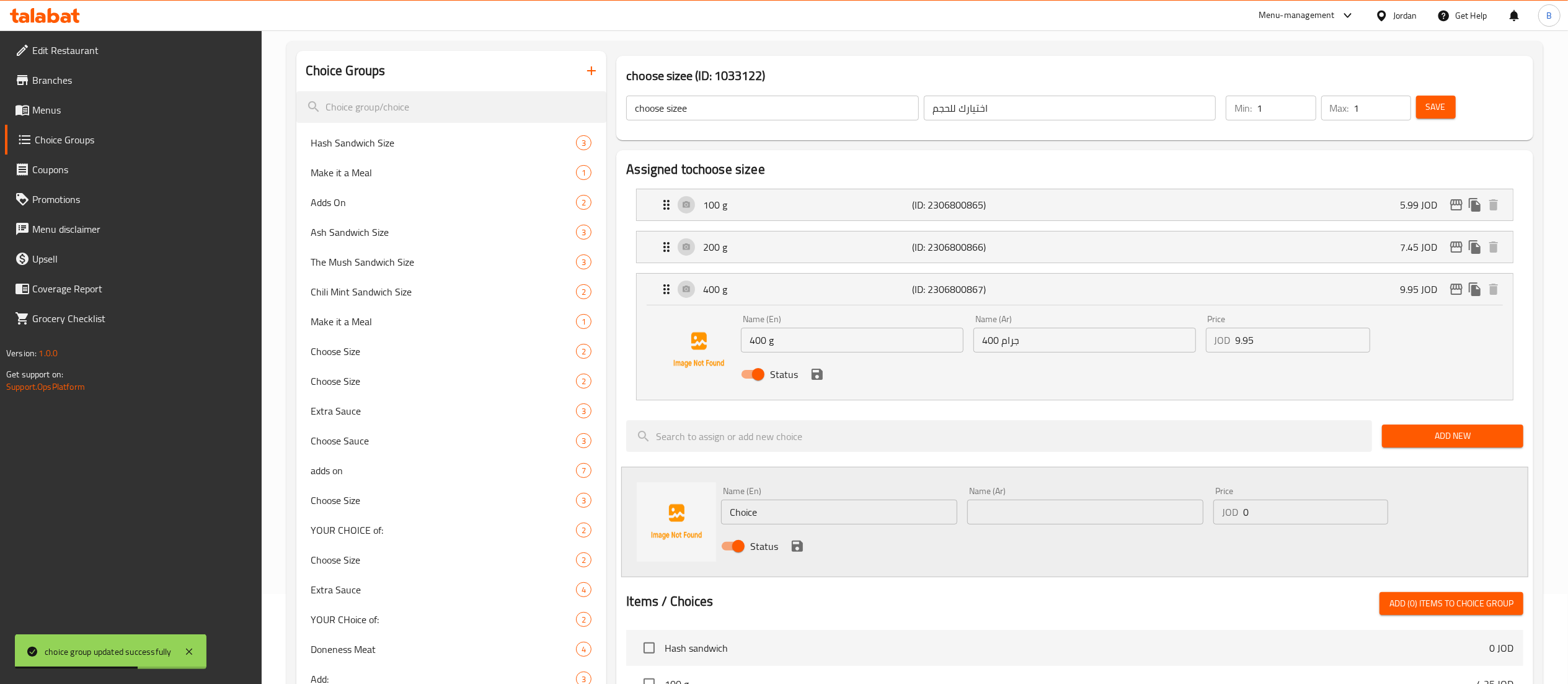
drag, startPoint x: 1268, startPoint y: 337, endPoint x: 1001, endPoint y: 310, distance: 268.4
click at [1076, 317] on div "Name (En) 400 g Name (En) Name (Ar) 400 جرام Name (Ar) Price JOD 9.95 Price Sta…" at bounding box center [1084, 350] width 697 height 81
drag, startPoint x: 1270, startPoint y: 347, endPoint x: 1082, endPoint y: 345, distance: 188.0
click at [1093, 345] on div "Name (En) 400 g Name (En) Name (Ar) 400 جرام Name (Ar) Price JOD 10.50 Price St…" at bounding box center [1084, 350] width 697 height 81
click at [820, 377] on icon "save" at bounding box center [817, 374] width 11 height 11
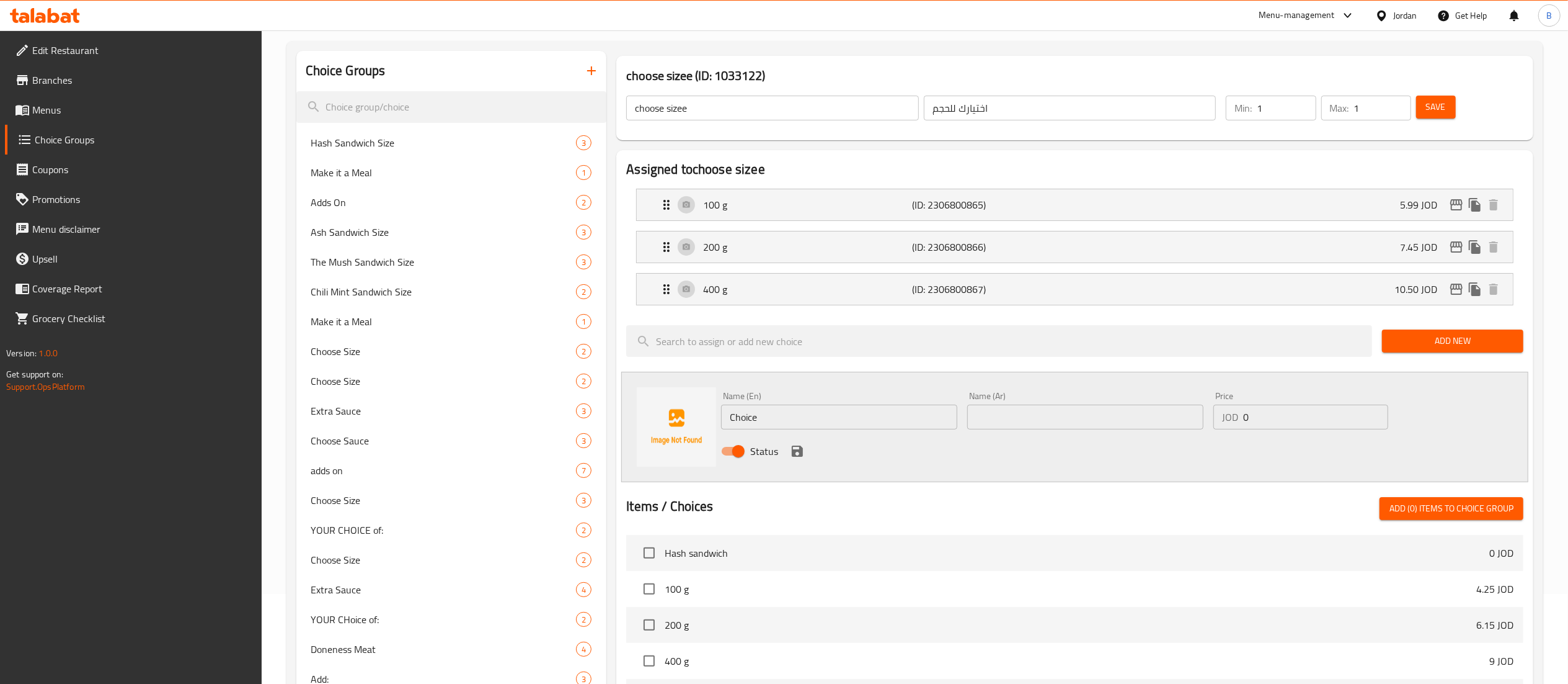
type input "10.50"
click at [1442, 115] on button "Save" at bounding box center [1436, 107] width 40 height 23
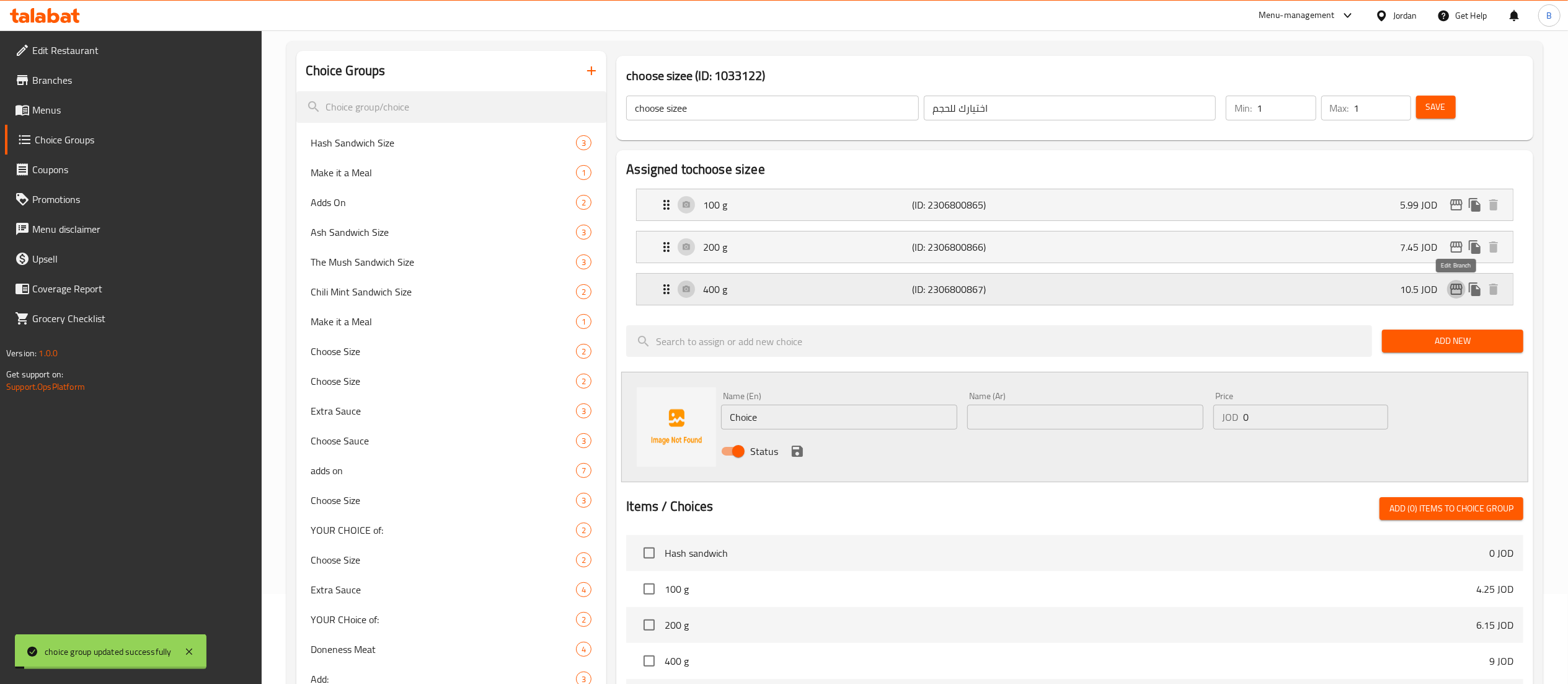
click at [1459, 290] on icon "edit" at bounding box center [1456, 289] width 15 height 15
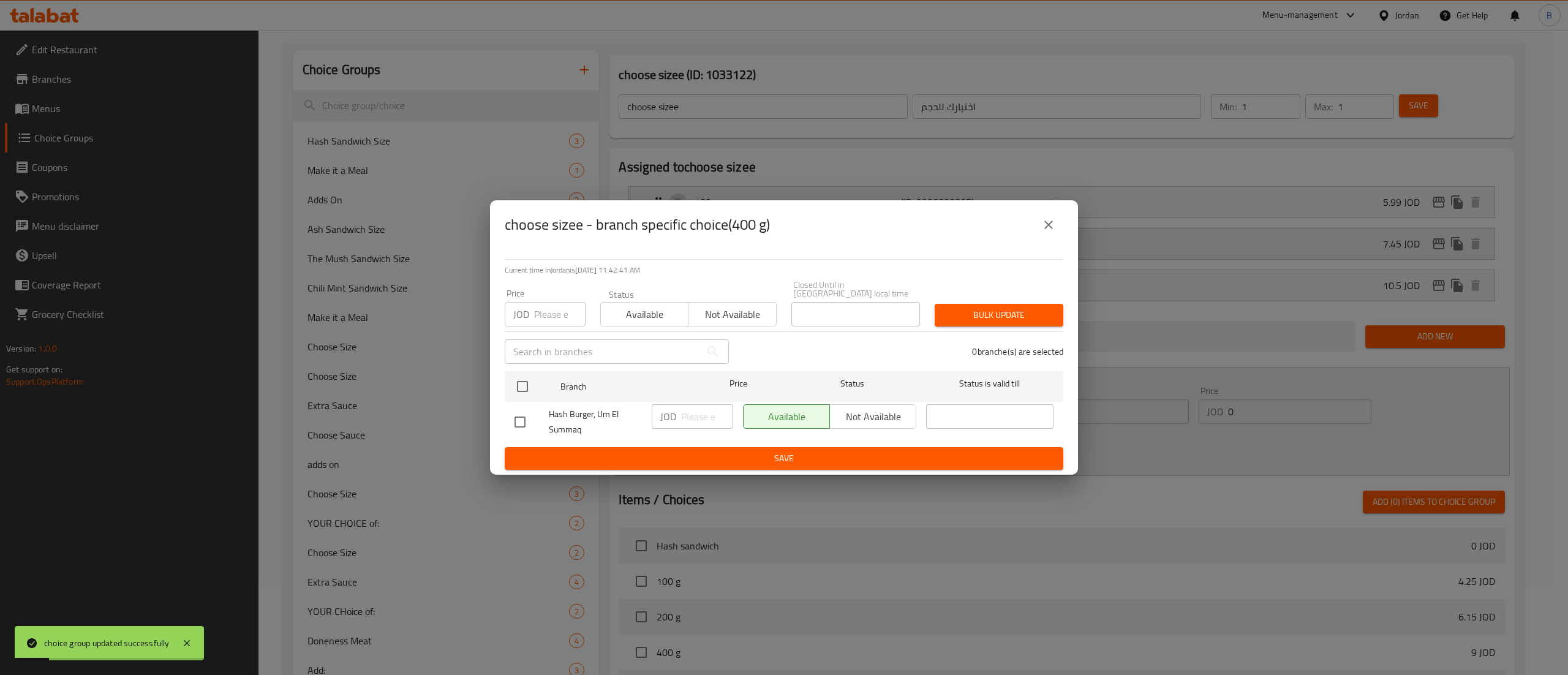
click at [1040, 228] on button "close" at bounding box center [1048, 225] width 30 height 30
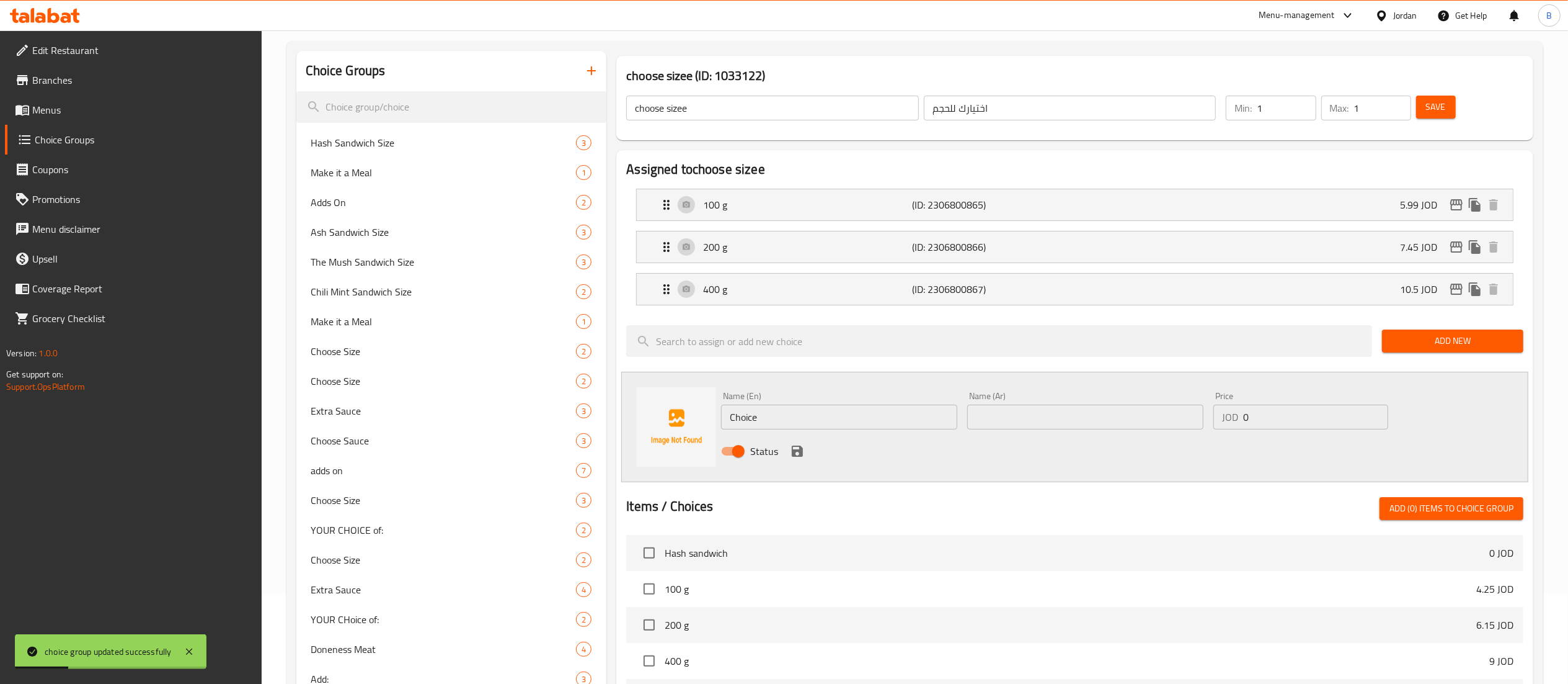
click at [104, 115] on span "Menus" at bounding box center [142, 109] width 219 height 15
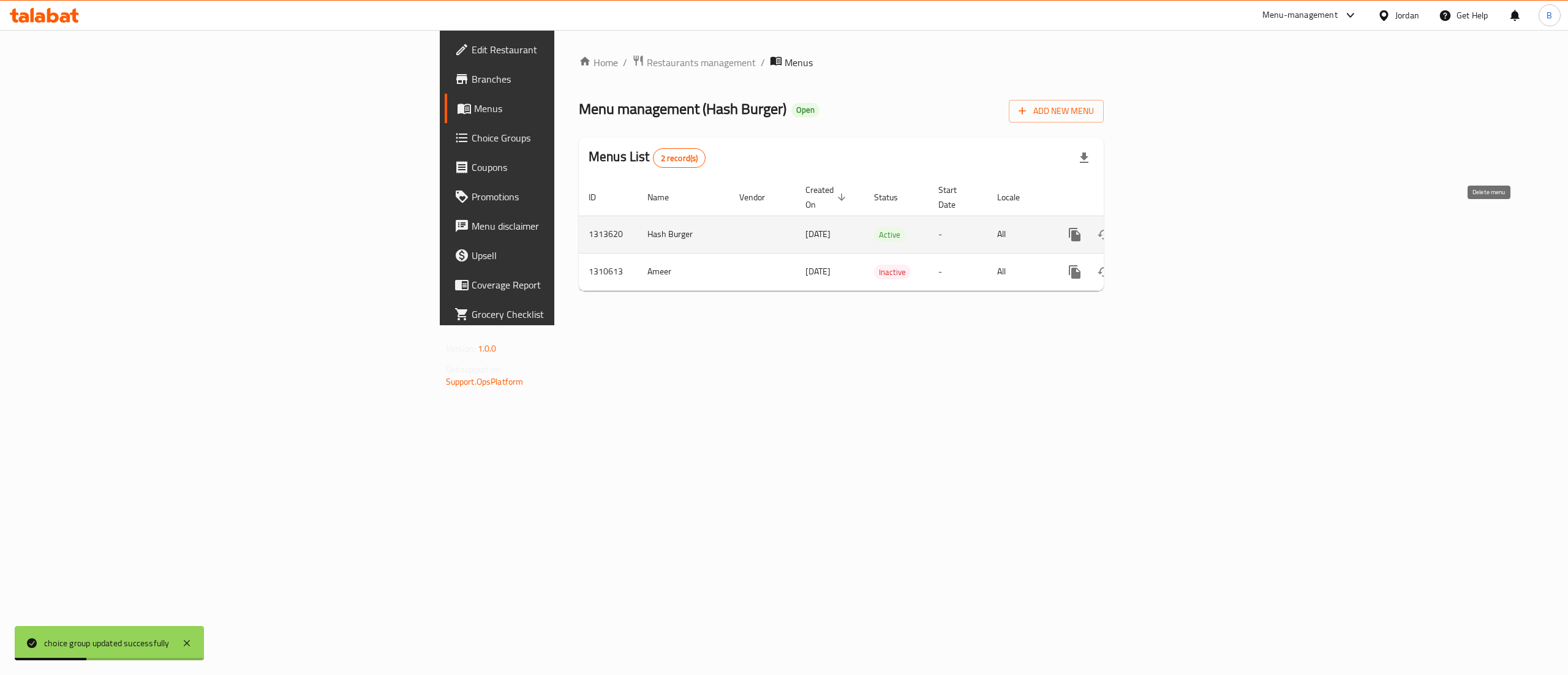
click at [1178, 221] on link "enhanced table" at bounding box center [1163, 234] width 30 height 30
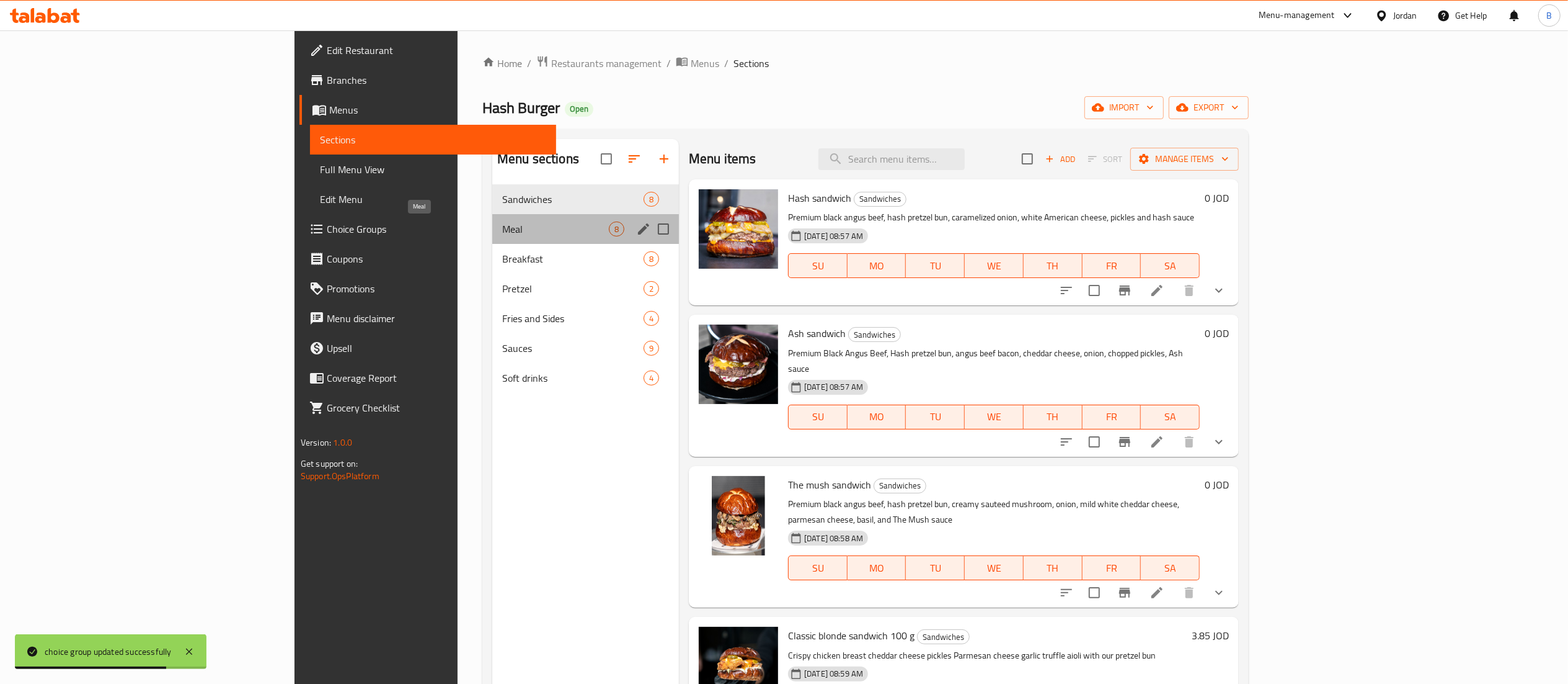
drag, startPoint x: 380, startPoint y: 224, endPoint x: 386, endPoint y: 224, distance: 6.0
click at [502, 226] on span "Meal" at bounding box center [556, 229] width 107 height 15
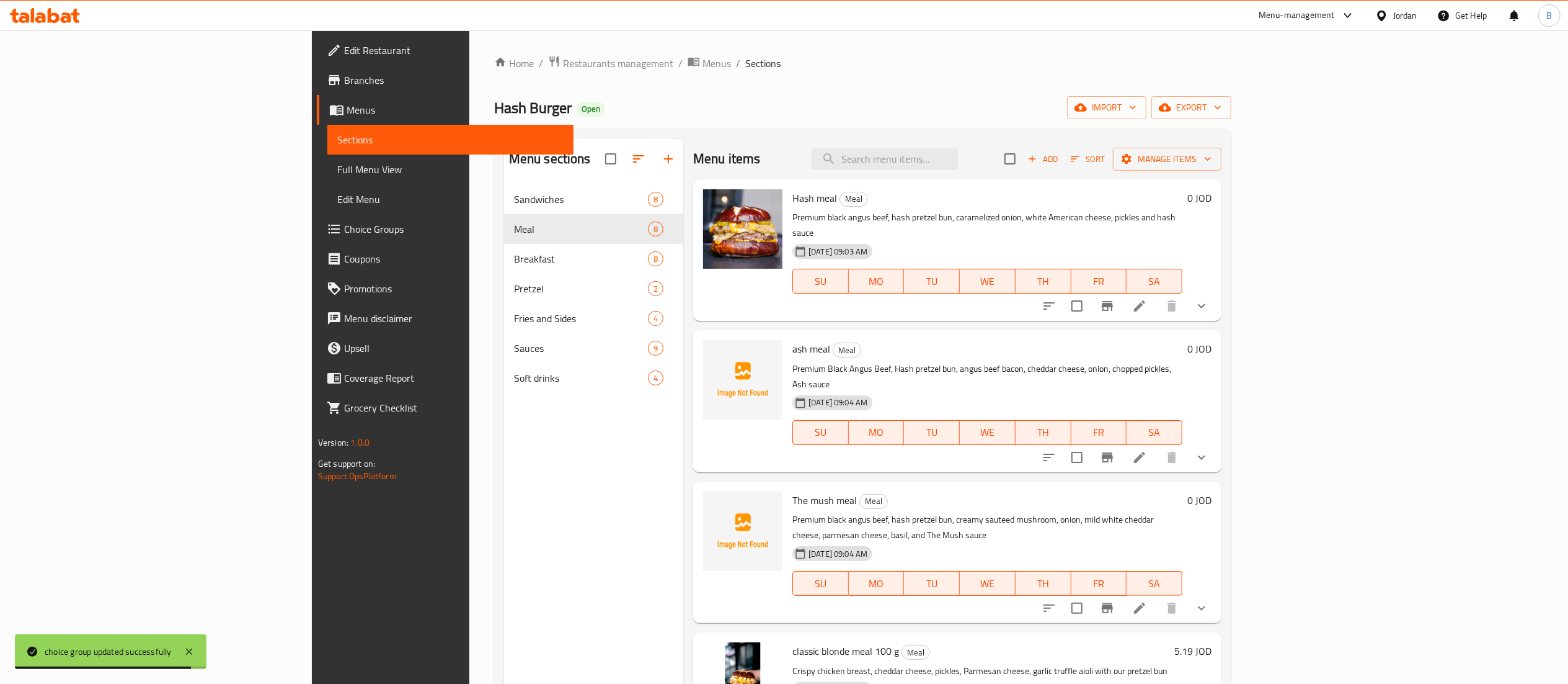
click at [1157, 446] on li at bounding box center [1140, 457] width 35 height 23
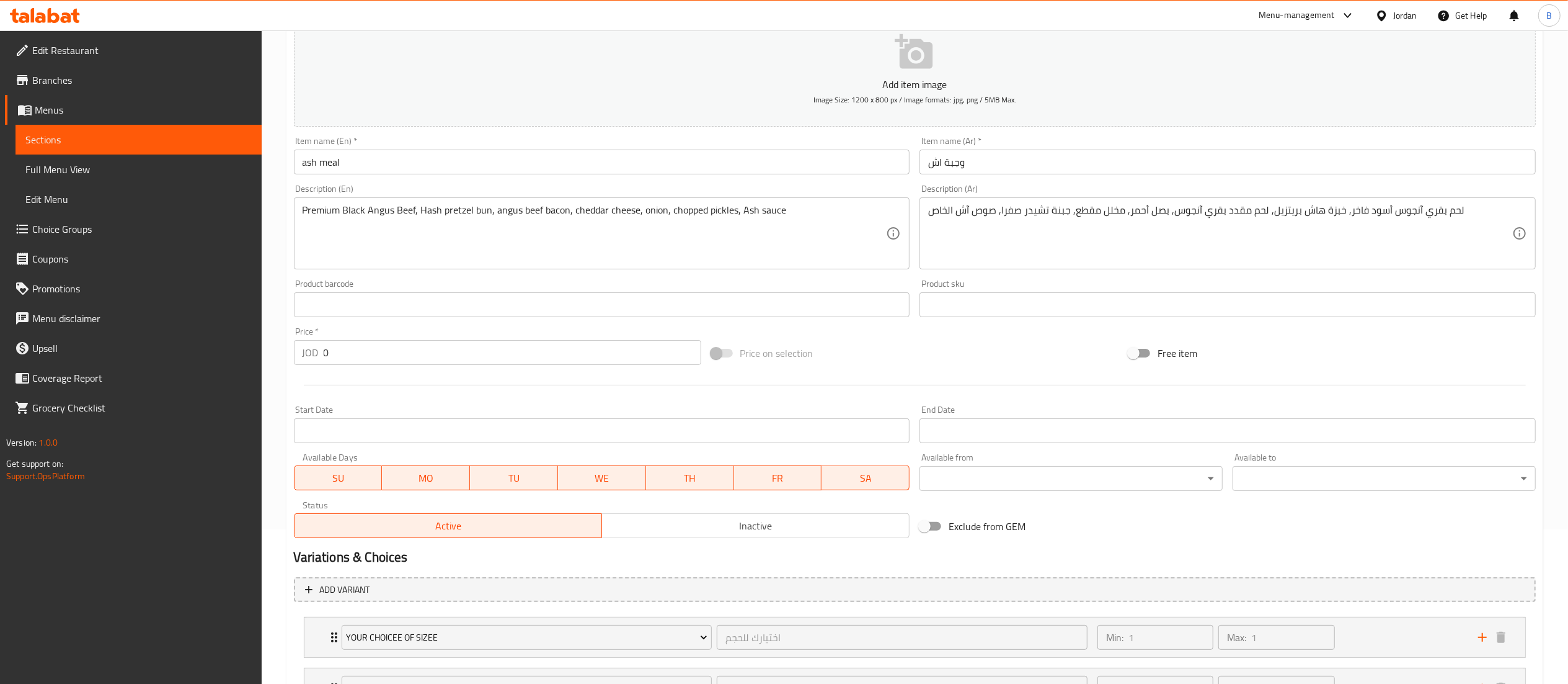
scroll to position [266, 0]
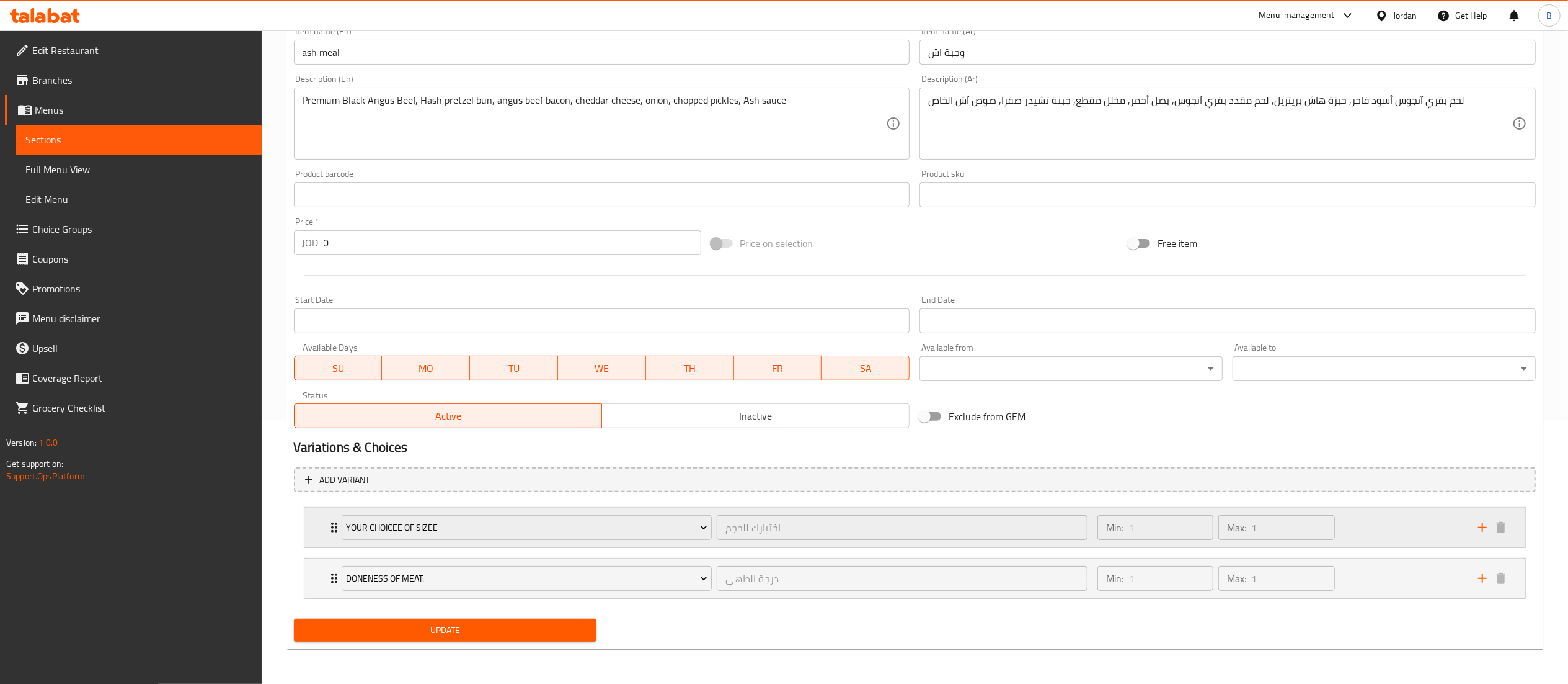
click at [1402, 524] on div "Min: 1 ​ Max: 1 ​" at bounding box center [1280, 527] width 381 height 40
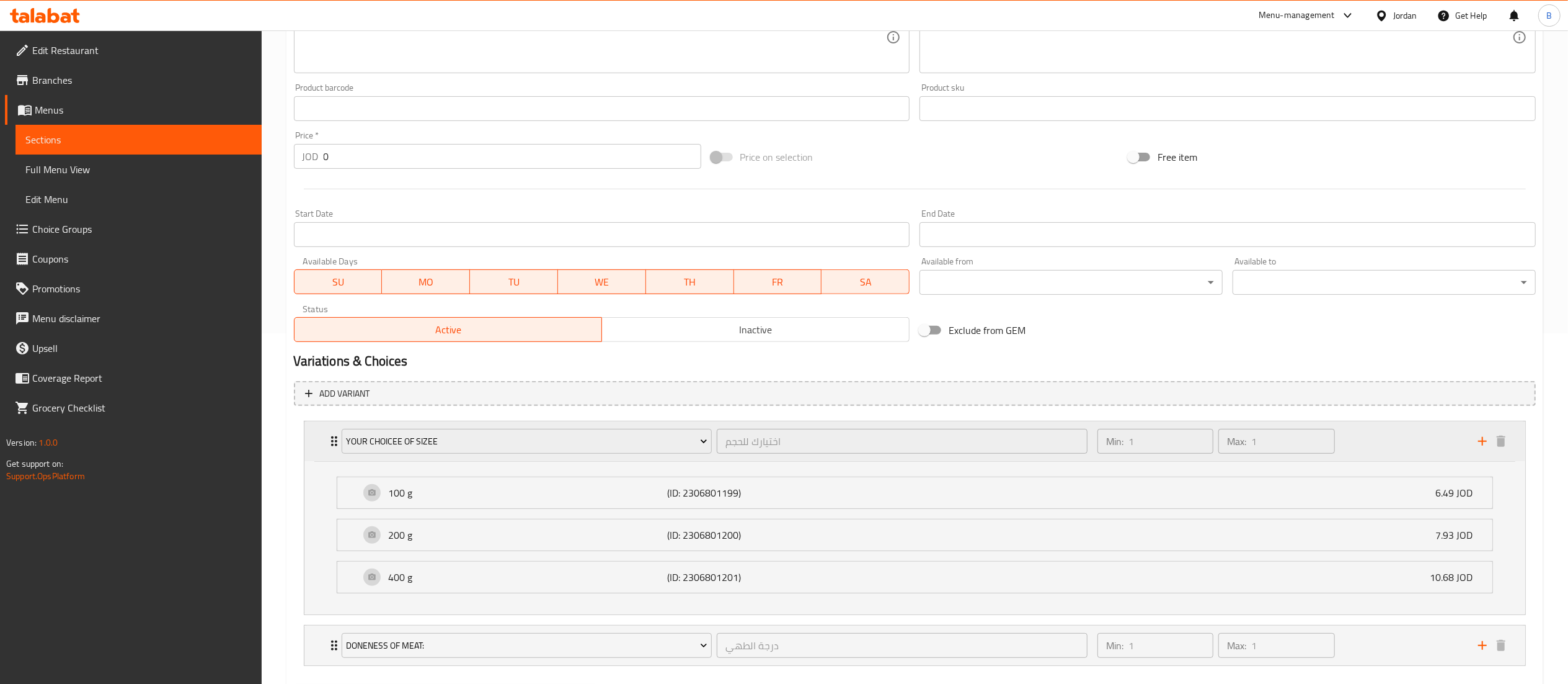
scroll to position [390, 0]
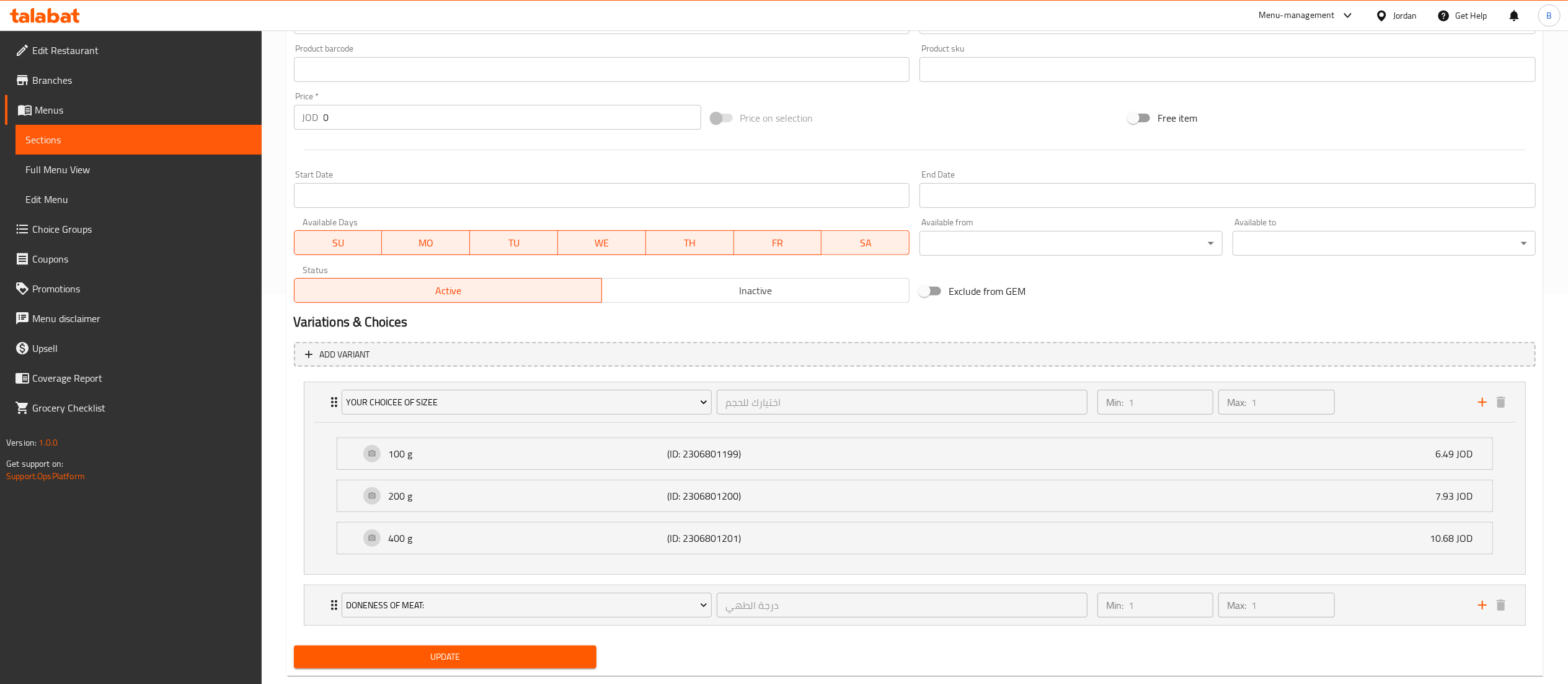
click at [108, 235] on span "Choice Groups" at bounding box center [142, 229] width 219 height 15
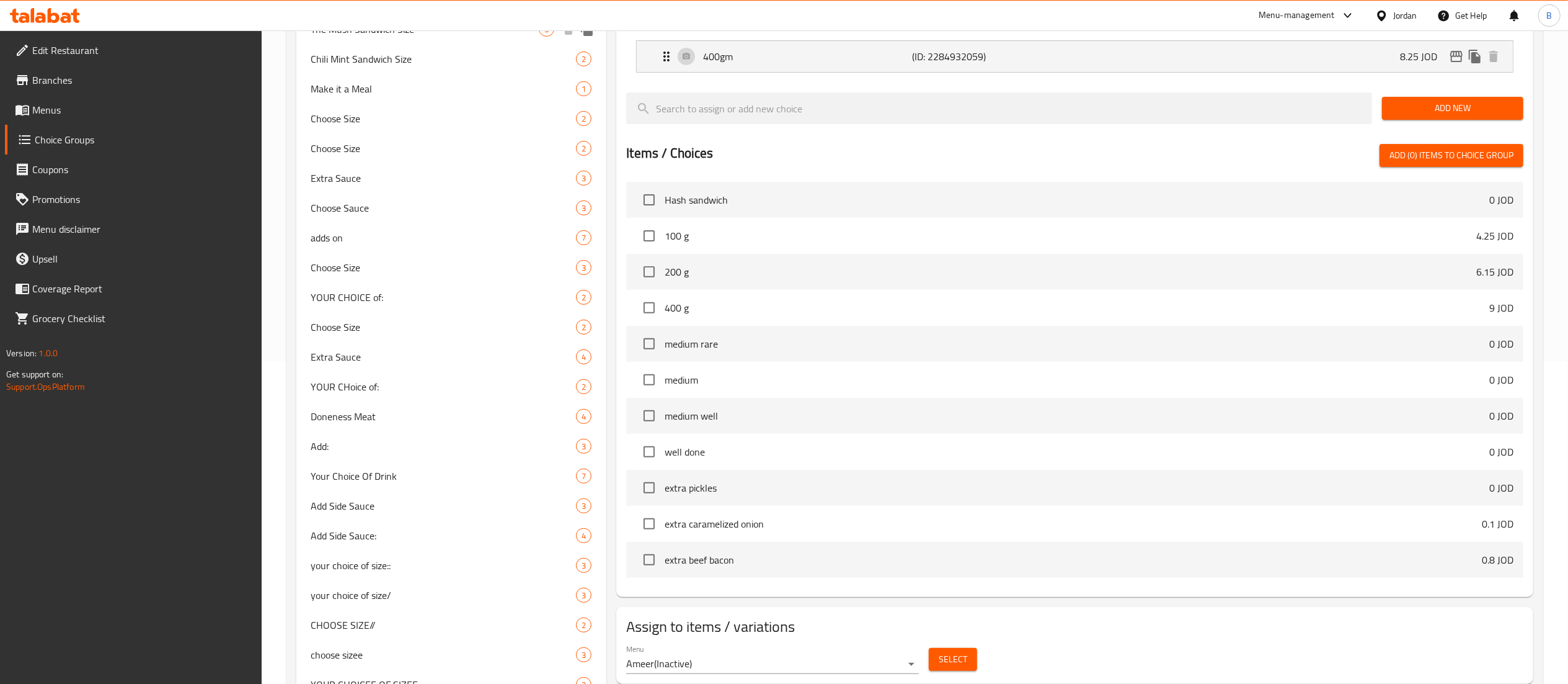
scroll to position [425, 0]
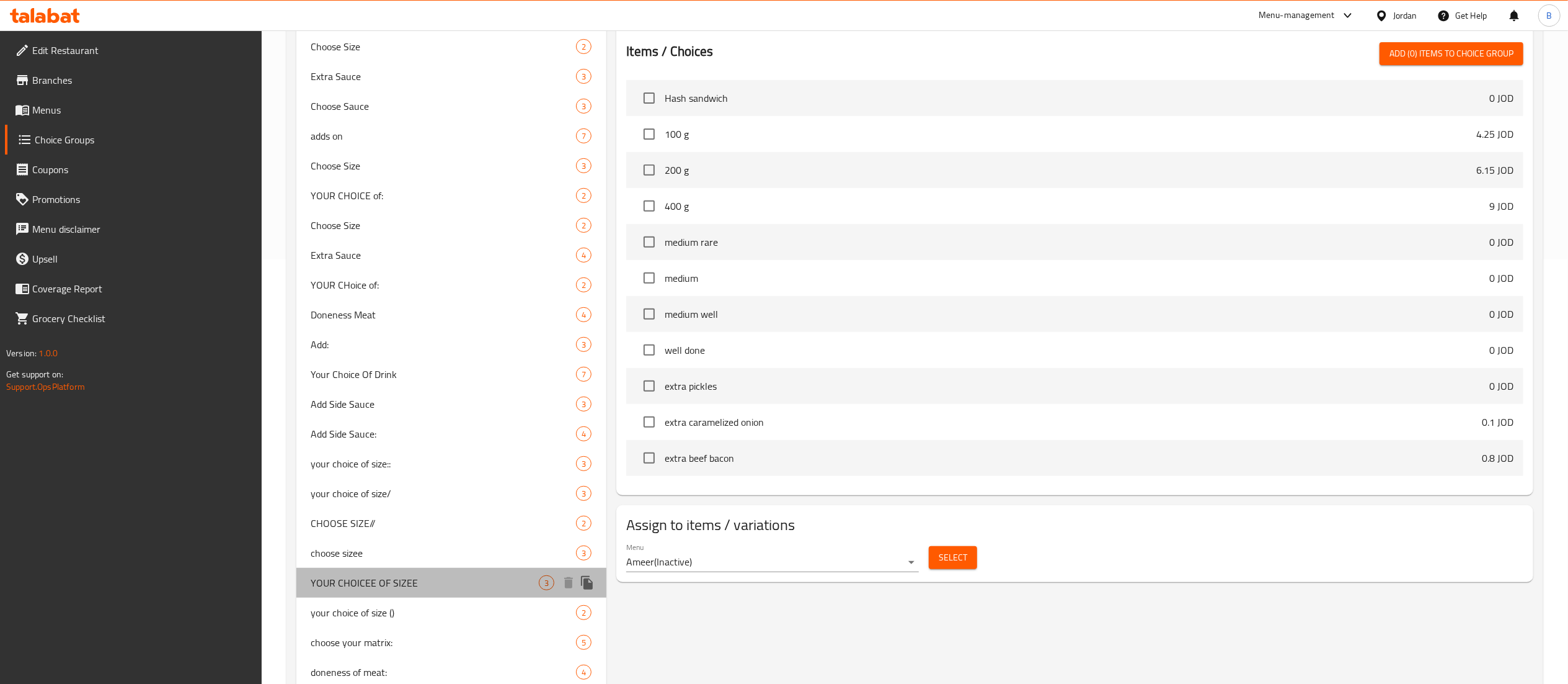
click at [456, 575] on div "YOUR CHOICEE OF SIZEE 3" at bounding box center [452, 583] width 311 height 30
type input "YOUR CHOICEE OF SIZEE"
type input "اختيارك للحجم"
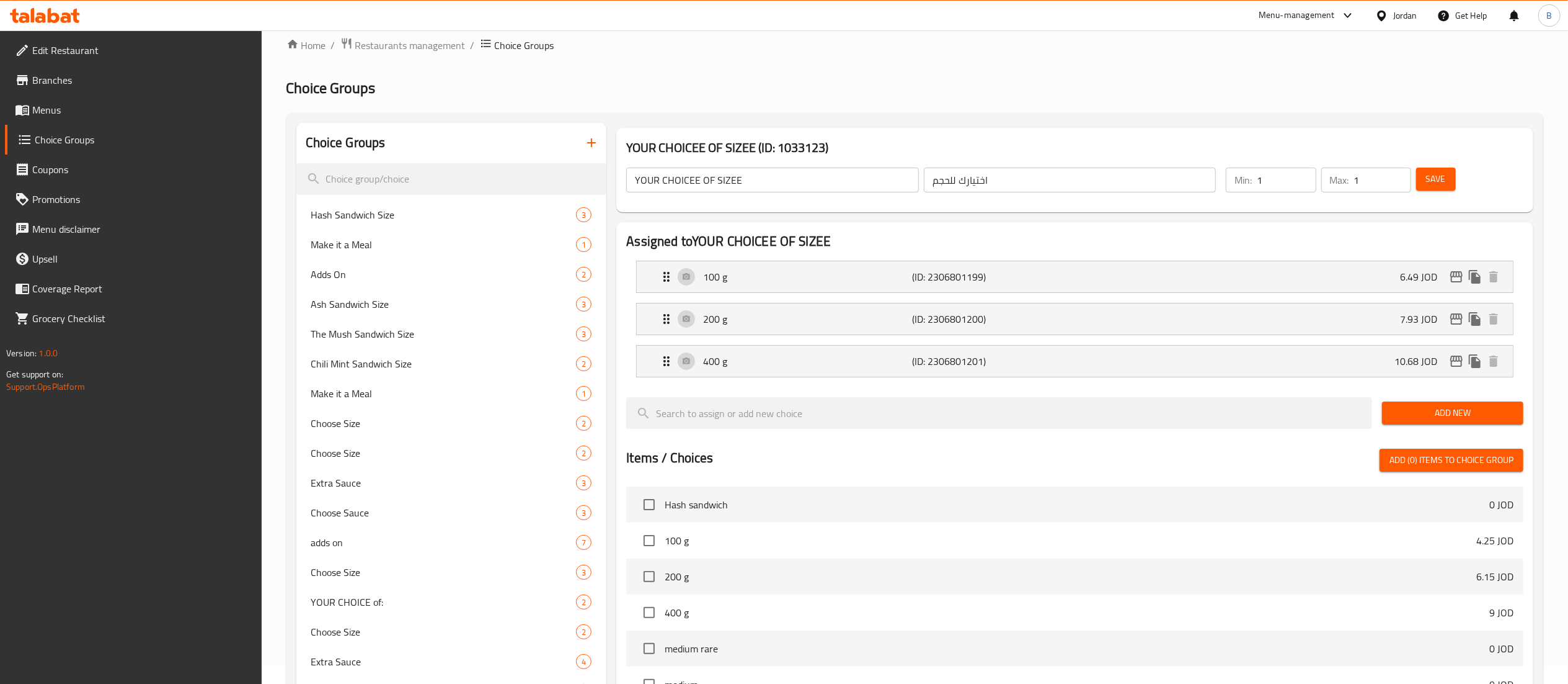
scroll to position [0, 0]
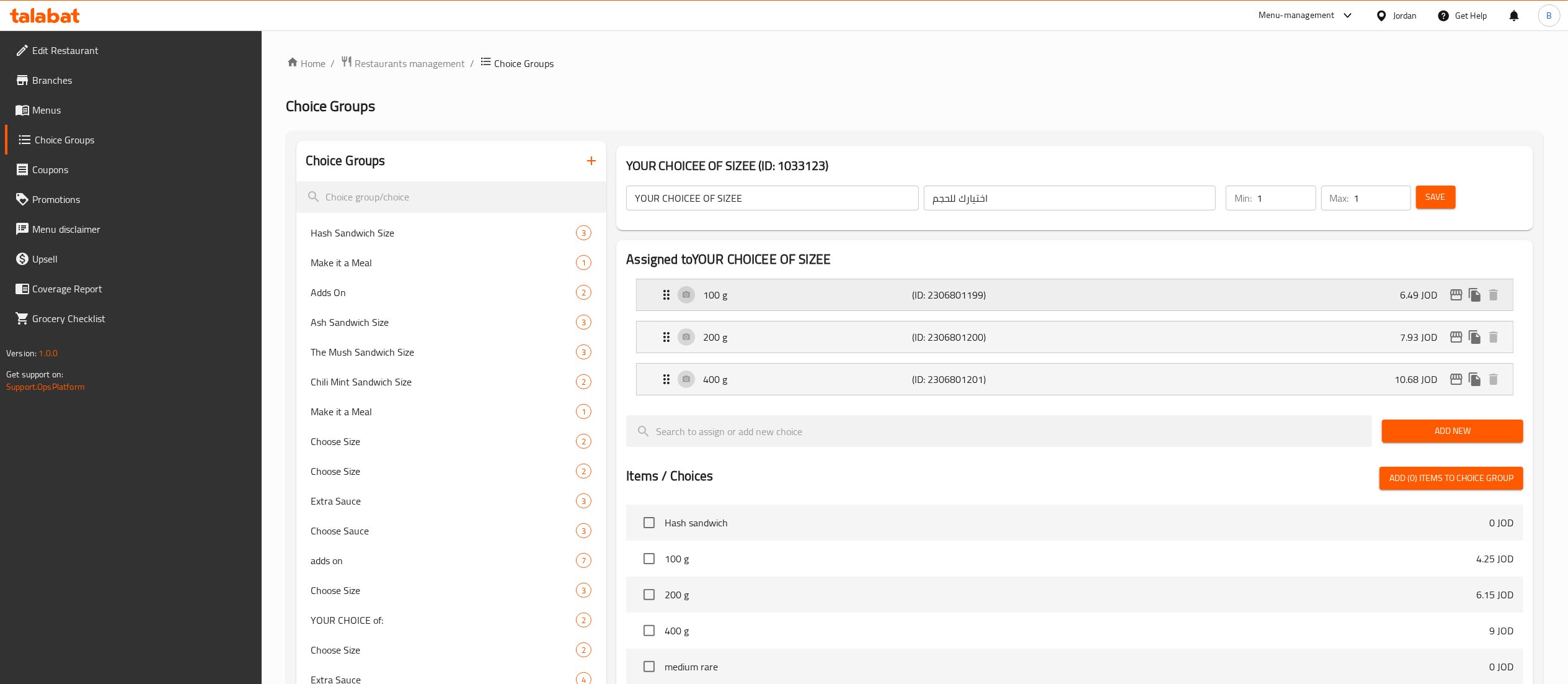
click at [1228, 297] on div "100 g (ID: 2306801199) 6.49 JOD" at bounding box center [1079, 295] width 839 height 31
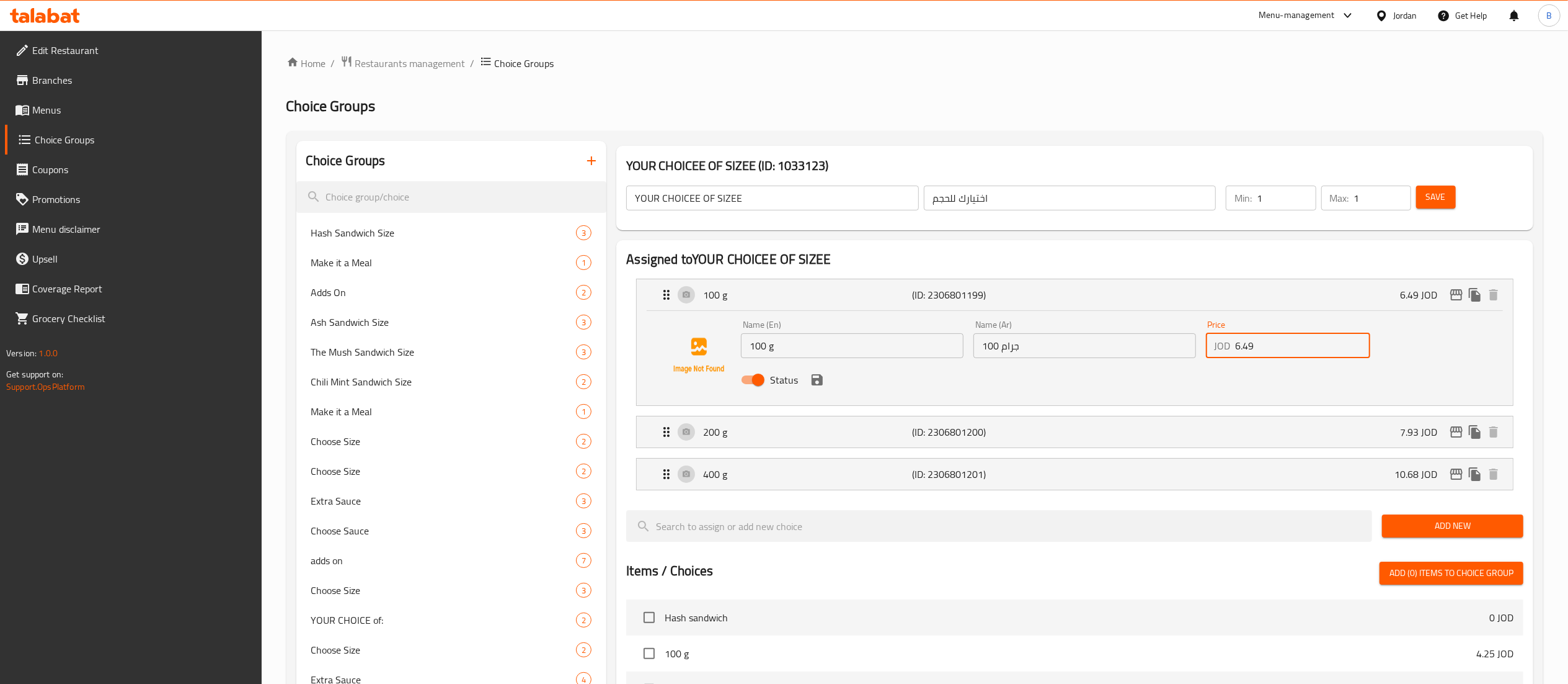
click at [1283, 342] on input "6.49" at bounding box center [1303, 345] width 134 height 25
drag, startPoint x: 1283, startPoint y: 346, endPoint x: 1094, endPoint y: 337, distance: 189.2
click at [1097, 337] on div "Name (En) 100 g Name (En) Name (Ar) 100 جرام Name (Ar) Price JOD 6.15 Price Sta…" at bounding box center [1084, 356] width 697 height 81
click at [814, 381] on icon "save" at bounding box center [817, 380] width 11 height 11
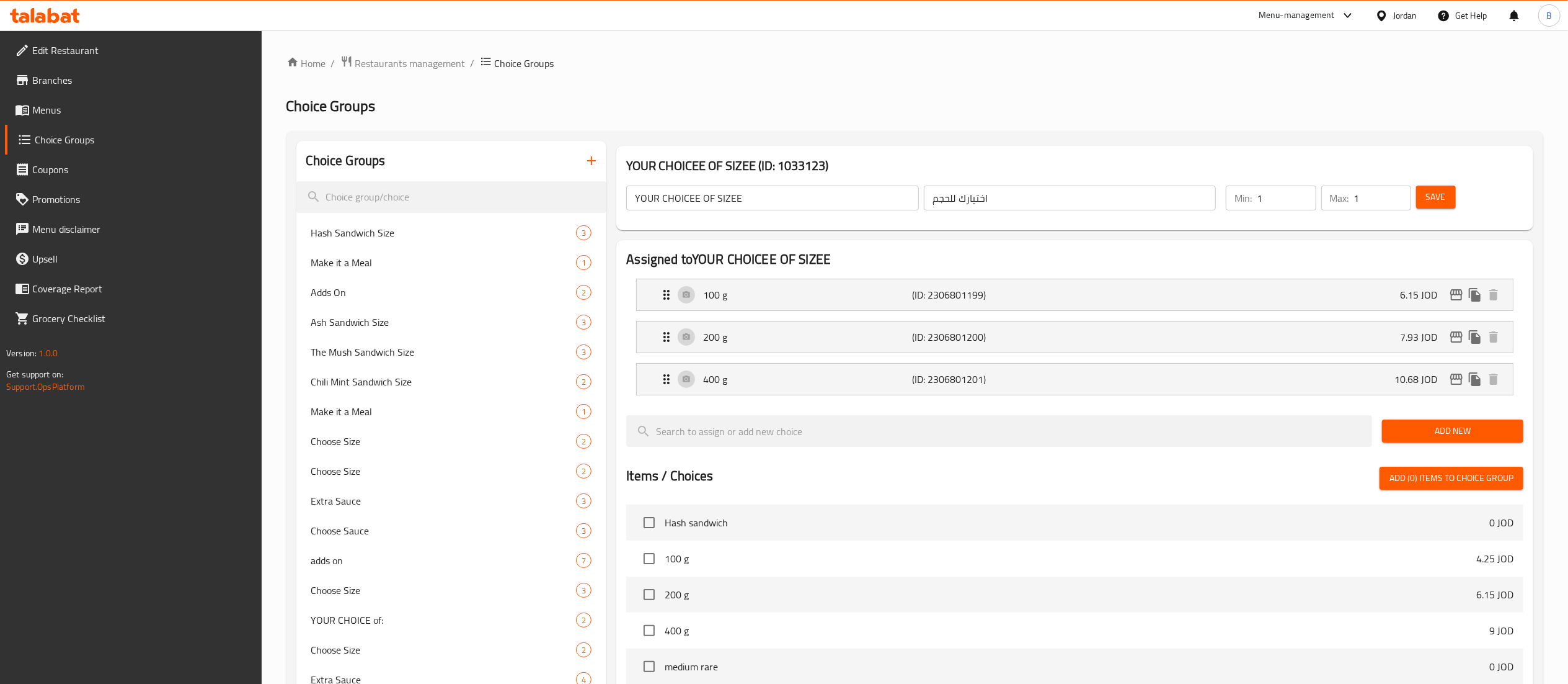
type input "6.15"
click at [1436, 206] on button "Save" at bounding box center [1436, 197] width 40 height 23
click at [1456, 297] on icon "edit" at bounding box center [1456, 294] width 15 height 15
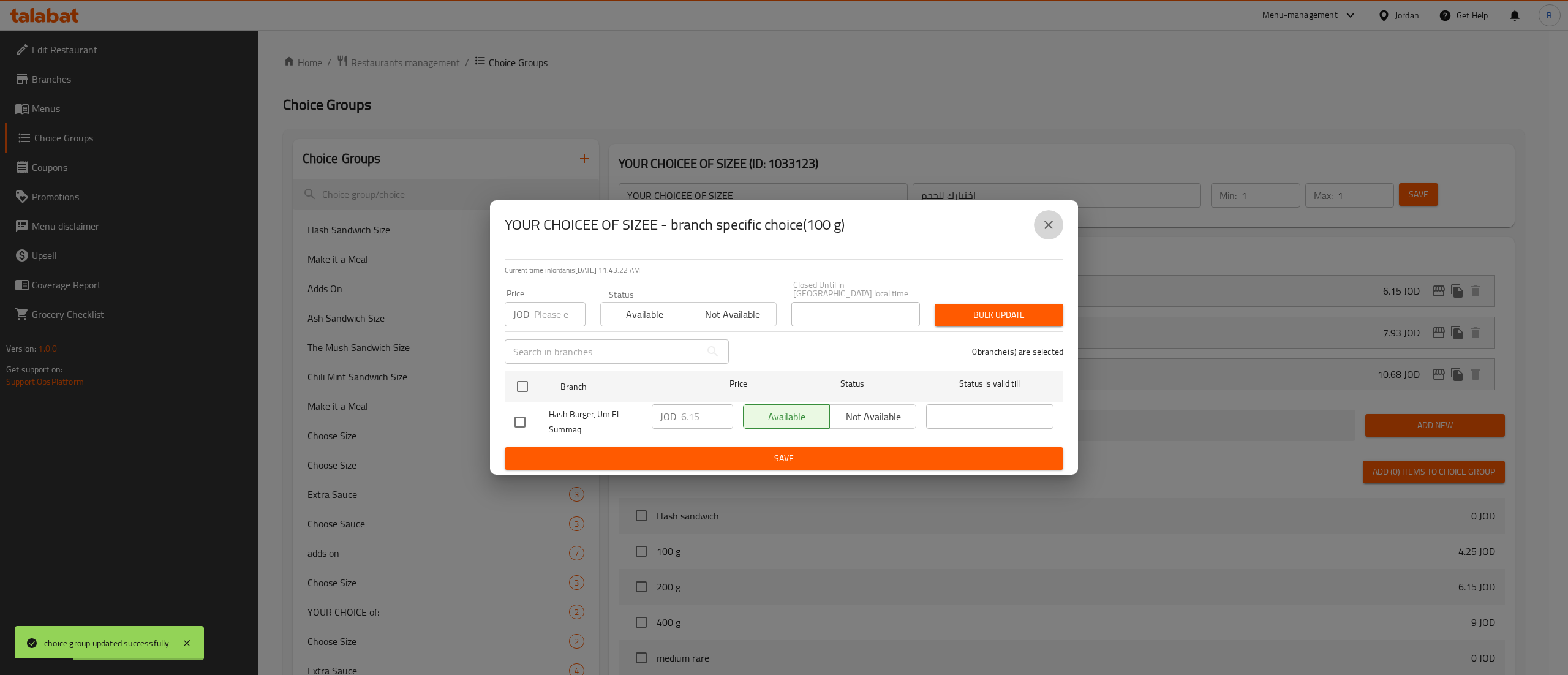
click at [1049, 226] on icon "close" at bounding box center [1049, 225] width 14 height 14
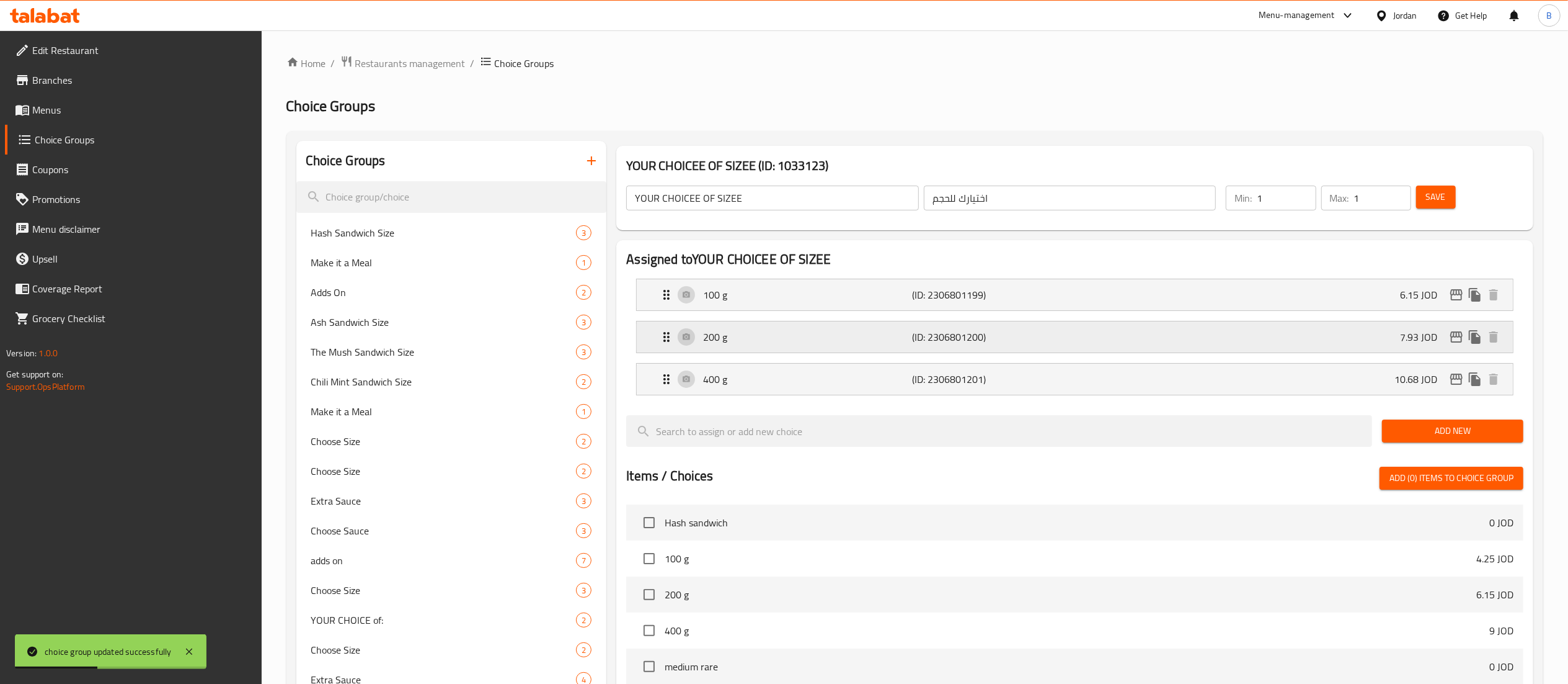
drag, startPoint x: 1283, startPoint y: 331, endPoint x: 1379, endPoint y: 428, distance: 136.5
click at [1283, 334] on div "200 g (ID: 2306801200) 7.93 JOD" at bounding box center [1079, 337] width 839 height 31
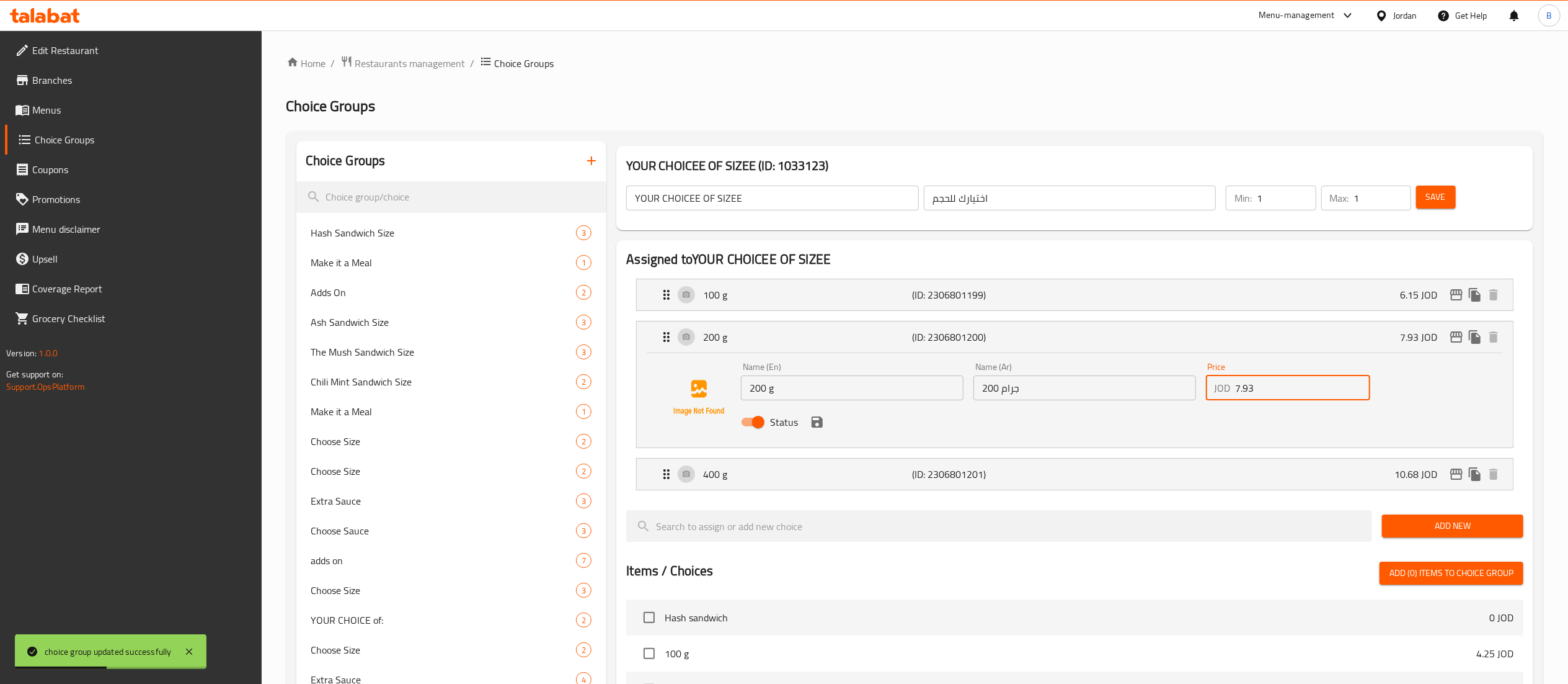
click at [1284, 387] on input "7.93" at bounding box center [1303, 387] width 134 height 25
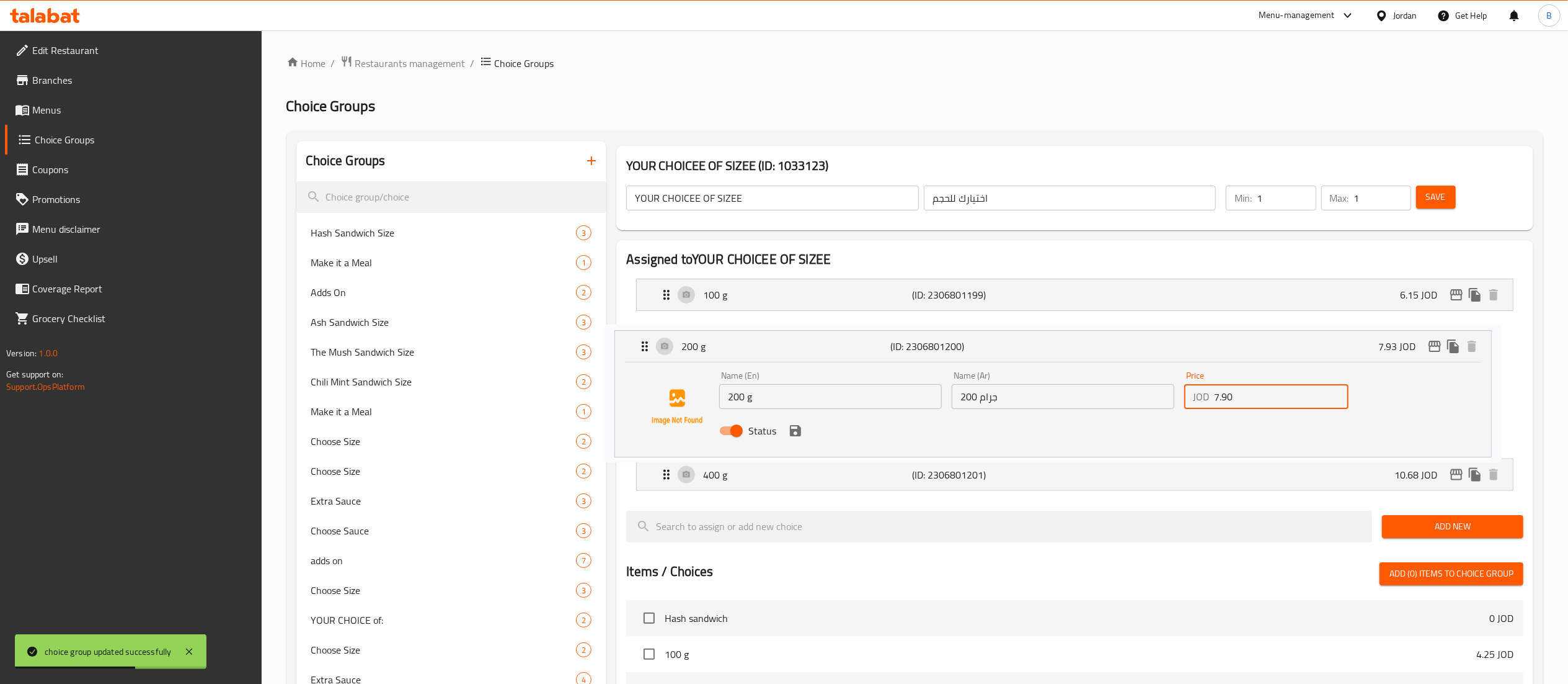
drag, startPoint x: 1136, startPoint y: 435, endPoint x: 1168, endPoint y: 443, distance: 33.0
click at [1080, 448] on nav "100 g (ID: 2306801199) 6.15 JOD Name (En) 100 g Name (En) Name (Ar) 100 جرام Na…" at bounding box center [1075, 385] width 897 height 232
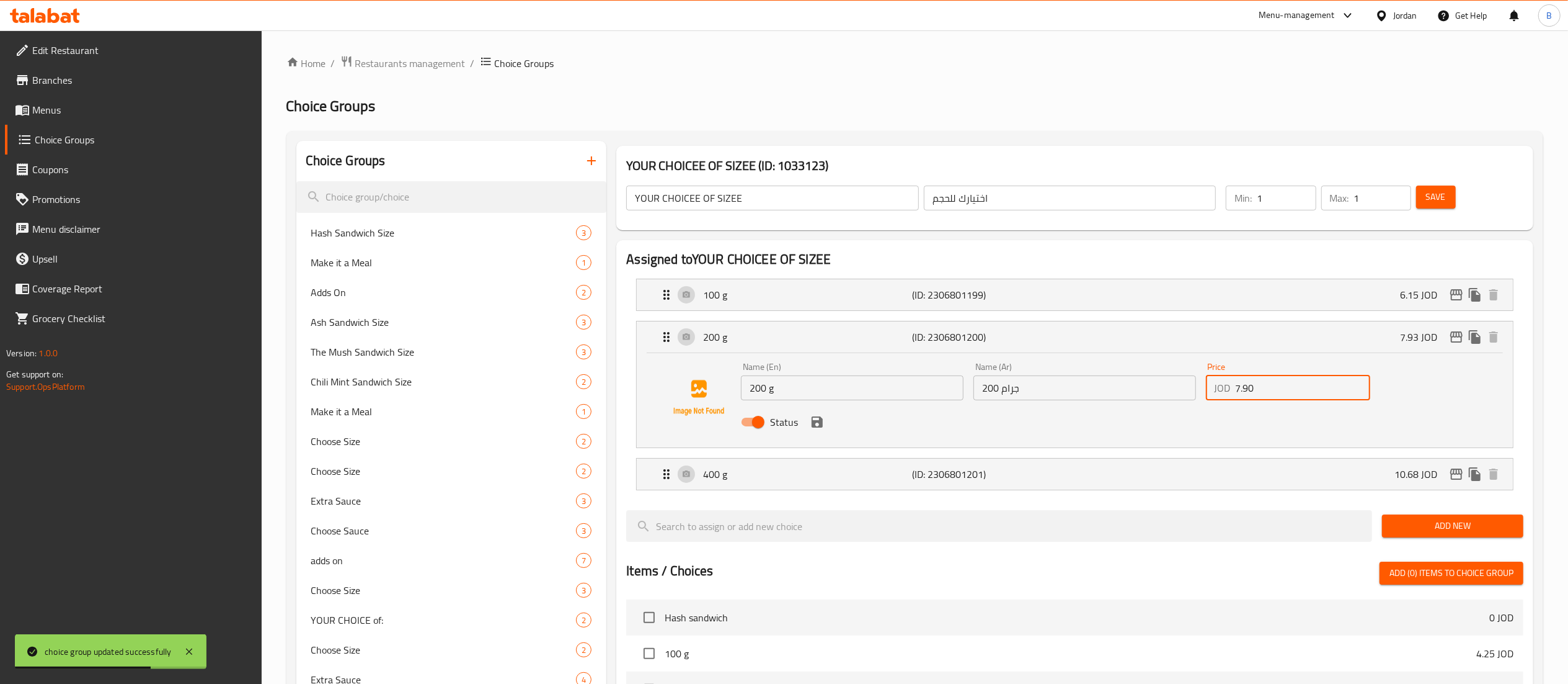
drag, startPoint x: 1282, startPoint y: 397, endPoint x: 1114, endPoint y: 394, distance: 168.0
click at [1141, 394] on div "Name (En) 200 g Name (En) Name (Ar) 200 جرام Name (Ar) Price JOD 7.90 Price Sta…" at bounding box center [1084, 398] width 697 height 81
click at [817, 423] on icon "save" at bounding box center [817, 422] width 11 height 11
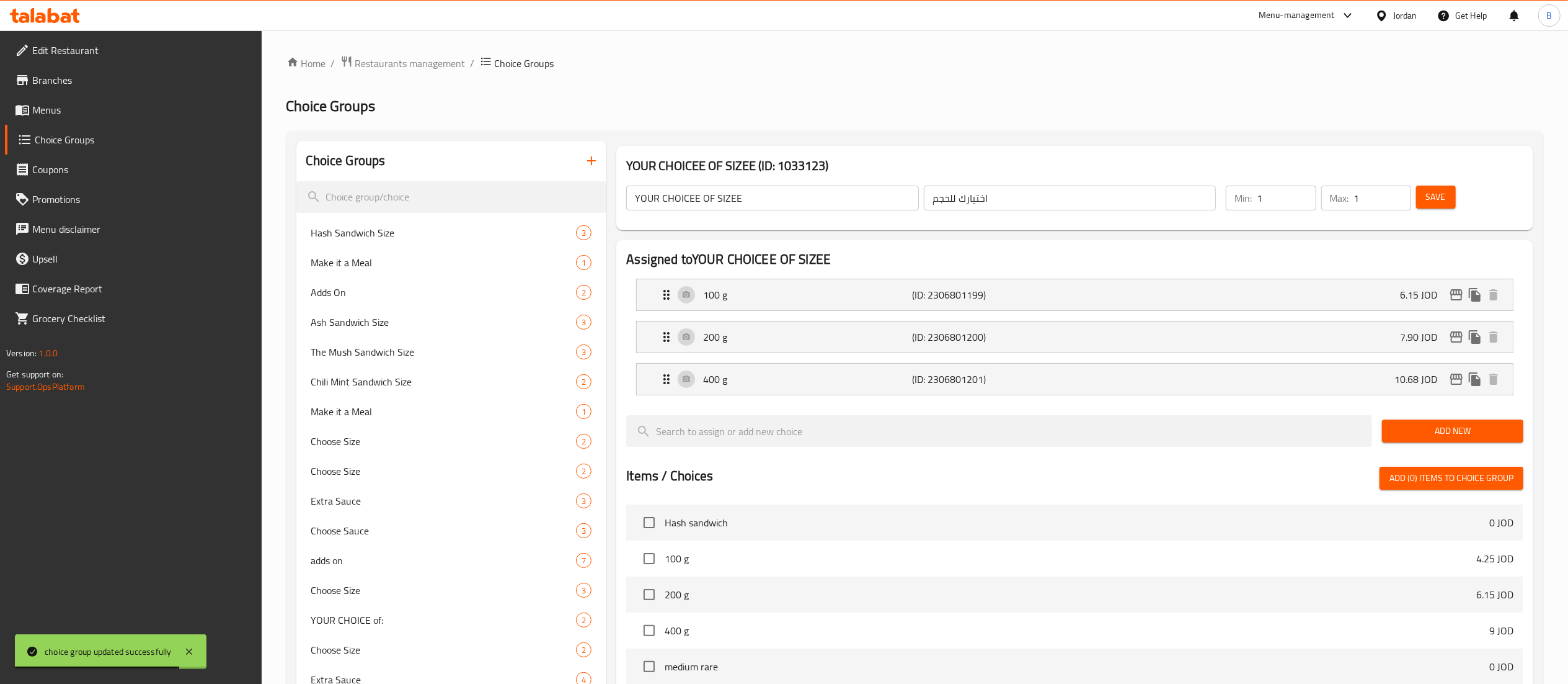
type input "7.90"
click at [1419, 195] on button "Save" at bounding box center [1436, 197] width 40 height 23
click at [1457, 340] on icon "edit" at bounding box center [1456, 337] width 15 height 15
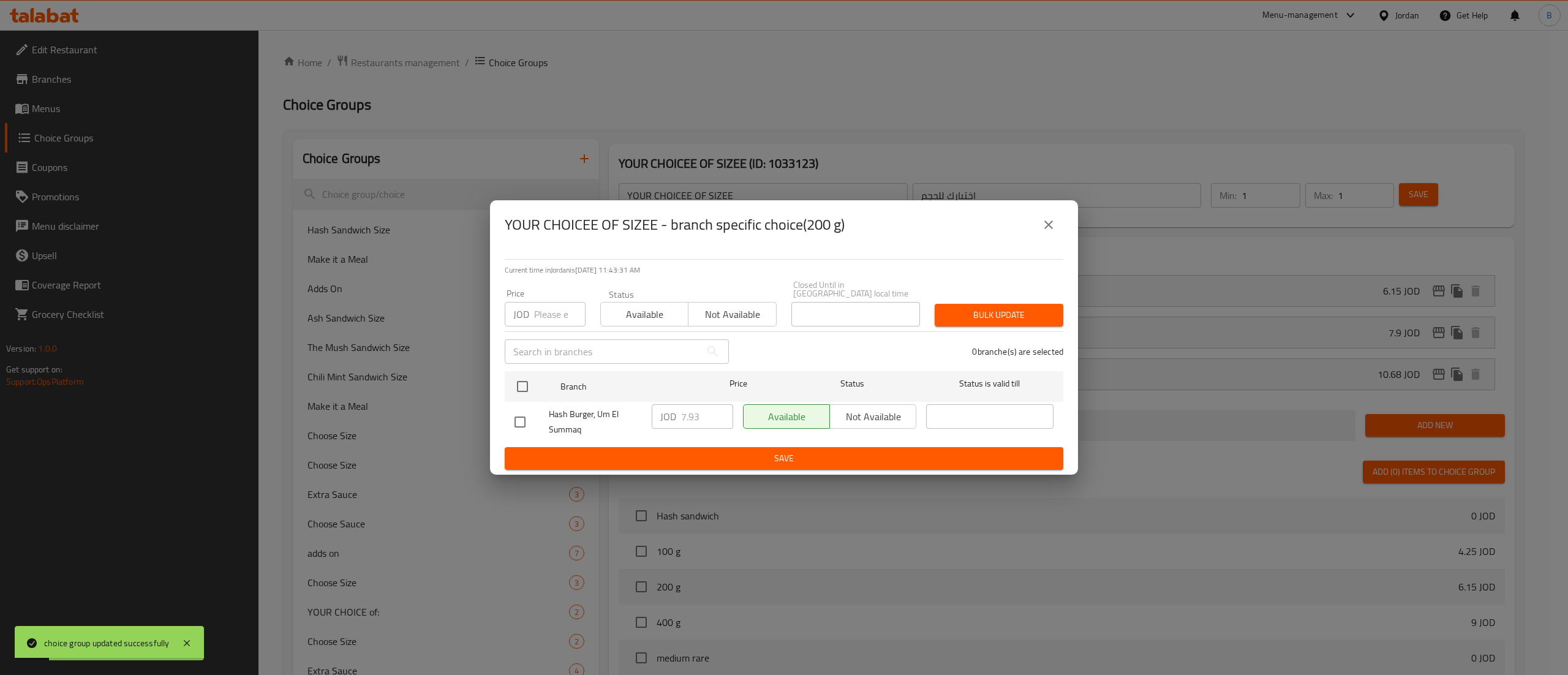
click at [498, 375] on div "Current time in [GEOGRAPHIC_DATA] is [DATE] 11:43:31 AM Price JOD Price Status …" at bounding box center [783, 362] width 588 height 226
click at [522, 376] on input "checkbox" at bounding box center [522, 386] width 26 height 26
checkbox input "true"
drag, startPoint x: 704, startPoint y: 413, endPoint x: 551, endPoint y: 413, distance: 153.0
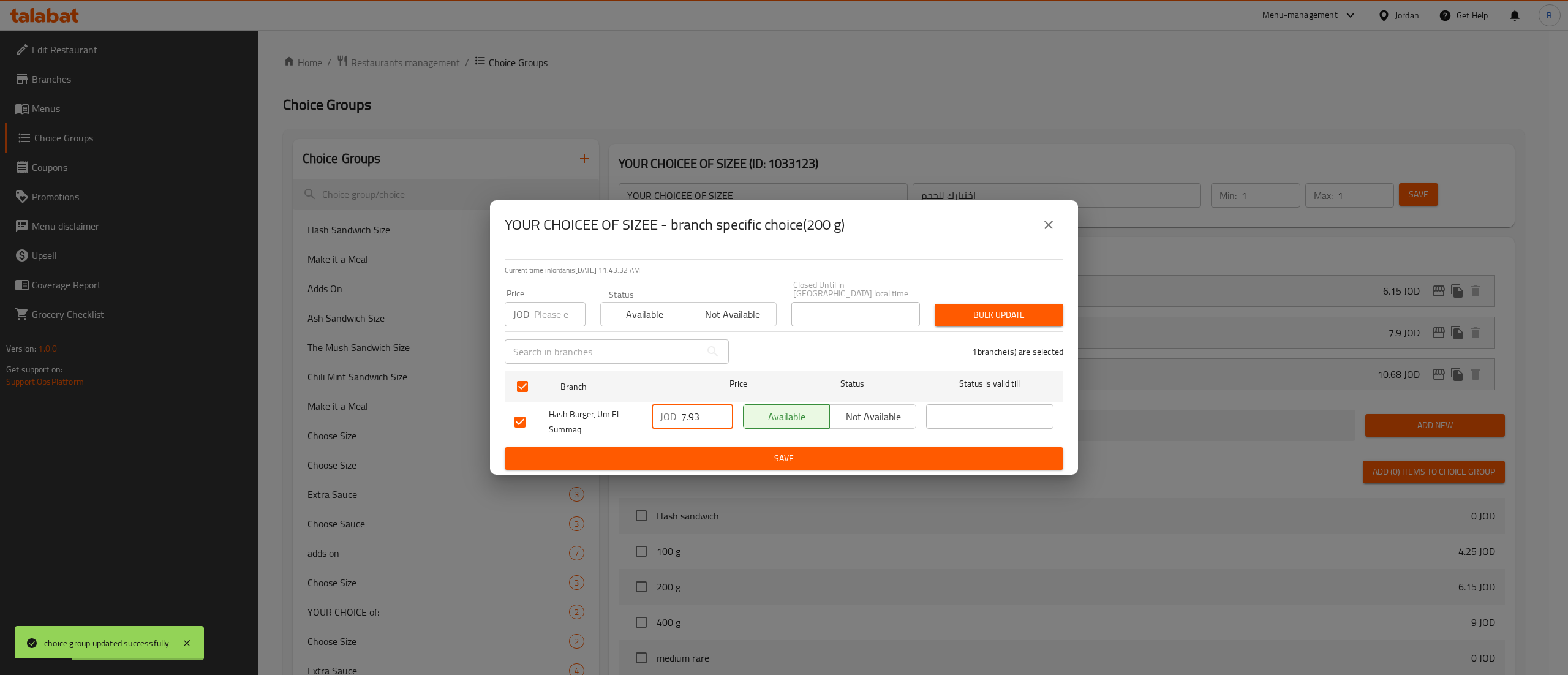
click at [565, 413] on div "Hash Burger, Um El Summaq JOD 7.93 ​ Available Not available ​" at bounding box center [784, 421] width 549 height 46
paste input "0"
type input "7.90"
click at [710, 458] on span "Save" at bounding box center [784, 457] width 539 height 15
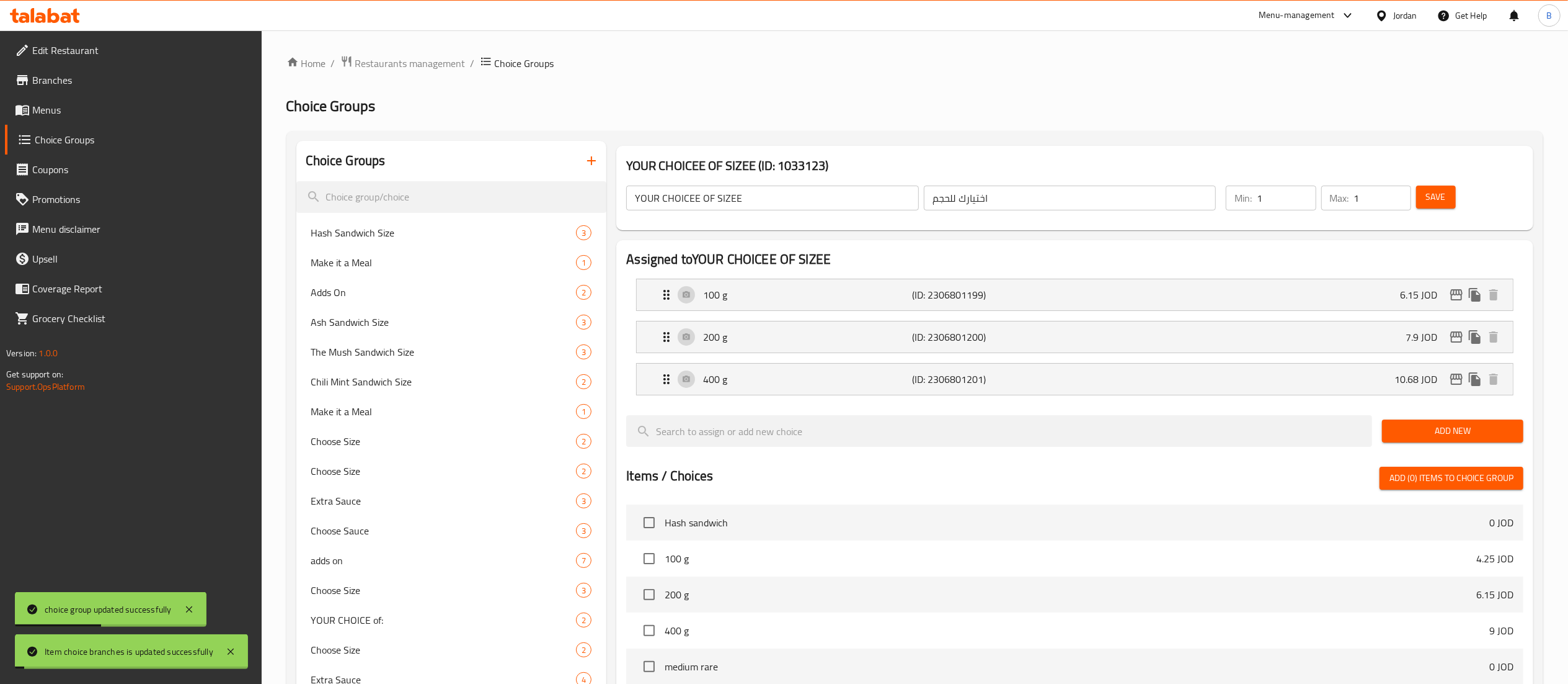
click at [1434, 191] on span "Save" at bounding box center [1436, 197] width 19 height 15
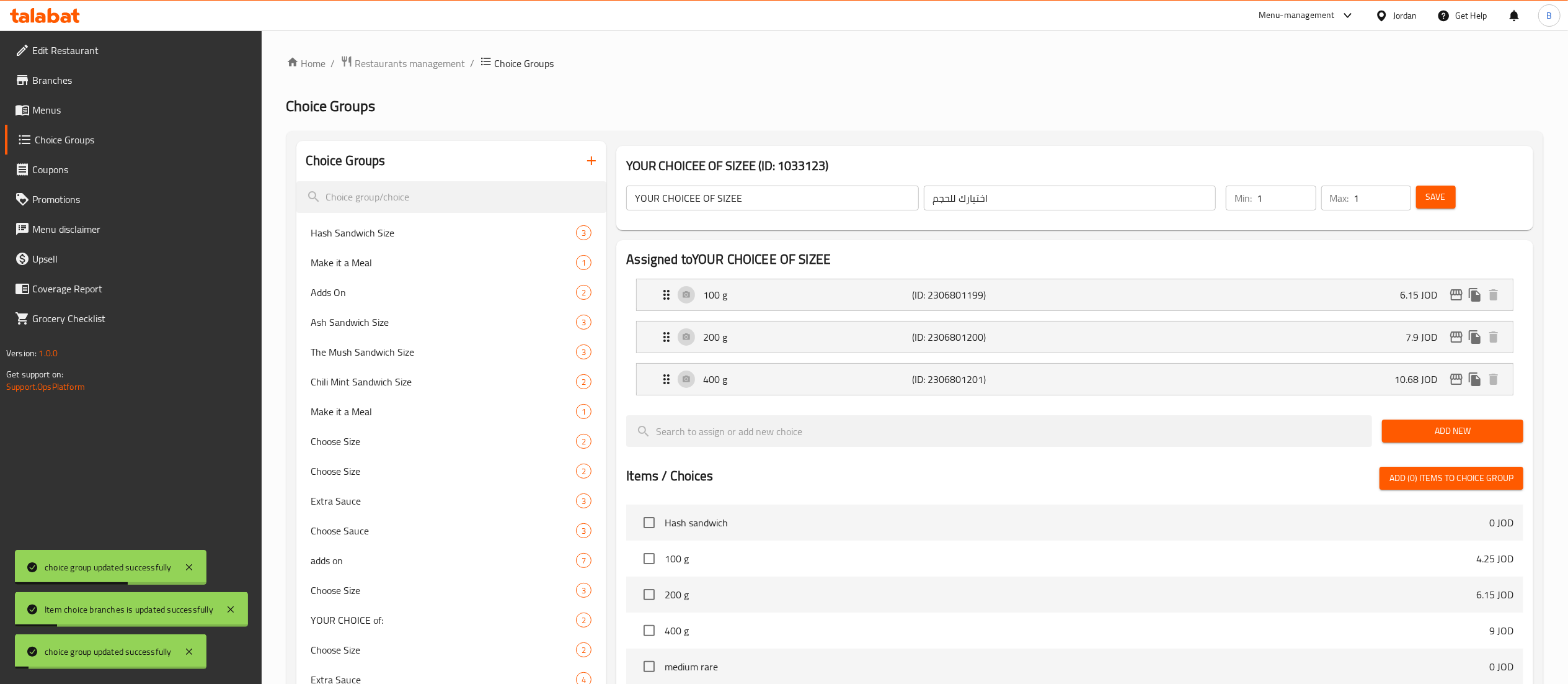
click at [1248, 355] on li "200 g (ID: 2306801200) 7.9 JOD Name (En) 200 g Name (En) Name (Ar) 200 جرام Nam…" at bounding box center [1075, 337] width 897 height 42
click at [1255, 378] on div "400 g (ID: 2306801201) 10.68 JOD" at bounding box center [1079, 379] width 839 height 31
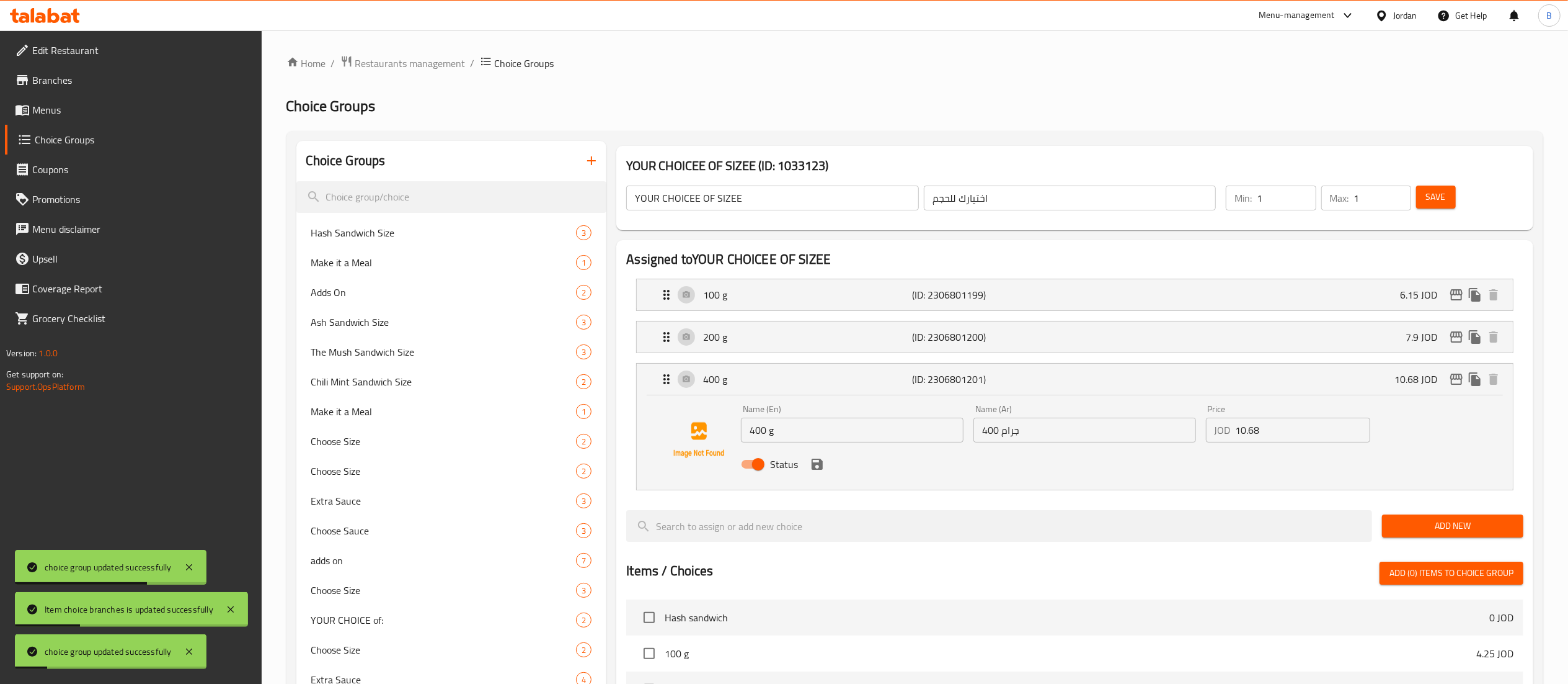
click at [1305, 425] on input "10.68" at bounding box center [1303, 430] width 134 height 25
drag, startPoint x: 1293, startPoint y: 430, endPoint x: 1053, endPoint y: 422, distance: 240.1
click at [1053, 422] on div "Name (En) 400 g Name (En) Name (Ar) 400 جرام Name (Ar) Price JOD 10.65 Price St…" at bounding box center [1084, 440] width 697 height 81
click at [815, 460] on icon "save" at bounding box center [817, 464] width 15 height 15
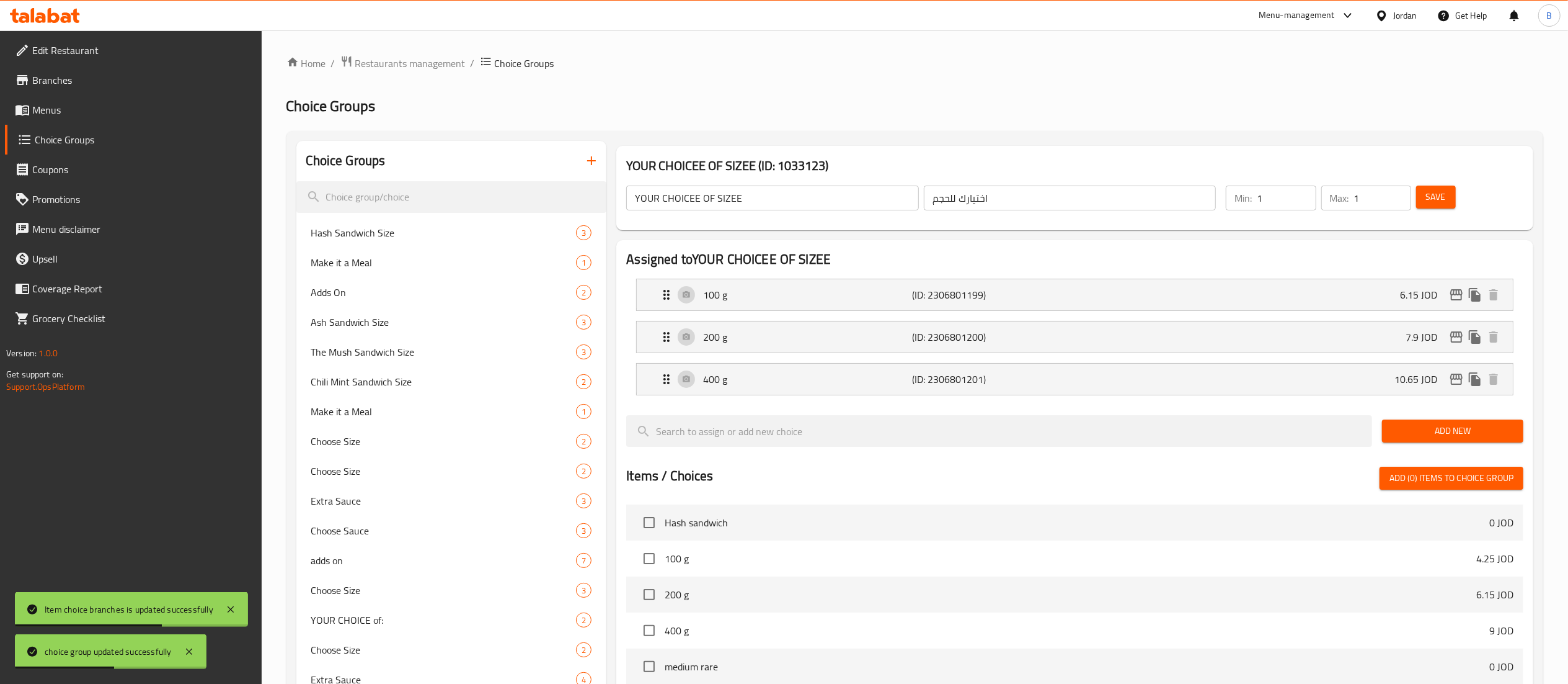
type input "10.65"
click at [1446, 193] on span "Save" at bounding box center [1436, 197] width 19 height 15
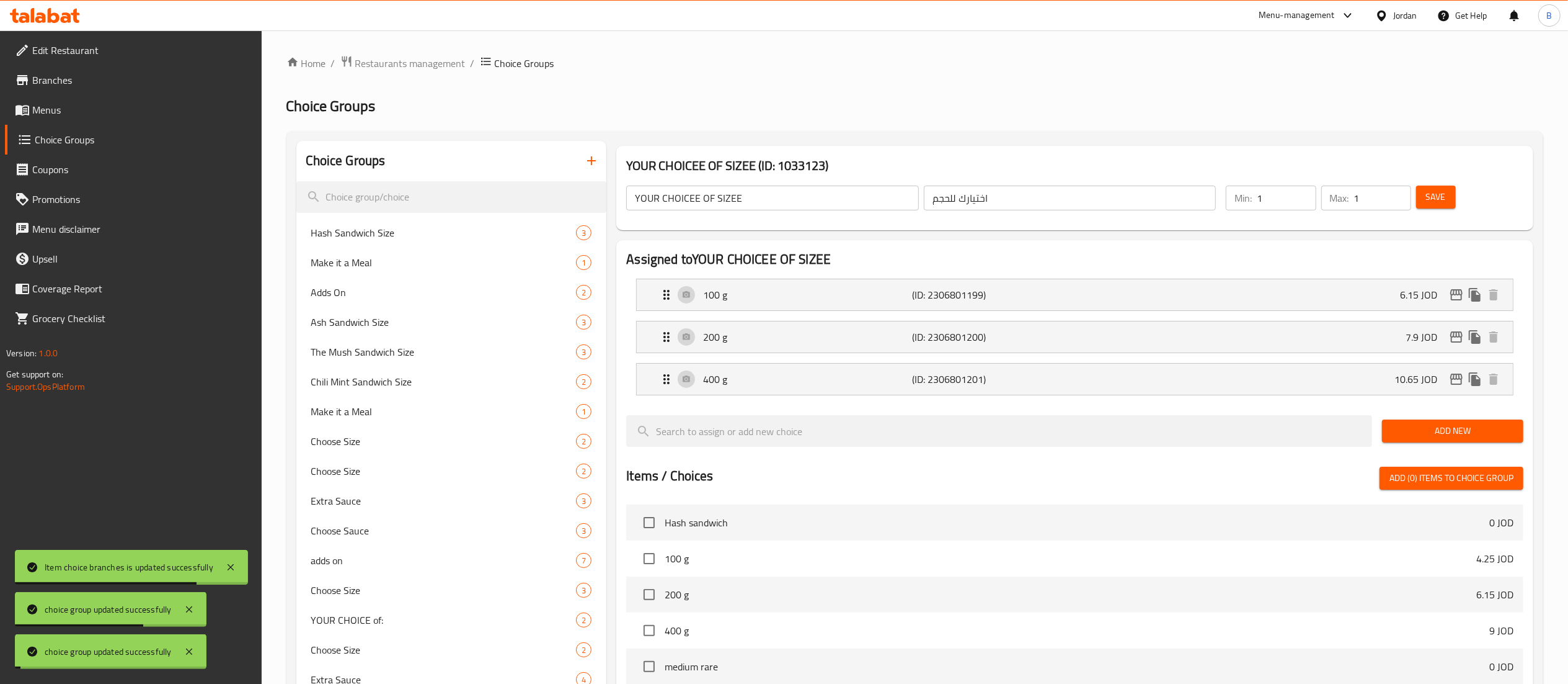
click at [1456, 381] on icon "edit" at bounding box center [1456, 379] width 12 height 11
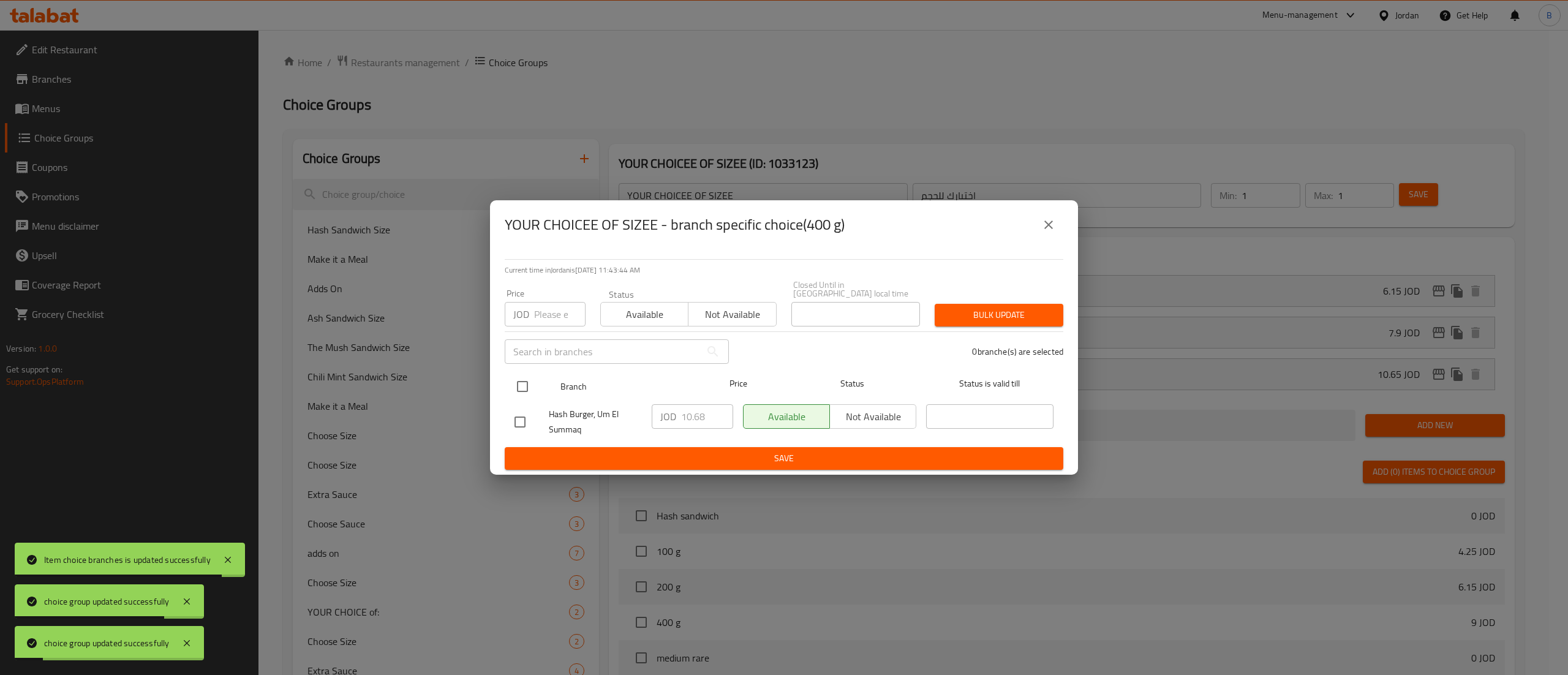
click at [526, 385] on input "checkbox" at bounding box center [522, 386] width 26 height 26
checkbox input "true"
drag, startPoint x: 704, startPoint y: 408, endPoint x: 556, endPoint y: 408, distance: 148.0
click at [576, 408] on div "Hash Burger, Um El Summaq JOD 10.68 ​ Available Not available ​" at bounding box center [784, 421] width 549 height 46
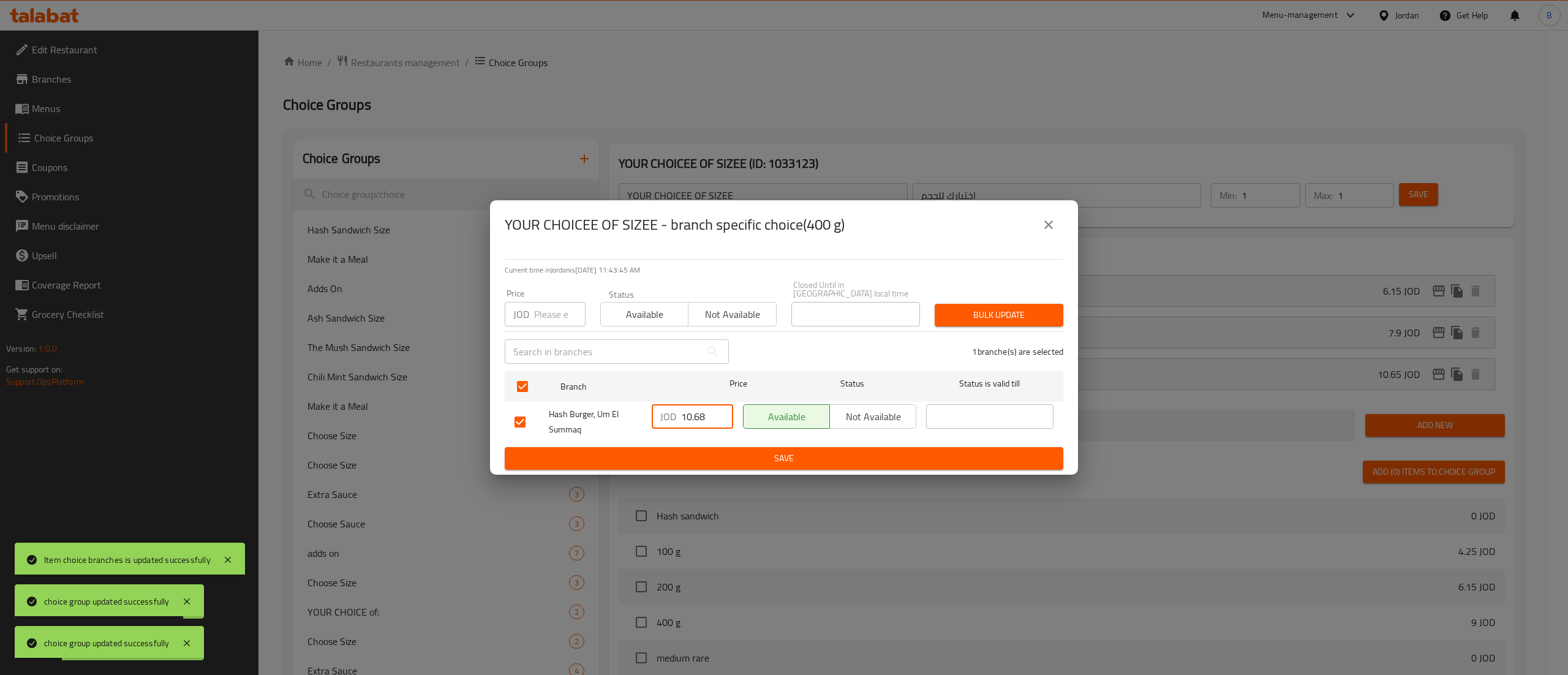
paste input "5"
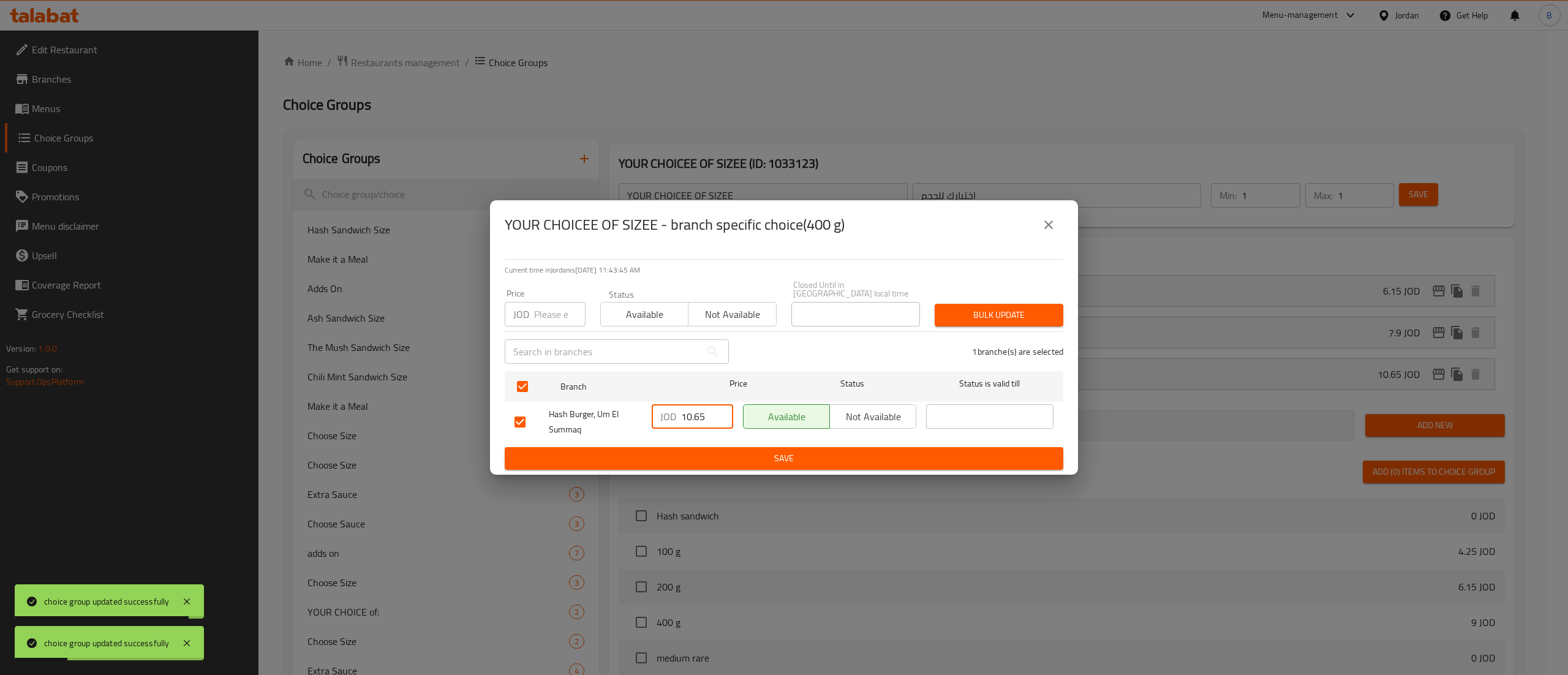
type input "10.65"
click at [683, 458] on span "Save" at bounding box center [784, 457] width 539 height 15
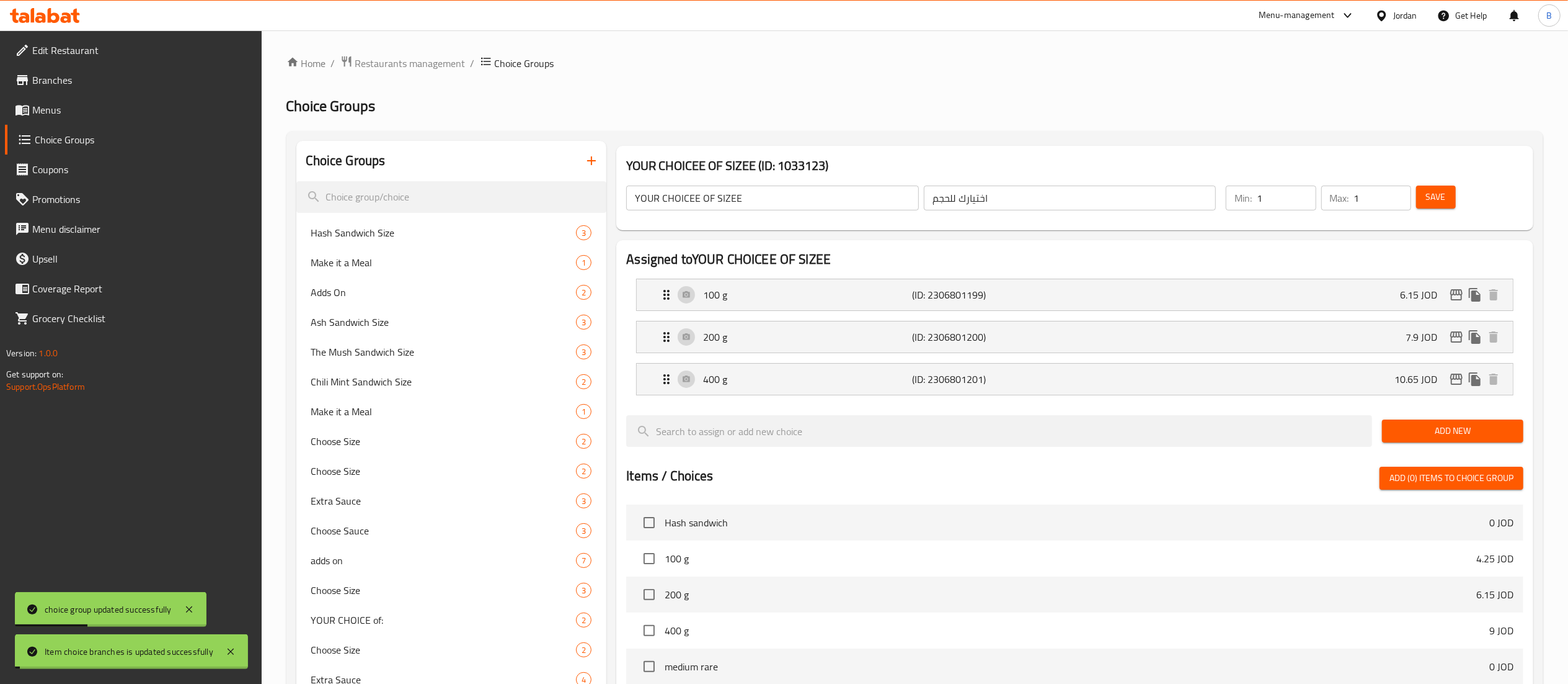
click at [1440, 201] on span "Save" at bounding box center [1436, 197] width 19 height 15
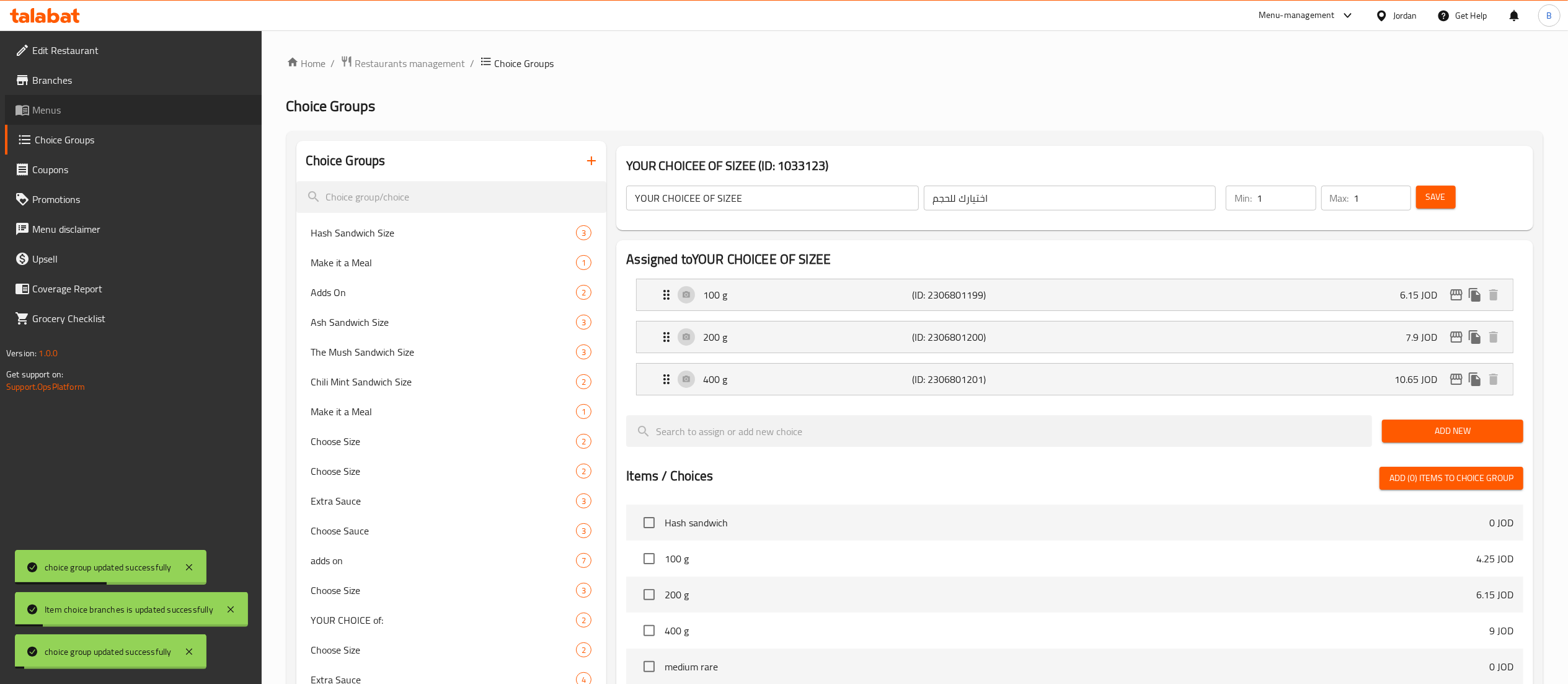
click at [67, 110] on span "Menus" at bounding box center [142, 109] width 219 height 15
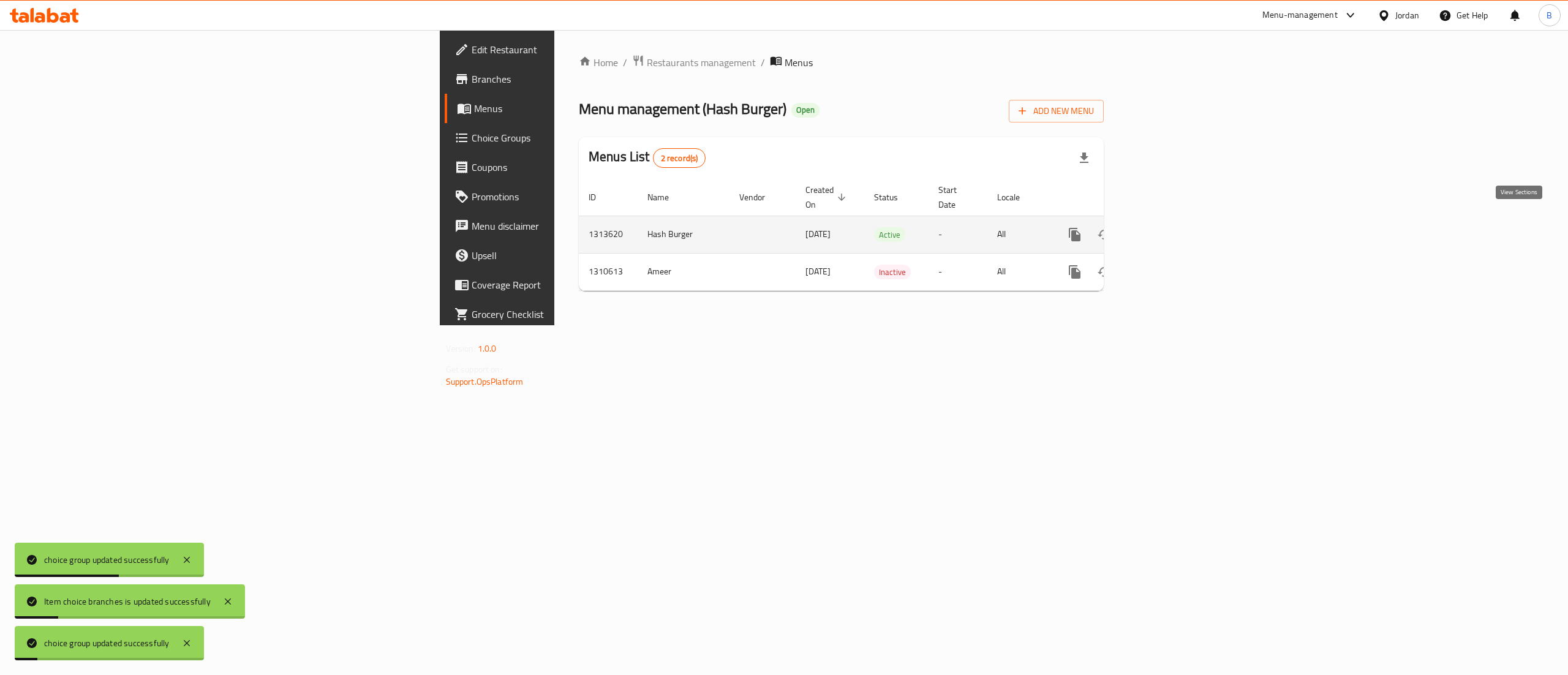
click at [1178, 223] on link "enhanced table" at bounding box center [1163, 234] width 30 height 30
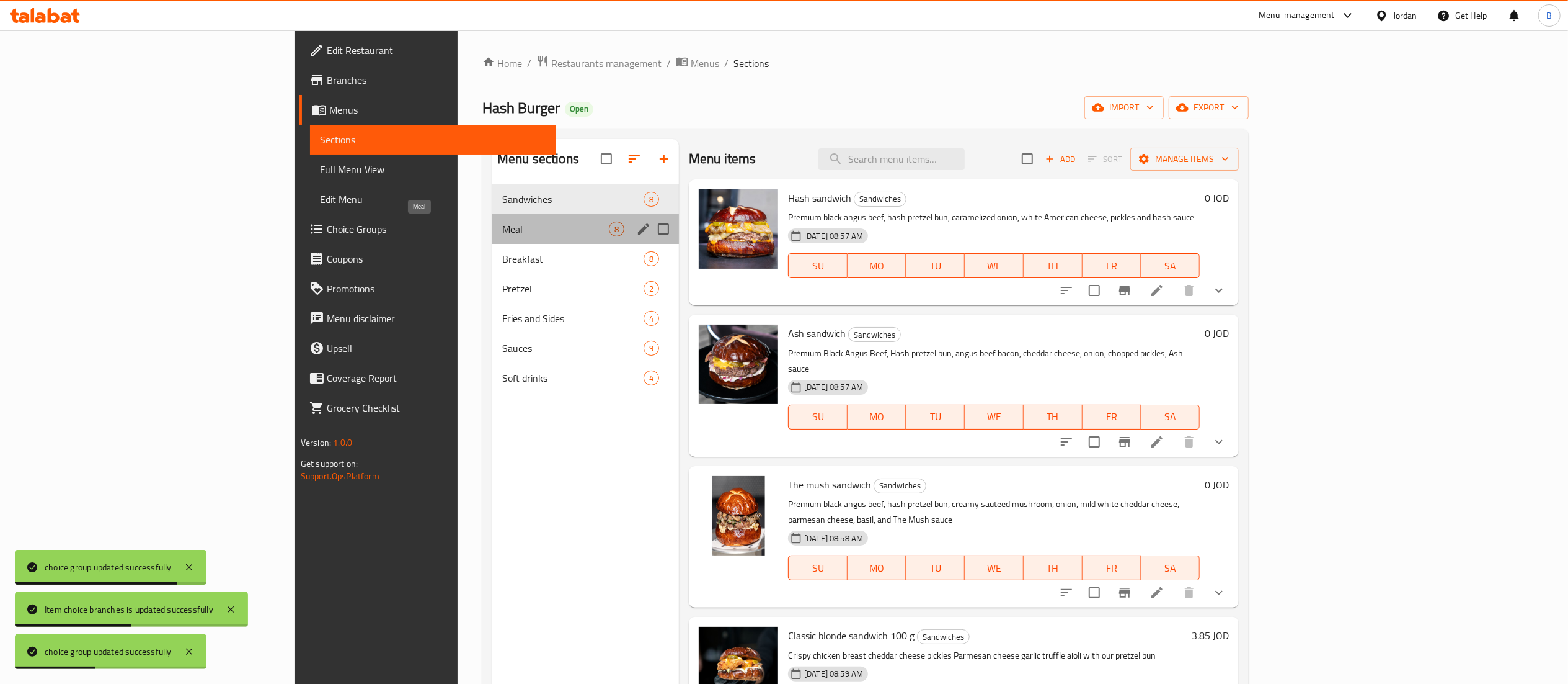
click at [502, 223] on span "Meal" at bounding box center [556, 229] width 107 height 15
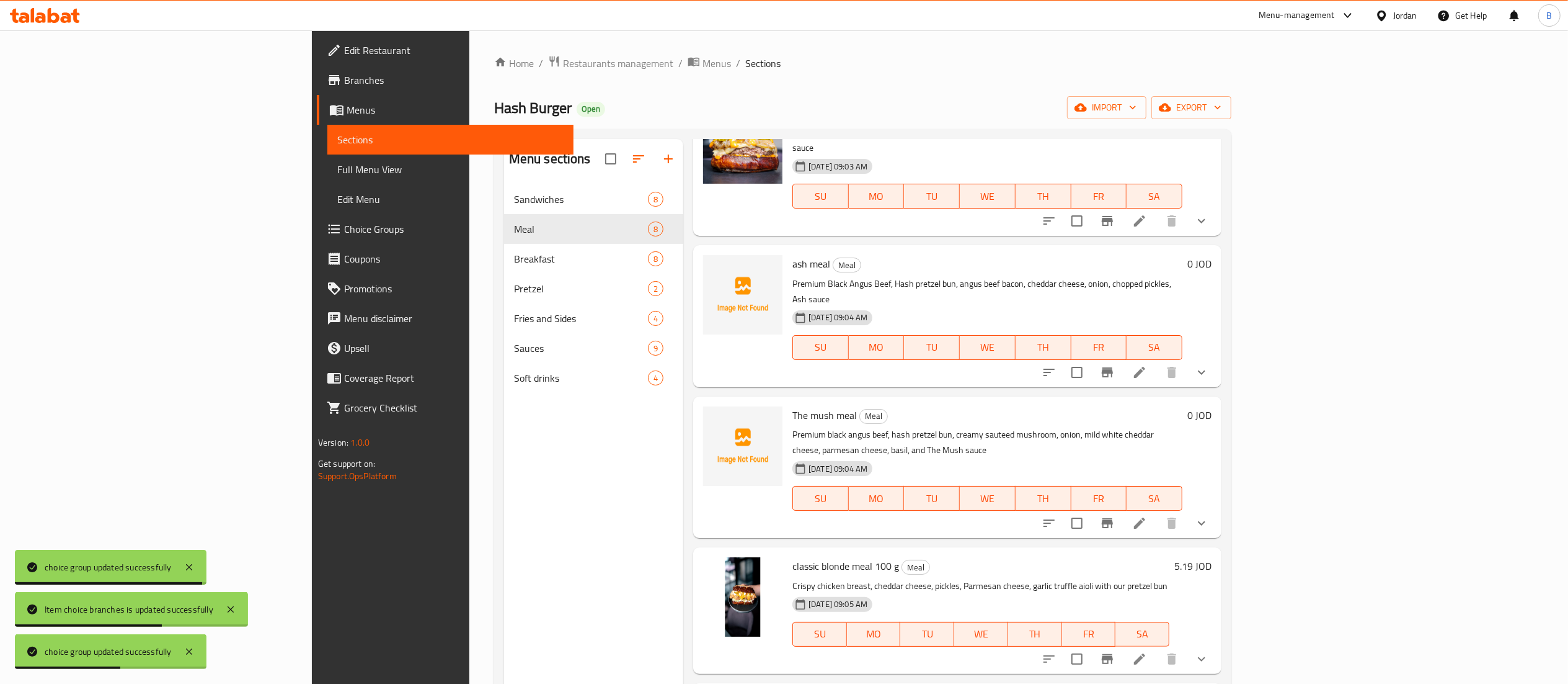
scroll to position [124, 0]
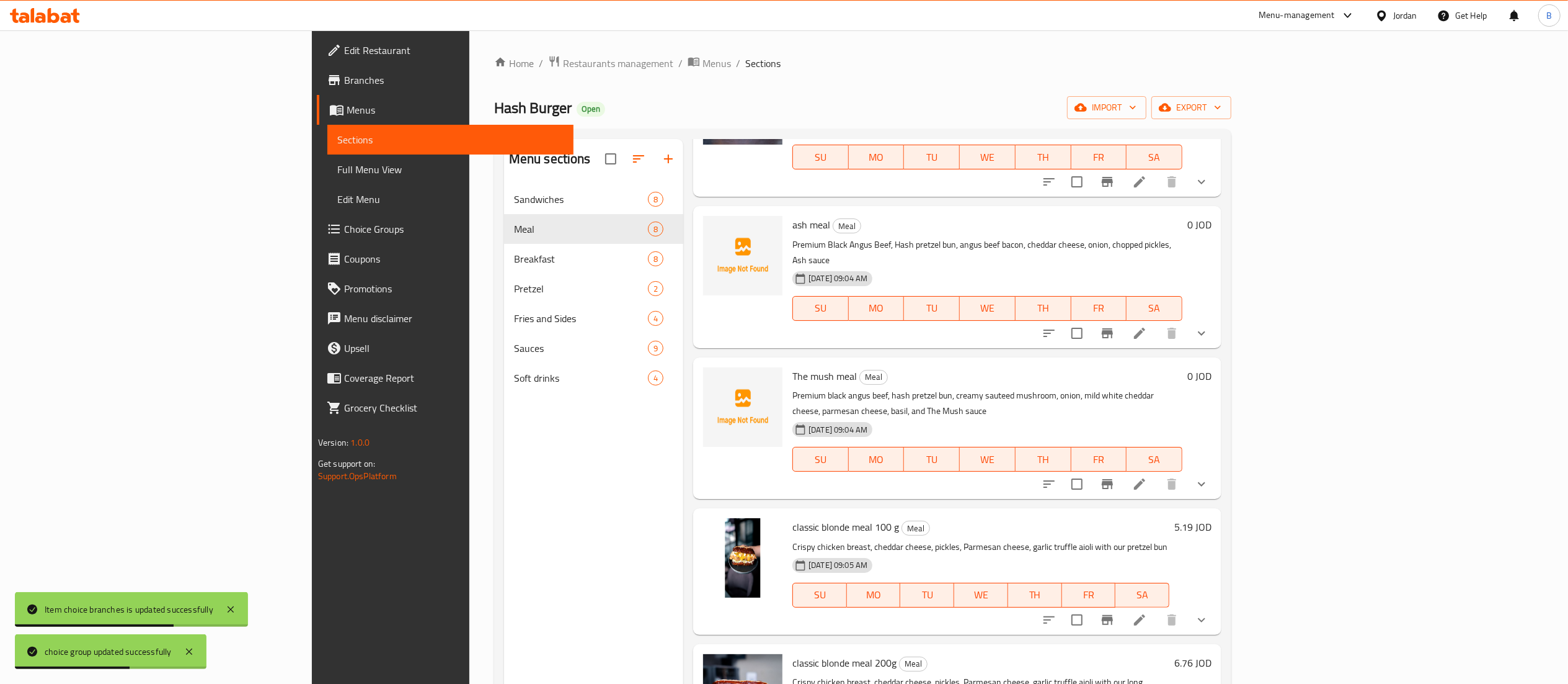
click at [1157, 472] on li at bounding box center [1140, 484] width 35 height 23
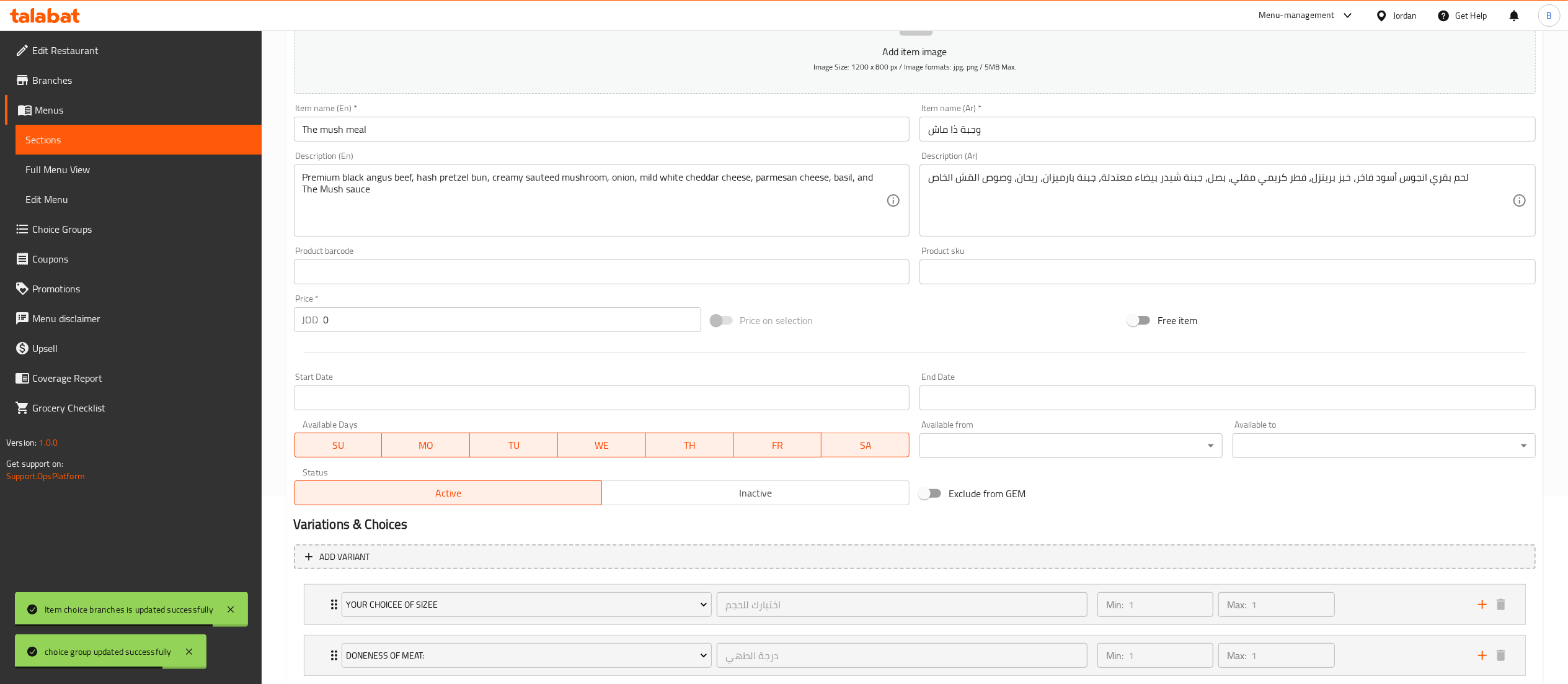
scroll to position [266, 0]
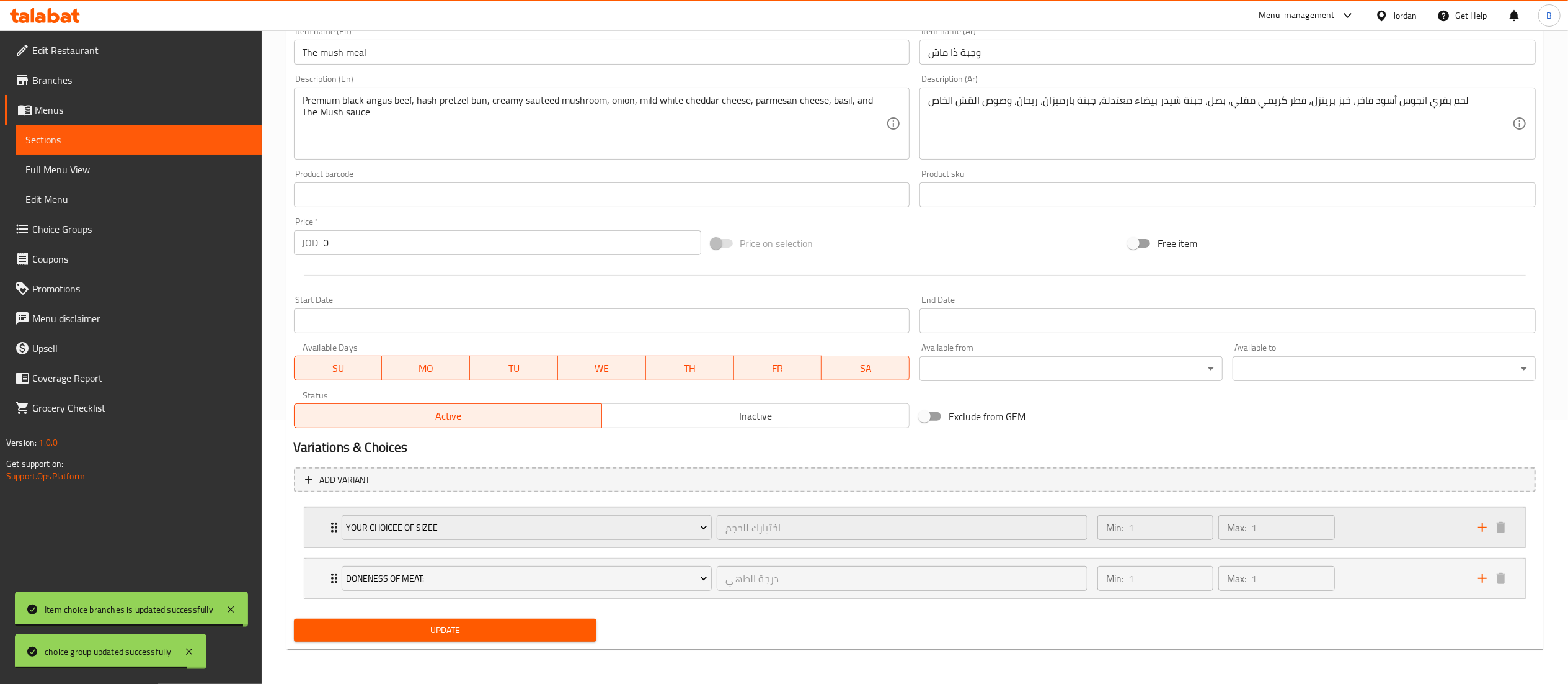
click at [1394, 519] on div "Min: 1 ​ Max: 1 ​" at bounding box center [1280, 527] width 381 height 40
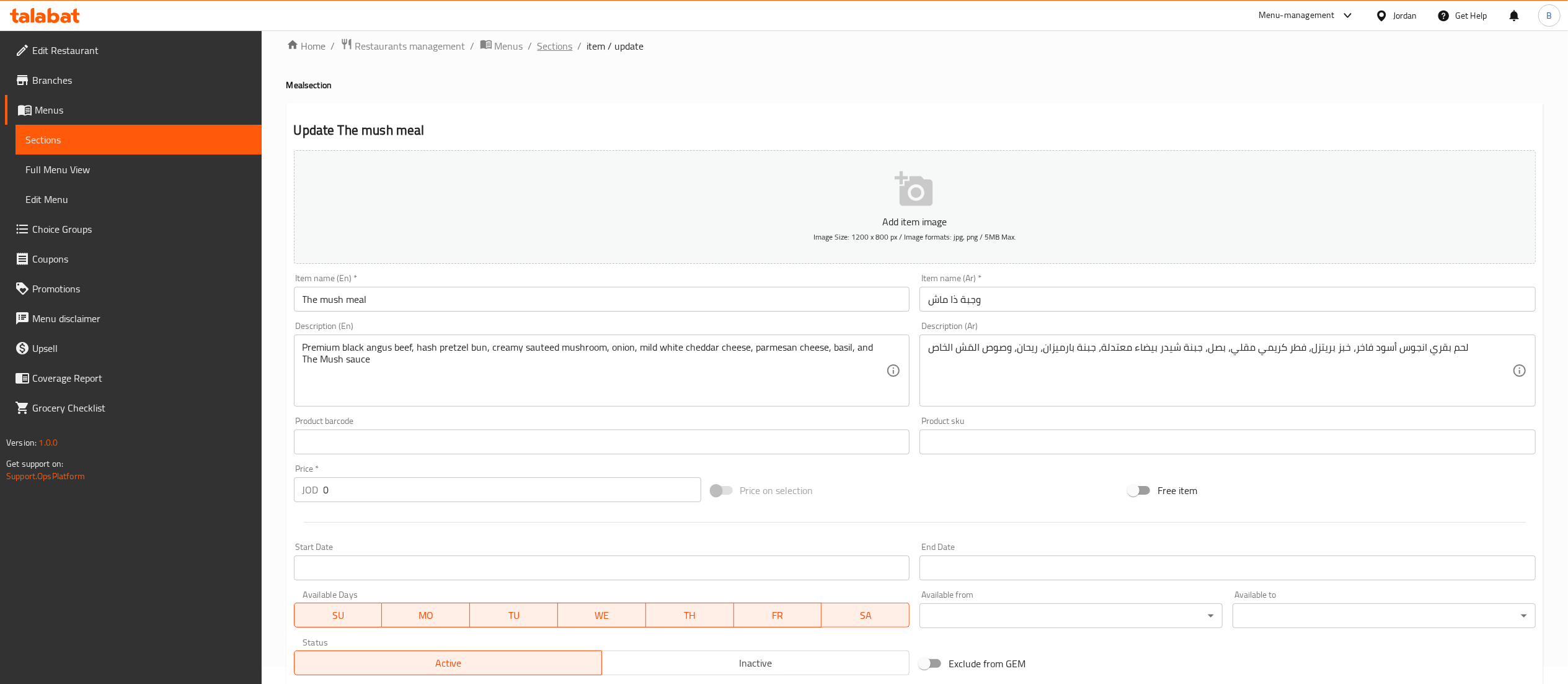
scroll to position [0, 0]
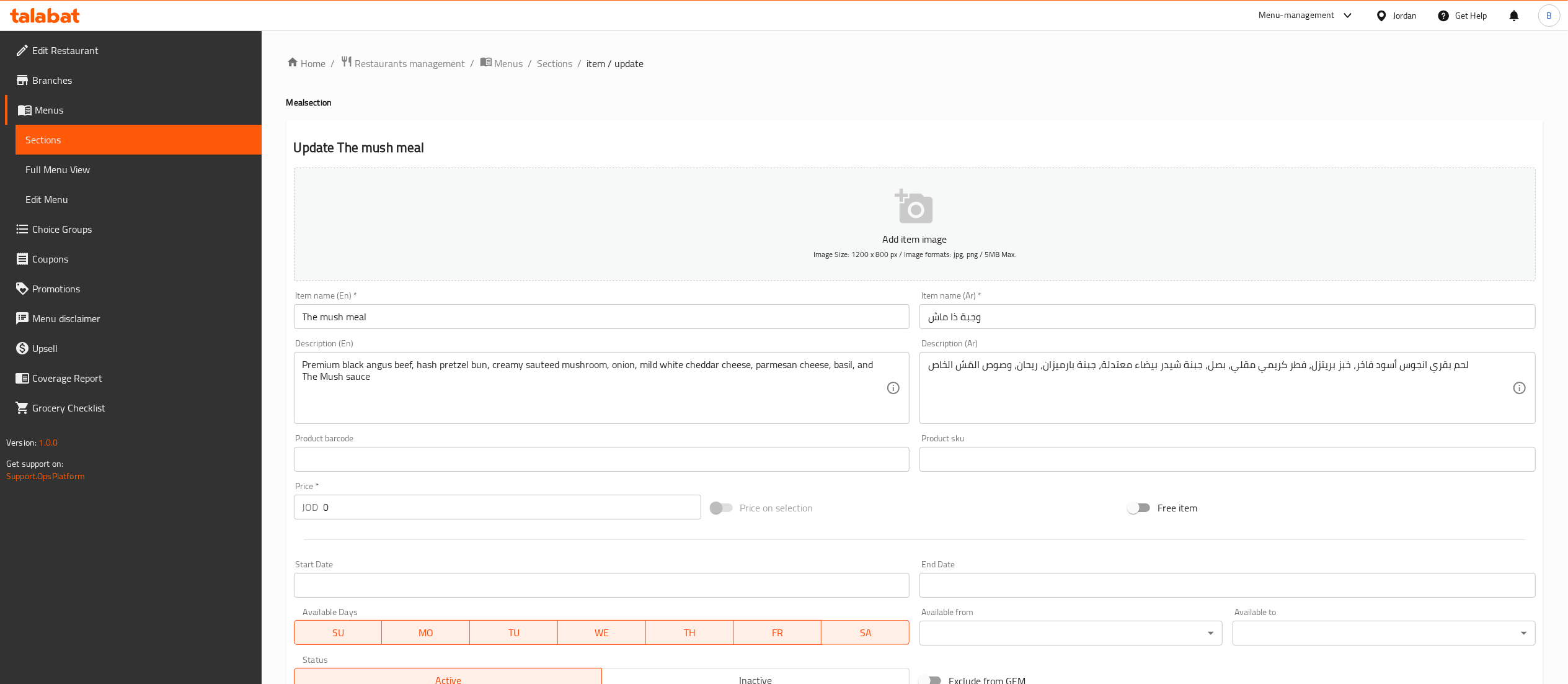
click at [544, 63] on span "Sections" at bounding box center [556, 63] width 36 height 15
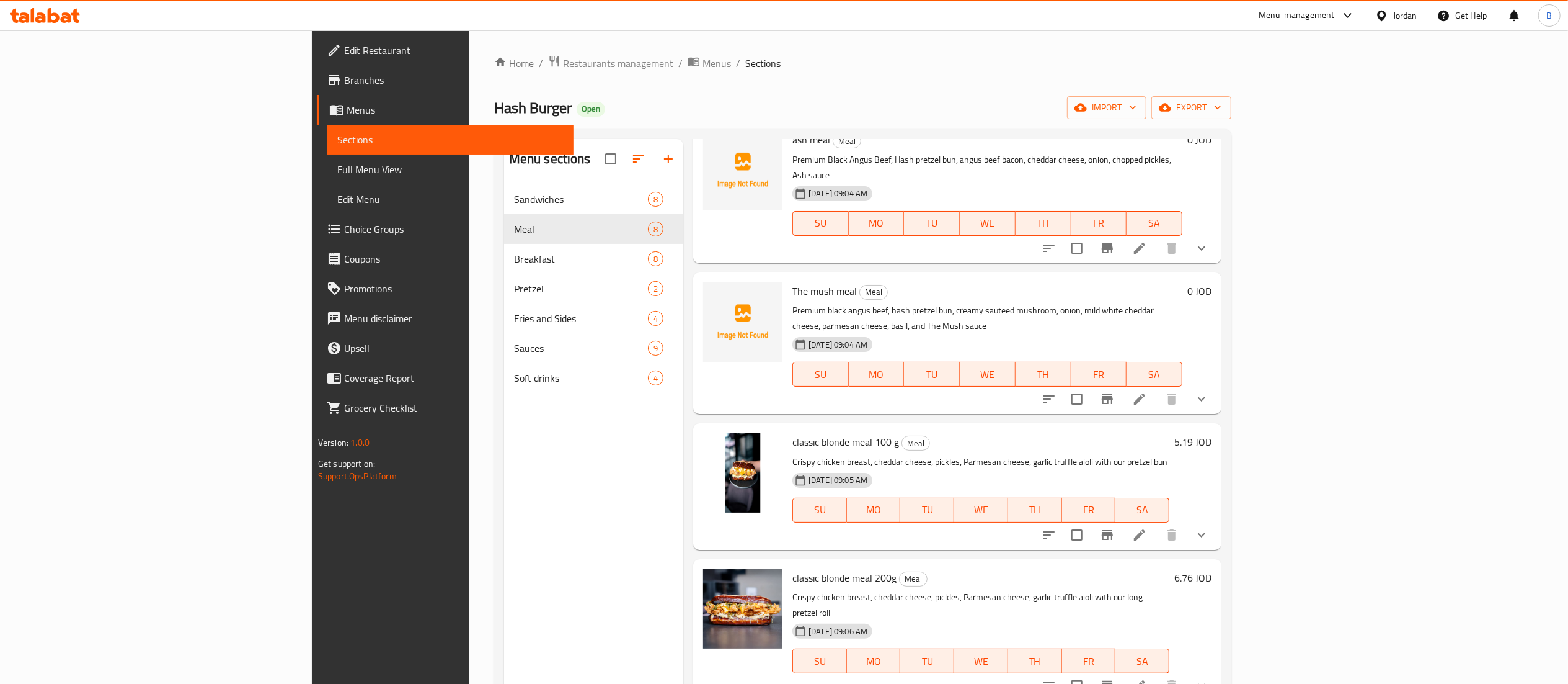
scroll to position [248, 0]
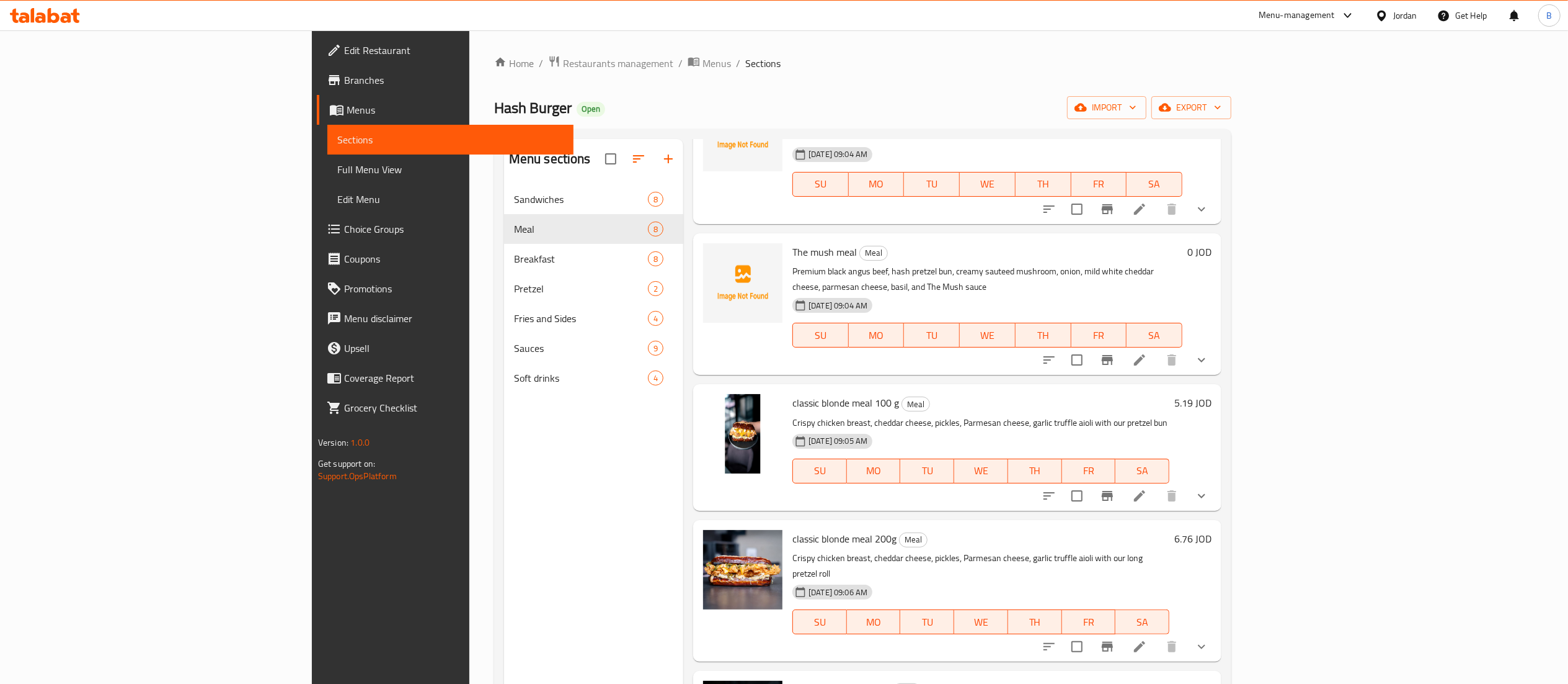
click at [1212, 394] on h6 "5.19 JOD" at bounding box center [1193, 402] width 37 height 17
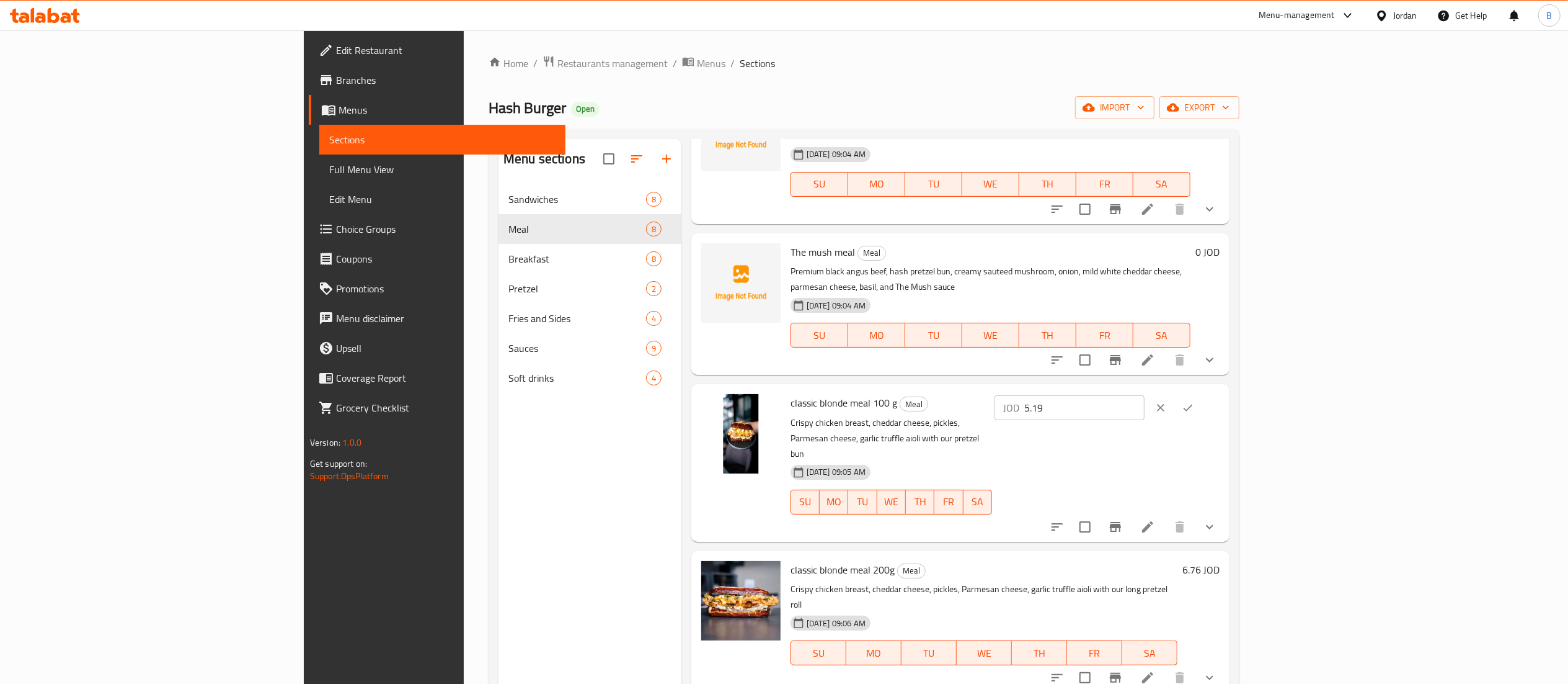
click at [1144, 395] on input "5.19" at bounding box center [1084, 408] width 121 height 25
type input "5.15"
click at [1202, 394] on button "ok" at bounding box center [1188, 408] width 28 height 28
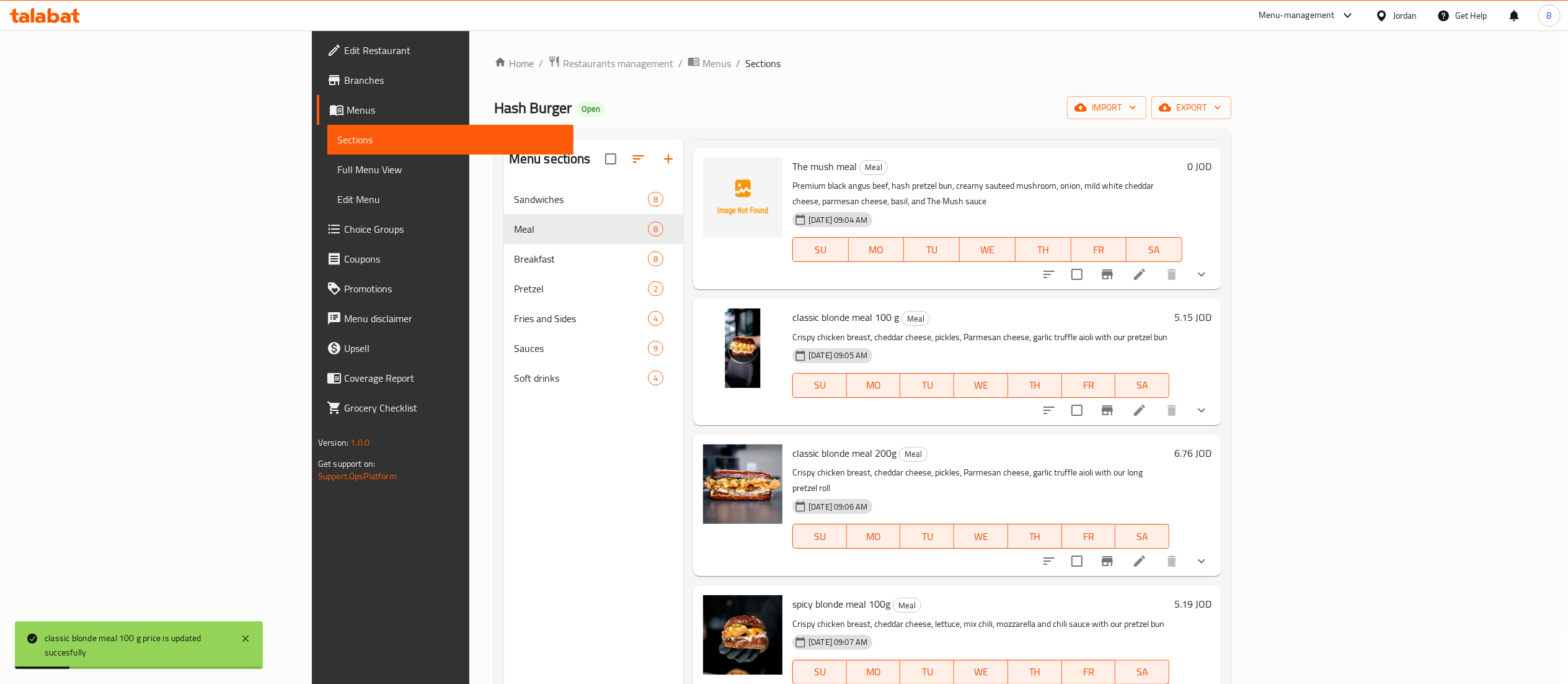
scroll to position [372, 0]
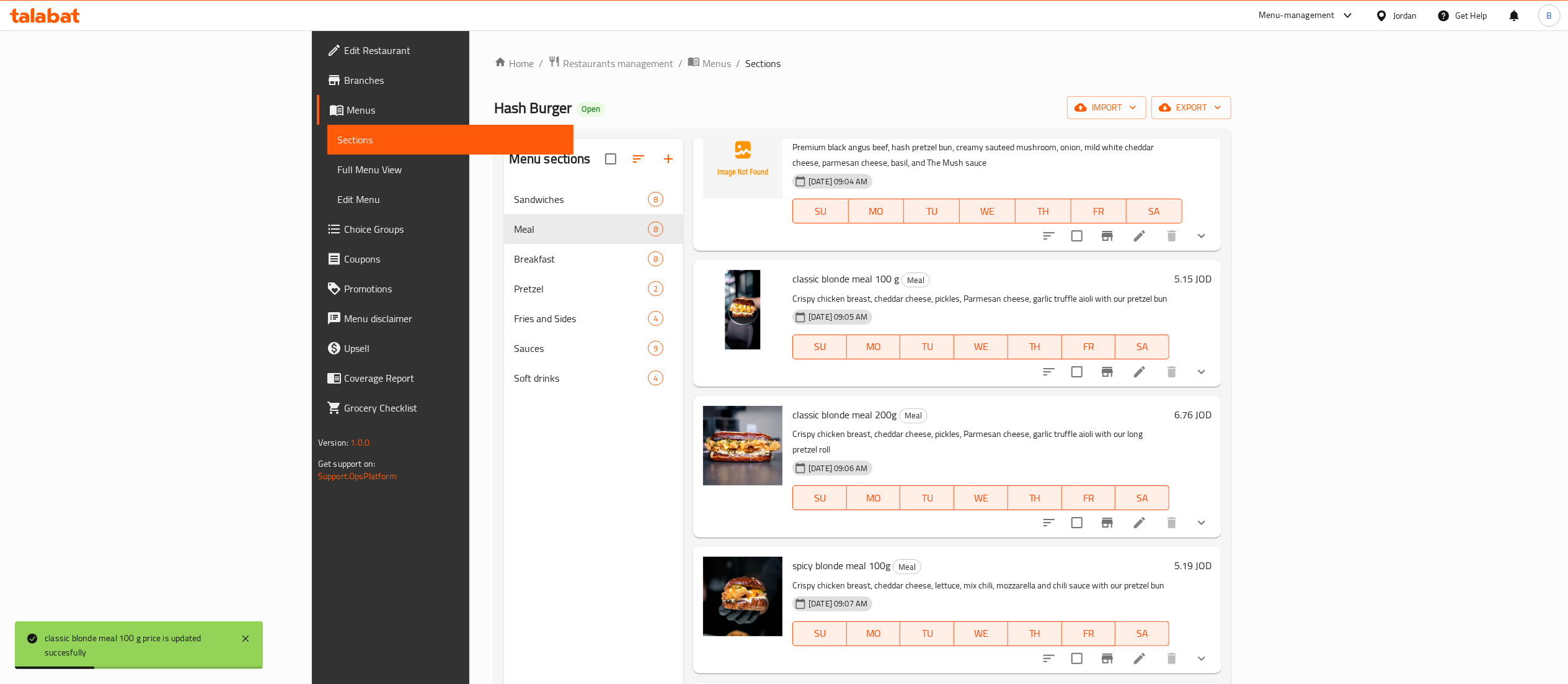
click at [1212, 406] on h6 "6.76 JOD" at bounding box center [1193, 414] width 37 height 17
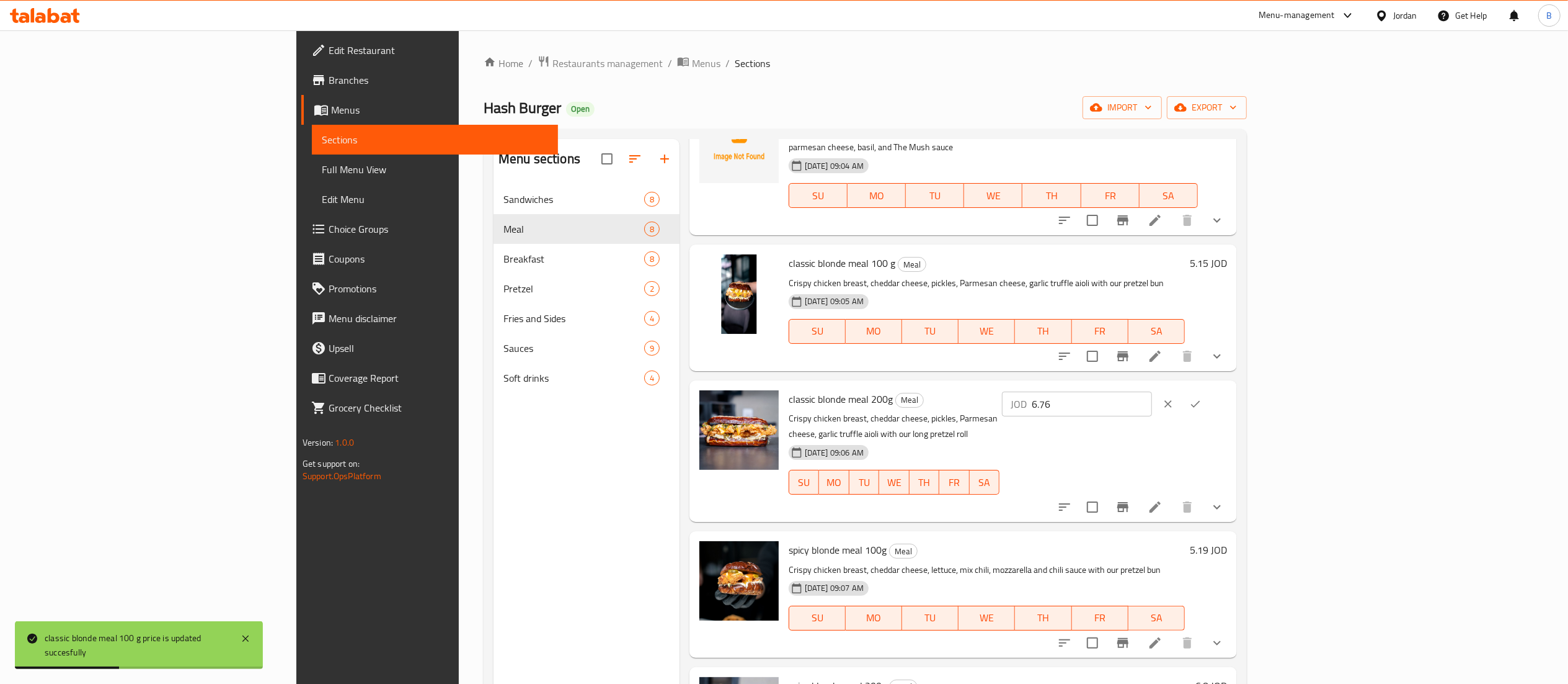
click at [1152, 391] on input "6.76" at bounding box center [1092, 404] width 121 height 25
type input "6.8"
click at [1202, 398] on icon "ok" at bounding box center [1195, 404] width 12 height 12
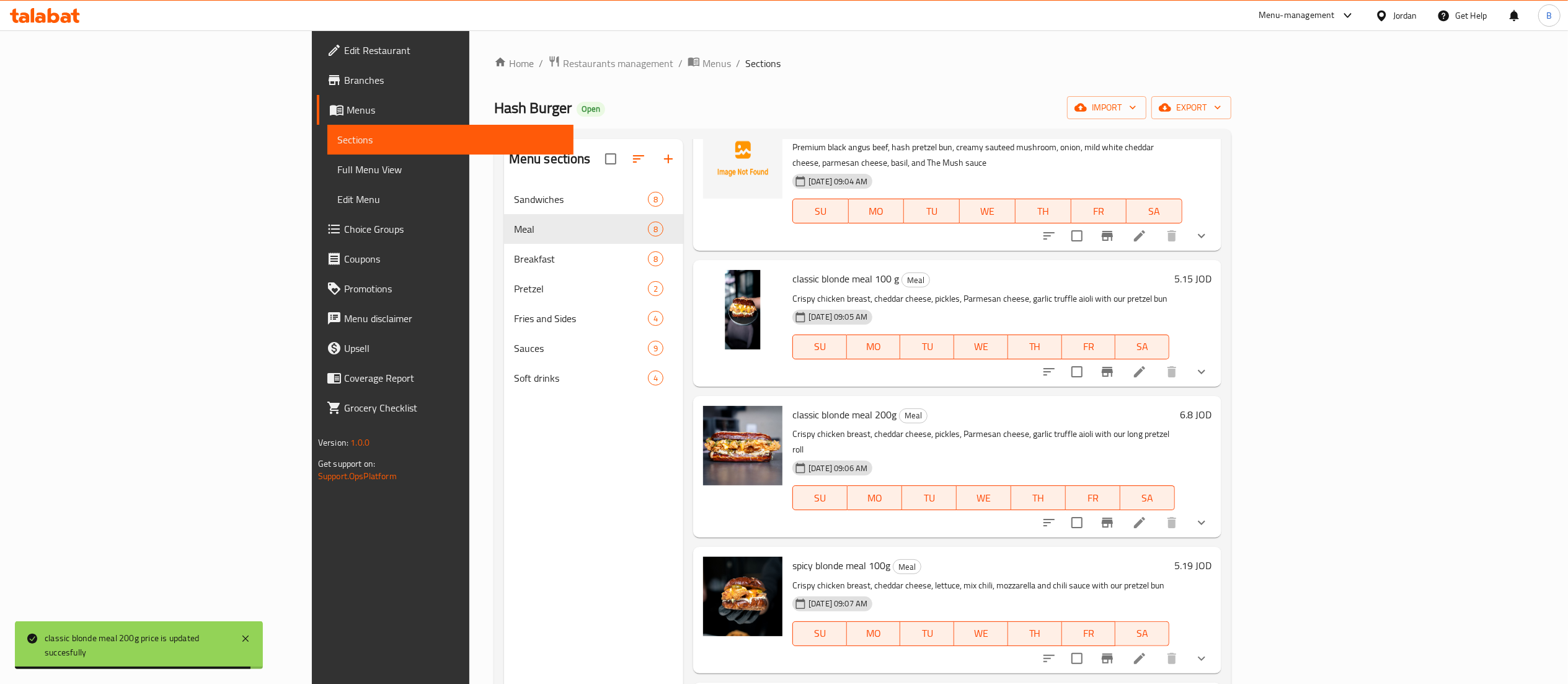
click at [1212, 557] on h6 "5.19 JOD" at bounding box center [1193, 565] width 37 height 17
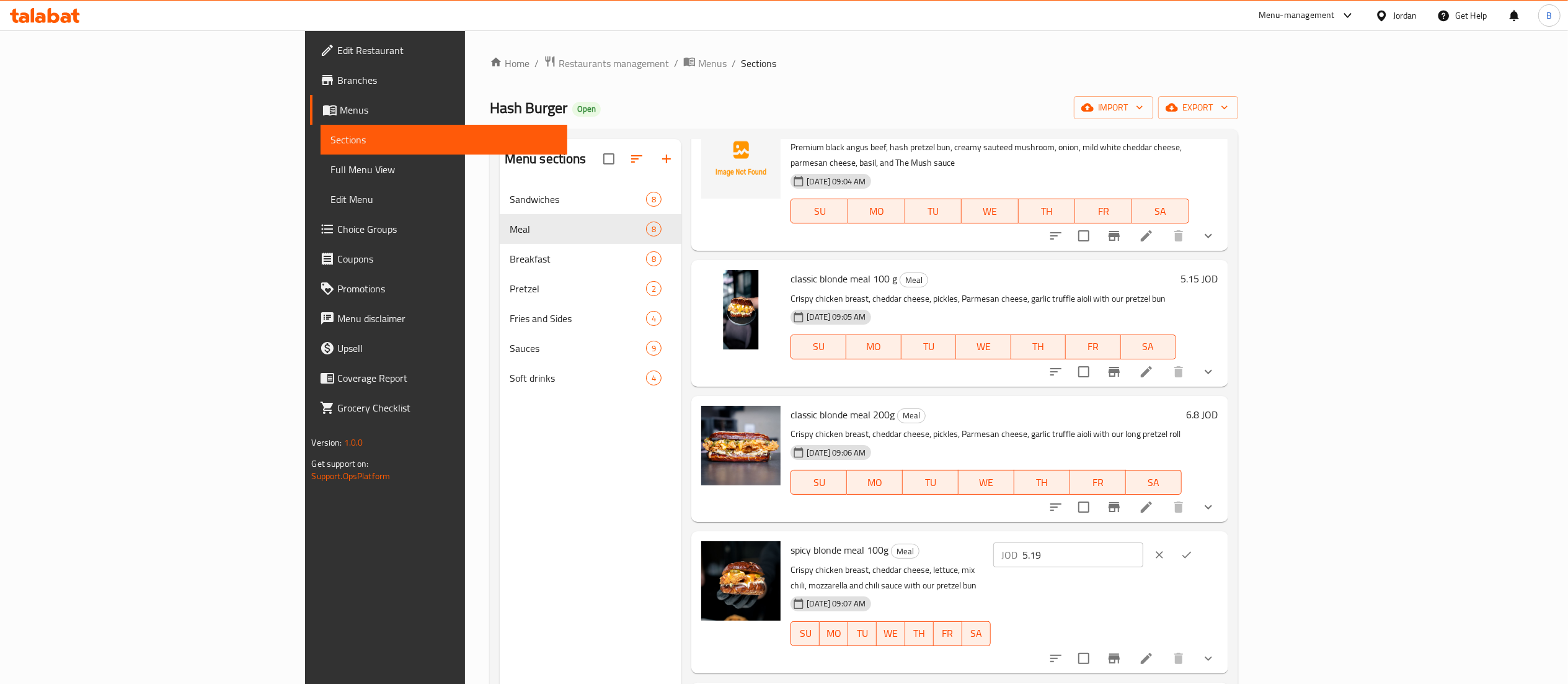
click at [1144, 542] on input "5.19" at bounding box center [1083, 554] width 121 height 25
type input "5.15"
click at [1200, 541] on button "ok" at bounding box center [1187, 555] width 28 height 28
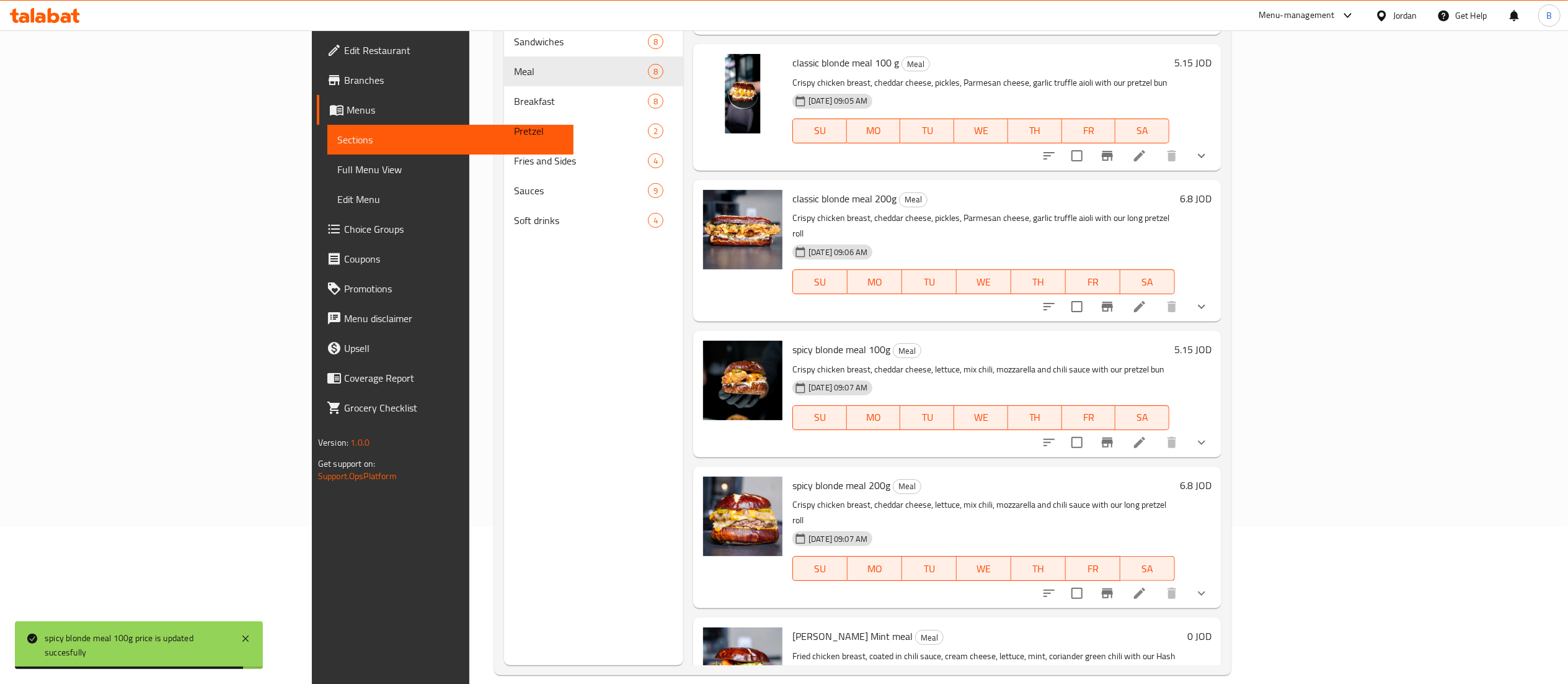
scroll to position [174, 0]
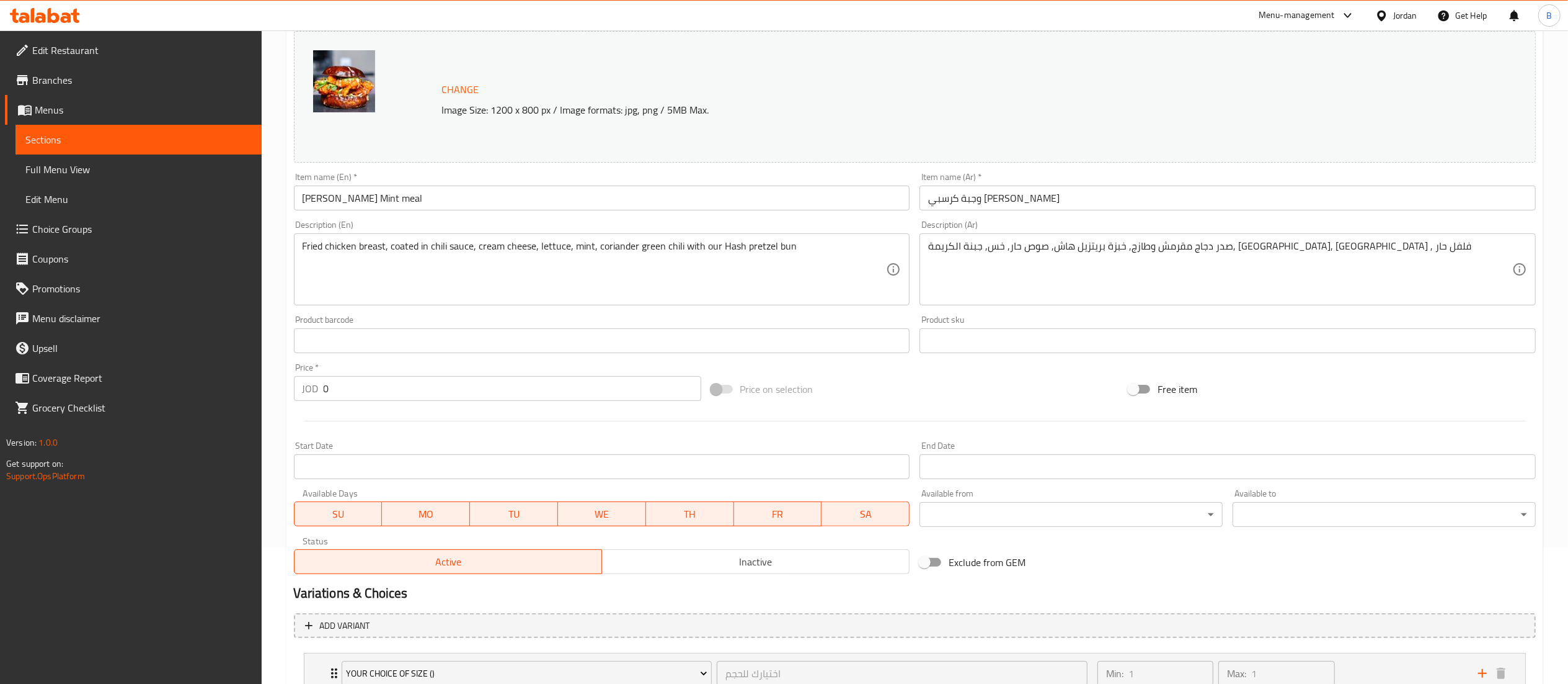
scroll to position [232, 0]
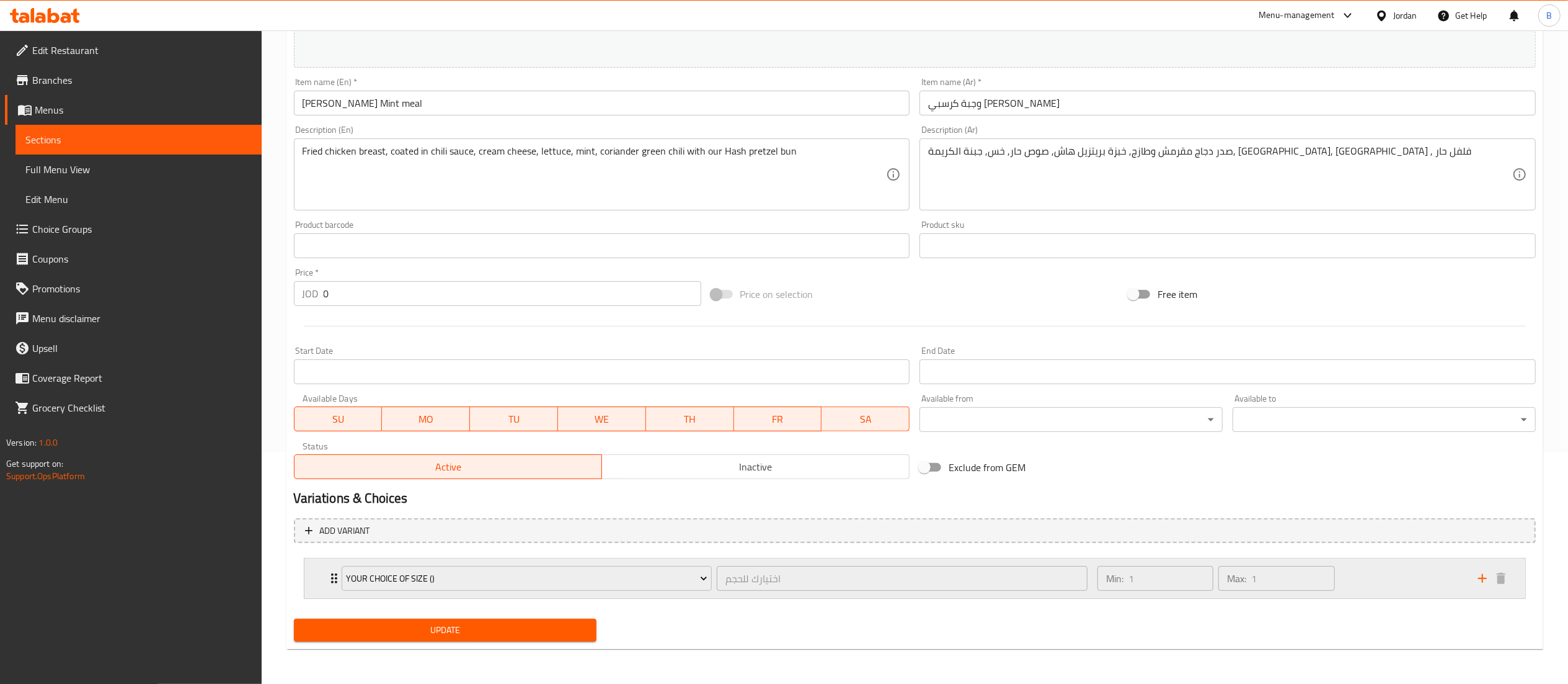
click at [1375, 579] on div "Min: 1 ​ Max: 1 ​" at bounding box center [1280, 578] width 381 height 40
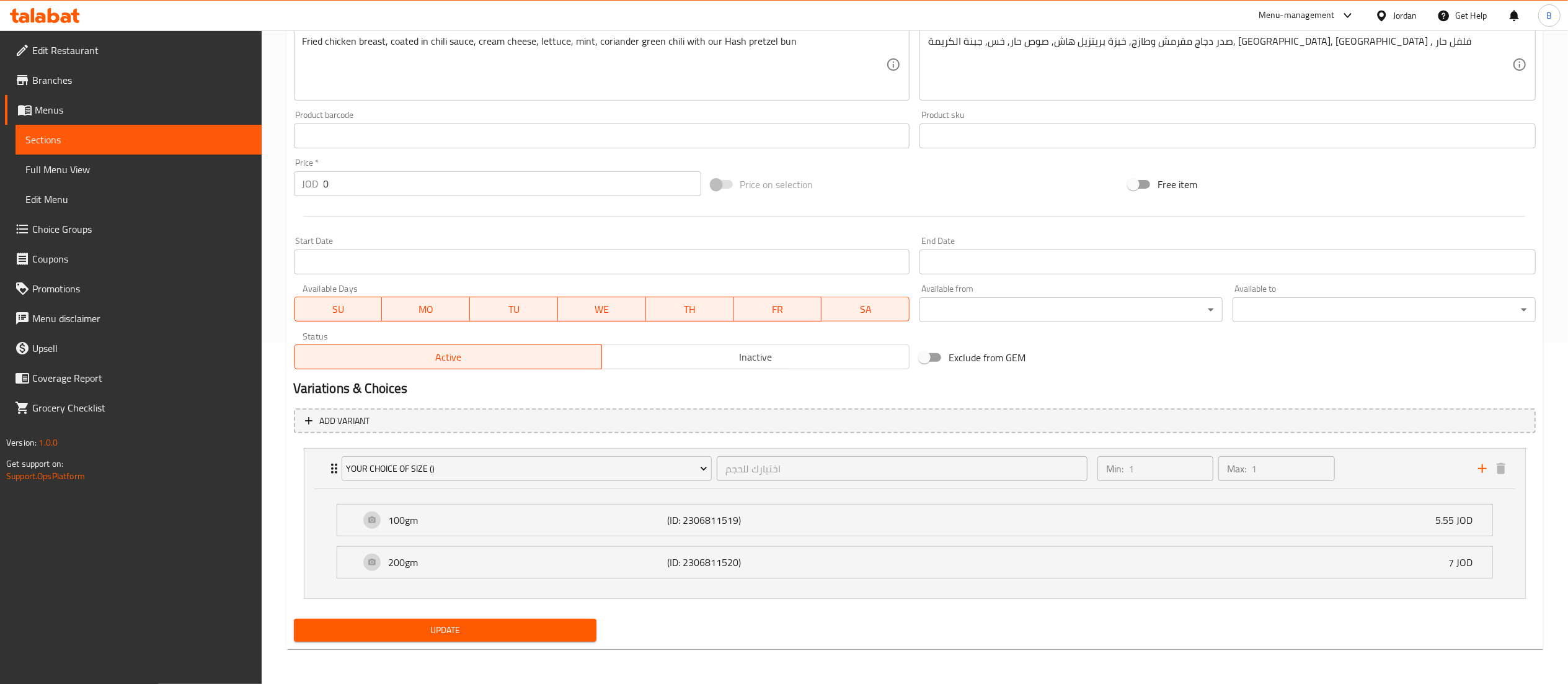
scroll to position [0, 0]
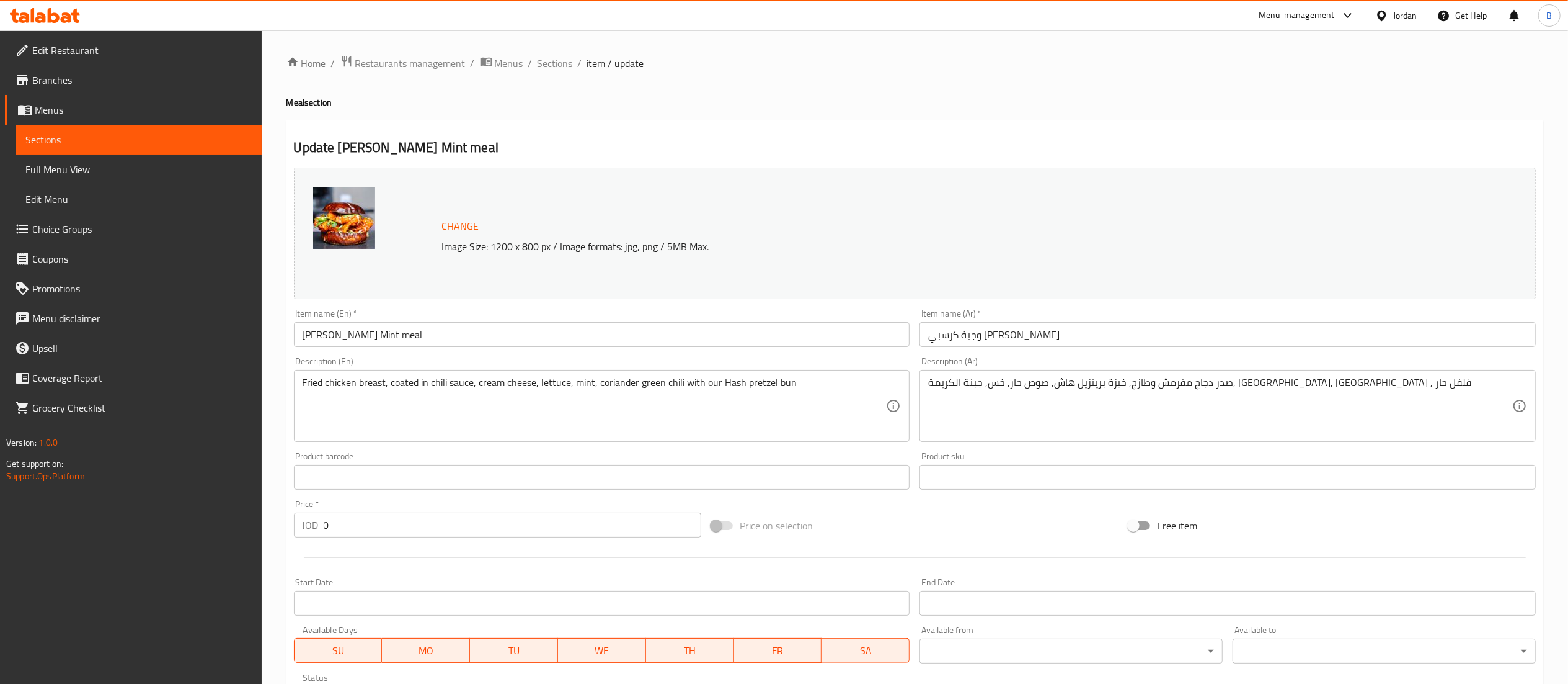
click at [543, 66] on span "Sections" at bounding box center [556, 63] width 36 height 15
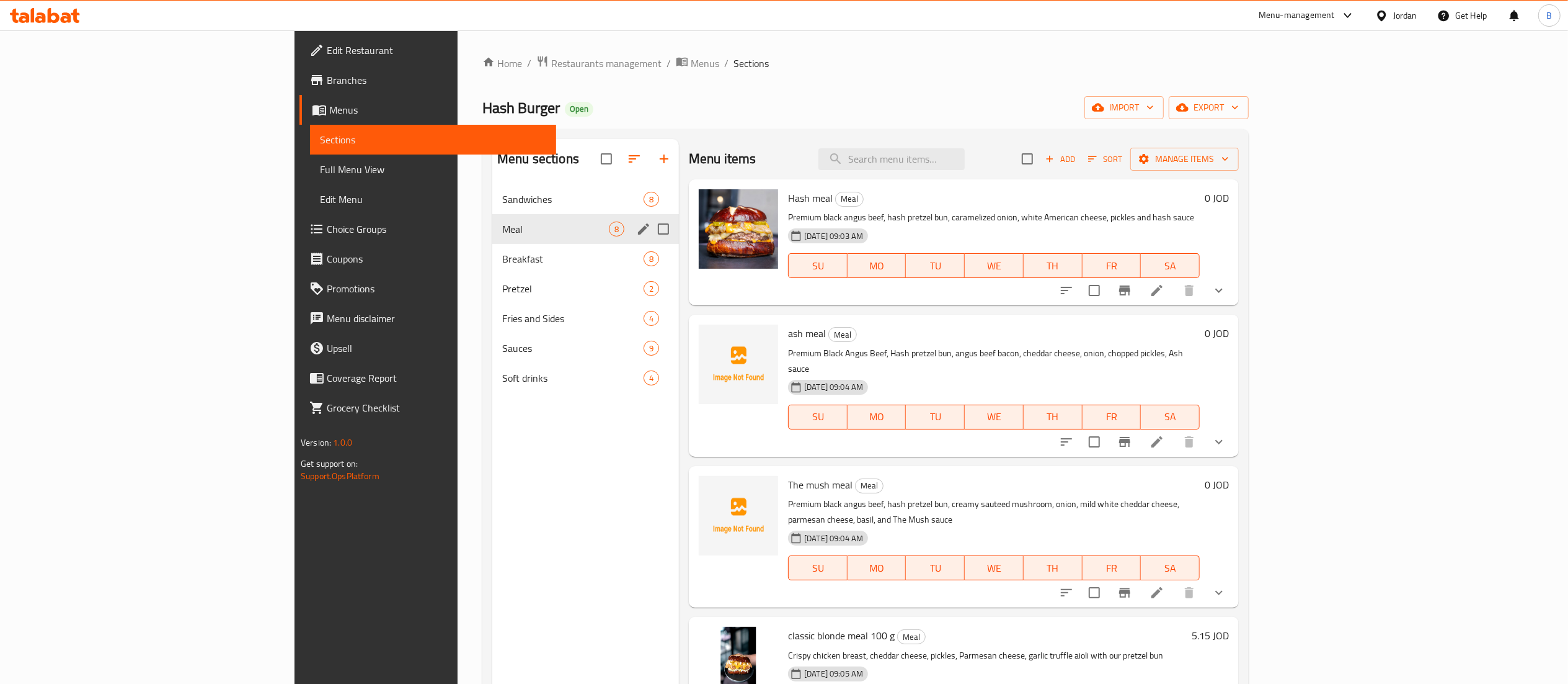
click at [492, 243] on div "Meal 8" at bounding box center [586, 229] width 186 height 30
click at [502, 255] on span "Breakfast" at bounding box center [556, 259] width 107 height 15
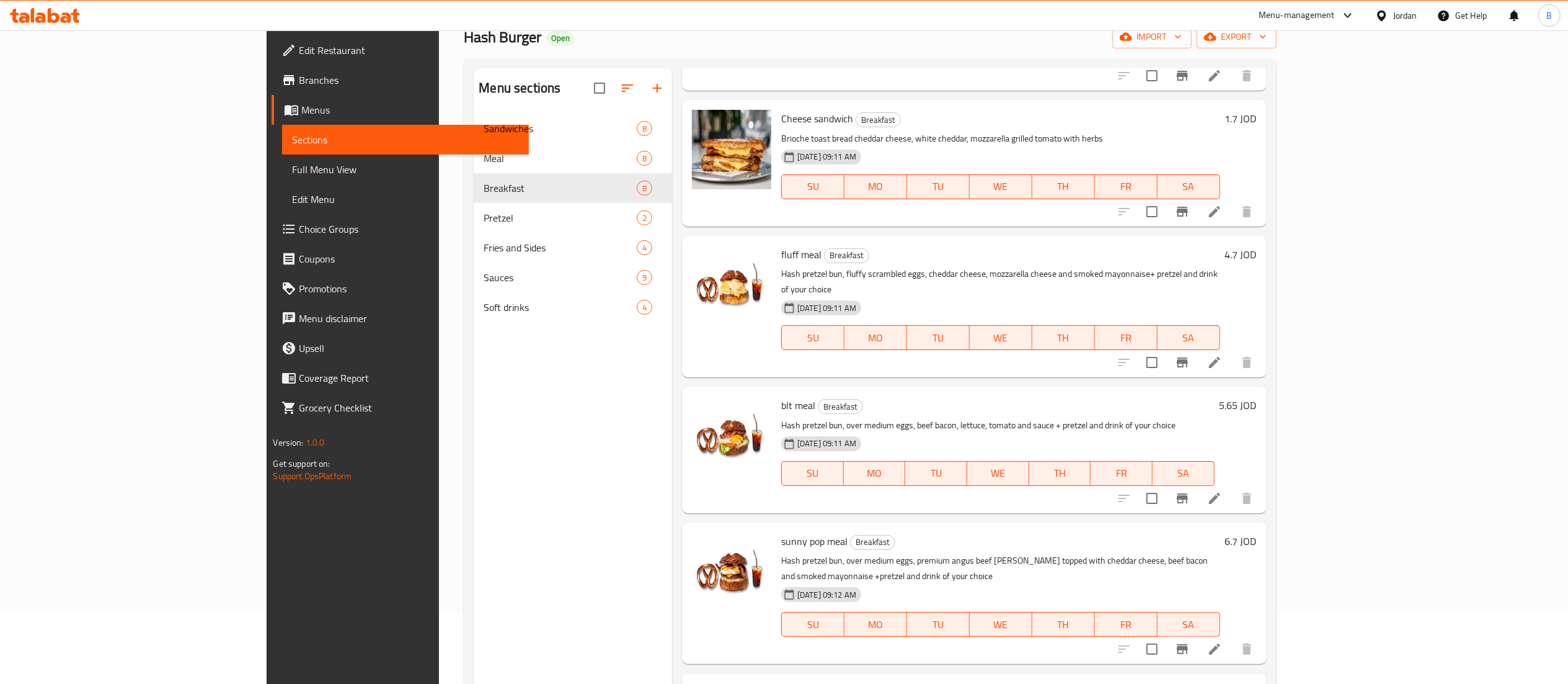
scroll to position [124, 0]
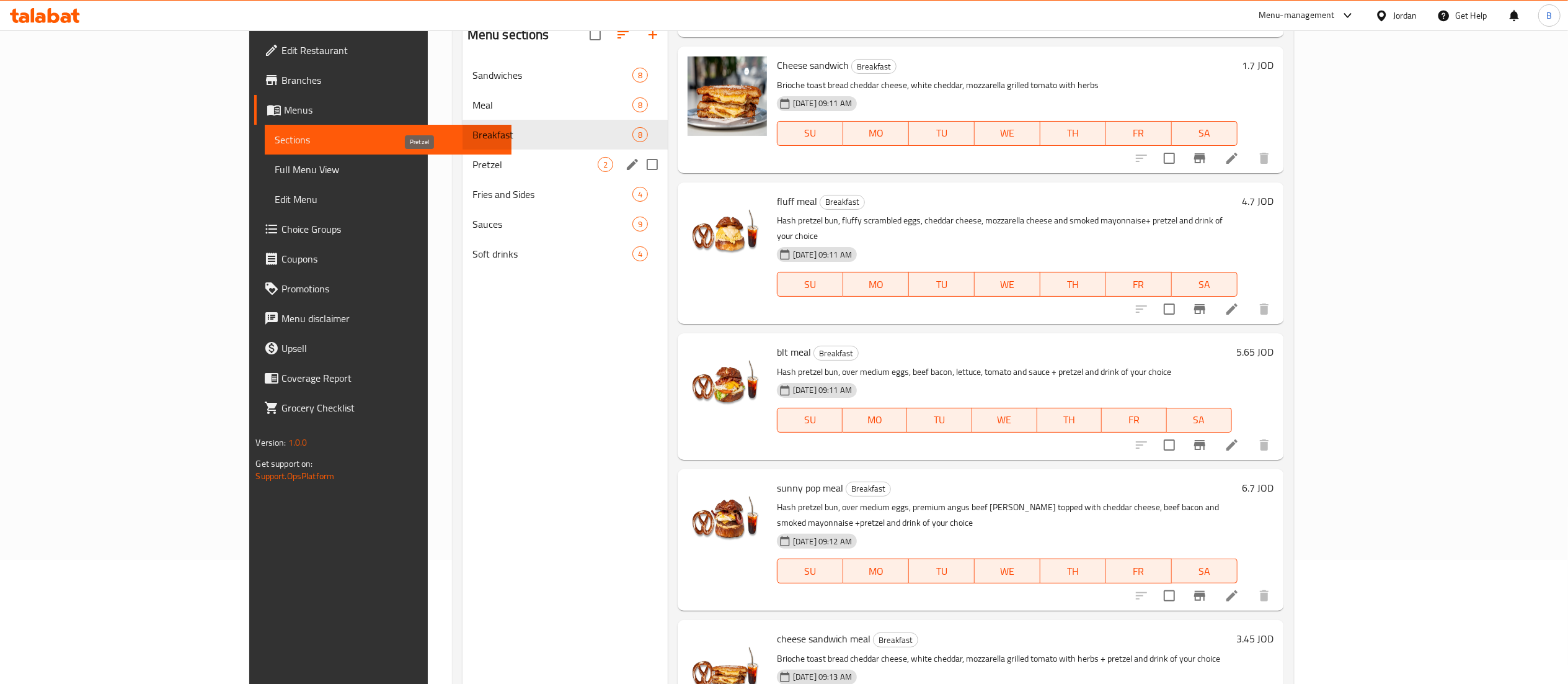
click at [472, 160] on span "Pretzel" at bounding box center [535, 165] width 126 height 15
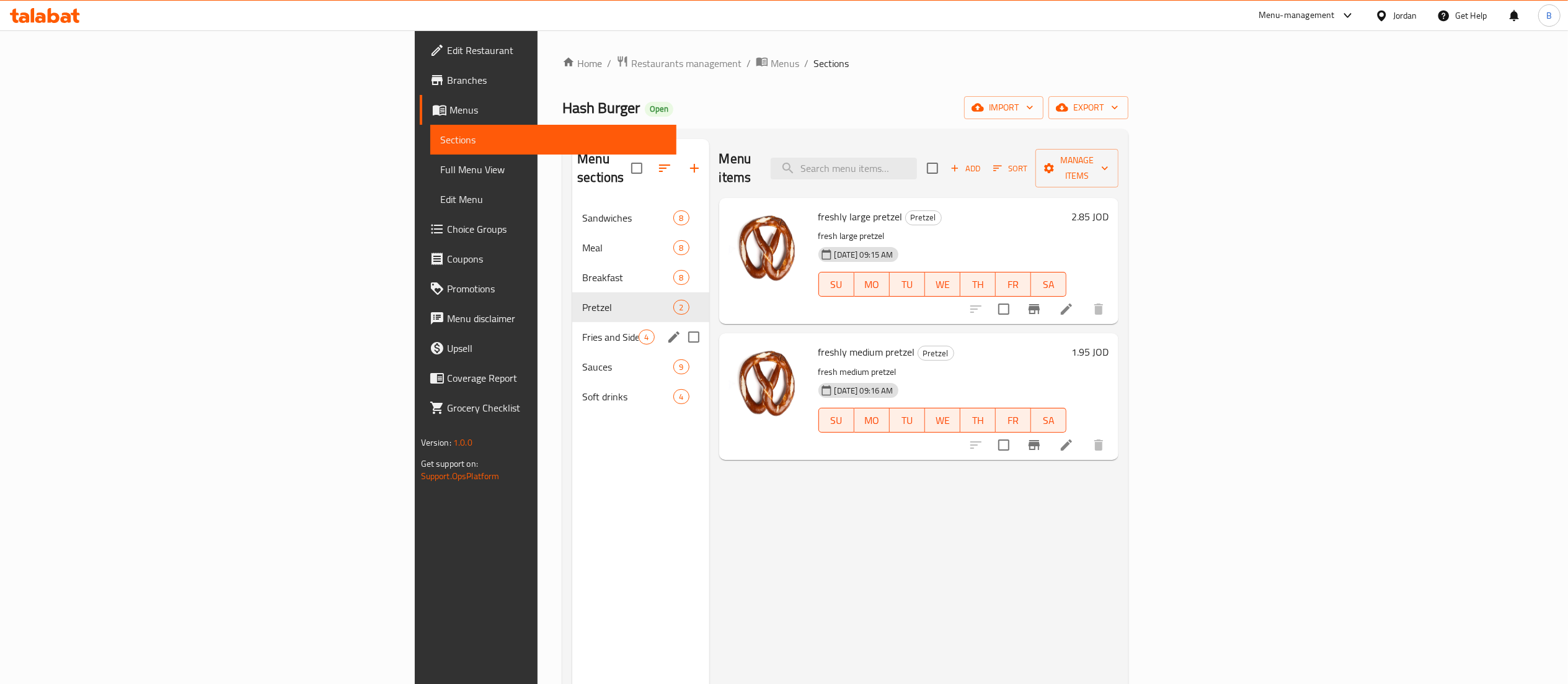
click at [573, 322] on div "Fries and Sides 4" at bounding box center [641, 336] width 136 height 30
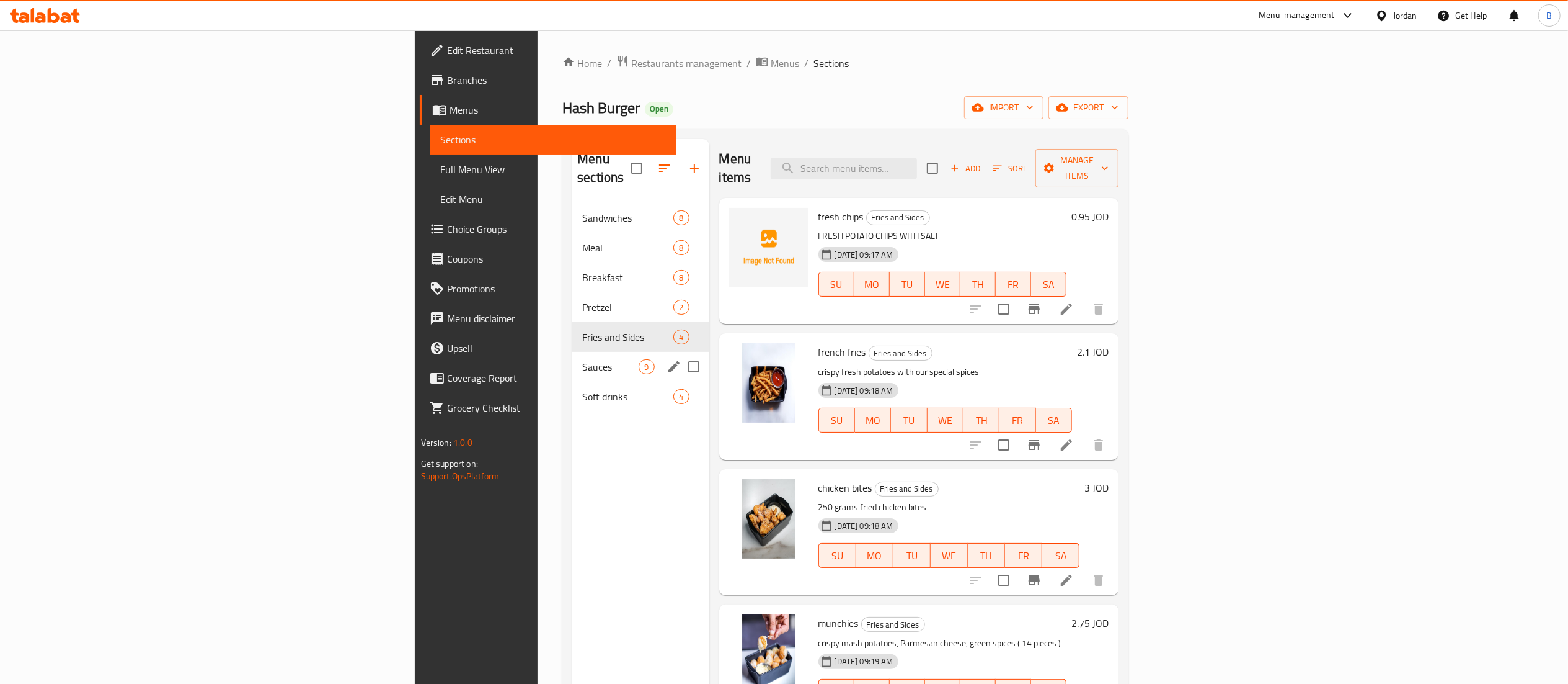
click at [573, 360] on div "Sauces 9" at bounding box center [641, 366] width 136 height 30
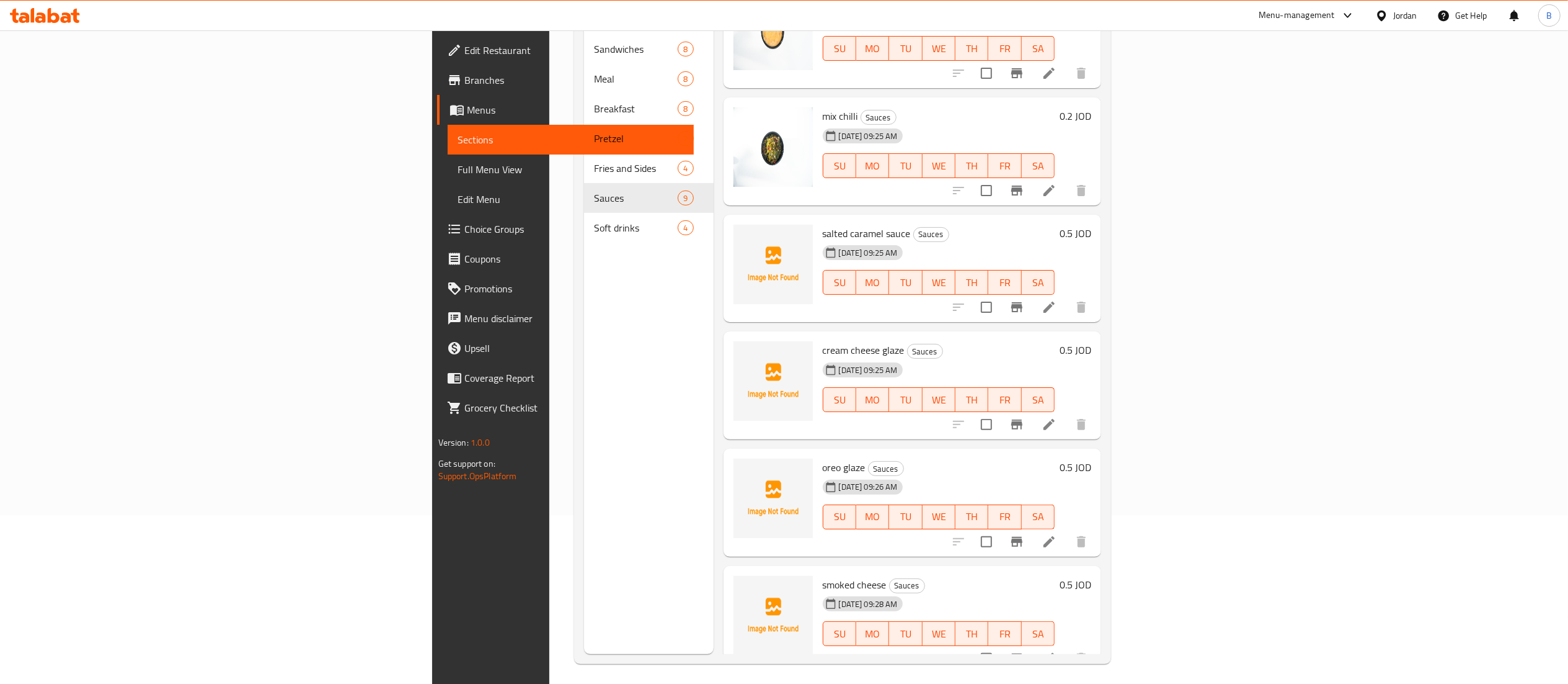
scroll to position [174, 0]
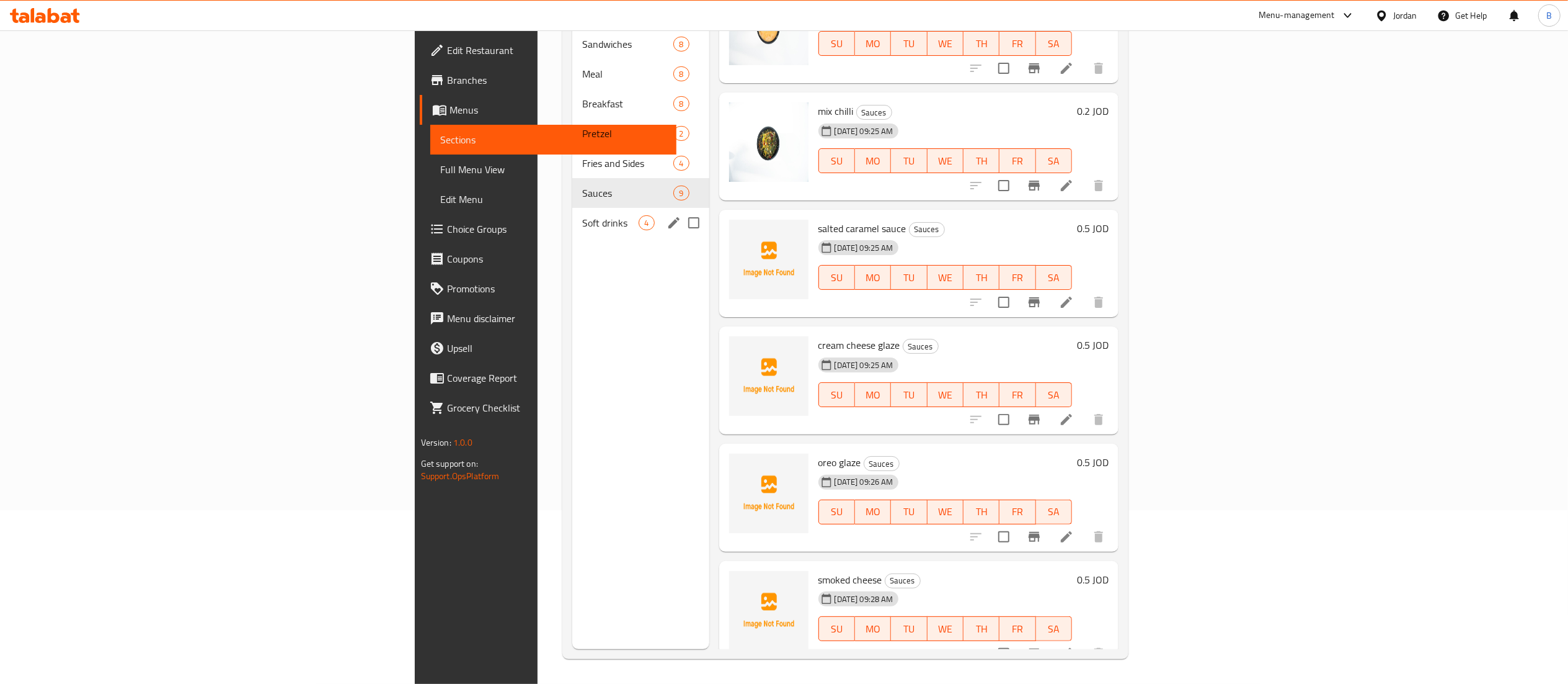
click at [582, 216] on span "Soft drinks" at bounding box center [611, 223] width 57 height 15
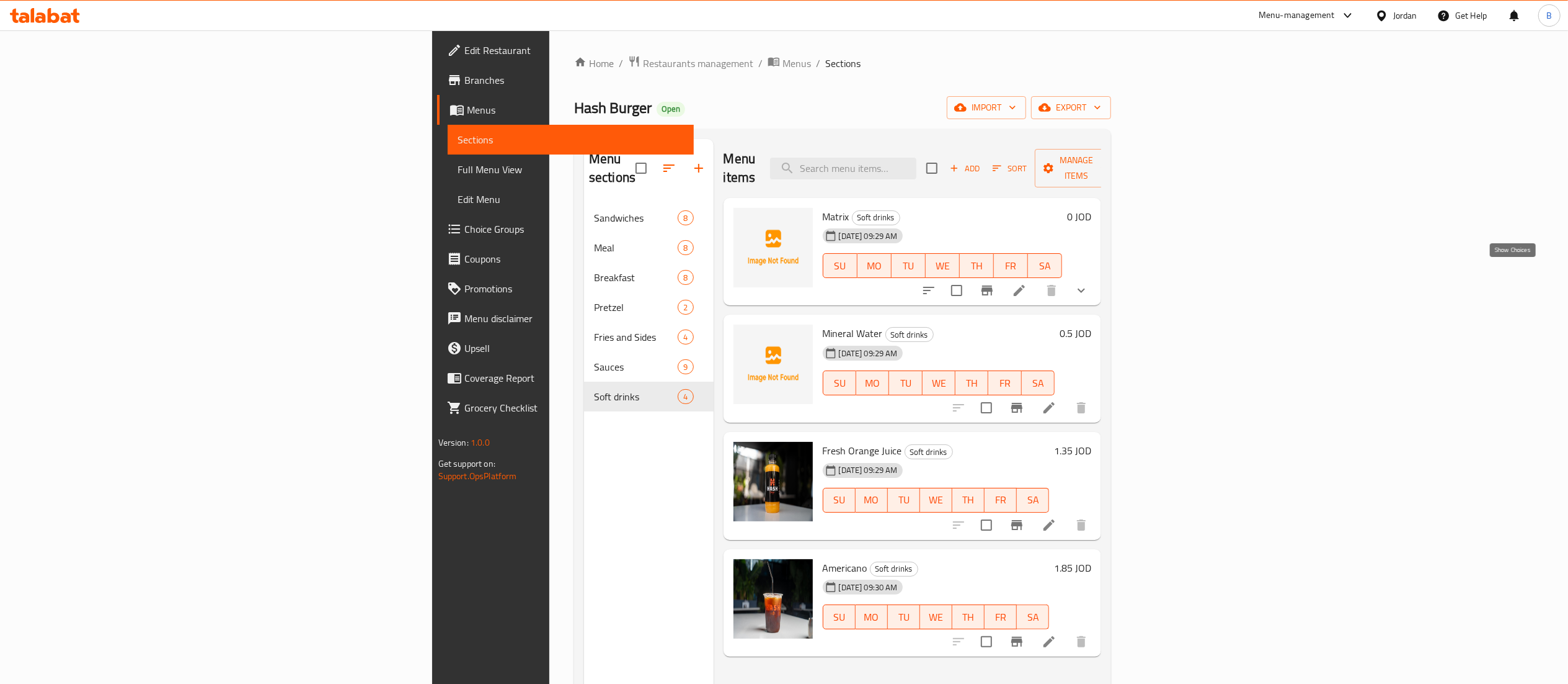
click at [1089, 283] on icon "show more" at bounding box center [1081, 290] width 15 height 15
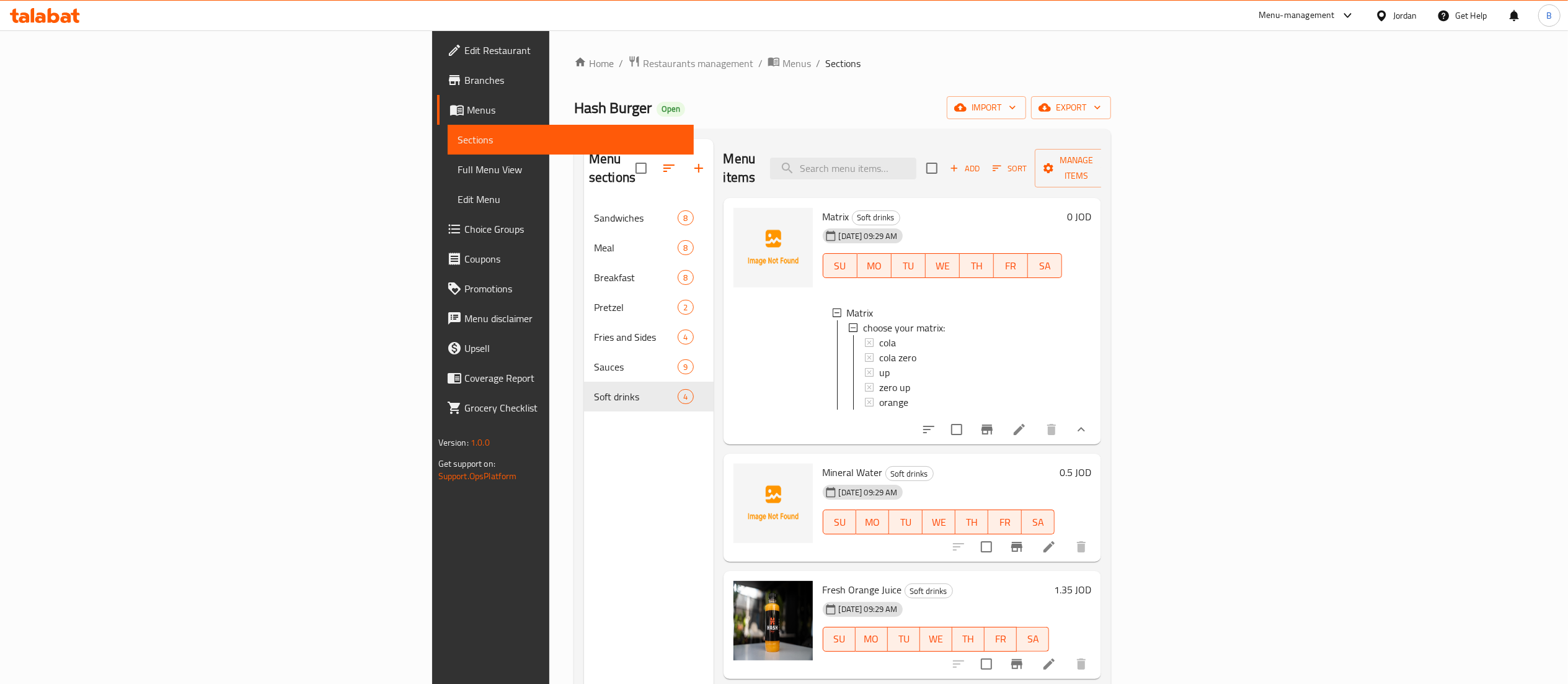
click at [1027, 431] on icon at bounding box center [1019, 430] width 15 height 15
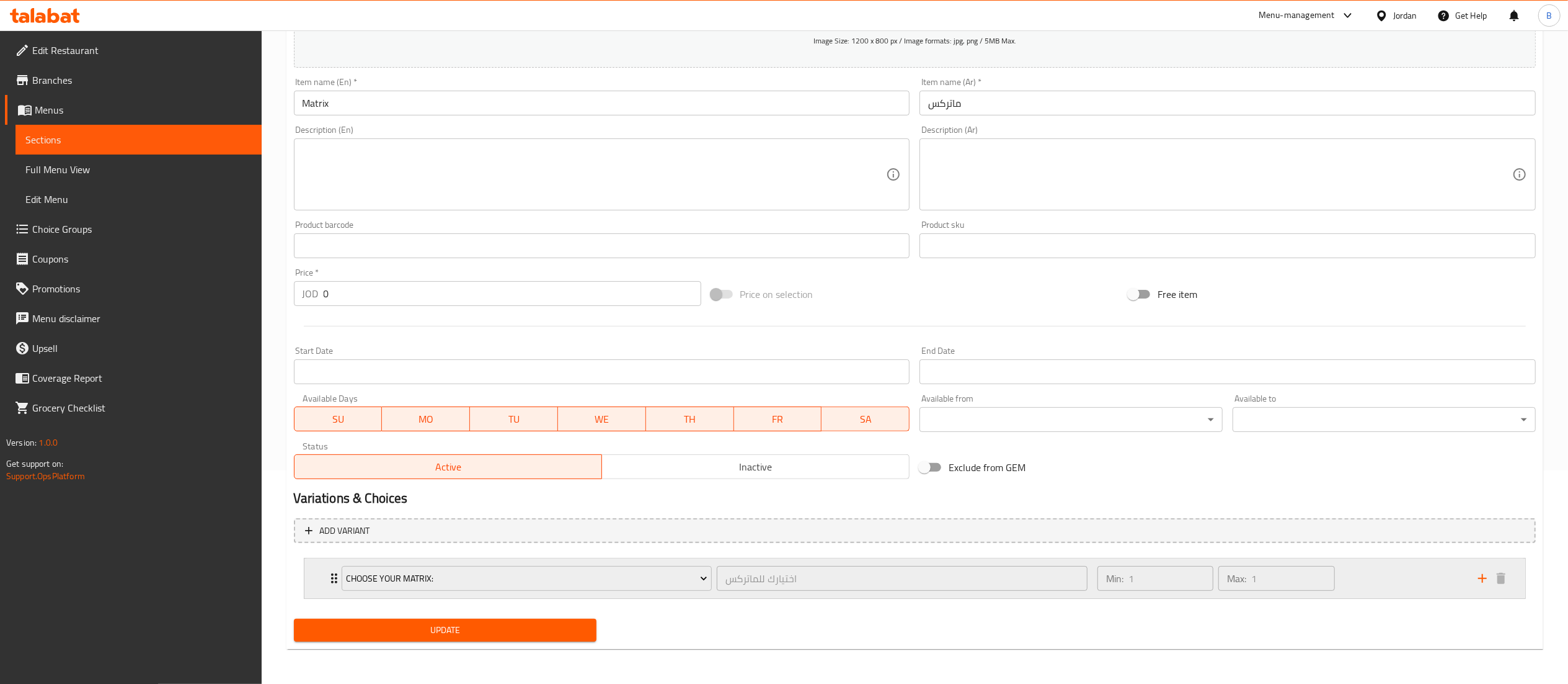
click at [1390, 588] on div "Min: 1 ​ Max: 1 ​" at bounding box center [1280, 578] width 381 height 40
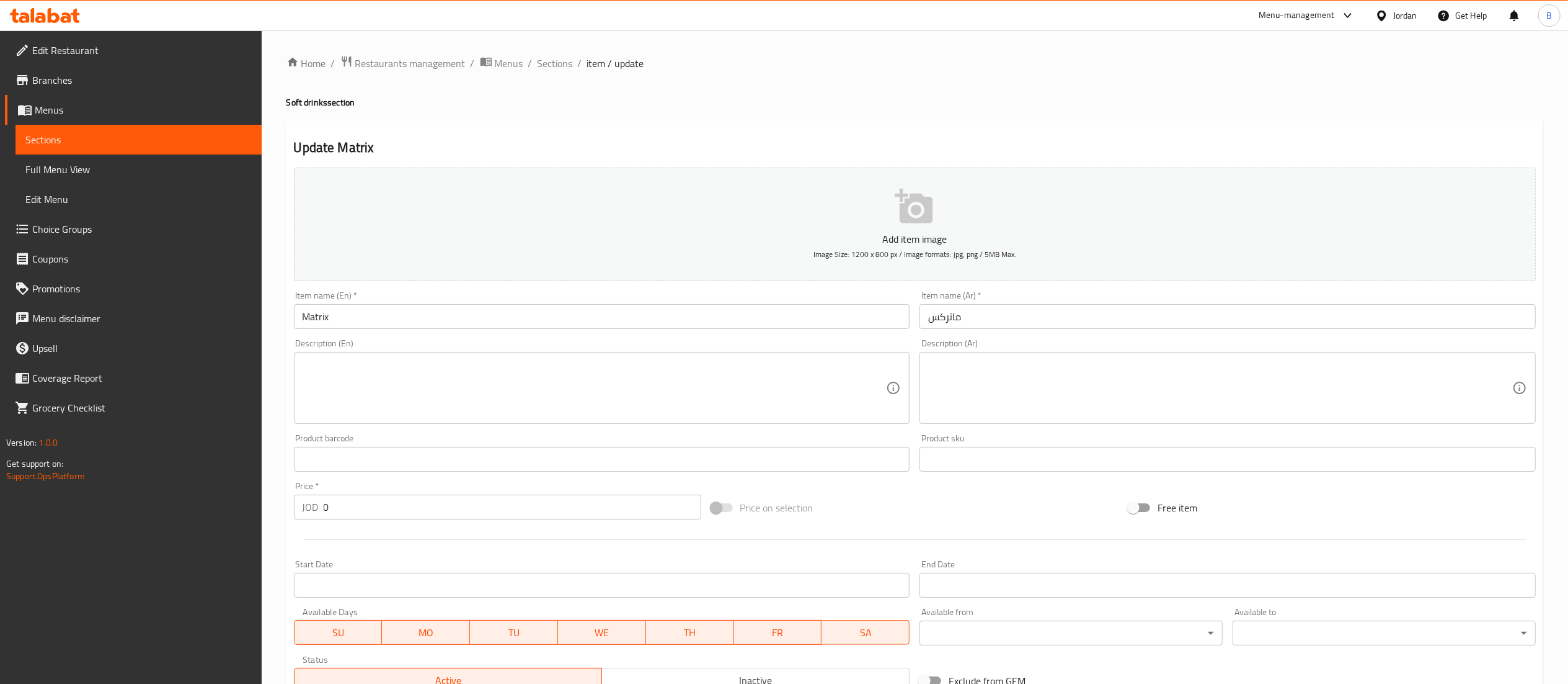
click at [543, 52] on div "Home / Restaurants management / Menus / Sections / item / update Soft drinks se…" at bounding box center [914, 582] width 1306 height 1103
click at [544, 59] on span "Sections" at bounding box center [556, 63] width 36 height 15
